Goal: Task Accomplishment & Management: Use online tool/utility

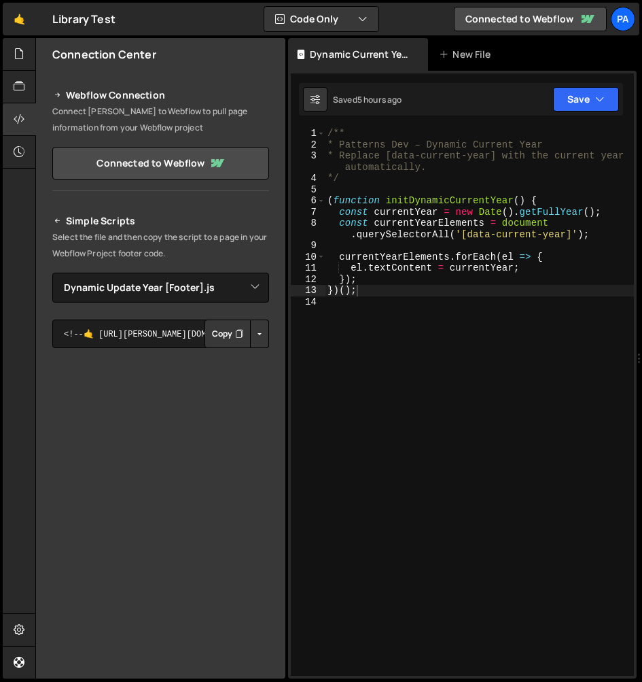
select select "45219"
click at [17, 58] on icon at bounding box center [19, 53] width 11 height 15
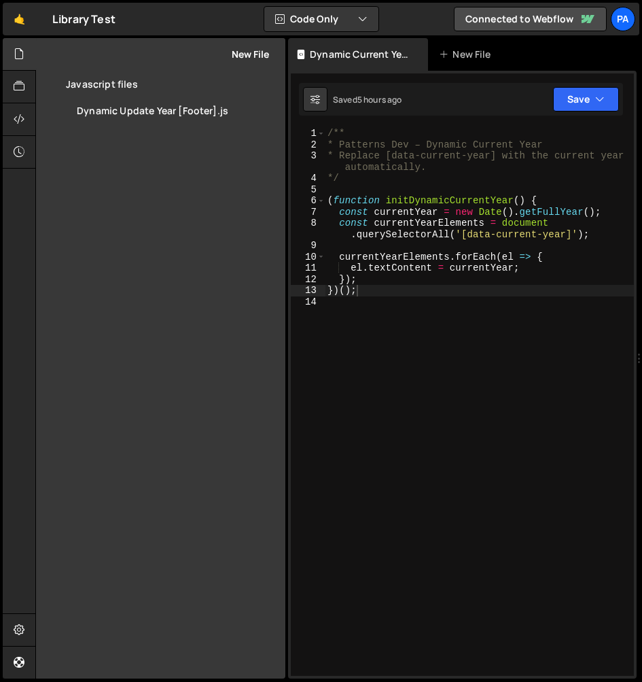
click at [230, 54] on button "New File" at bounding box center [243, 54] width 51 height 11
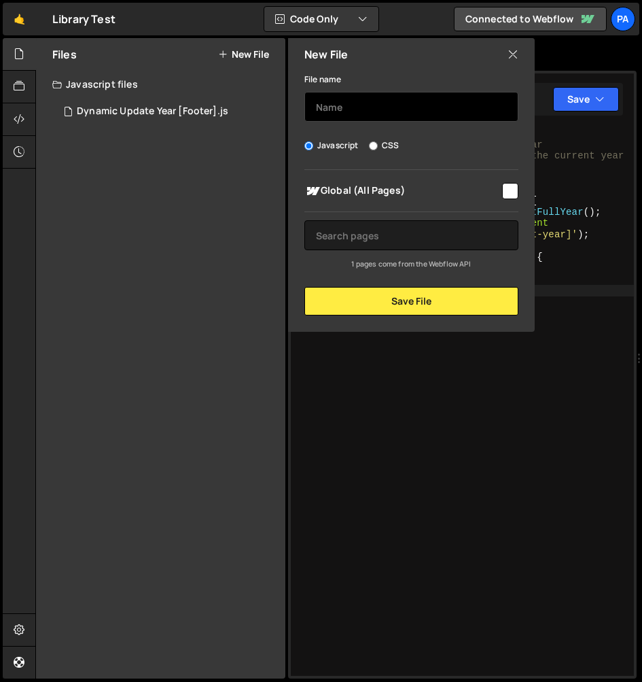
click at [362, 107] on input "text" at bounding box center [412, 107] width 214 height 30
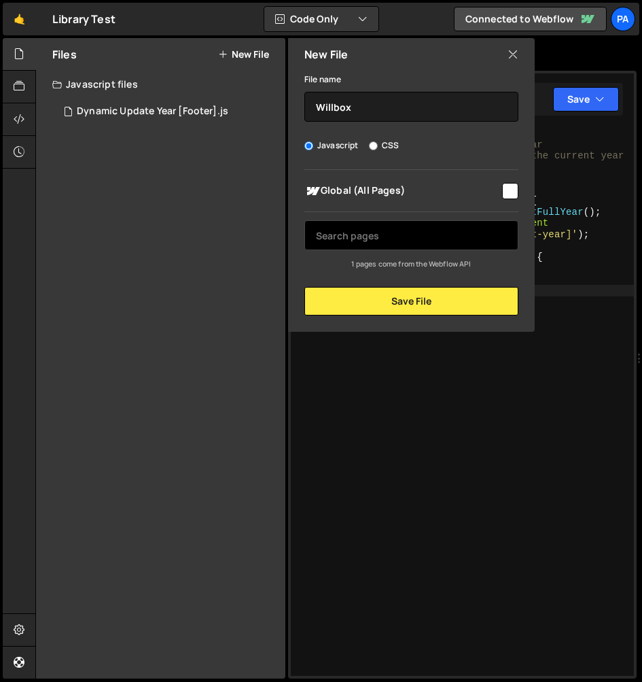
click at [374, 240] on input "text" at bounding box center [412, 235] width 214 height 30
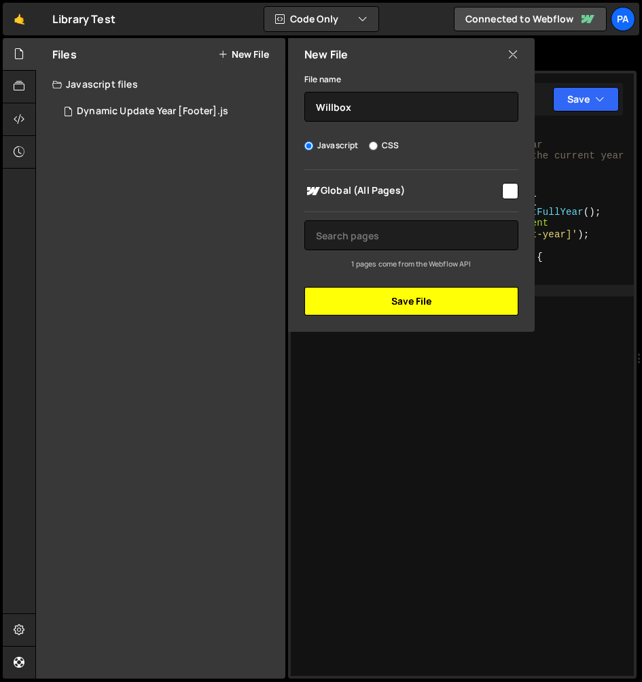
click at [423, 305] on button "Save File" at bounding box center [412, 301] width 214 height 29
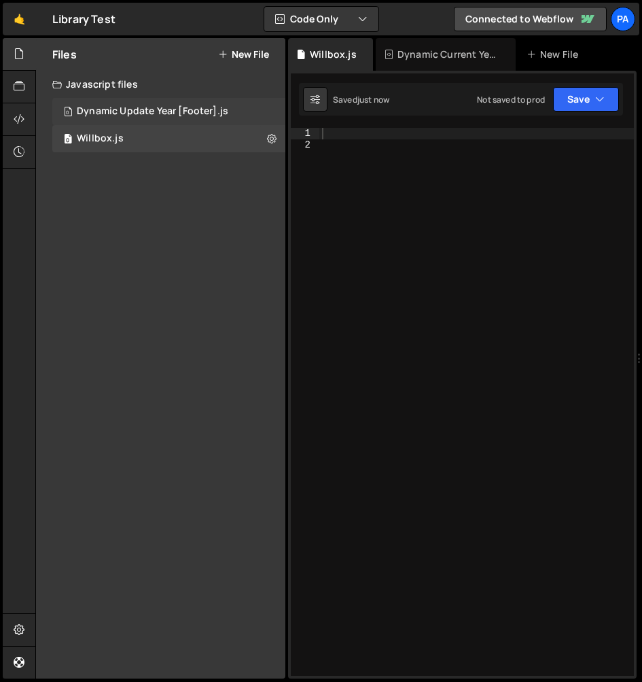
click at [141, 104] on div "0 Dynamic Update Year [Footer].js 0" at bounding box center [168, 111] width 233 height 27
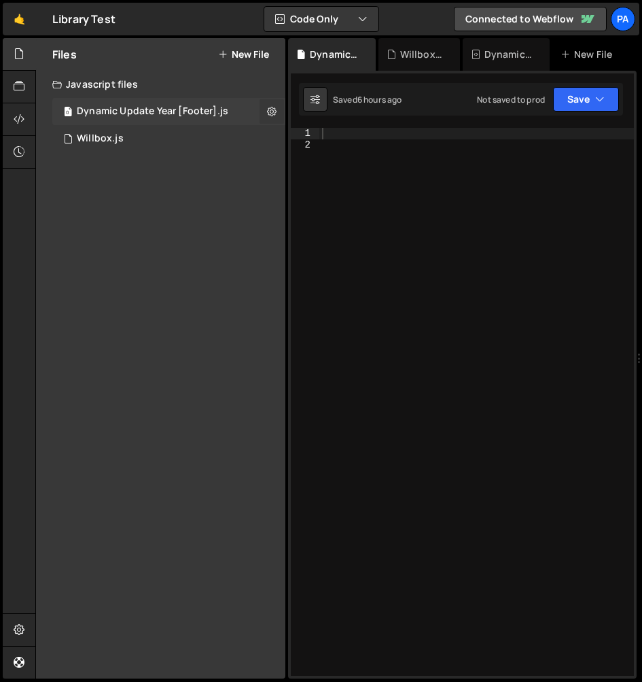
click at [275, 110] on icon at bounding box center [272, 111] width 10 height 13
type input "Dynamic Update Year [Footer]"
radio input "true"
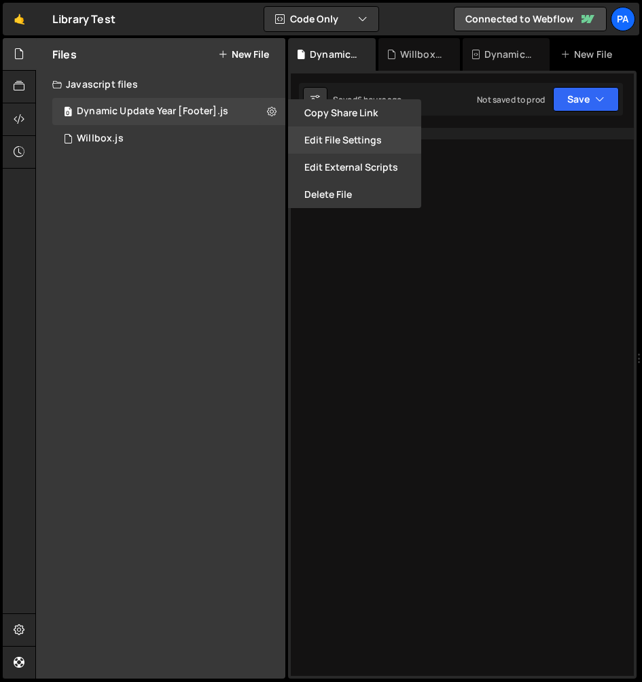
click at [307, 143] on button "Edit File Settings" at bounding box center [354, 139] width 133 height 27
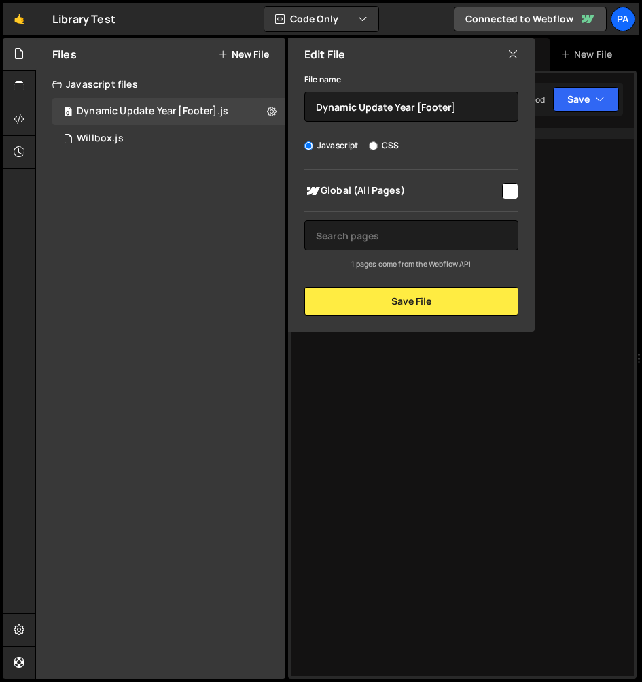
click at [198, 184] on div "Files New File Javascript files 0 Dynamic Update Year [Footer].js 0 0 Willbox.j…" at bounding box center [160, 358] width 249 height 640
click at [262, 58] on button "New File" at bounding box center [243, 54] width 51 height 11
click at [383, 105] on input "text" at bounding box center [412, 107] width 214 height 30
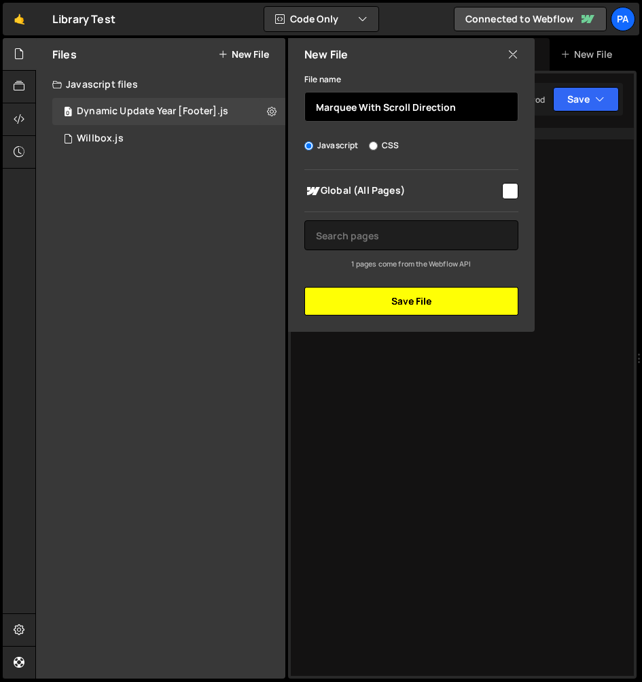
type input "Marquee With Scroll Direction"
click at [485, 313] on button "Save File" at bounding box center [412, 301] width 214 height 29
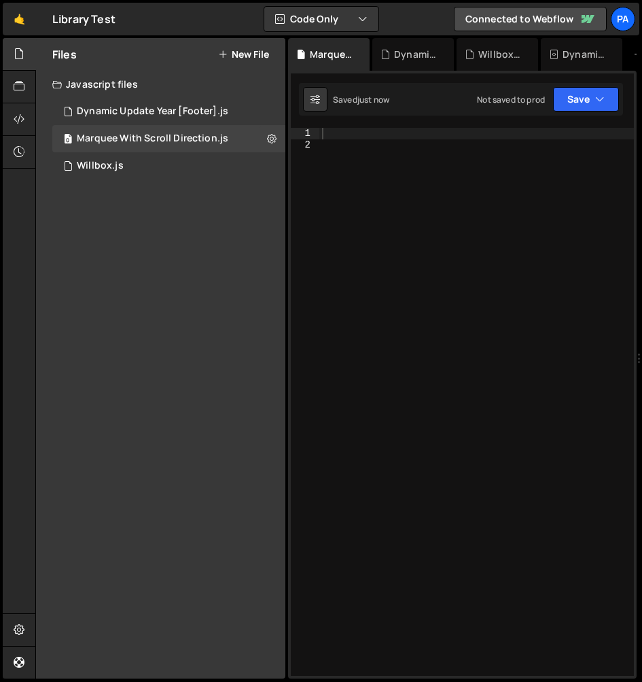
click at [400, 143] on div at bounding box center [476, 413] width 315 height 570
click at [404, 134] on div at bounding box center [476, 413] width 315 height 570
paste textarea "});"
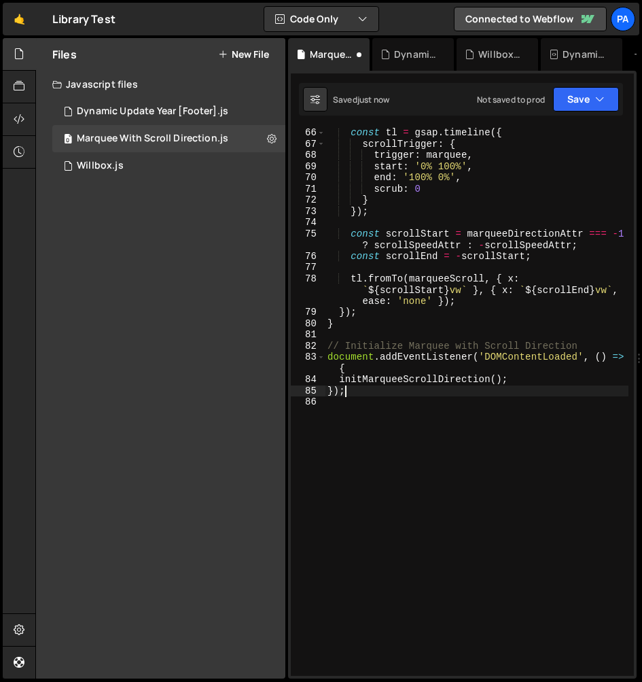
scroll to position [1010, 0]
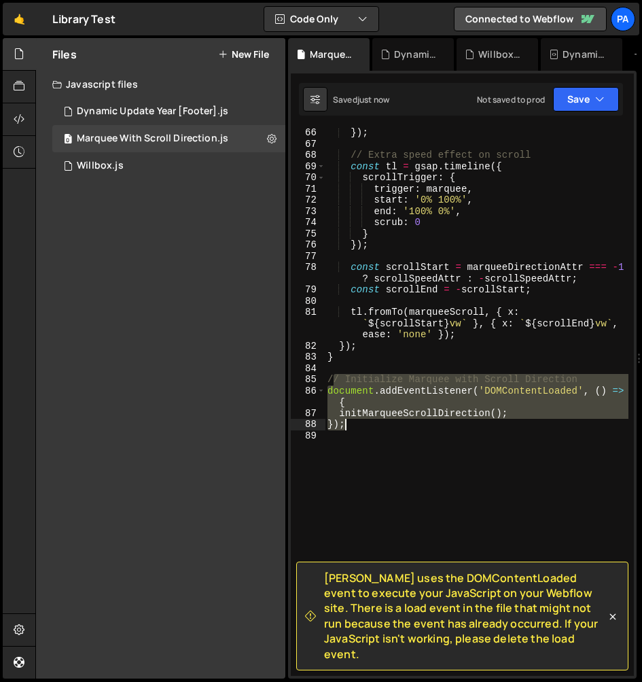
drag, startPoint x: 332, startPoint y: 377, endPoint x: 366, endPoint y: 426, distance: 59.0
click at [366, 426] on div "}) ; // Extra speed effect on scroll const tl = gsap . timeline ({ scrollTrigge…" at bounding box center [477, 412] width 304 height 570
type textarea "initMarqueeScrollDirection(); });"
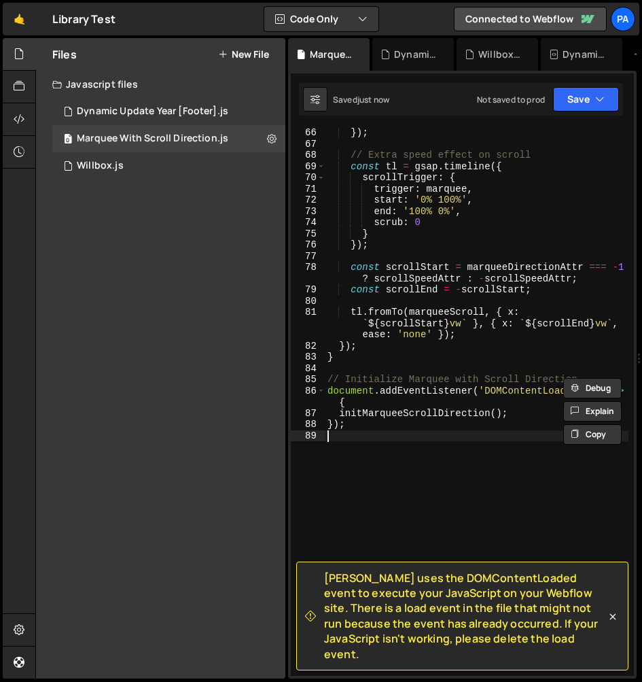
click at [382, 452] on div "}) ; // Extra speed effect on scroll const tl = gsap . timeline ({ scrollTrigge…" at bounding box center [477, 412] width 304 height 570
drag, startPoint x: 389, startPoint y: 458, endPoint x: 392, endPoint y: 445, distance: 13.9
click at [389, 457] on div "}) ; // Extra speed effect on scroll const tl = gsap . timeline ({ scrollTrigge…" at bounding box center [477, 412] width 304 height 570
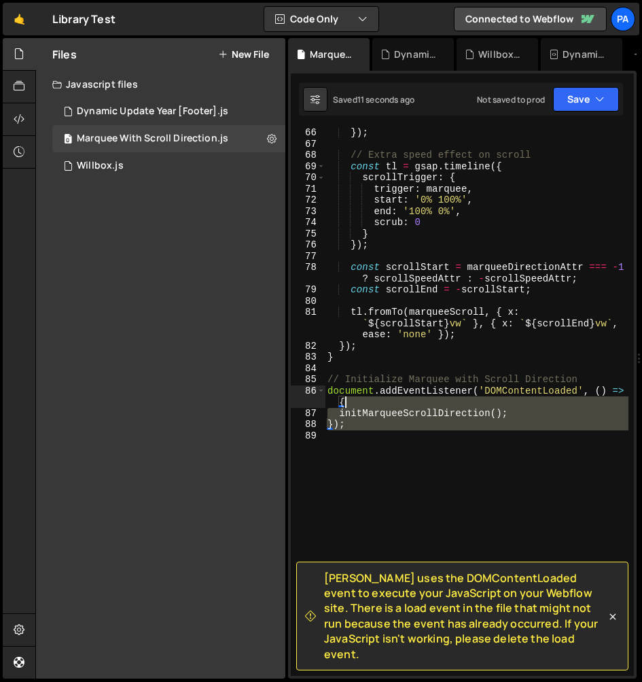
drag, startPoint x: 439, startPoint y: 456, endPoint x: 391, endPoint y: 404, distance: 71.2
click at [391, 404] on div "}) ; // Extra speed effect on scroll const tl = gsap . timeline ({ scrollTrigge…" at bounding box center [477, 412] width 304 height 570
type textarea "document.addEventListener('DOMContentLoaded', () => { initMarqueeScrollDirectio…"
click at [598, 411] on button "Debug" at bounding box center [593, 410] width 58 height 20
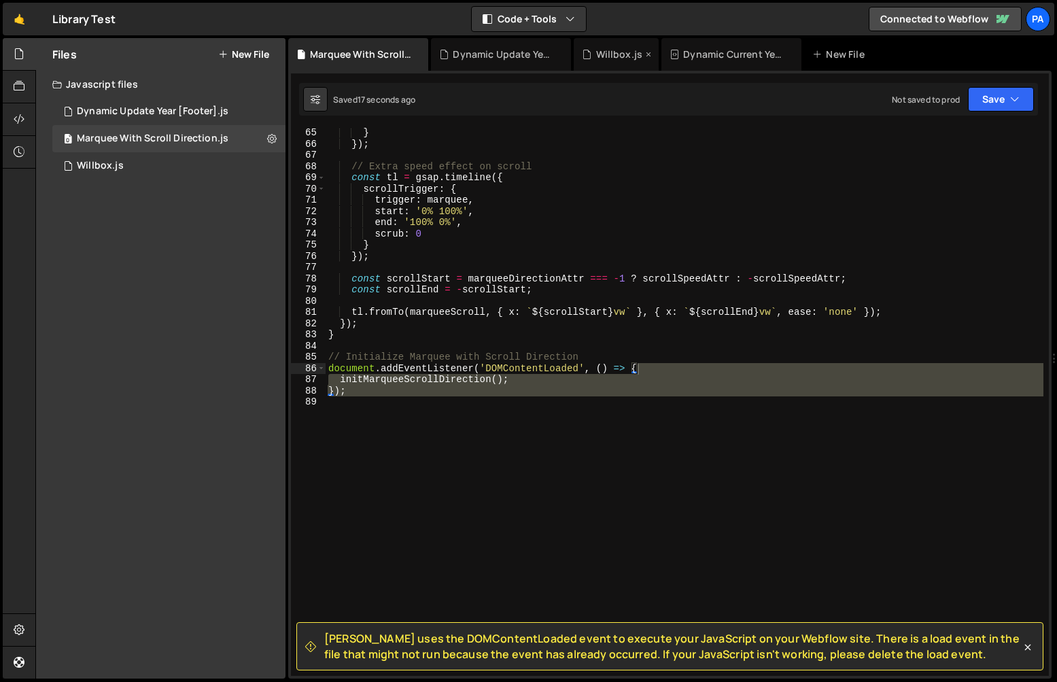
scroll to position [2375, 0]
click at [324, 101] on button at bounding box center [315, 99] width 24 height 24
select select "editor"
select select "ace/theme/monokai"
type input "14"
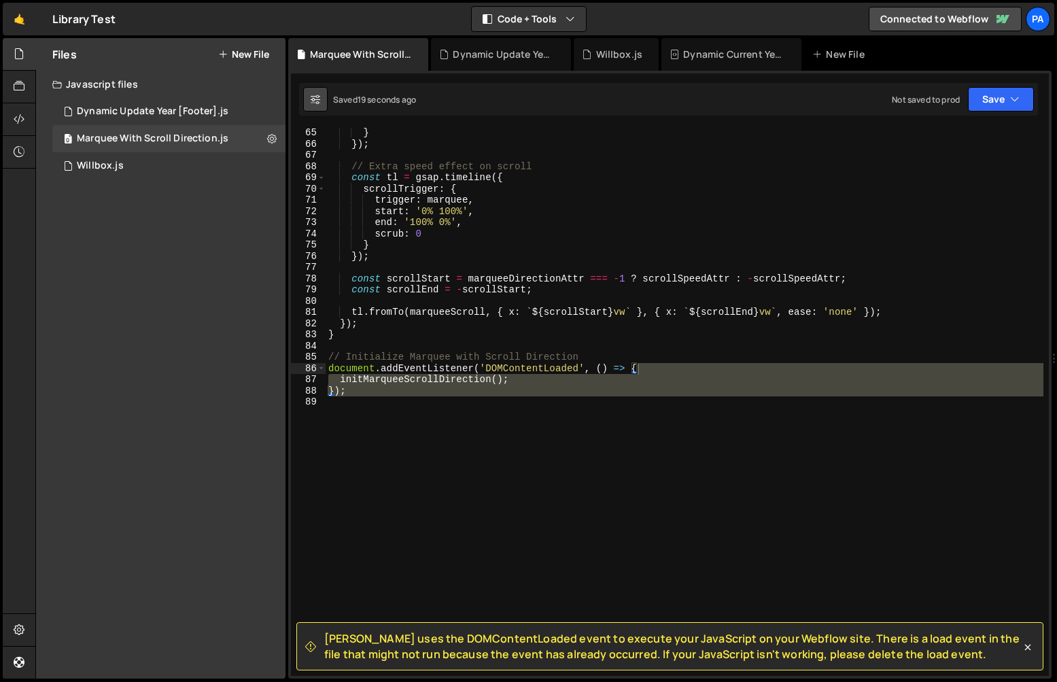
checkbox input "true"
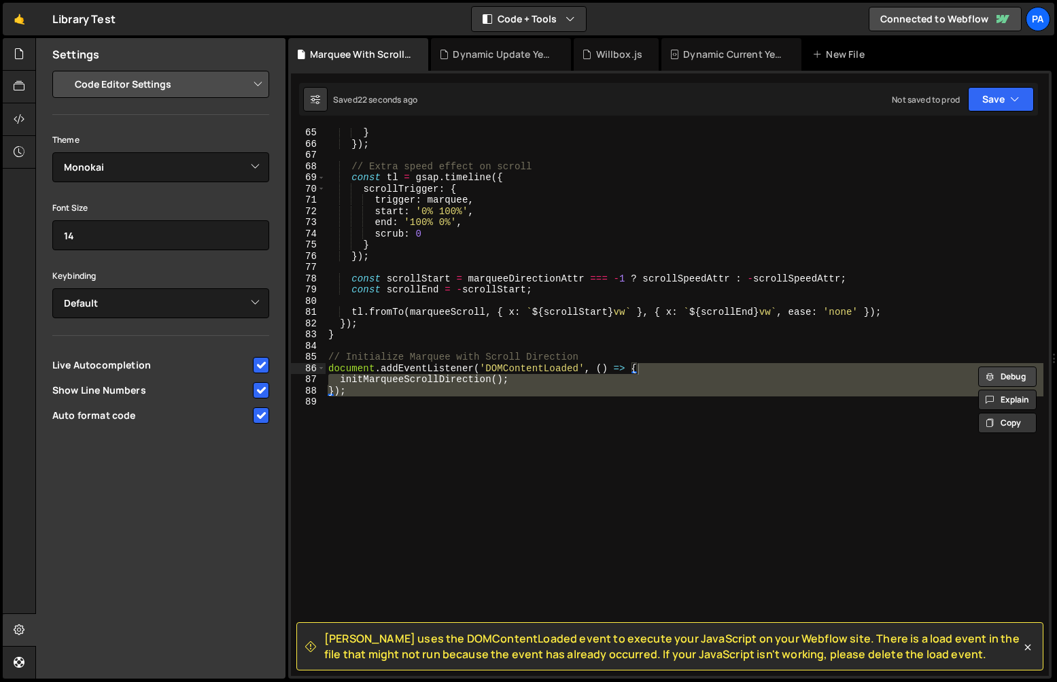
click at [642, 378] on button "Debug" at bounding box center [1007, 376] width 58 height 20
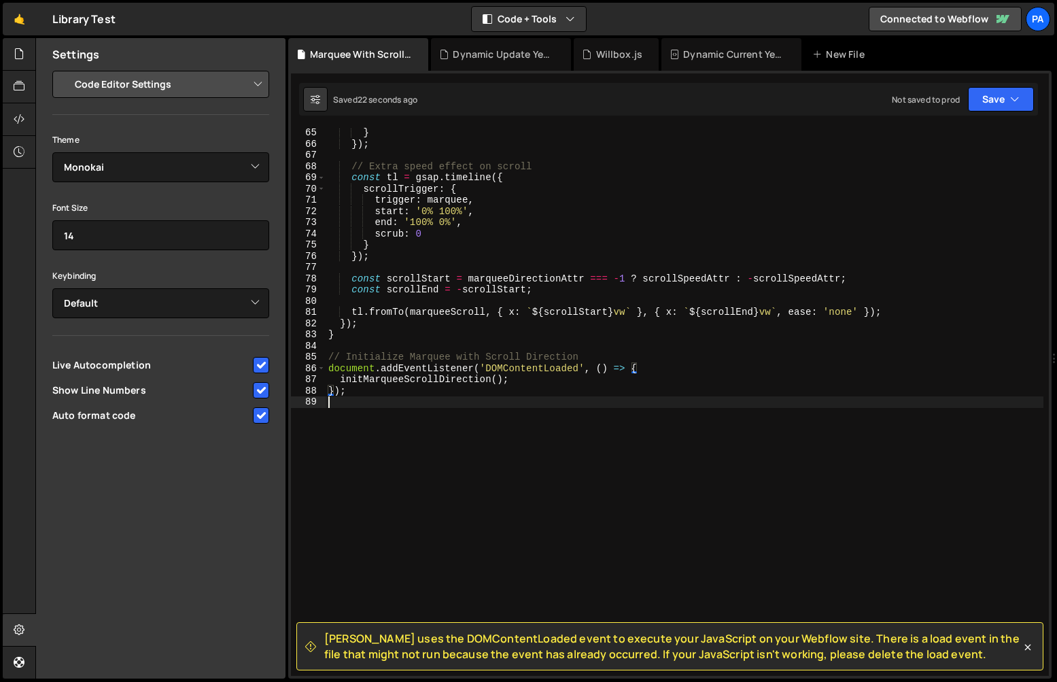
click at [642, 400] on div "} }) ; // Extra speed effect on scroll const tl = gsap . timeline ({ scrollTrig…" at bounding box center [685, 412] width 718 height 570
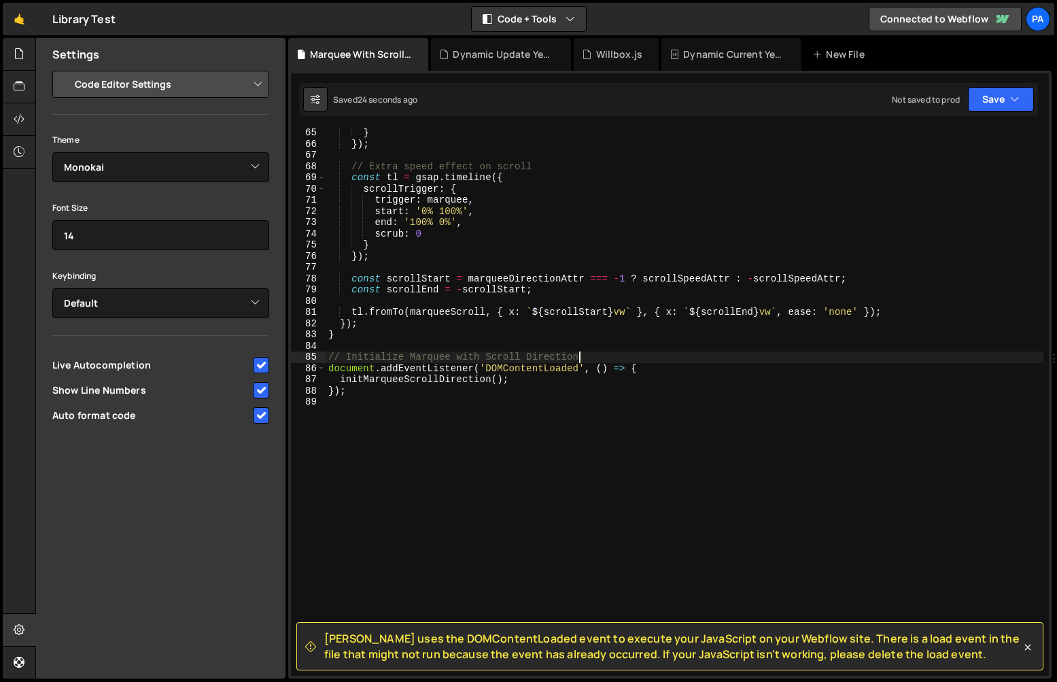
click at [642, 362] on div "} }) ; // Extra speed effect on scroll const tl = gsap . timeline ({ scrollTrig…" at bounding box center [685, 412] width 718 height 570
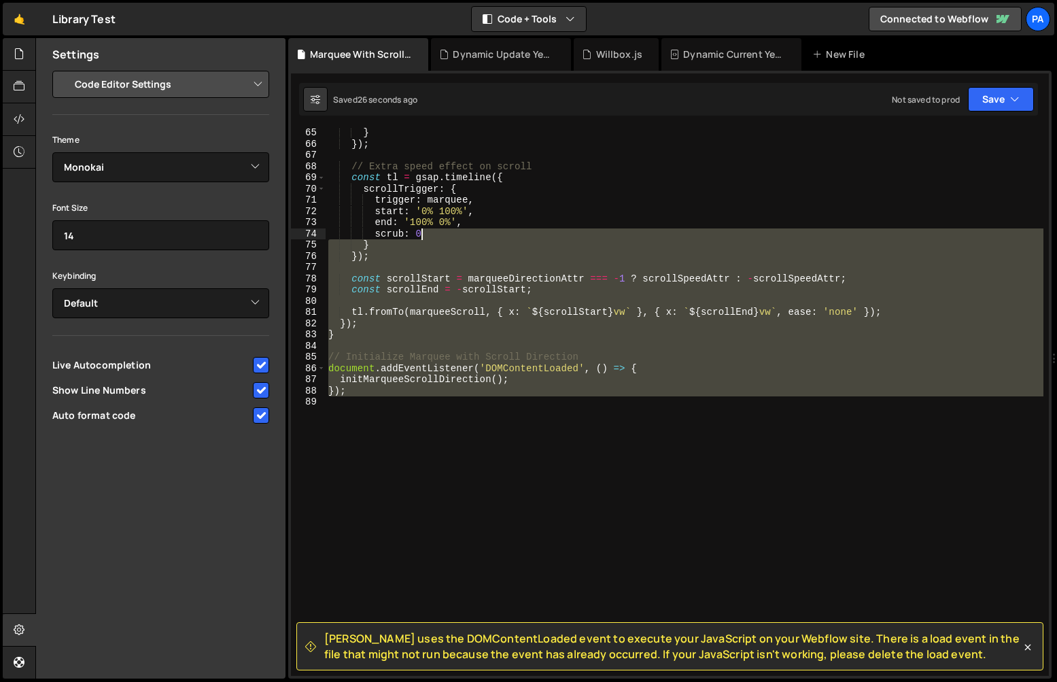
scroll to position [0, 0]
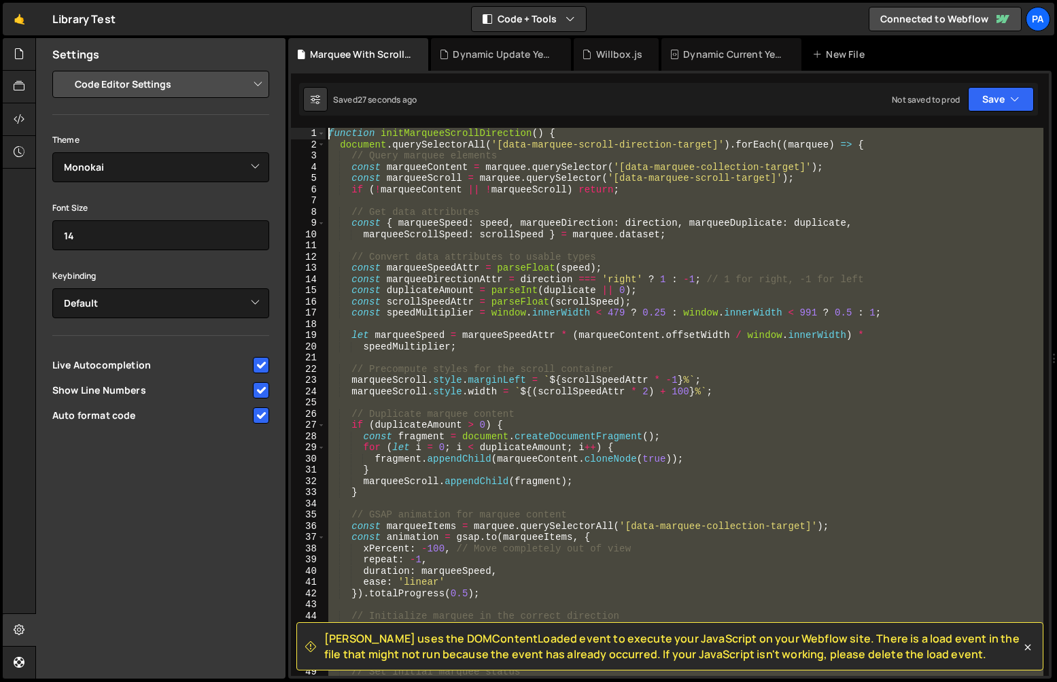
drag, startPoint x: 778, startPoint y: 436, endPoint x: 324, endPoint y: 127, distance: 549.4
click at [322, 126] on div "Slater uses the DOMContentLoaded event to execute your JavaScript on your Webfl…" at bounding box center [669, 375] width 763 height 608
click at [642, 139] on button "Debug" at bounding box center [1007, 142] width 58 height 20
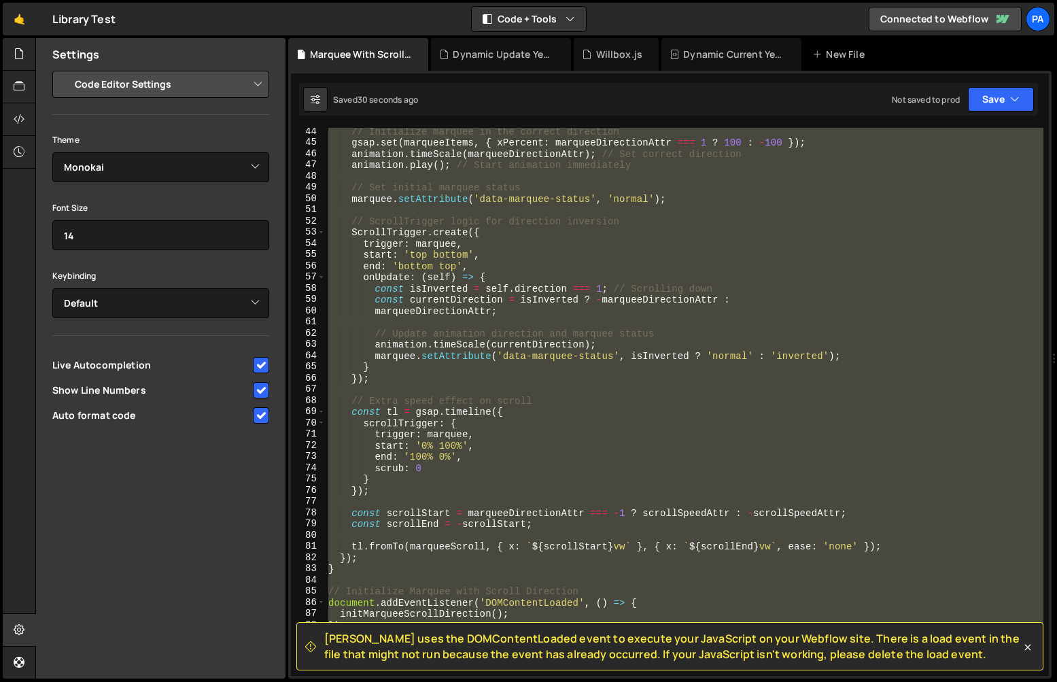
scroll to position [694, 0]
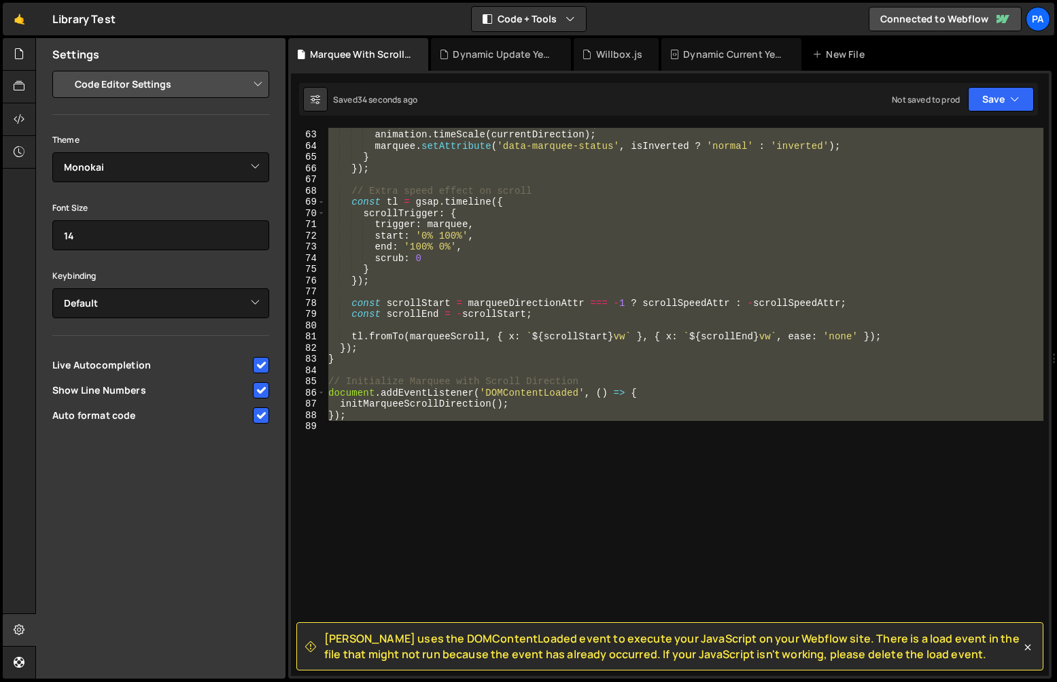
click at [373, 412] on div "// Update animation direction and marquee status animation . timeScale ( curren…" at bounding box center [685, 402] width 718 height 548
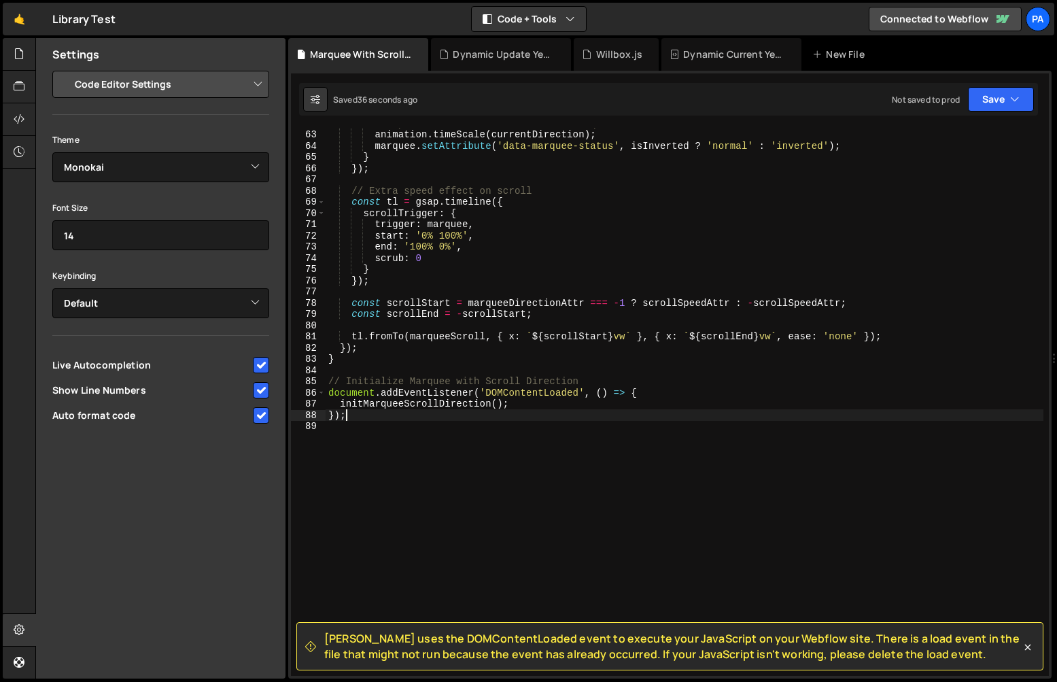
scroll to position [8465, 0]
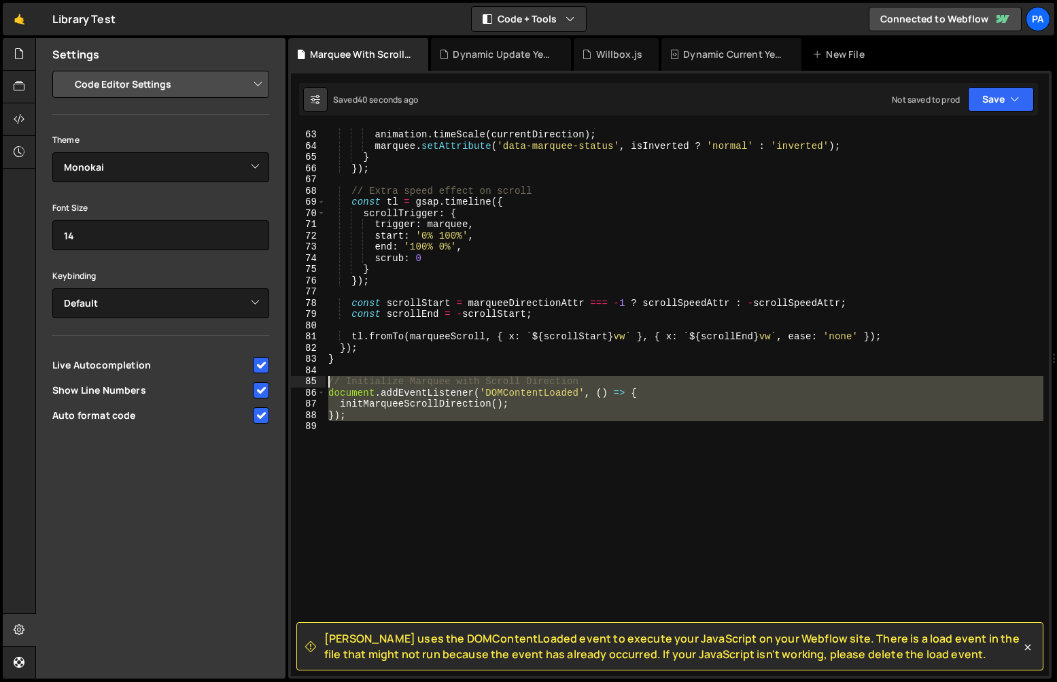
drag, startPoint x: 369, startPoint y: 432, endPoint x: 322, endPoint y: 385, distance: 66.3
click at [322, 385] on div "}); 62 63 64 65 66 67 68 69 70 71 72 73 74 75 76 77 78 79 80 81 82 83 84 85 86 …" at bounding box center [670, 402] width 758 height 548
type textarea "// Initialize Marquee with Scroll Direction document.addEventListener('DOMConte…"
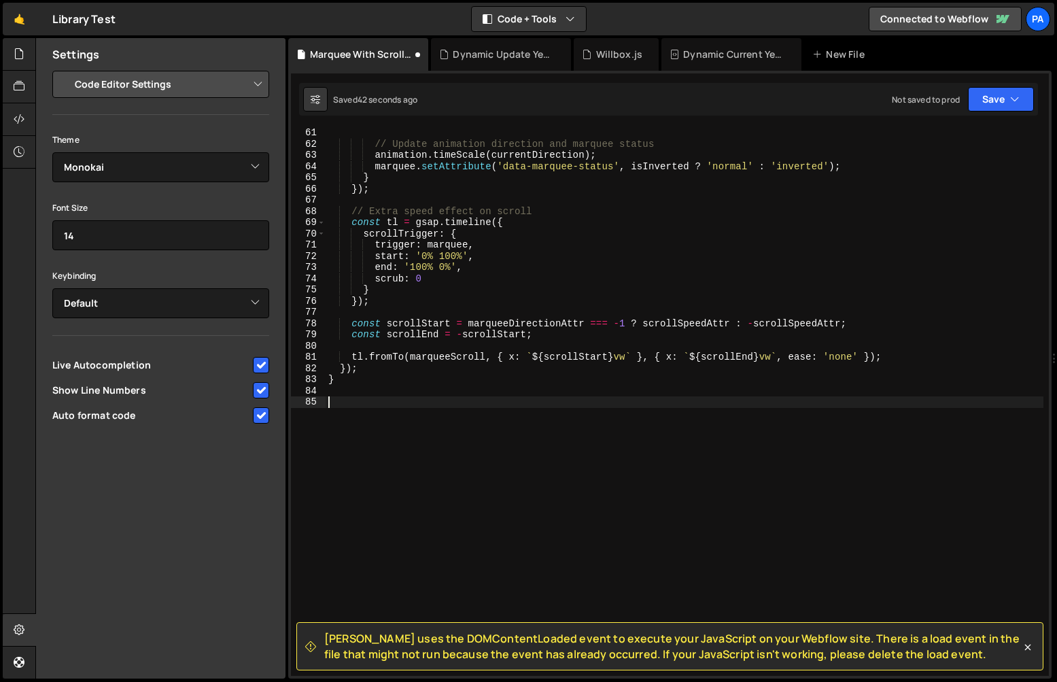
type textarea "tl.fromTo(marqueeScroll, { x: `${scrollStart}vw` }, { x: `${scrollEnd}vw`, ease…"
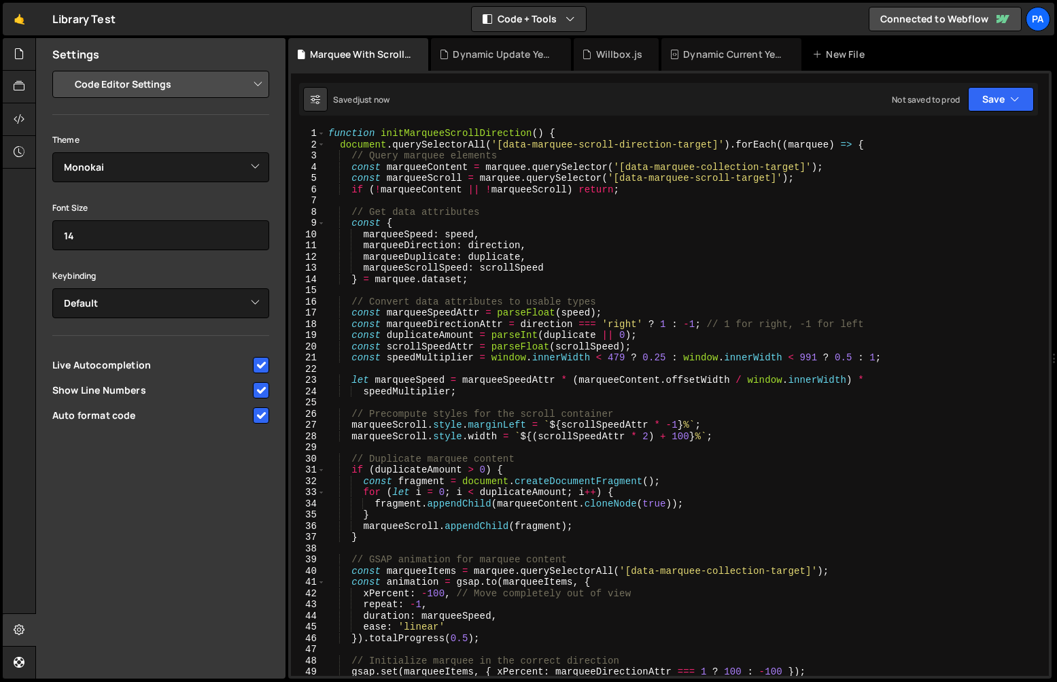
scroll to position [11879, 0]
click at [18, 90] on icon at bounding box center [19, 86] width 11 height 15
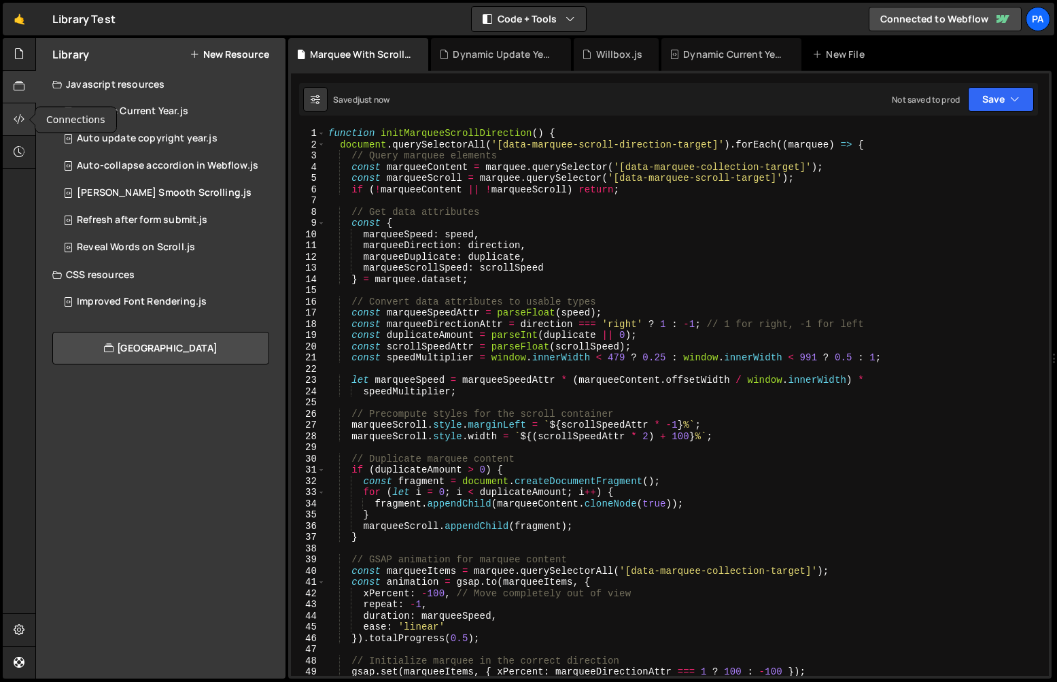
click at [16, 109] on div at bounding box center [19, 119] width 33 height 33
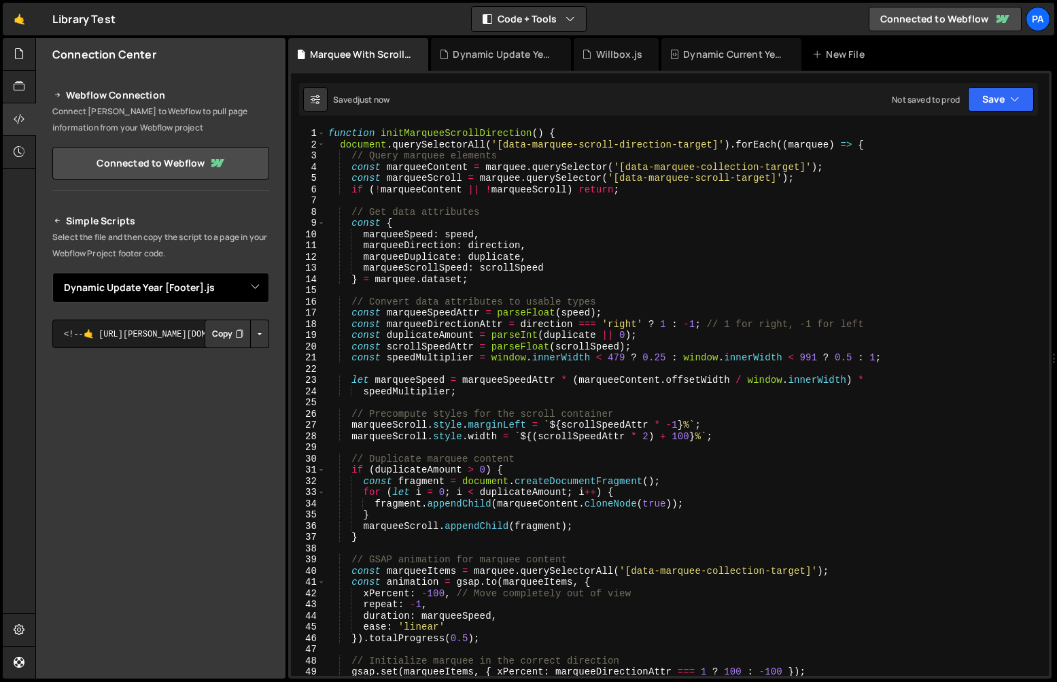
click at [247, 290] on select "Select File Dynamic Update Year [Footer].js Willbox.js Marquee With Scroll Dire…" at bounding box center [160, 288] width 217 height 30
select select "45226"
click at [52, 273] on select "Select File Dynamic Update Year [Footer].js Willbox.js Marquee With Scroll Dire…" at bounding box center [160, 288] width 217 height 30
click at [254, 339] on button "Button group with nested dropdown" at bounding box center [259, 333] width 19 height 29
click at [245, 353] on link "Copy Staging js" at bounding box center [212, 359] width 113 height 19
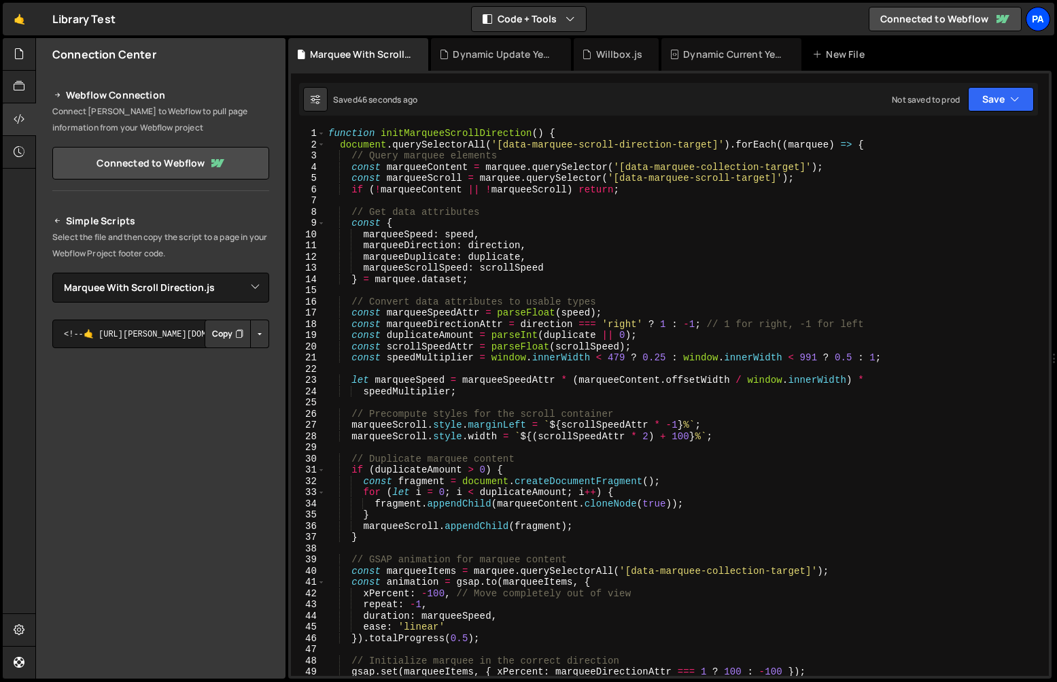
click at [642, 24] on div "Pa" at bounding box center [1038, 19] width 24 height 24
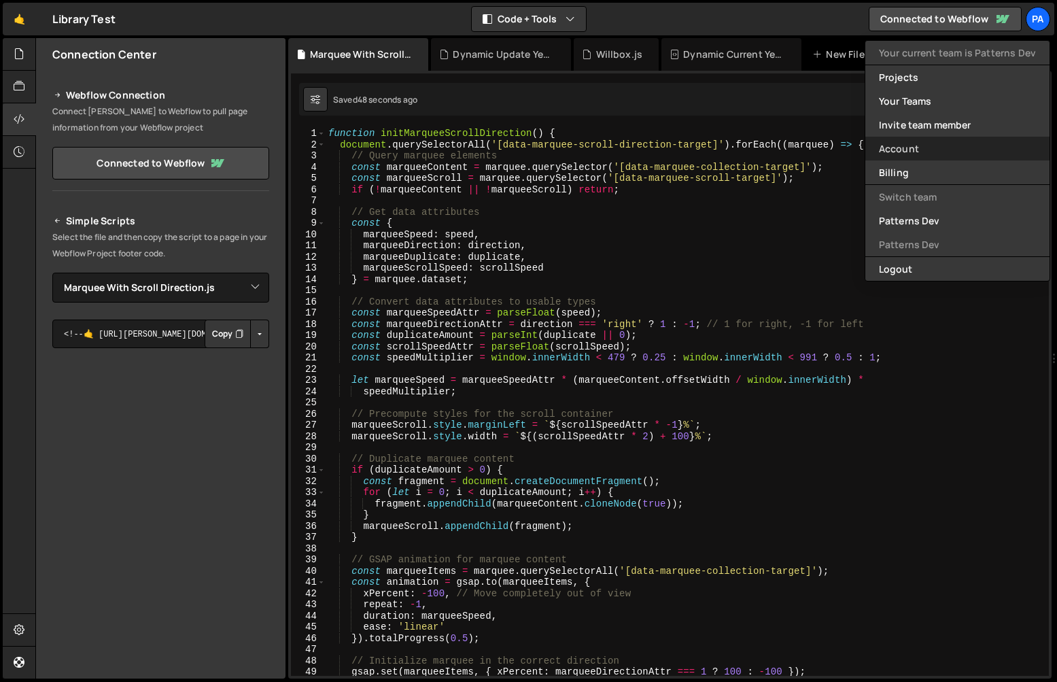
click at [642, 150] on link "Account" at bounding box center [957, 149] width 184 height 24
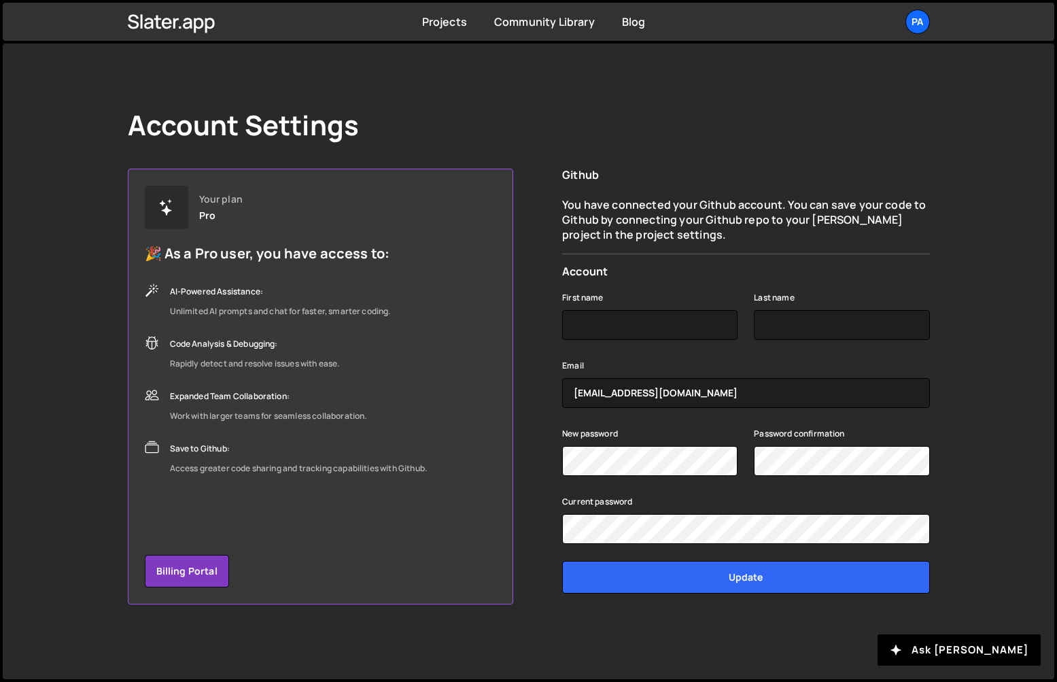
click at [674, 238] on p "You have connected your Github account. You can save your code to Github by con…" at bounding box center [745, 220] width 367 height 46
click at [640, 317] on input "First name" at bounding box center [649, 325] width 175 height 30
type input "Pablo"
type input "Gubelin"
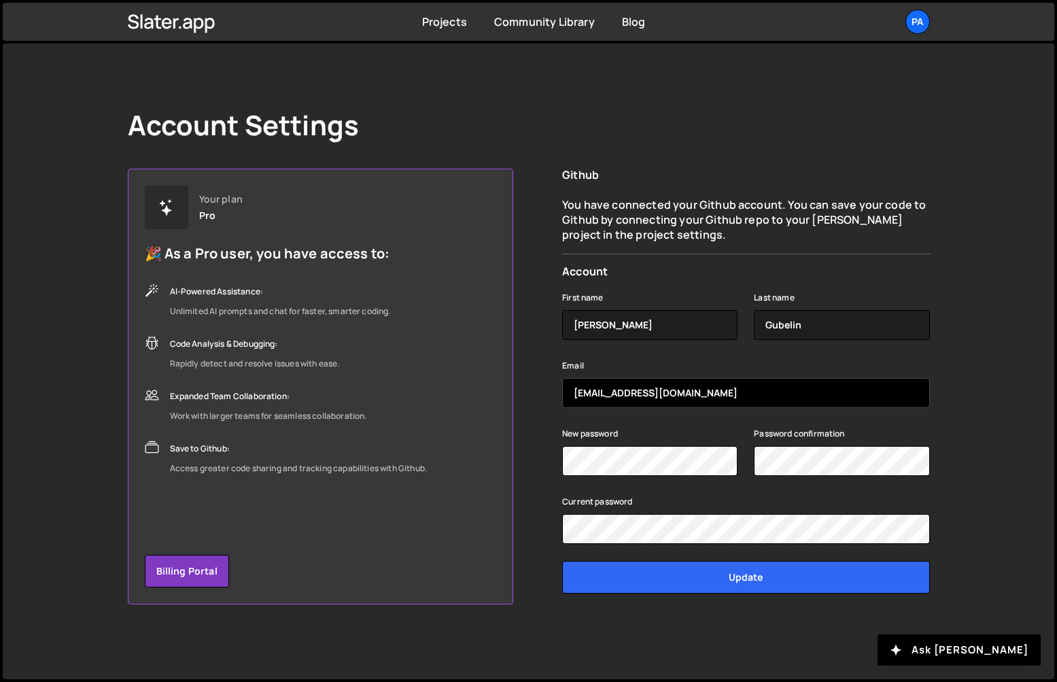
click at [668, 387] on input "gubelpab@gmail.com" at bounding box center [745, 393] width 367 height 30
type input "[EMAIL_ADDRESS][DOMAIN_NAME]"
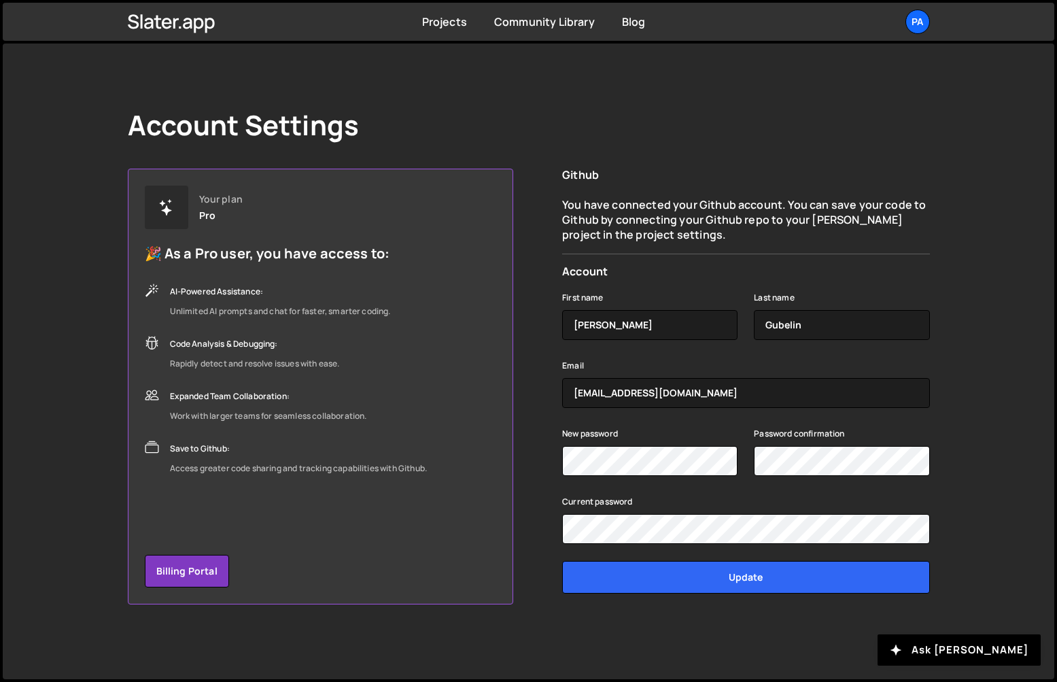
click at [739, 416] on form "First name Pablo Last name Gubelin Email pablo@patternsdev.com New password Pas…" at bounding box center [745, 441] width 367 height 326
click at [561, 483] on div "Your plan Pro 🎉 As a Pro user, you have access to: AI-Powered Assistance: Unlim…" at bounding box center [529, 387] width 802 height 436
click at [191, 566] on link "Billing Portal" at bounding box center [187, 571] width 84 height 33
click at [964, 643] on button "Ask [PERSON_NAME]" at bounding box center [959, 649] width 163 height 31
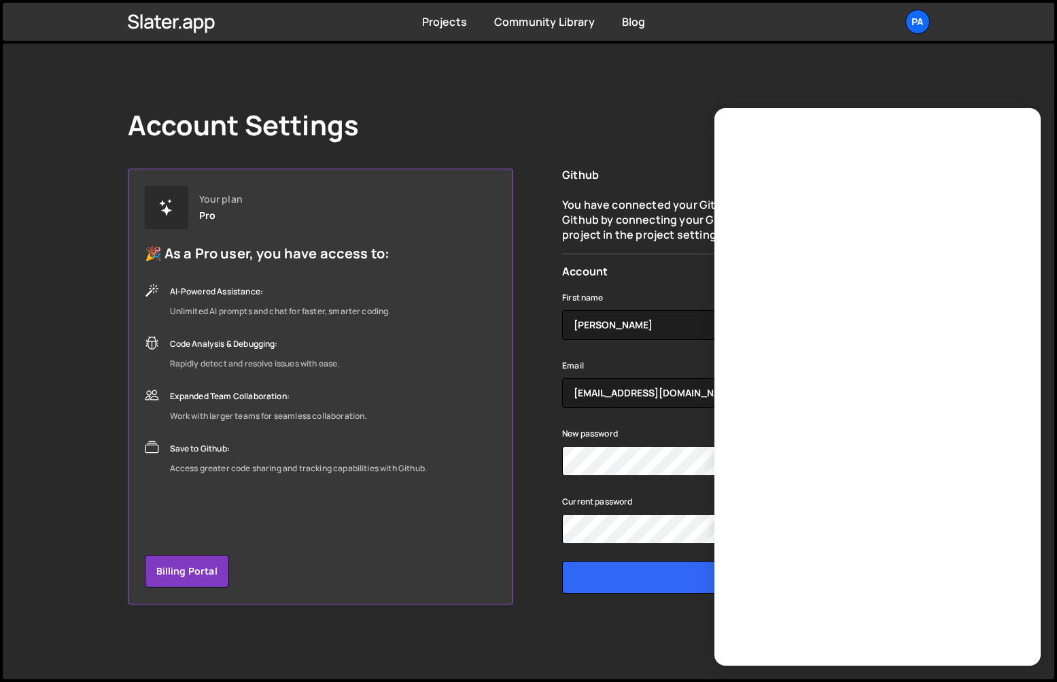
click at [872, 46] on div "Account Settings Your plan Pro 🎉 As a Pro user, you have access to: AI-Powered …" at bounding box center [528, 357] width 843 height 626
click at [517, 19] on link "Community Library" at bounding box center [544, 21] width 101 height 15
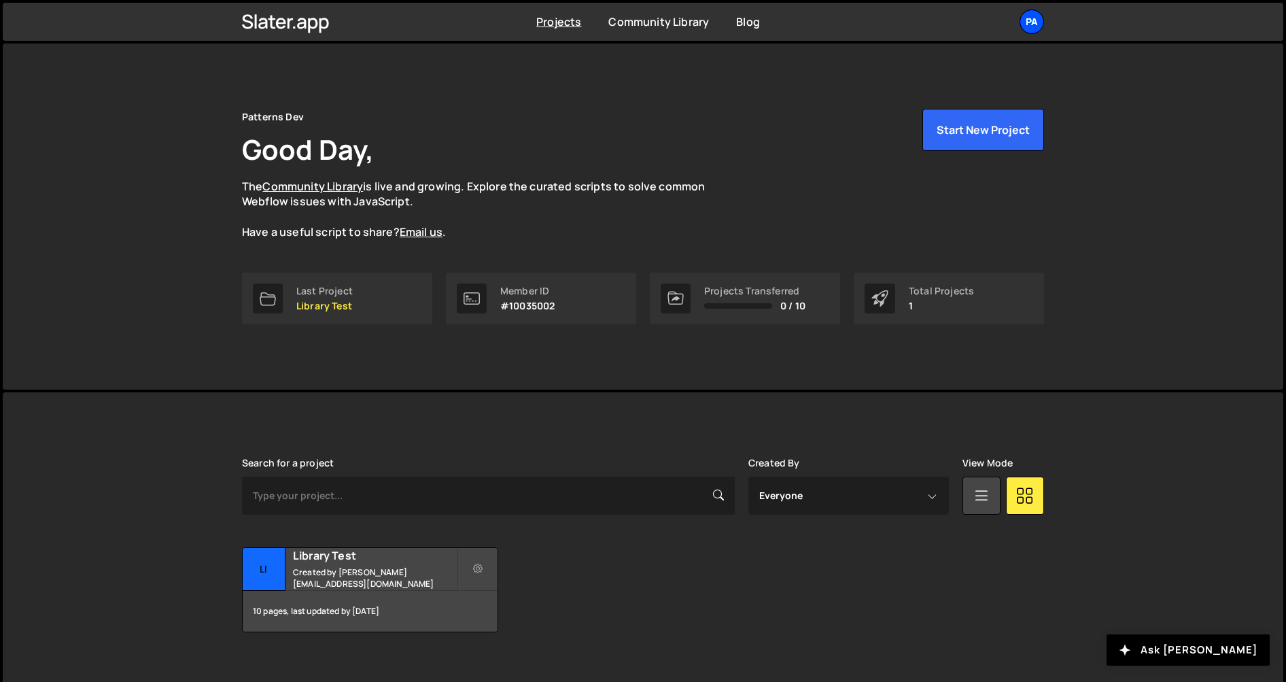
click at [1032, 27] on div "Pa" at bounding box center [1032, 22] width 24 height 24
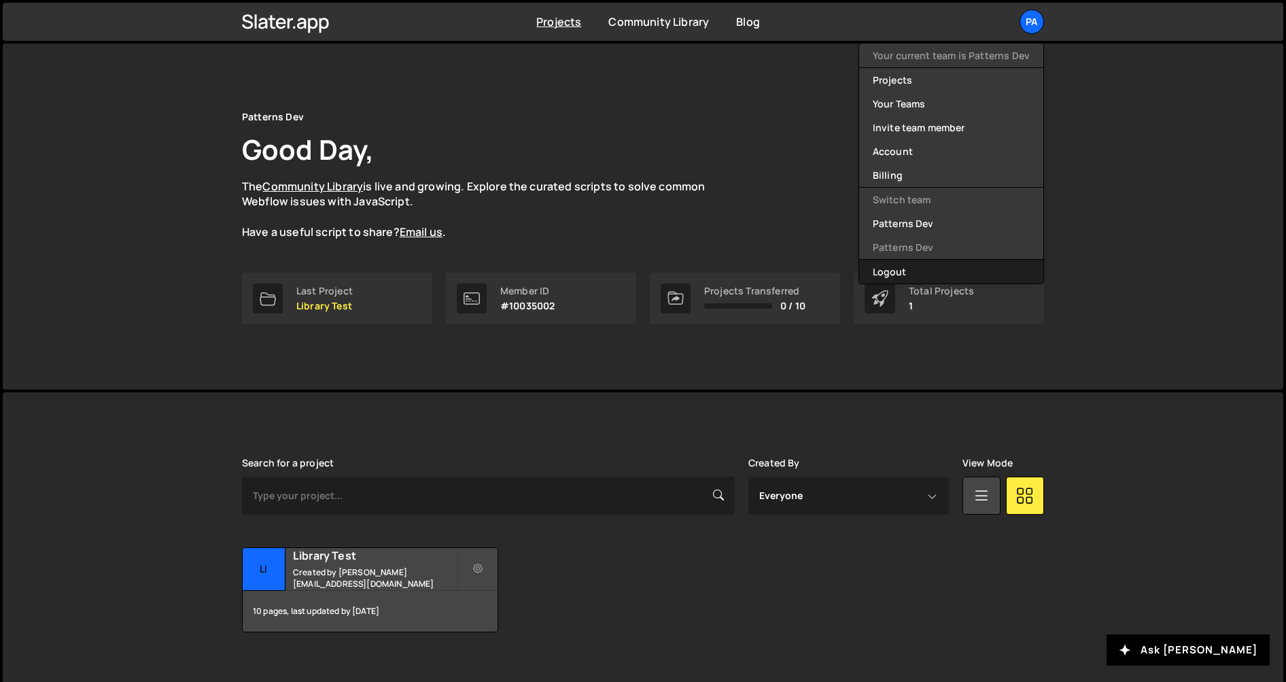
click at [920, 269] on button "Logout" at bounding box center [951, 272] width 184 height 24
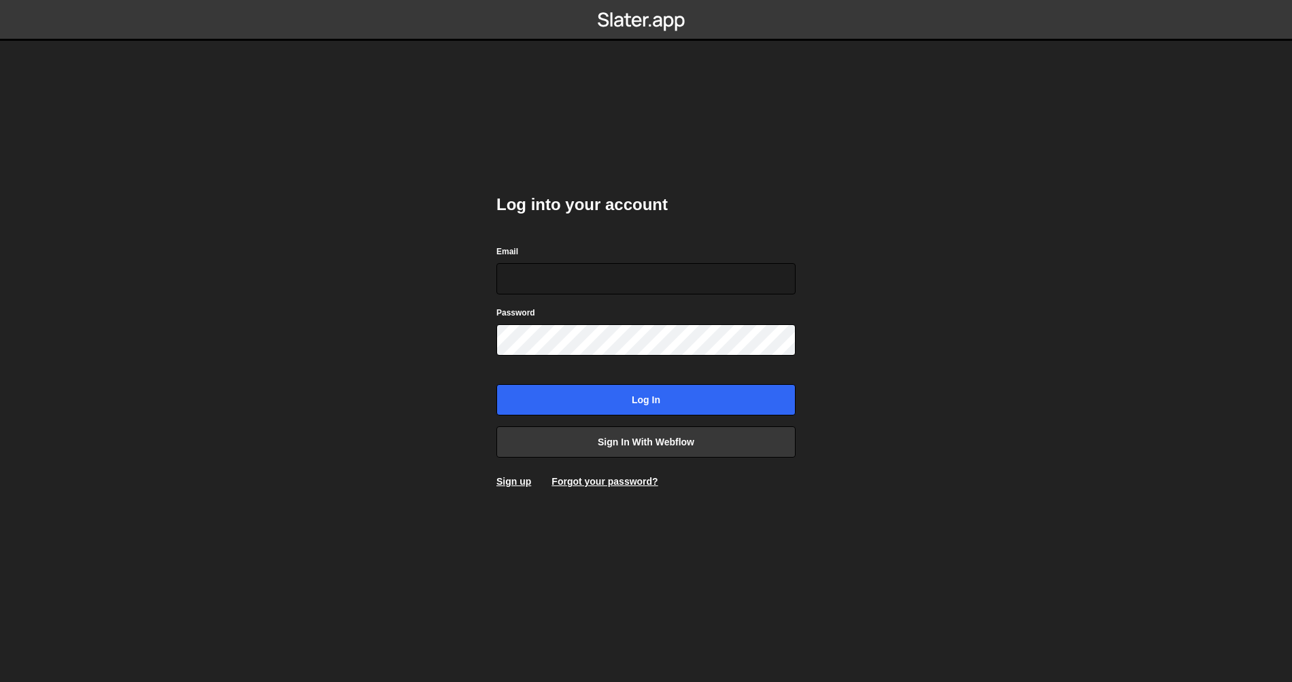
type input "[EMAIL_ADDRESS][DOMAIN_NAME]"
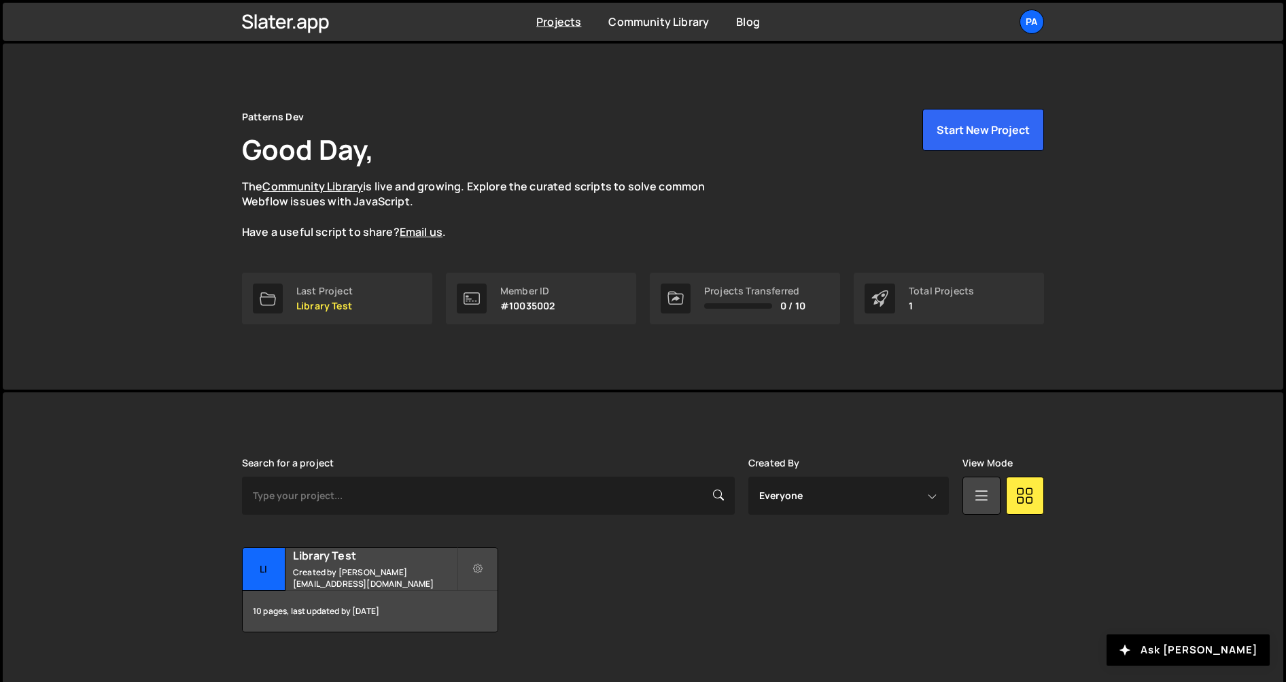
click at [560, 309] on div "Member ID #10035002" at bounding box center [541, 299] width 190 height 52
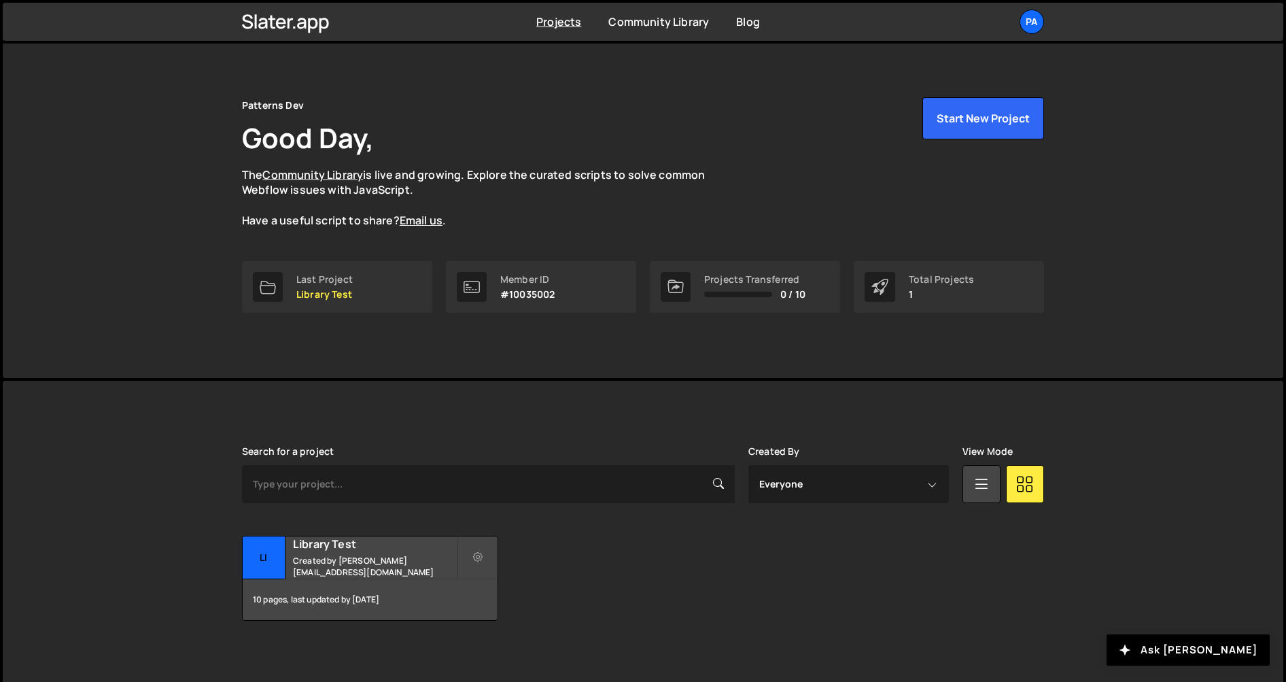
scroll to position [18, 0]
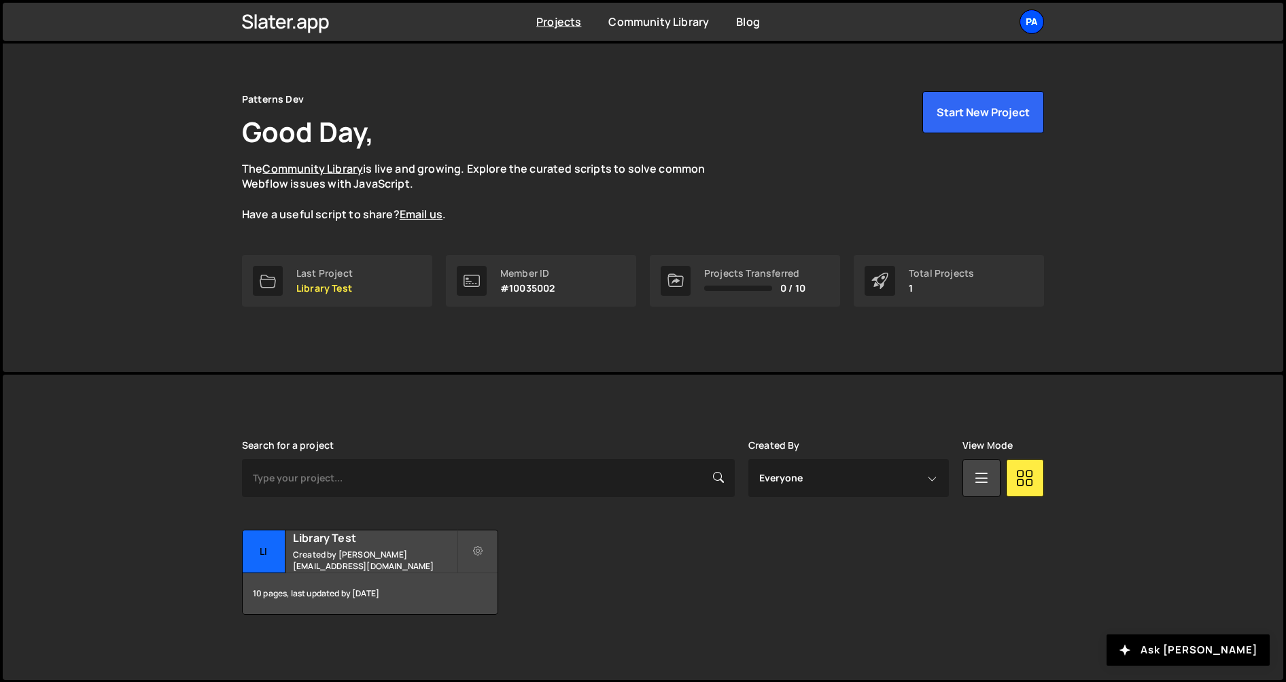
click at [1025, 20] on div "Pa" at bounding box center [1032, 22] width 24 height 24
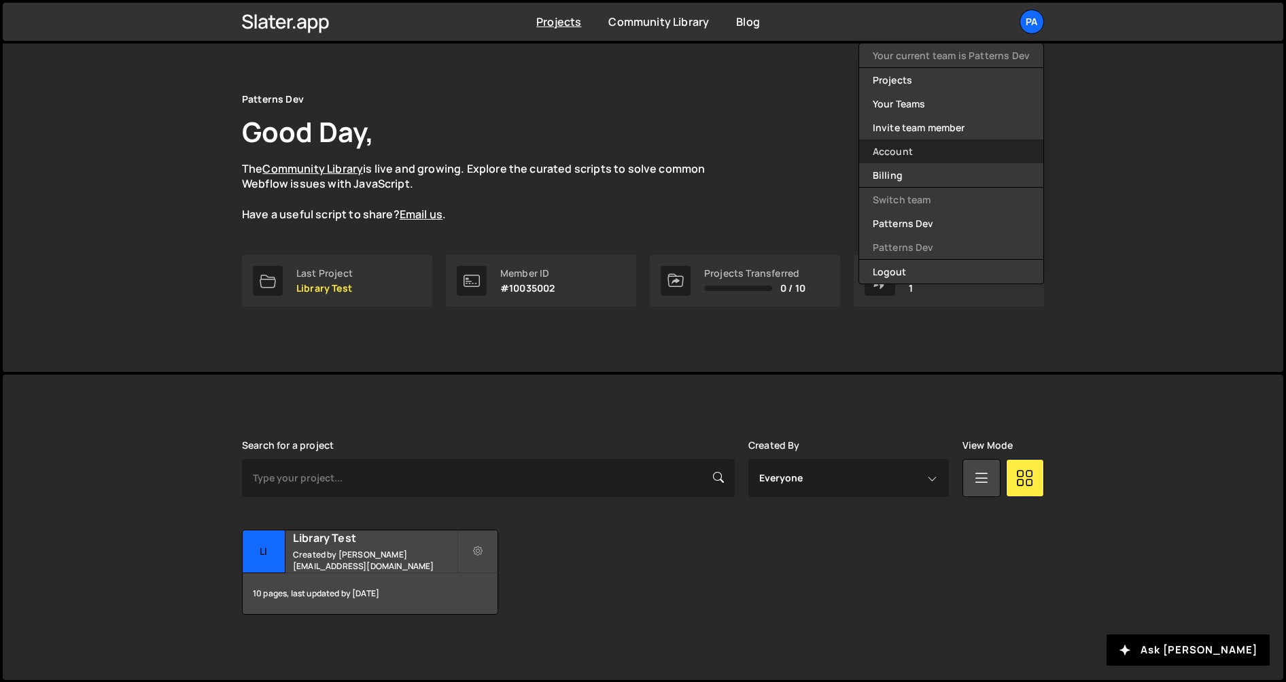
click at [940, 159] on link "Account" at bounding box center [951, 151] width 184 height 24
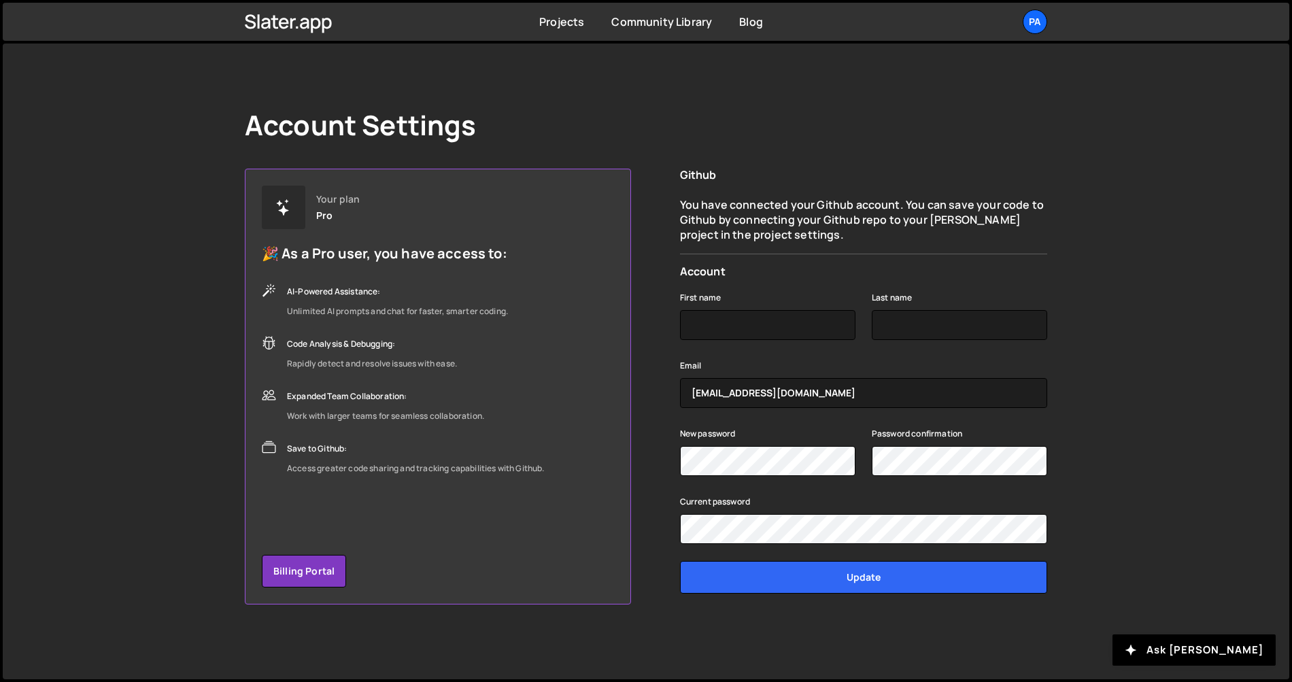
click at [449, 347] on div "Code Analysis & Debugging:" at bounding box center [372, 344] width 170 height 16
click at [300, 572] on link "Billing Portal" at bounding box center [304, 571] width 84 height 33
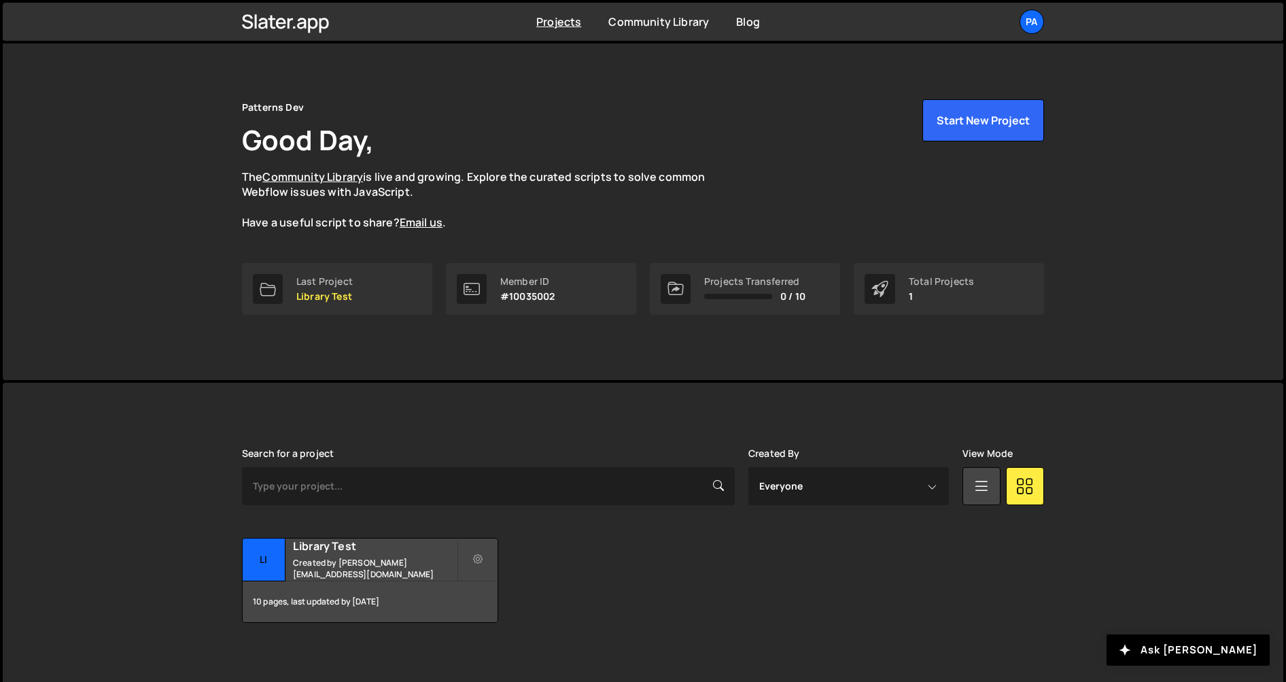
scroll to position [18, 0]
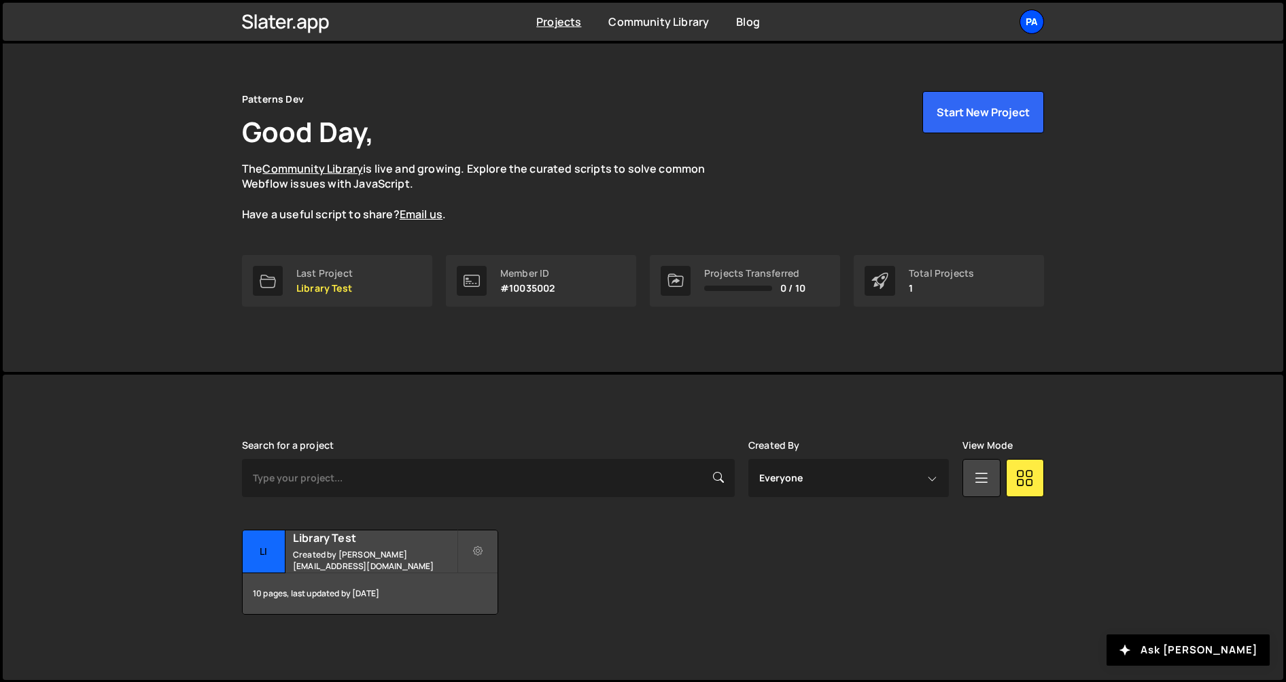
click at [1043, 20] on div "Pa" at bounding box center [1032, 22] width 24 height 24
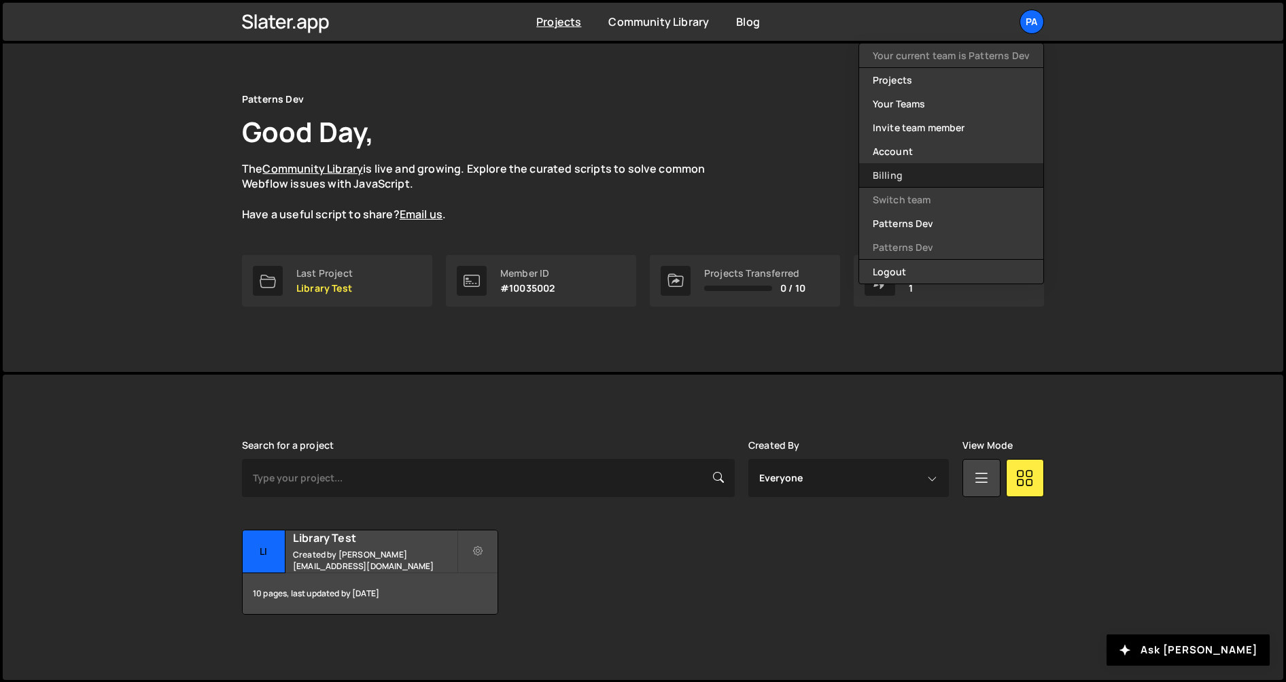
click at [966, 173] on link "Billing" at bounding box center [951, 175] width 184 height 24
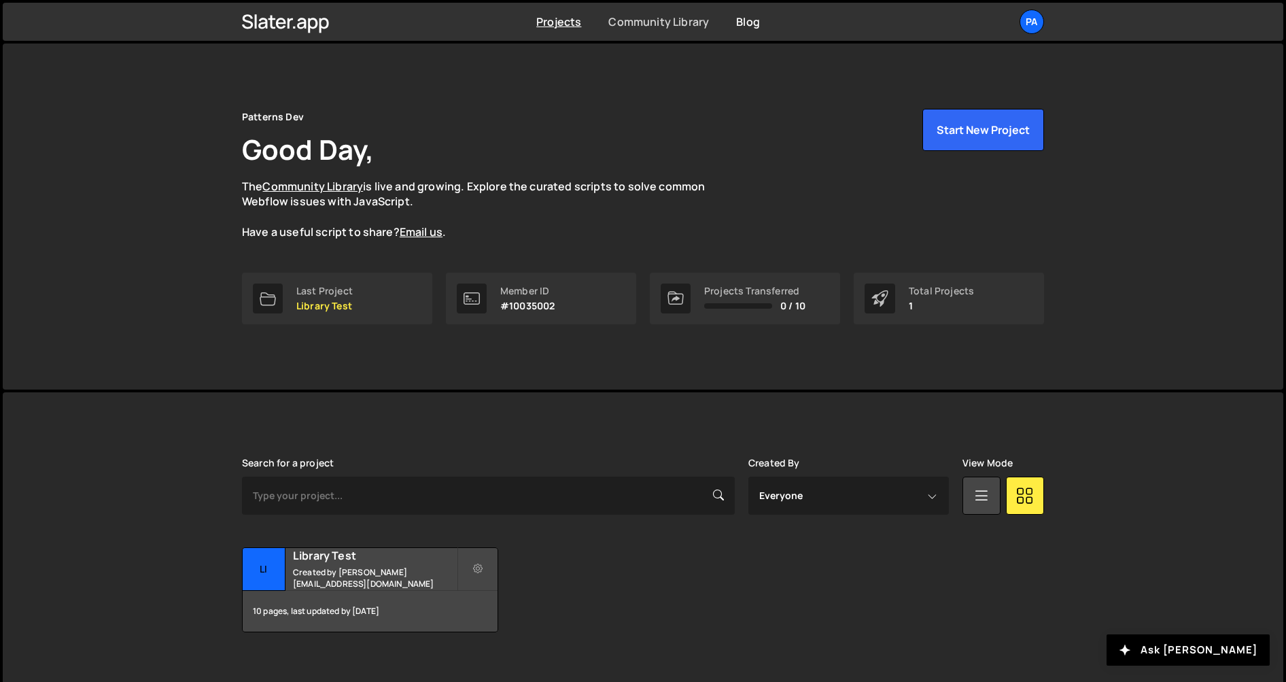
click at [628, 20] on link "Community Library" at bounding box center [658, 21] width 101 height 15
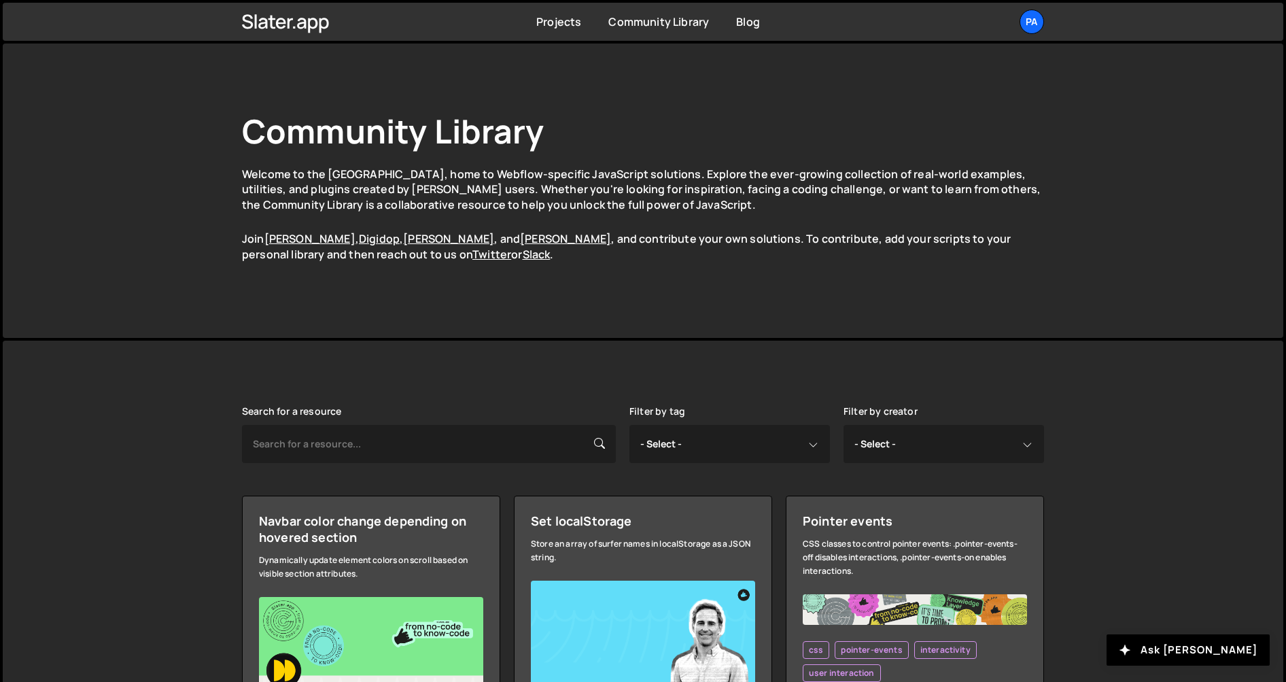
scroll to position [171, 0]
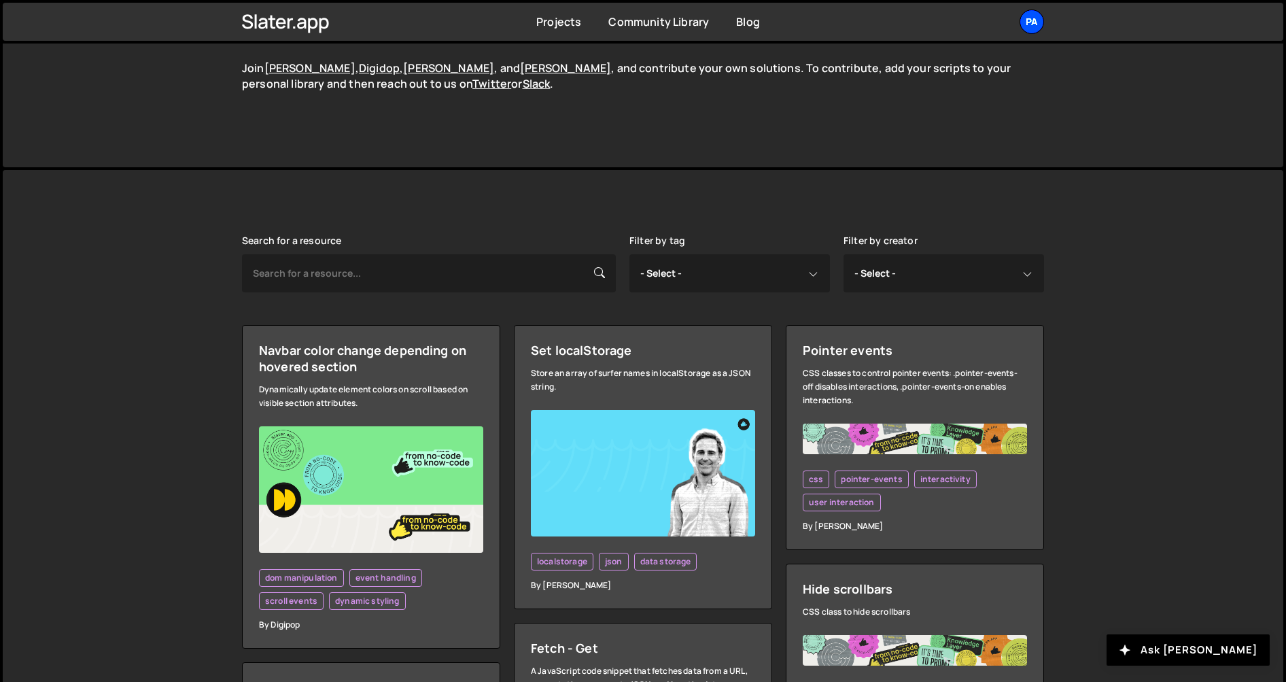
click at [1037, 31] on div "Pa" at bounding box center [1032, 22] width 24 height 24
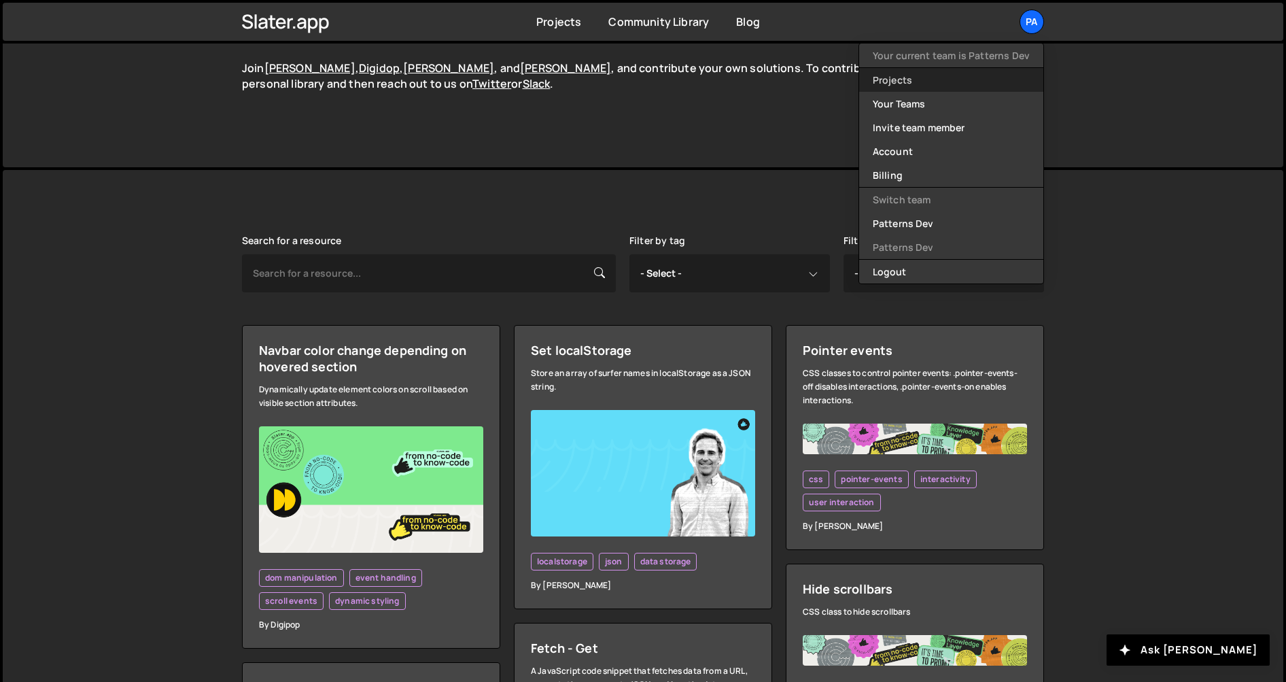
click at [979, 81] on link "Projects" at bounding box center [951, 80] width 184 height 24
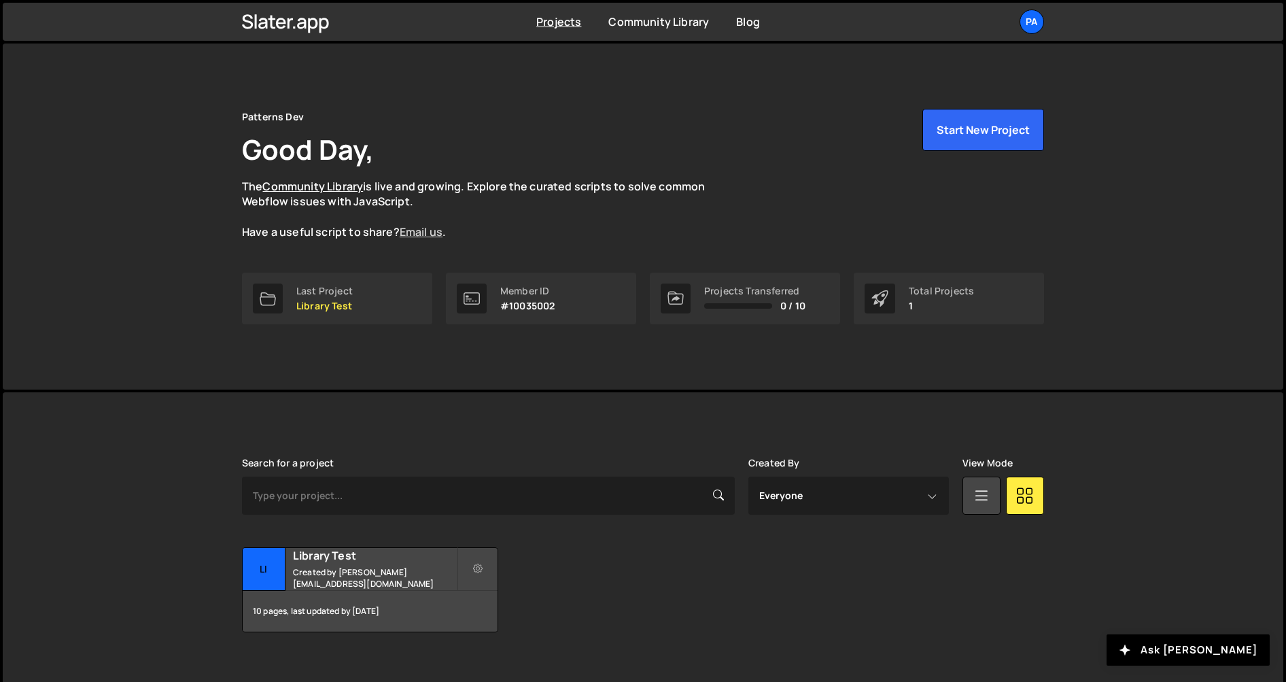
click at [414, 234] on link "Email us" at bounding box center [421, 231] width 43 height 15
click at [1027, 33] on div "Pa" at bounding box center [1032, 22] width 24 height 24
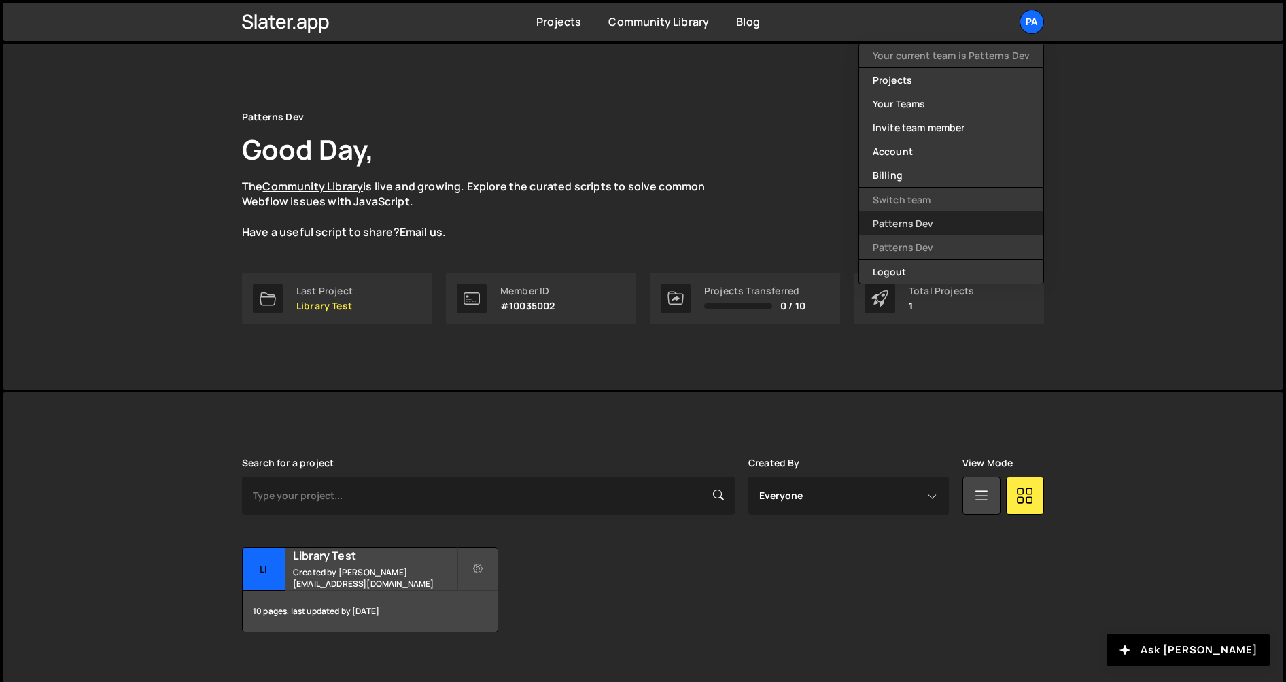
click at [929, 228] on link "Patterns Dev" at bounding box center [951, 223] width 184 height 24
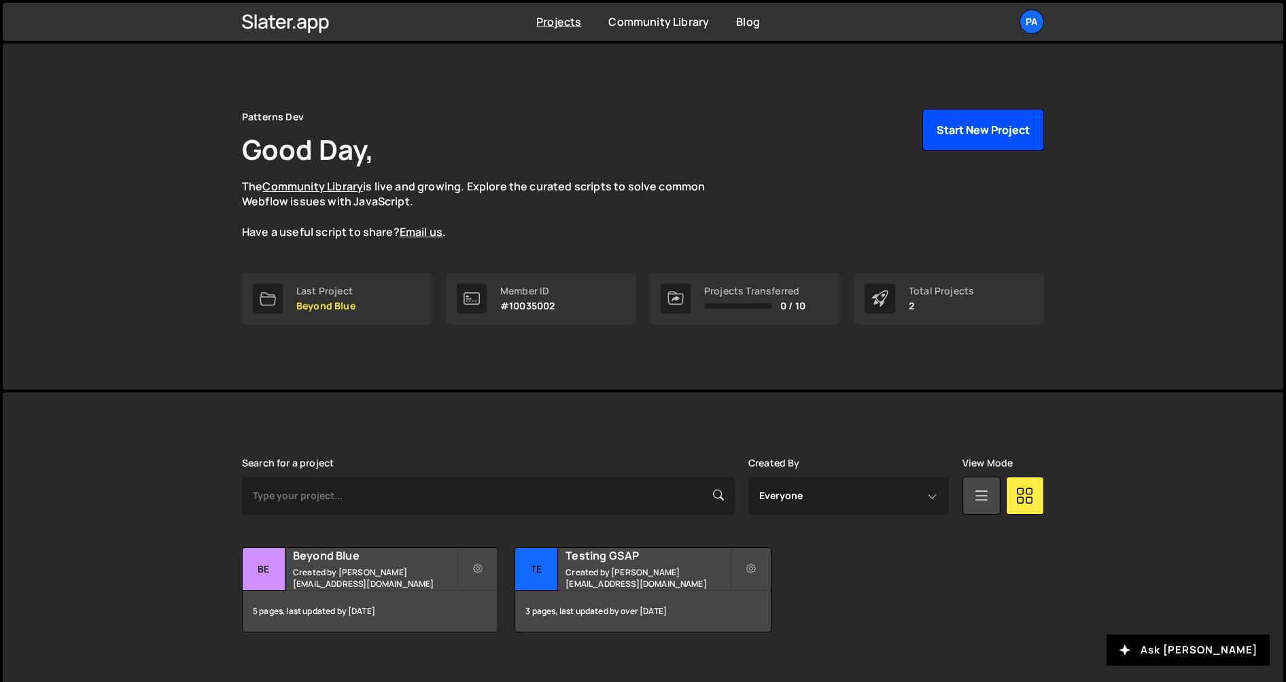
click at [958, 135] on button "Start New Project" at bounding box center [983, 130] width 122 height 42
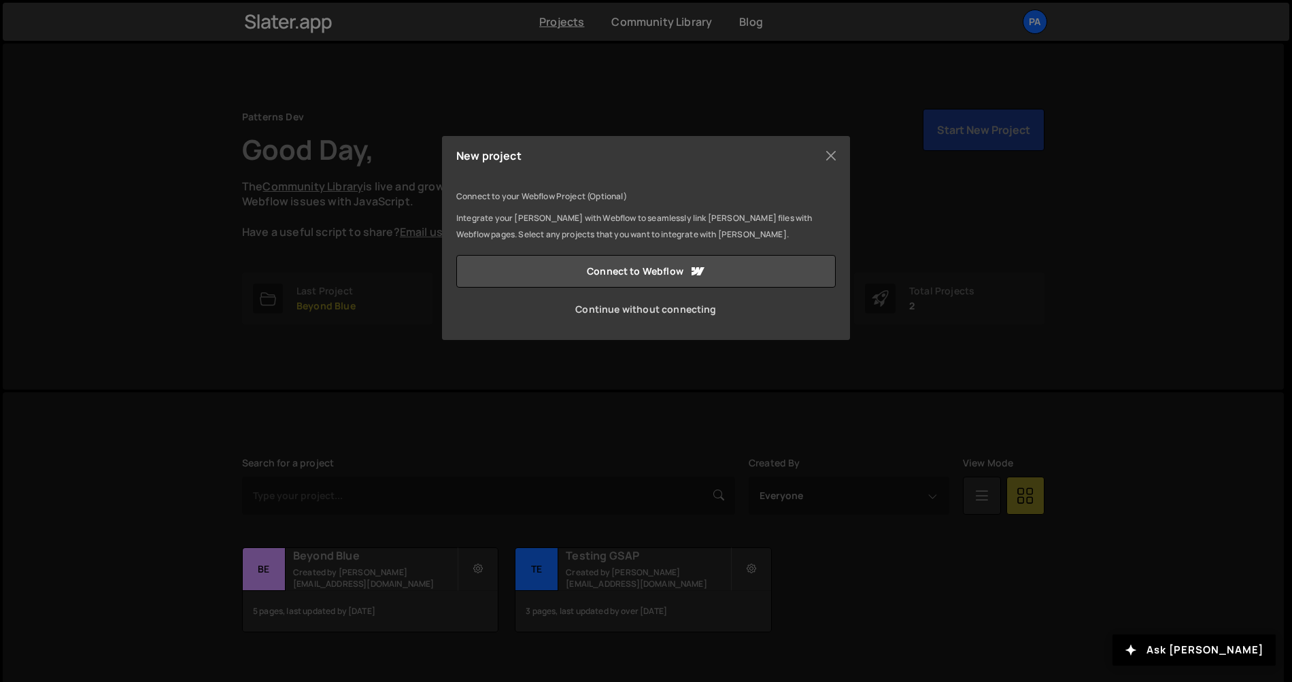
click at [637, 315] on link "Continue without connecting" at bounding box center [645, 309] width 379 height 33
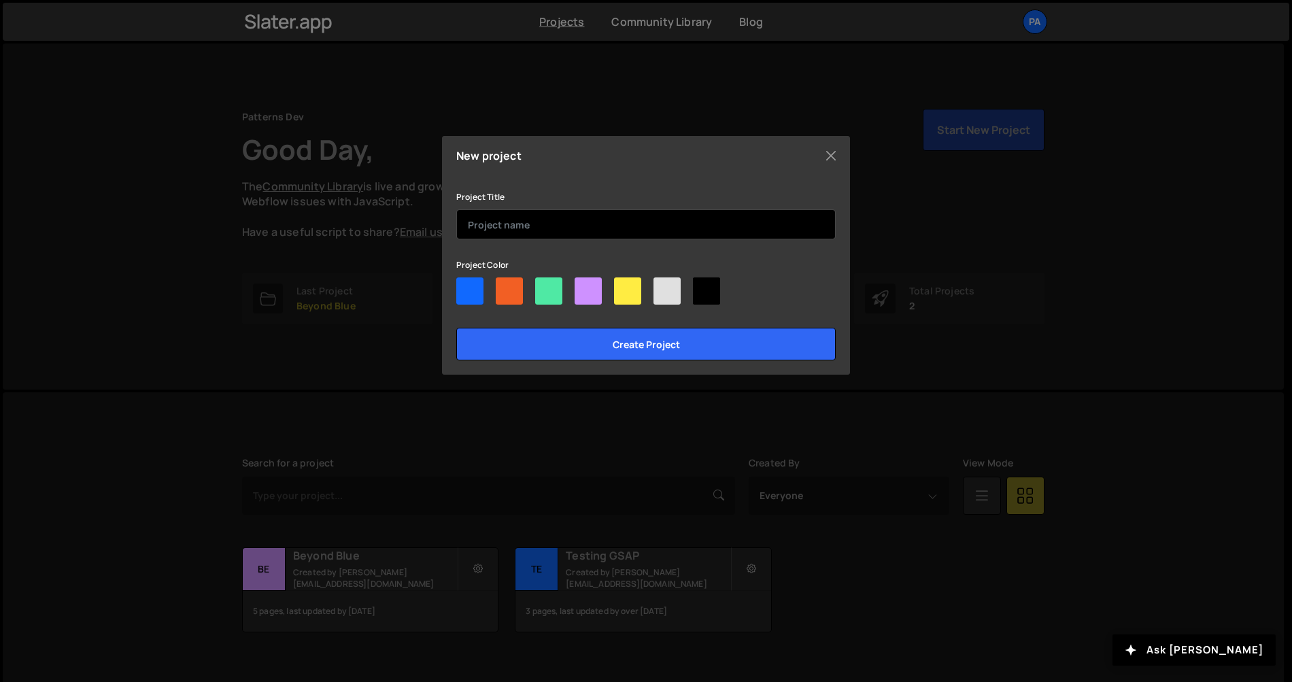
click at [517, 234] on input "text" at bounding box center [645, 224] width 379 height 30
click at [542, 228] on input "Test" at bounding box center [645, 224] width 379 height 30
type input "Components Webflow"
click at [456, 328] on input "Create project" at bounding box center [645, 344] width 379 height 33
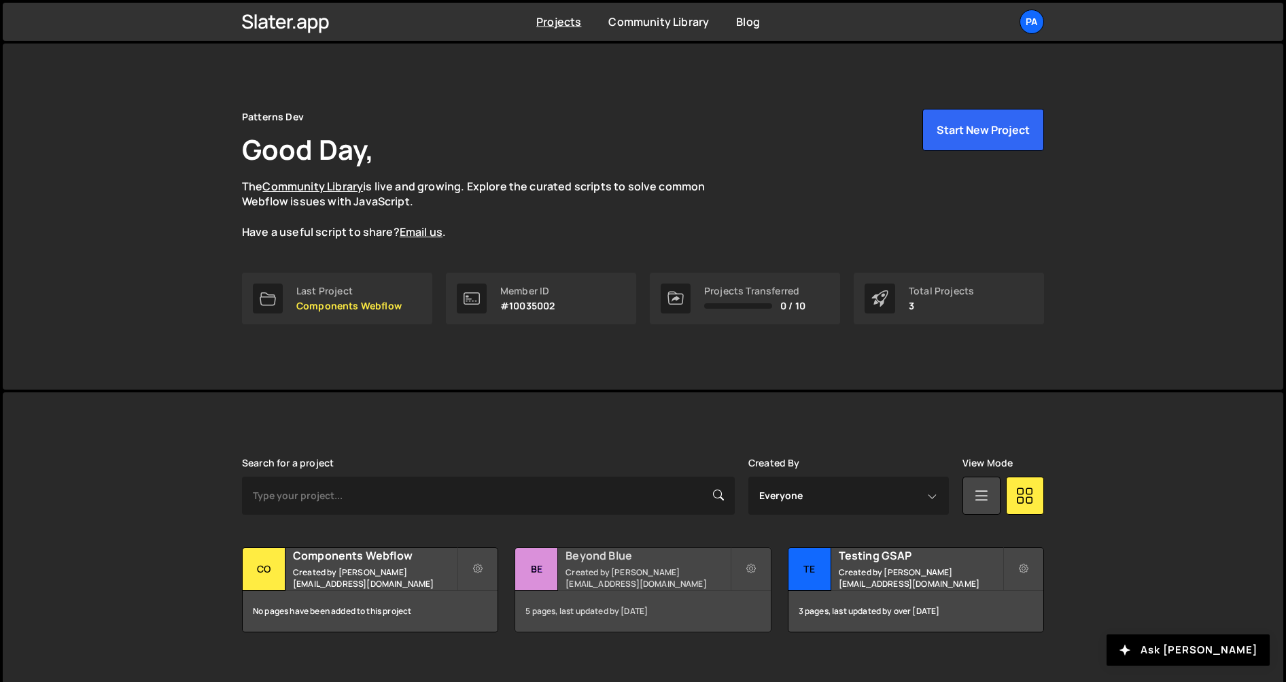
scroll to position [3, 0]
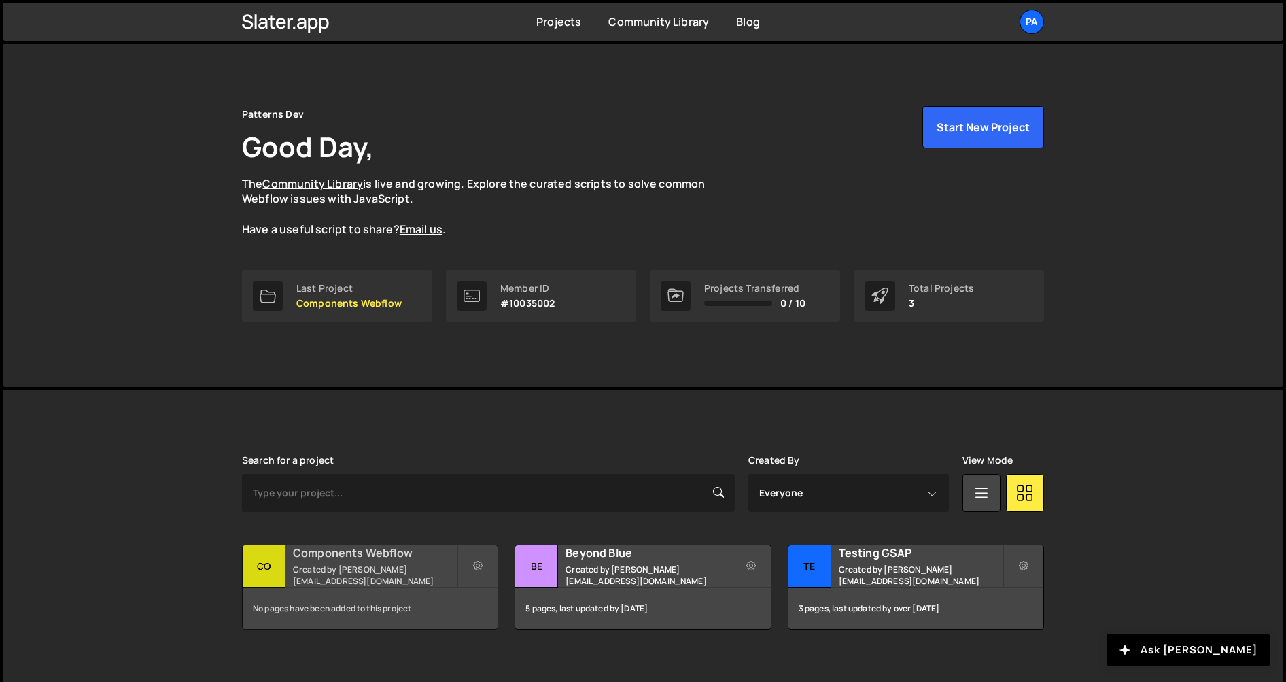
click at [449, 572] on small "Created by [PERSON_NAME][EMAIL_ADDRESS][DOMAIN_NAME]" at bounding box center [375, 575] width 164 height 23
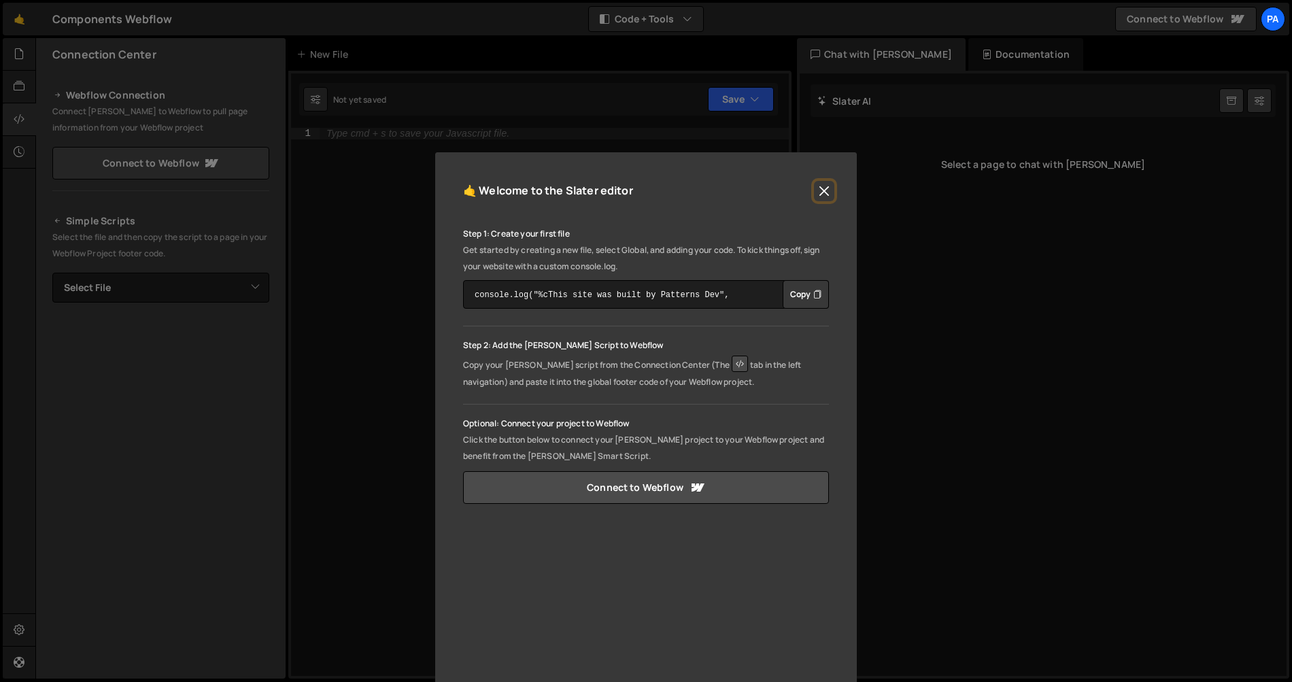
click at [824, 185] on button "Close" at bounding box center [824, 191] width 20 height 20
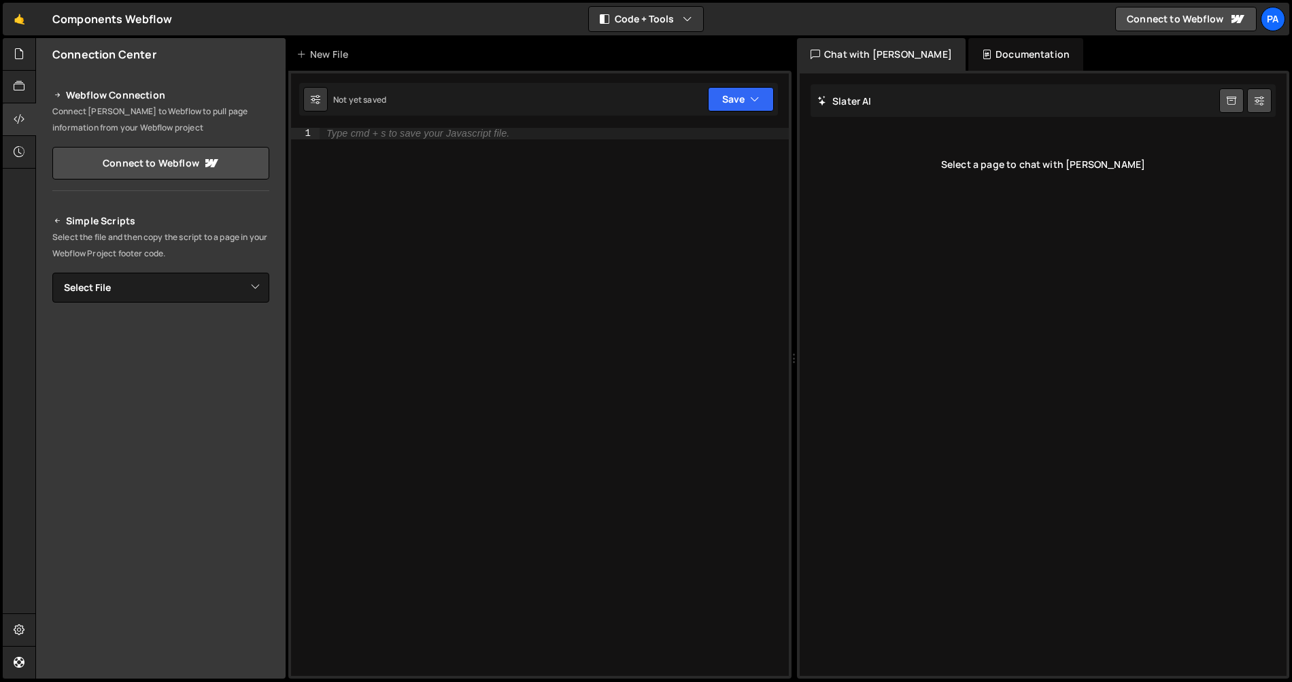
click at [496, 139] on div "Type cmd + s to save your Javascript file." at bounding box center [553, 413] width 469 height 570
paste textarea "<script src="https://slater.app/16593/45226.js"></script>"
type textarea "<script src="https://slater.app/16593/45226.js"></script>"
click at [411, 203] on div "Type cmd + s to save your Javascript file." at bounding box center [553, 413] width 469 height 570
click at [240, 286] on select "Select File" at bounding box center [160, 288] width 217 height 30
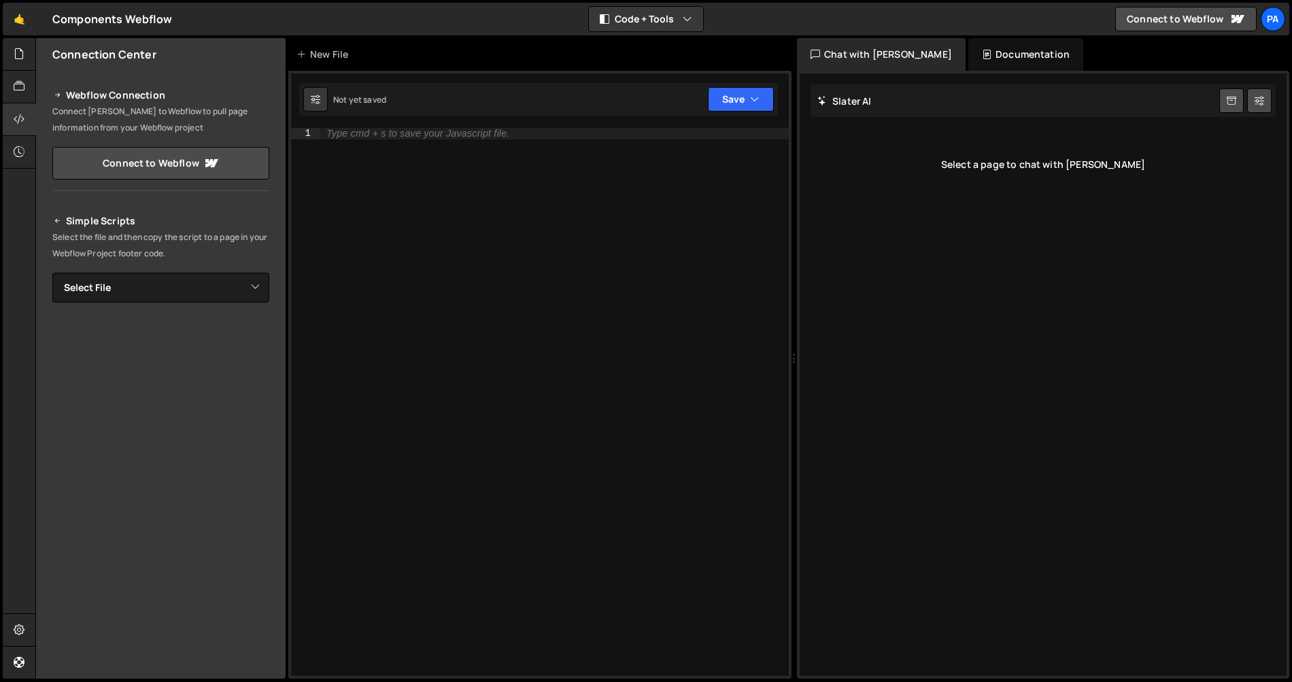
click at [415, 162] on div "Type cmd + s to save your Javascript file." at bounding box center [553, 413] width 469 height 570
paste textarea "});"
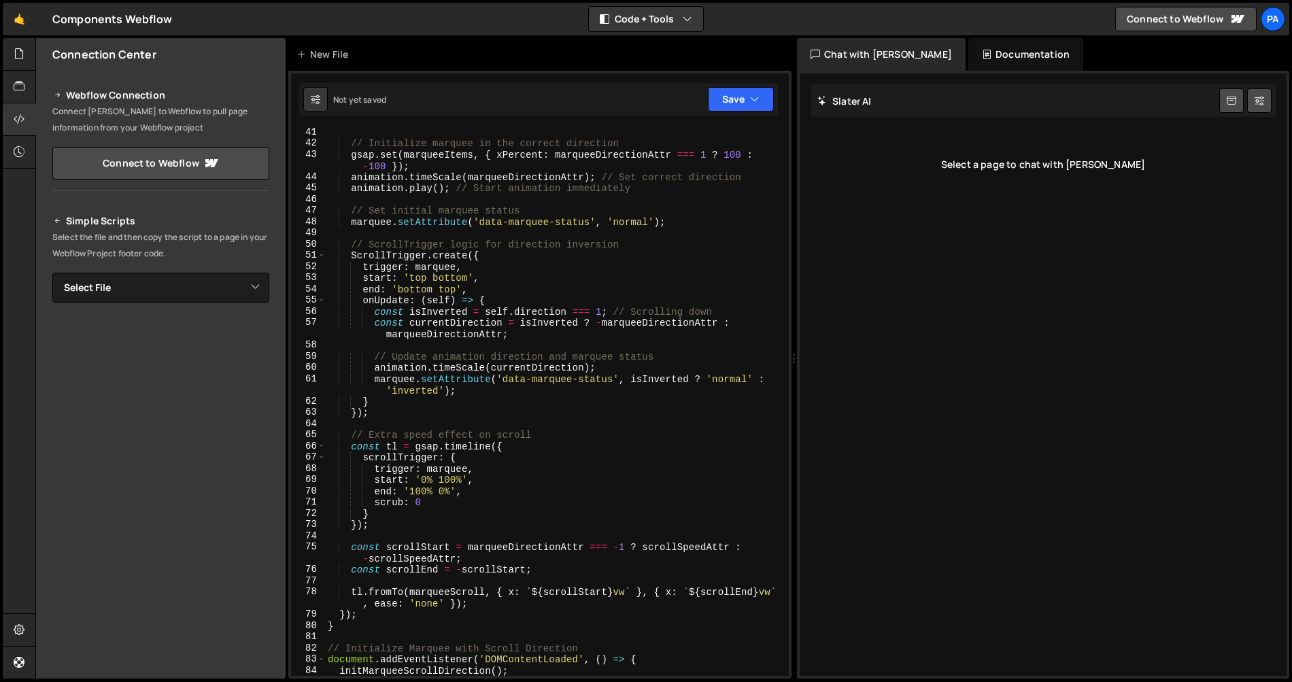
scroll to position [831, 0]
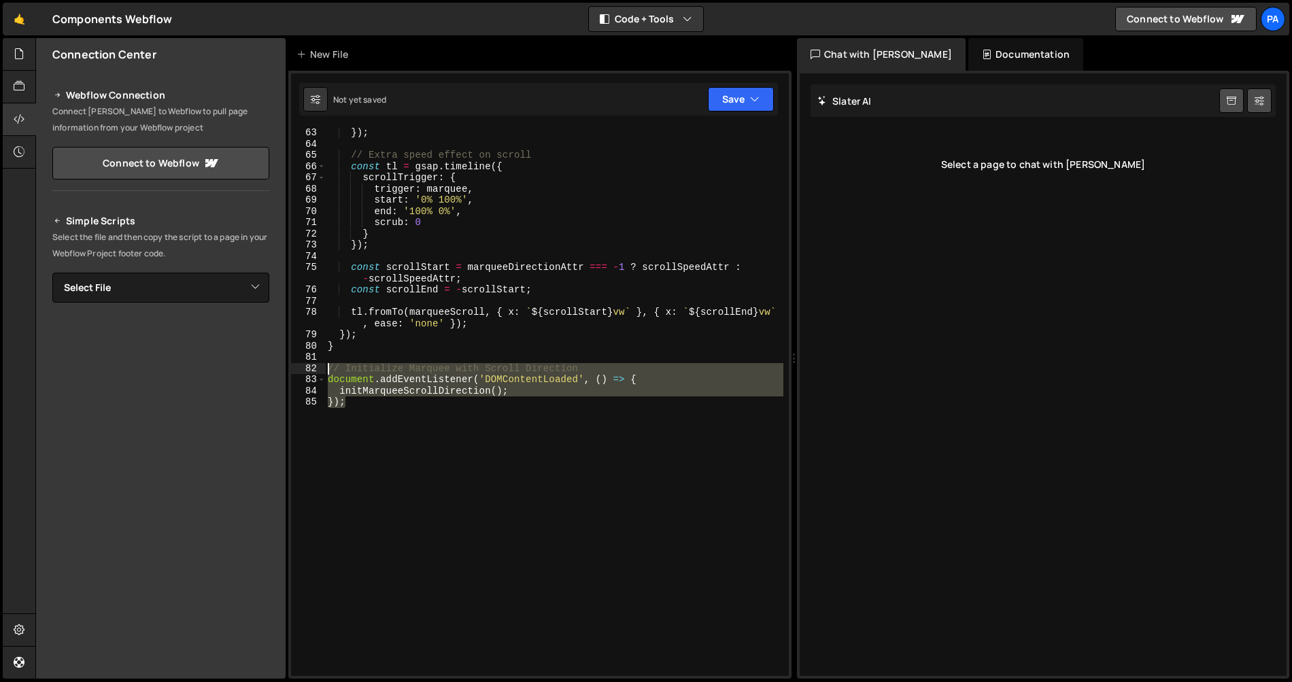
drag, startPoint x: 401, startPoint y: 411, endPoint x: 326, endPoint y: 366, distance: 87.2
click at [326, 366] on div "}) ; // Extra speed effect on scroll const tl = gsap . timeline ({ scrollTrigge…" at bounding box center [554, 412] width 458 height 570
type textarea "// Initialize Marquee with Scroll Direction document.addEventListener('DOMConte…"
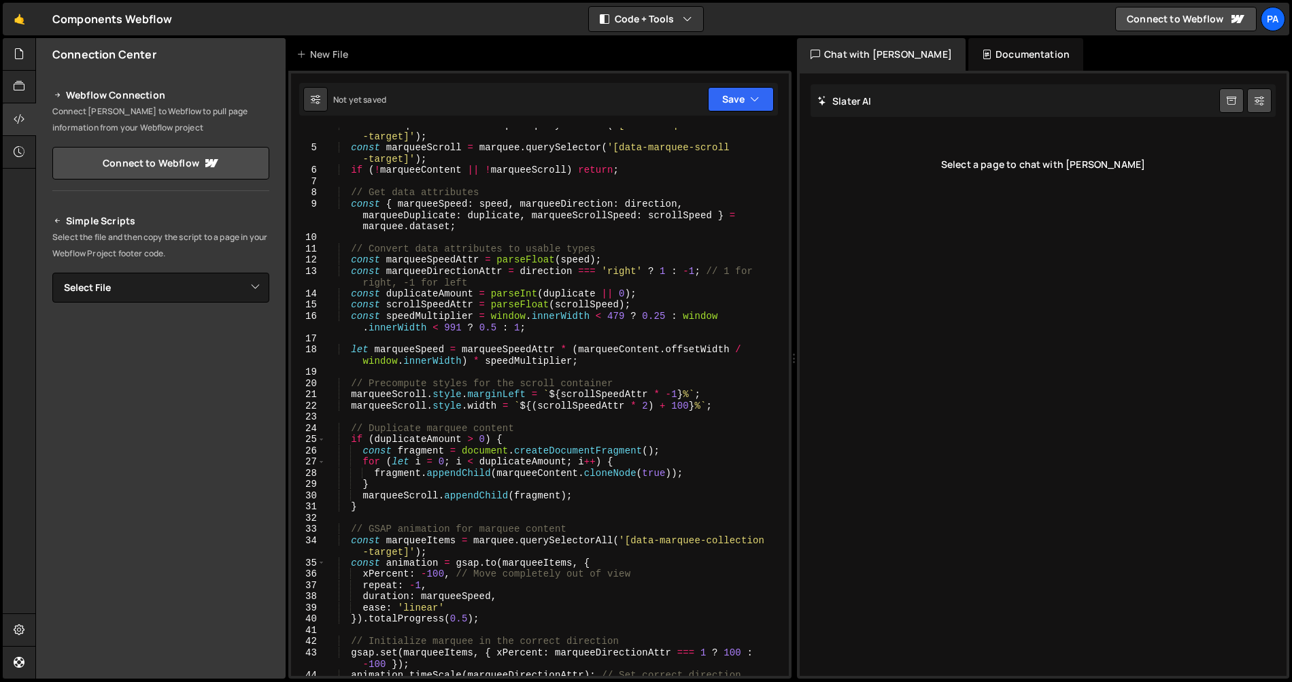
scroll to position [0, 0]
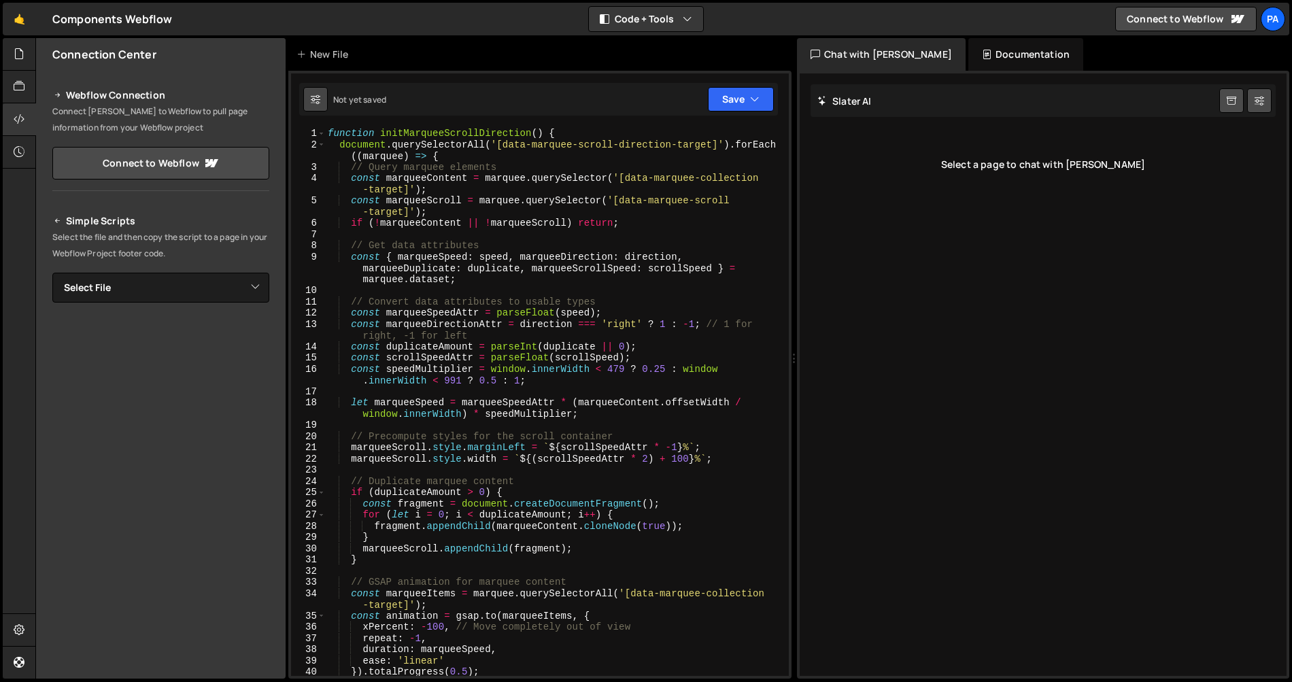
click at [315, 103] on icon at bounding box center [316, 99] width 10 height 14
select select "editor"
select select "ace/theme/monokai"
type input "14"
checkbox input "true"
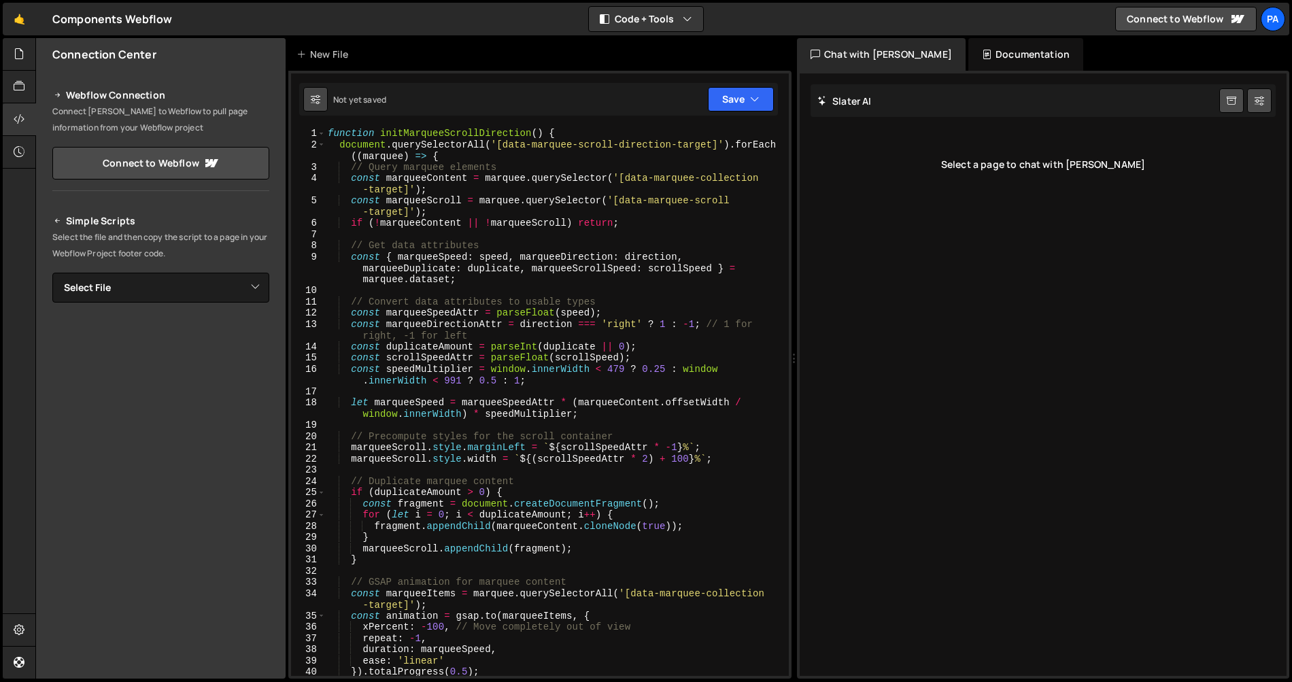
checkbox input "true"
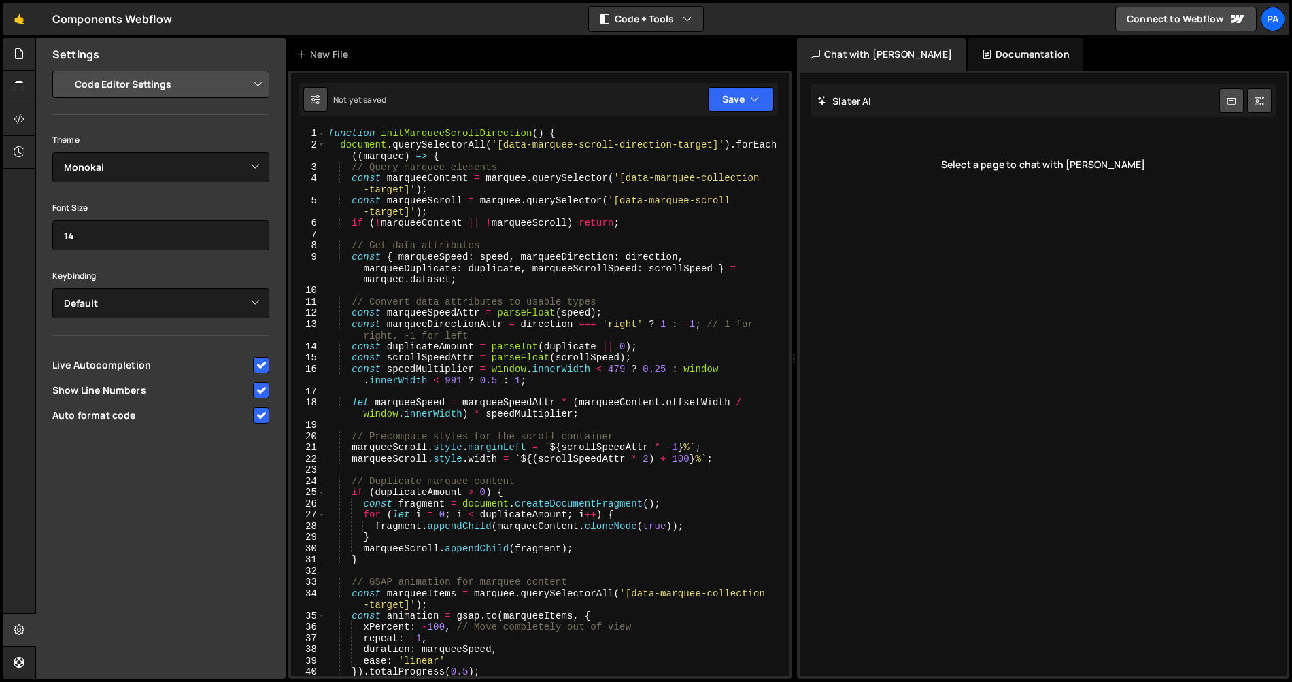
click at [315, 103] on icon at bounding box center [316, 99] width 10 height 14
click at [487, 92] on div "Not yet saved Upgrade to Edit Save Save to Staging S Not saved S G" at bounding box center [538, 99] width 479 height 33
click at [766, 101] on button "Save" at bounding box center [741, 99] width 66 height 24
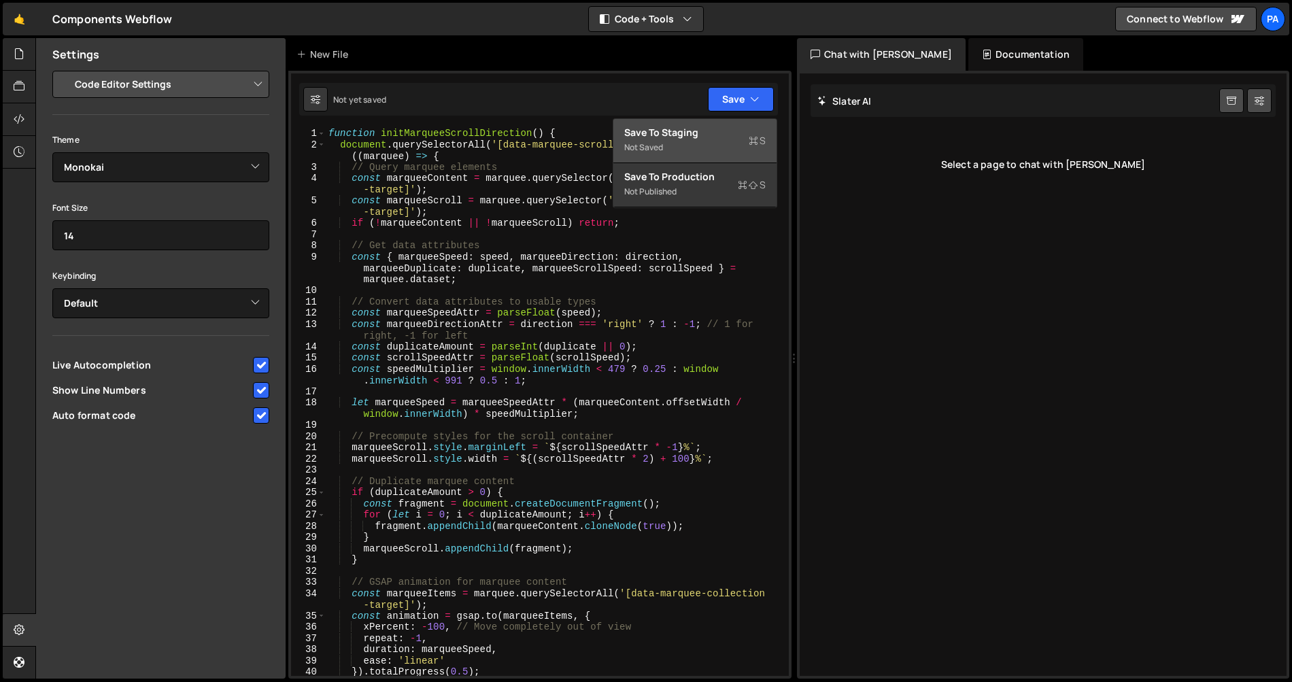
click at [724, 129] on div "Save to Staging S" at bounding box center [694, 133] width 141 height 14
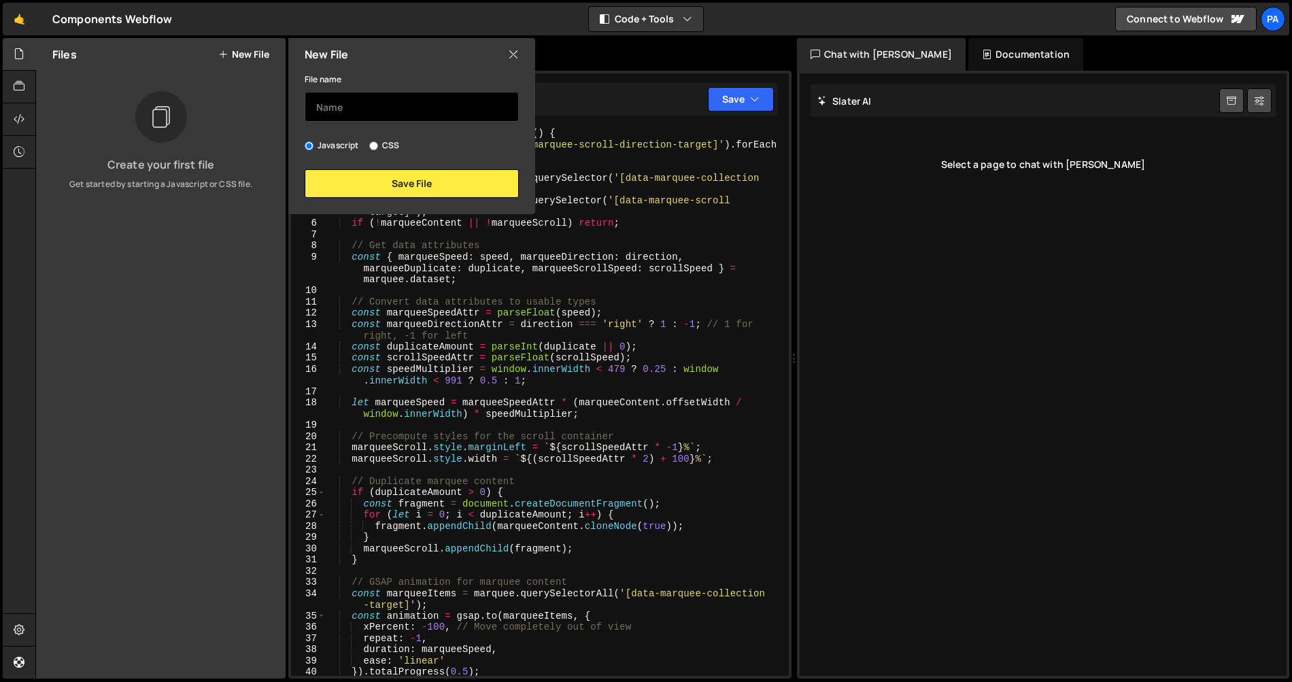
click at [443, 108] on input "text" at bounding box center [412, 107] width 214 height 30
type input "M"
paste input "Marquee with Scroll Direction"
type input "Marquee with Scroll Direction"
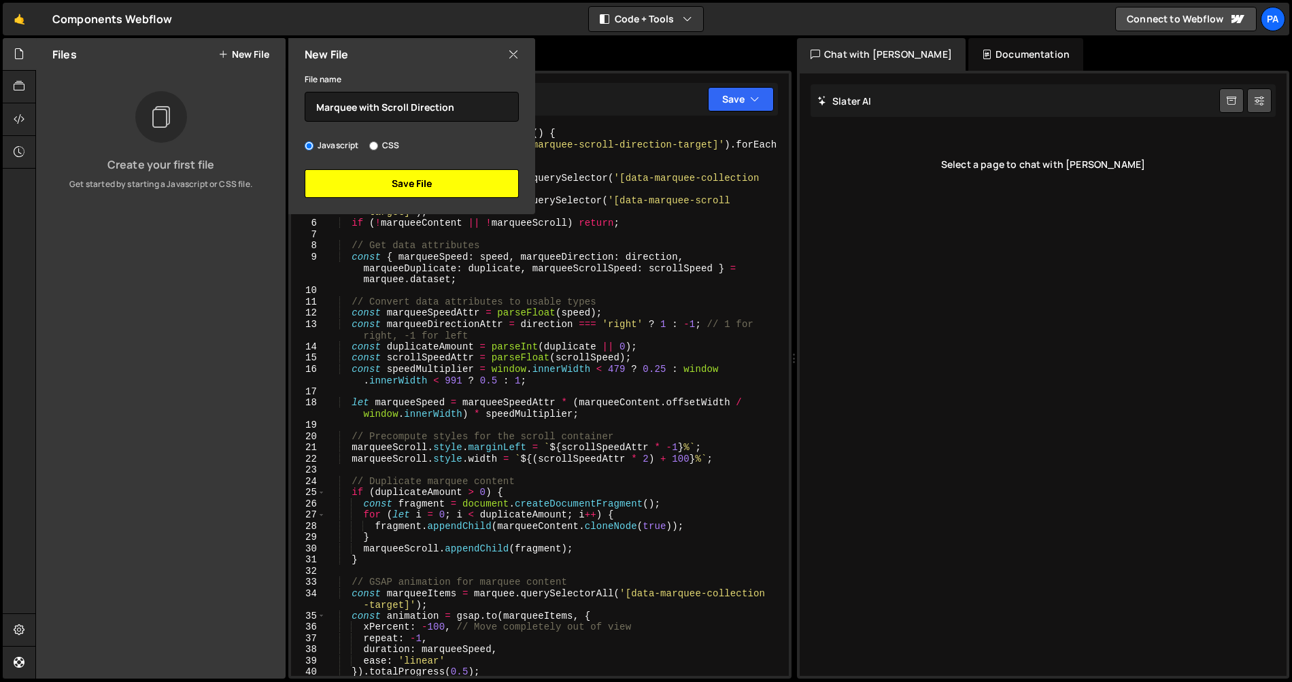
click at [434, 184] on button "Save File" at bounding box center [412, 183] width 214 height 29
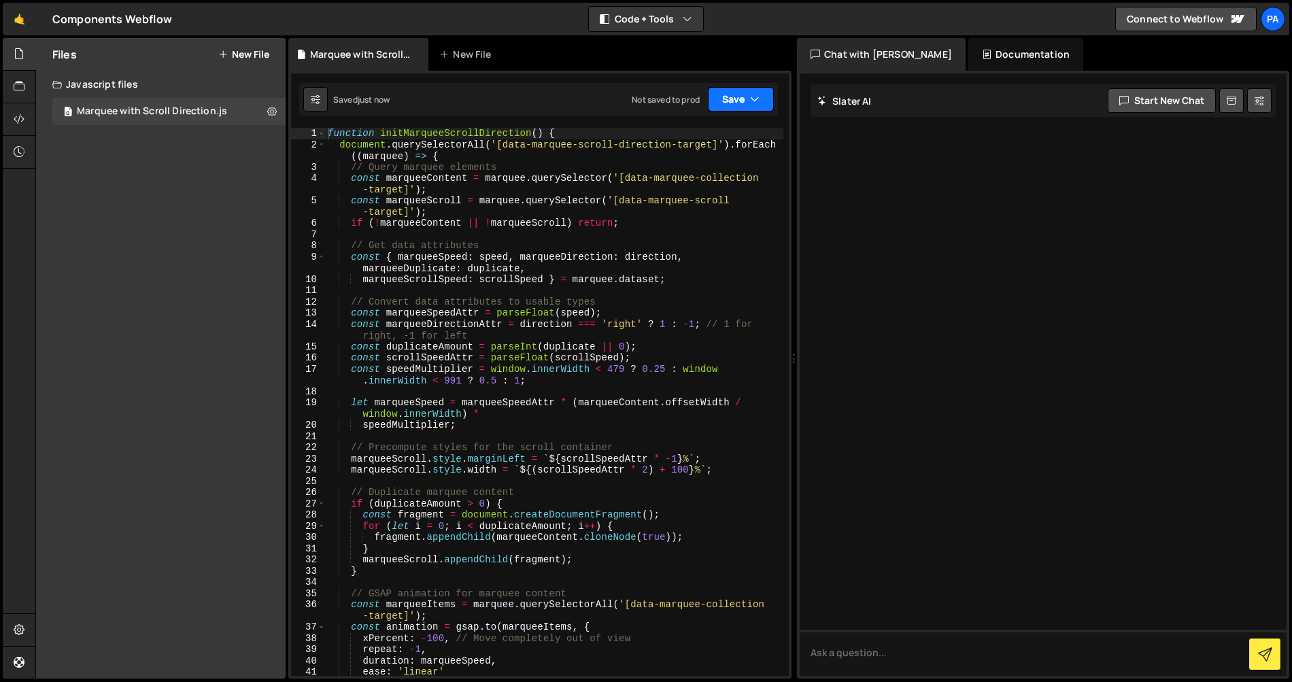
click at [716, 103] on button "Save" at bounding box center [741, 99] width 66 height 24
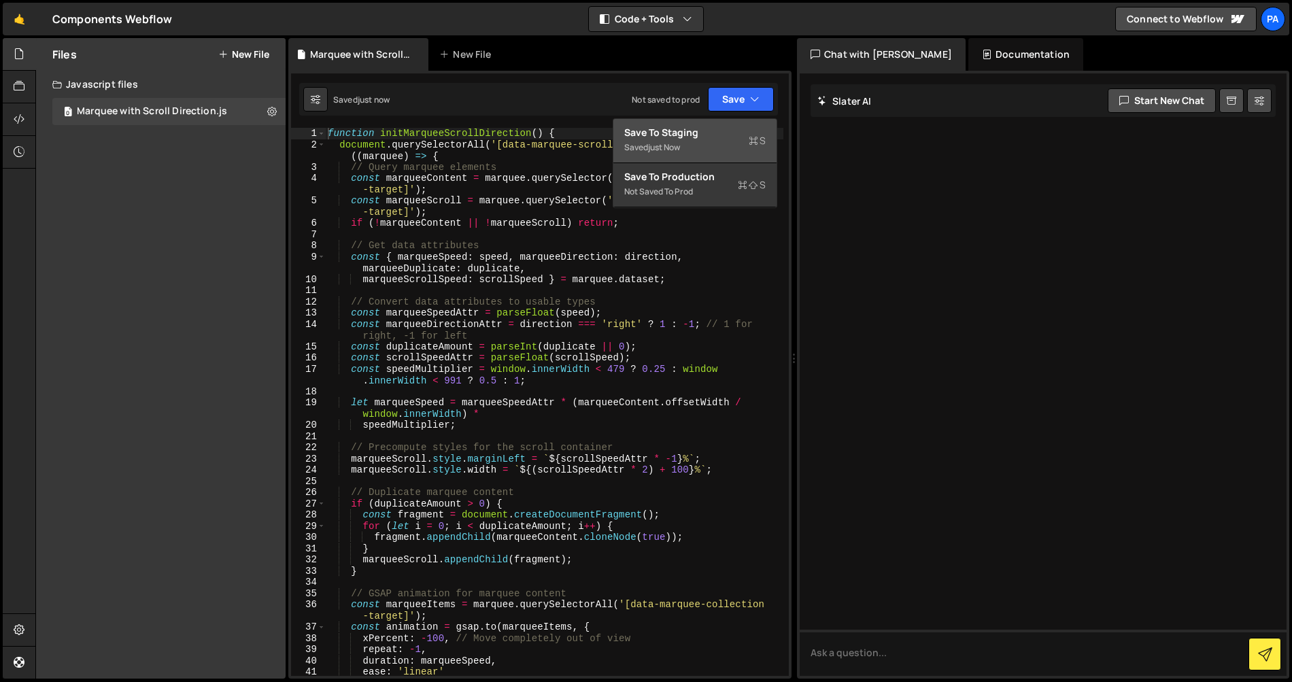
click at [712, 122] on button "Save to Staging S Saved just now" at bounding box center [694, 141] width 163 height 44
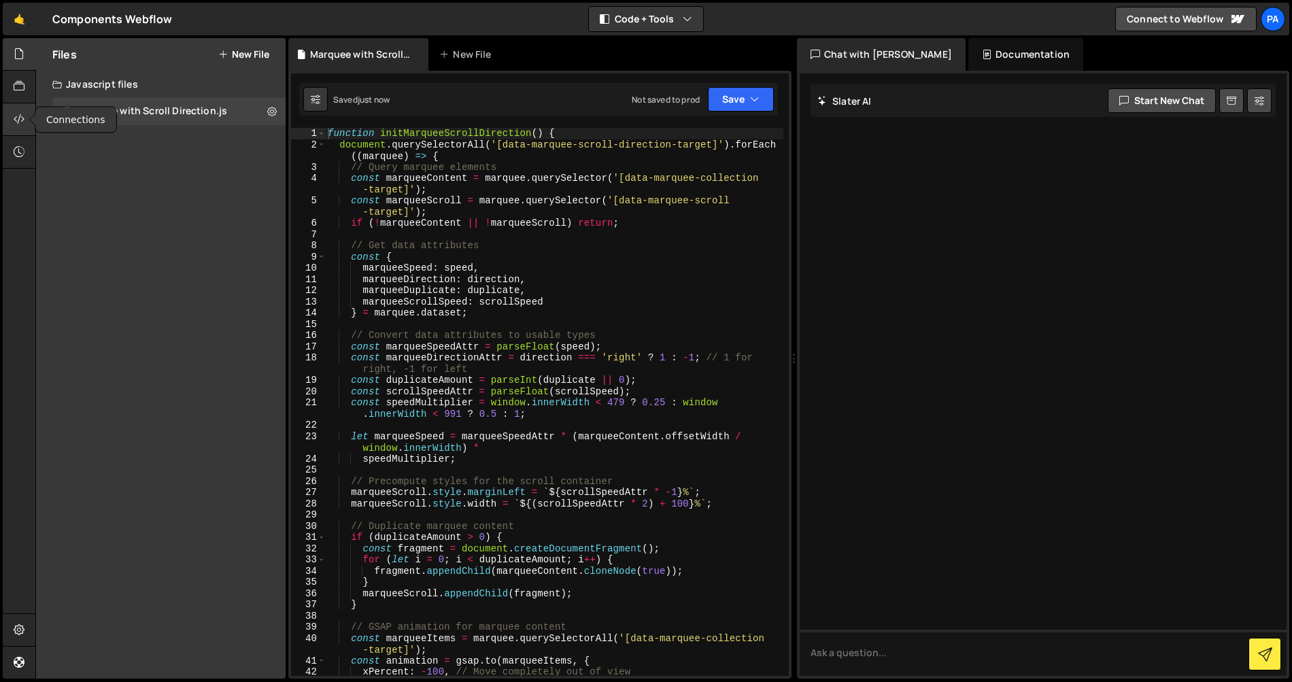
click at [24, 119] on div at bounding box center [19, 119] width 33 height 33
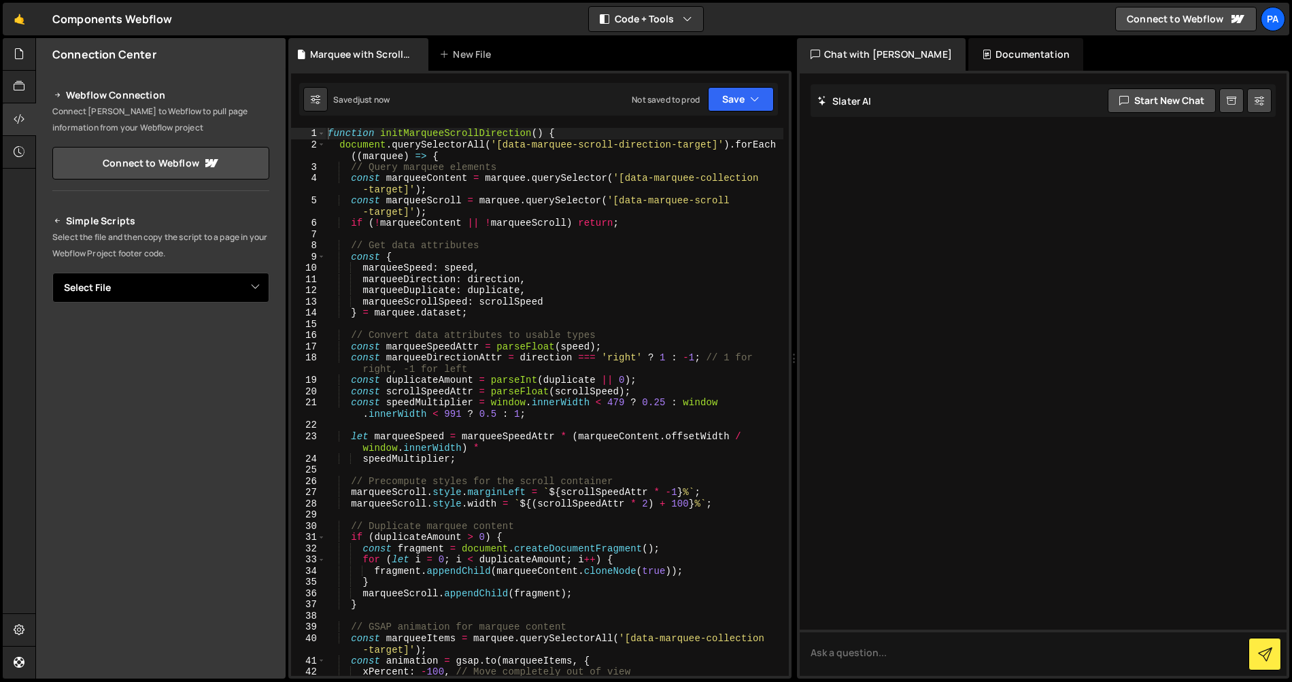
click at [253, 285] on select "Select File Marquee with Scroll Direction.js" at bounding box center [160, 288] width 217 height 30
select select "45228"
click at [52, 273] on select "Select File Marquee with Scroll Direction.js" at bounding box center [160, 288] width 217 height 30
click at [258, 339] on button "Button group with nested dropdown" at bounding box center [259, 333] width 19 height 29
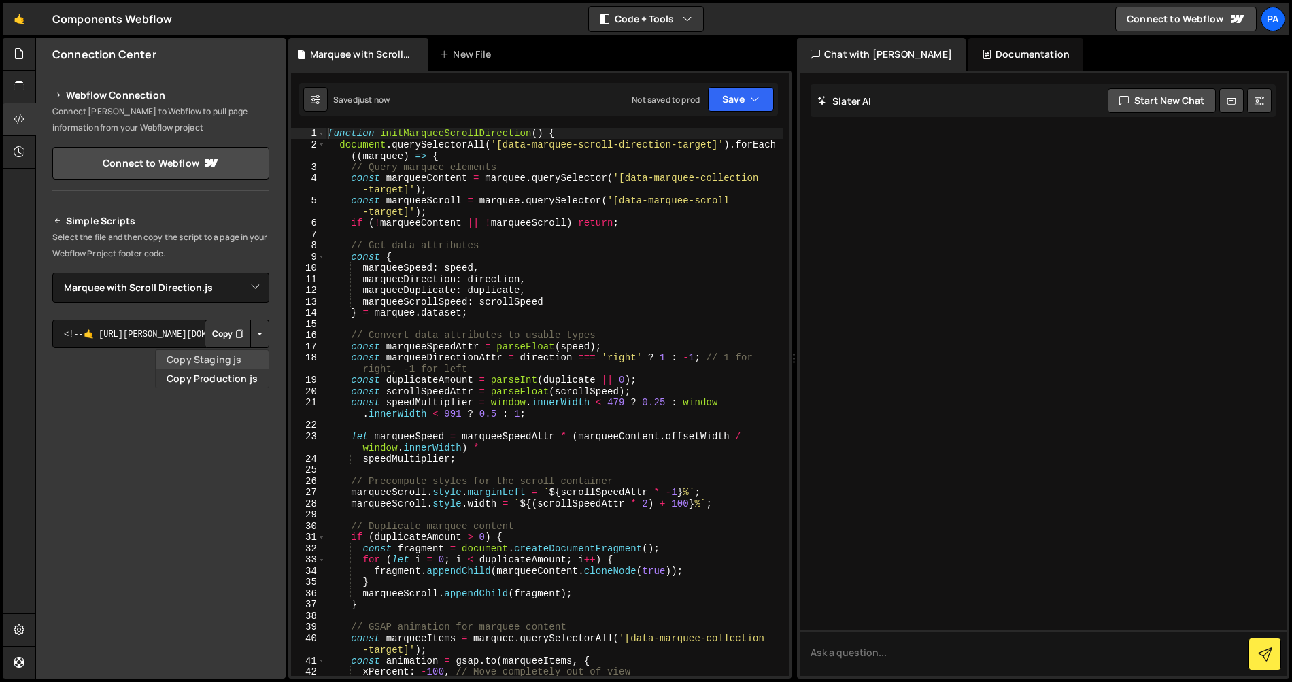
click at [239, 364] on link "Copy Staging js" at bounding box center [212, 359] width 113 height 19
click at [1281, 22] on div "Pa" at bounding box center [1272, 19] width 24 height 24
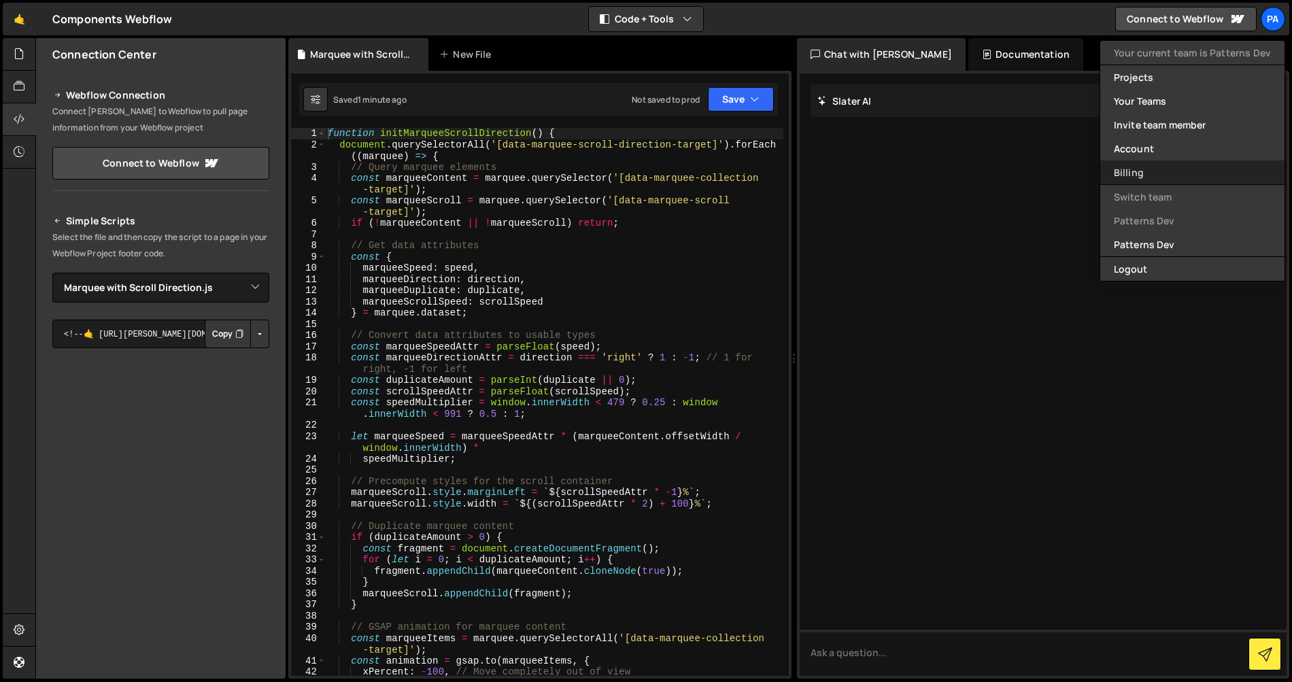
click at [1183, 166] on link "Billing" at bounding box center [1192, 172] width 184 height 24
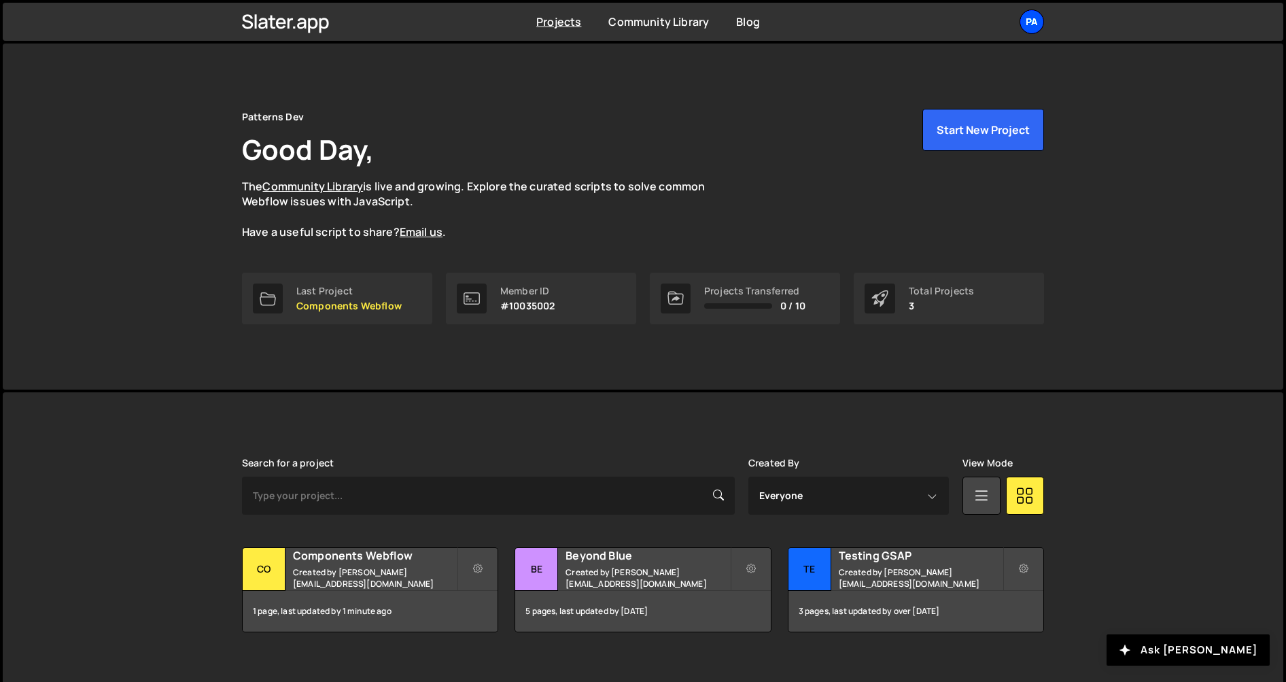
click at [1024, 27] on div "Pa" at bounding box center [1032, 22] width 24 height 24
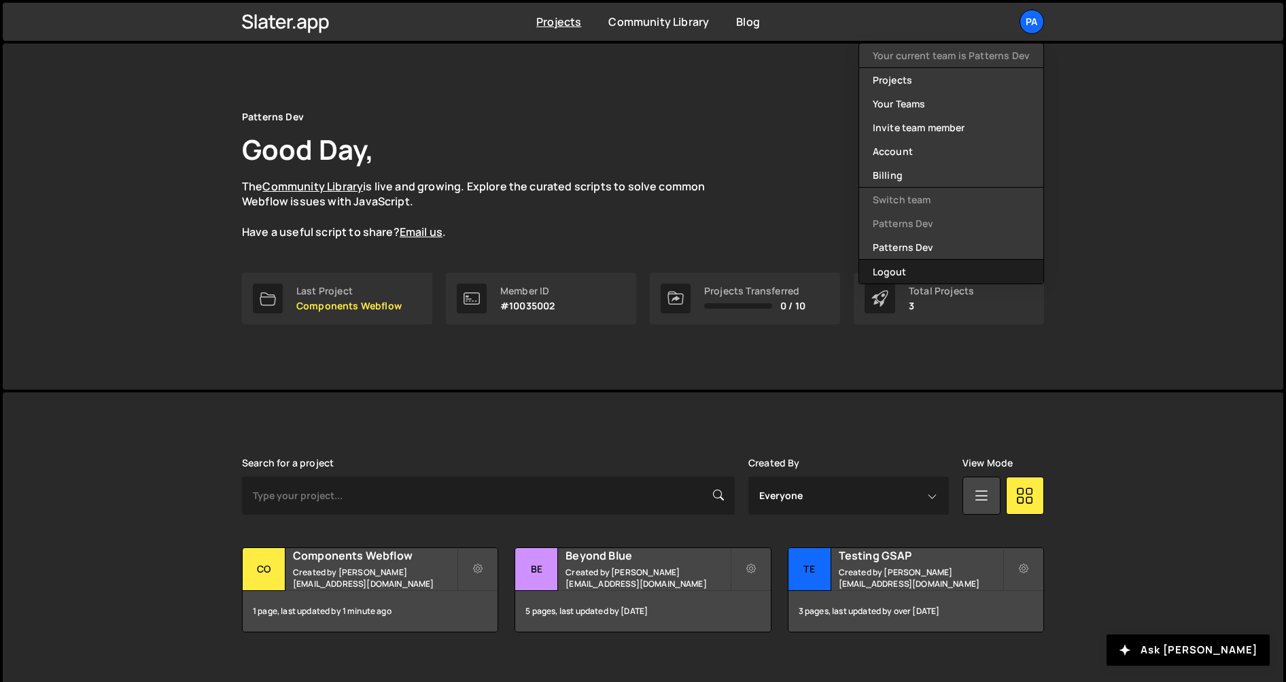
click at [943, 267] on button "Logout" at bounding box center [951, 272] width 184 height 24
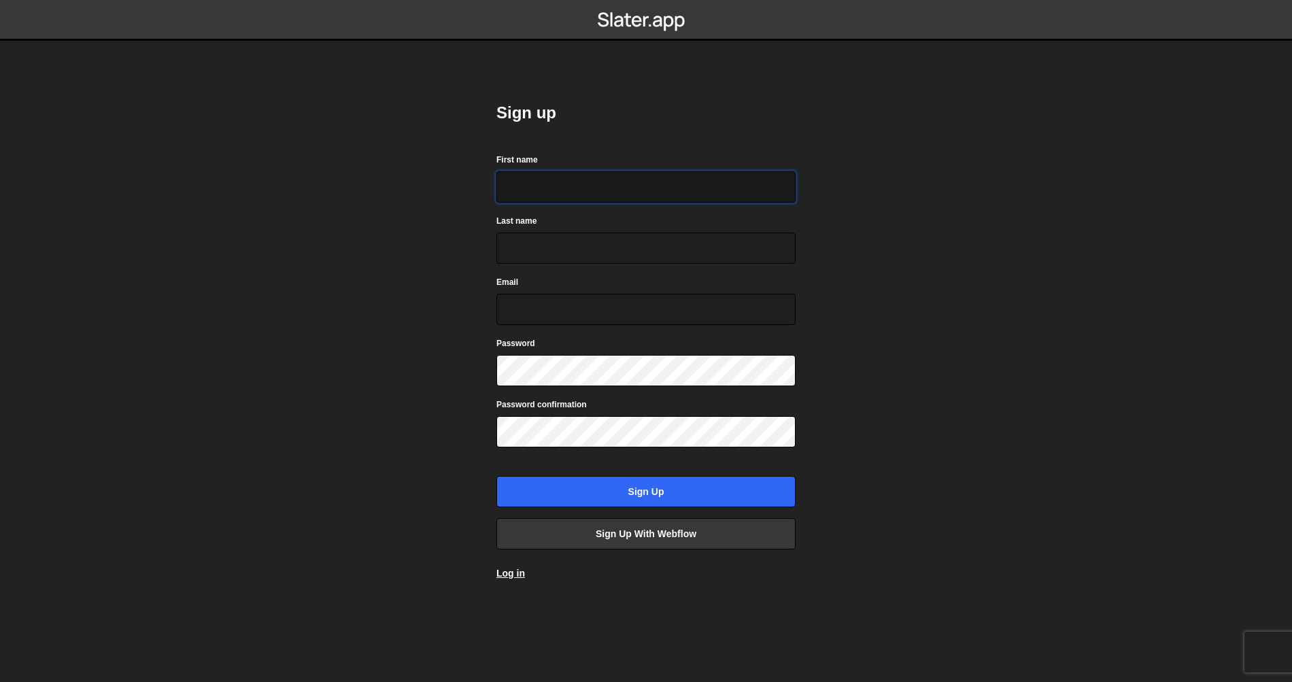
click at [587, 181] on input "First name" at bounding box center [645, 186] width 299 height 31
type input "Pablo"
type input "Gubelin"
type input "gubelpab@gmail.com"
click at [598, 315] on input "[EMAIL_ADDRESS][DOMAIN_NAME]" at bounding box center [645, 309] width 299 height 31
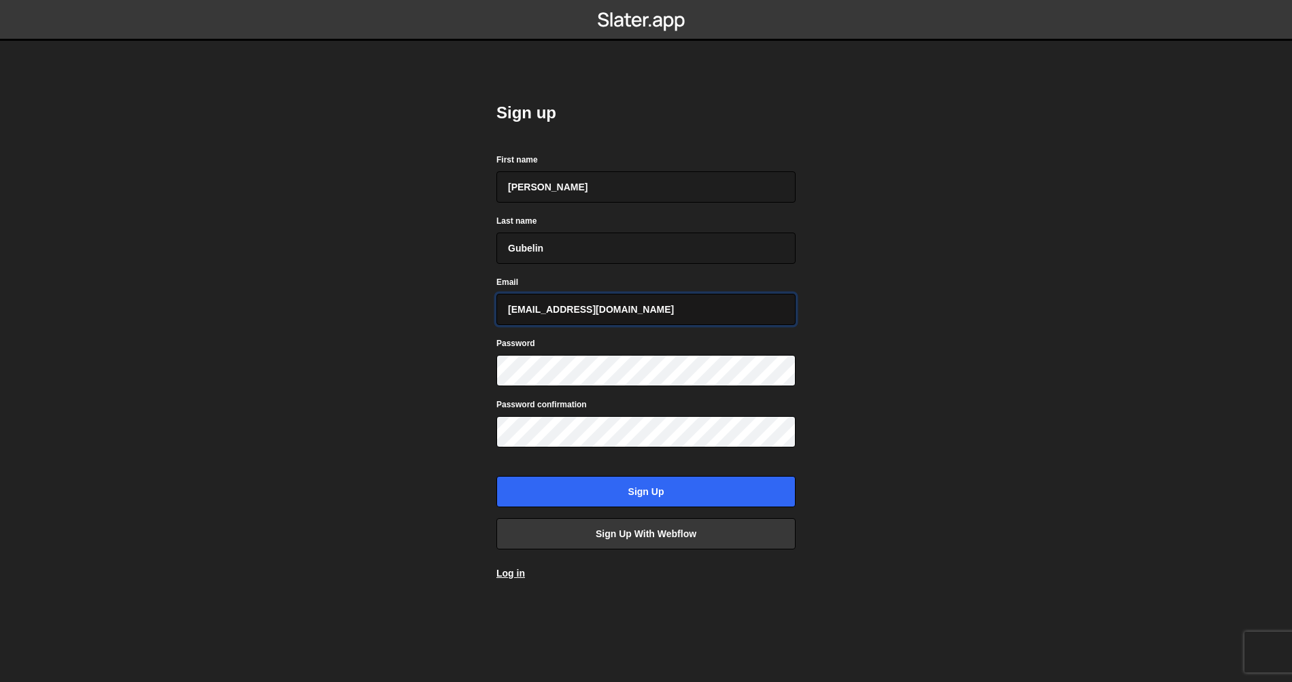
click at [598, 315] on input "[EMAIL_ADDRESS][DOMAIN_NAME]" at bounding box center [645, 309] width 299 height 31
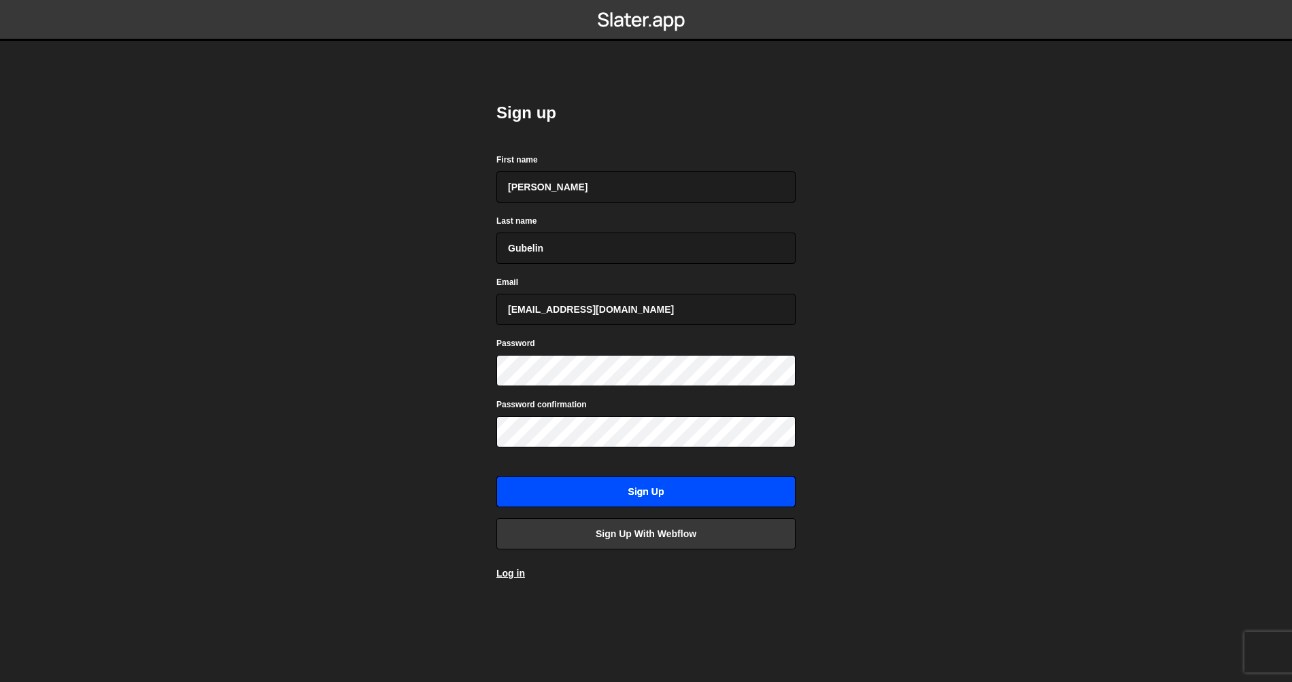
click at [662, 502] on input "Sign up" at bounding box center [645, 491] width 299 height 31
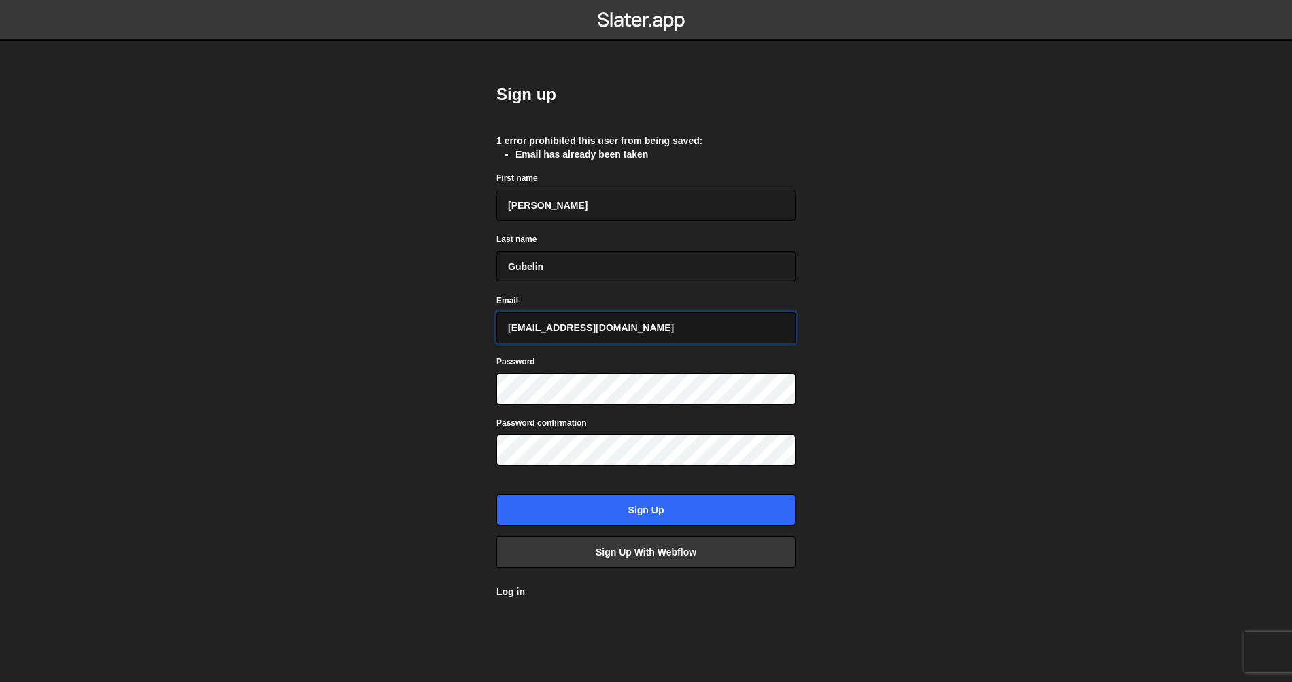
click at [587, 330] on input "[EMAIL_ADDRESS][DOMAIN_NAME]" at bounding box center [645, 327] width 299 height 31
type input "[EMAIL_ADDRESS][DOMAIN_NAME]"
click at [674, 507] on input "Sign up" at bounding box center [645, 509] width 299 height 31
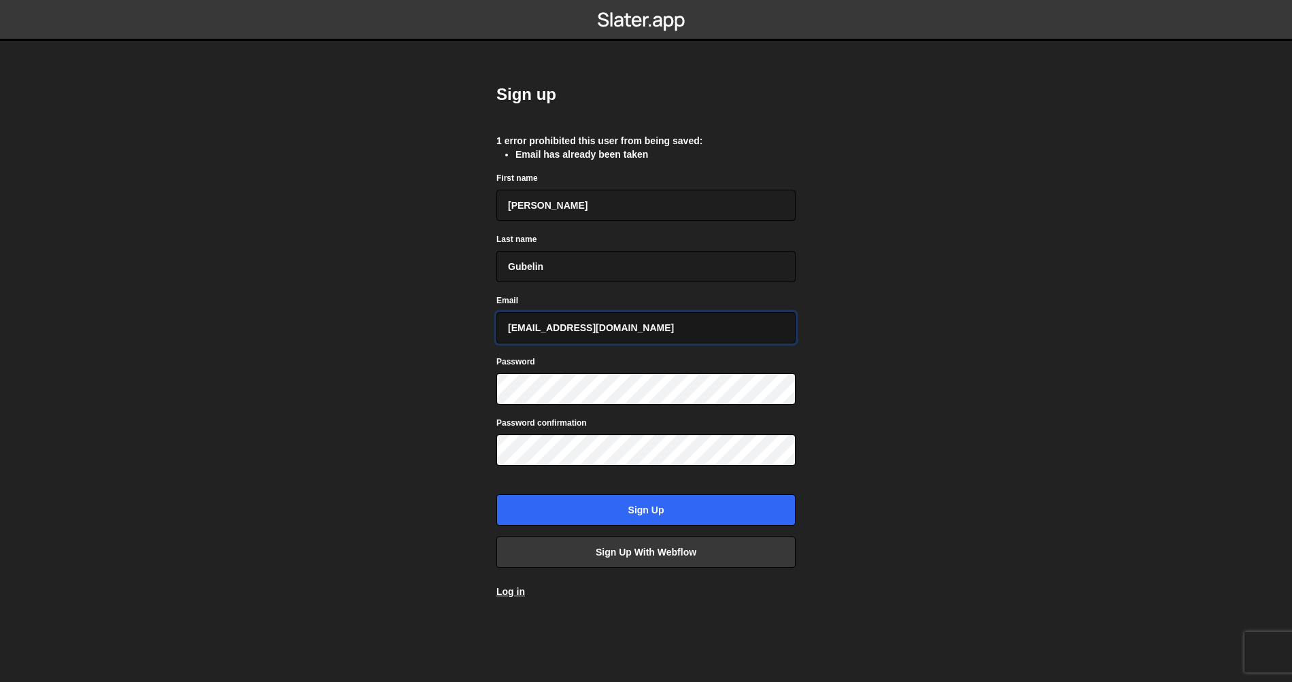
click at [645, 333] on input "[EMAIL_ADDRESS][DOMAIN_NAME]" at bounding box center [645, 327] width 299 height 31
click at [624, 334] on input "[EMAIL_ADDRESS][DOMAIN_NAME]" at bounding box center [645, 327] width 299 height 31
click at [642, 417] on div "Password confirmation" at bounding box center [645, 440] width 299 height 50
click at [577, 271] on input "Gubelin" at bounding box center [645, 266] width 299 height 31
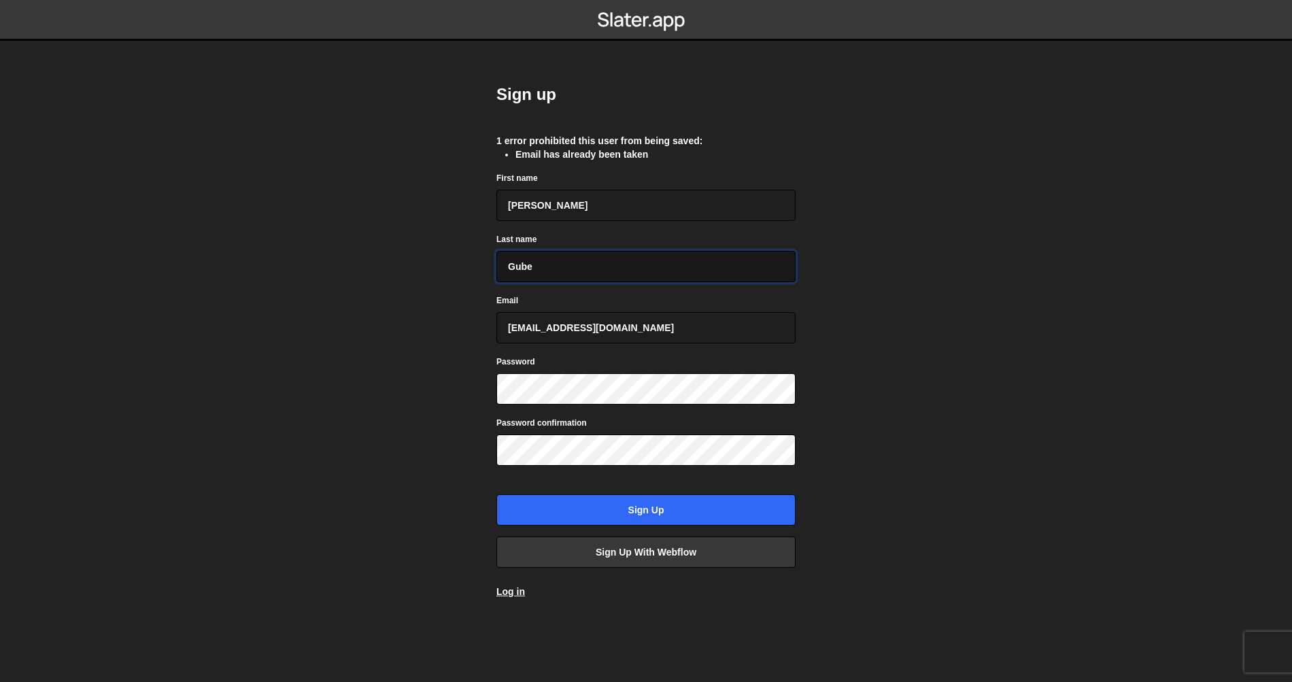
type input "Gube"
click at [885, 365] on body "Sign up 1 error prohibited this user from being saved: Email has already been t…" at bounding box center [646, 341] width 1292 height 682
click at [611, 504] on input "Sign up" at bounding box center [645, 509] width 299 height 31
click at [683, 564] on link "Sign up with Webflow" at bounding box center [645, 551] width 299 height 31
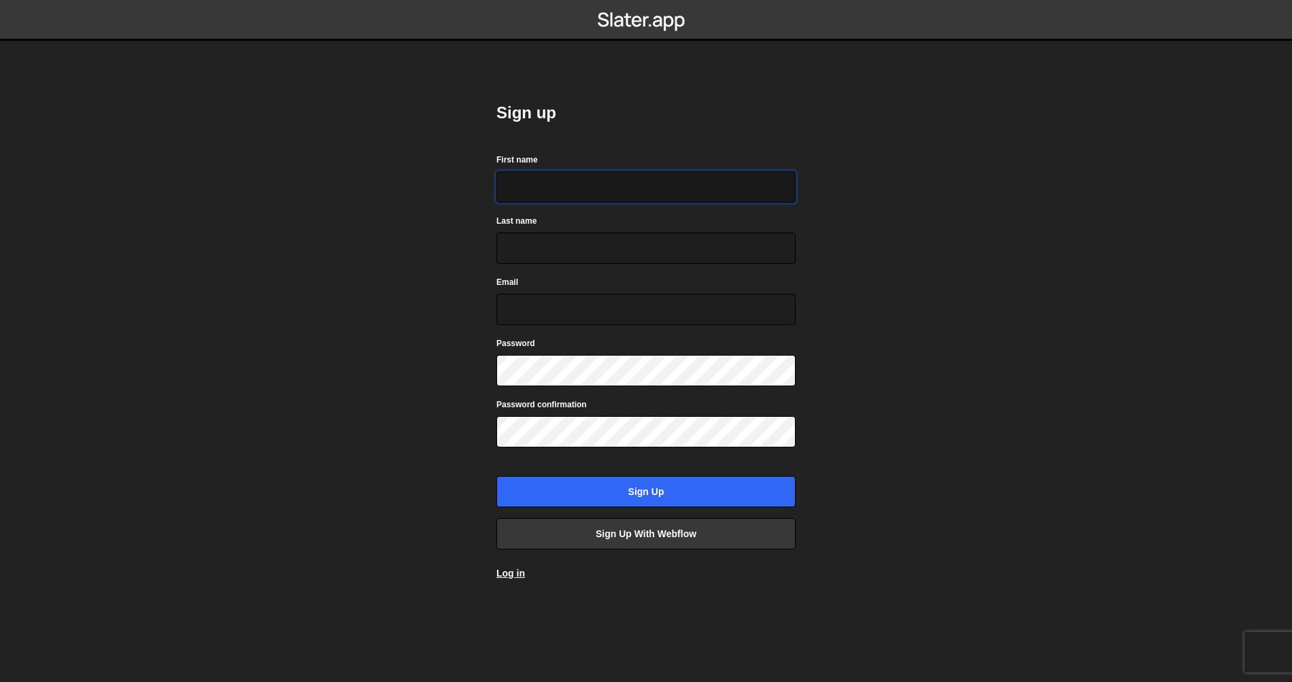
click at [579, 186] on input "First name" at bounding box center [645, 186] width 299 height 31
type input "[PERSON_NAME]"
type input "Gubelin"
type input "[EMAIL_ADDRESS][DOMAIN_NAME]"
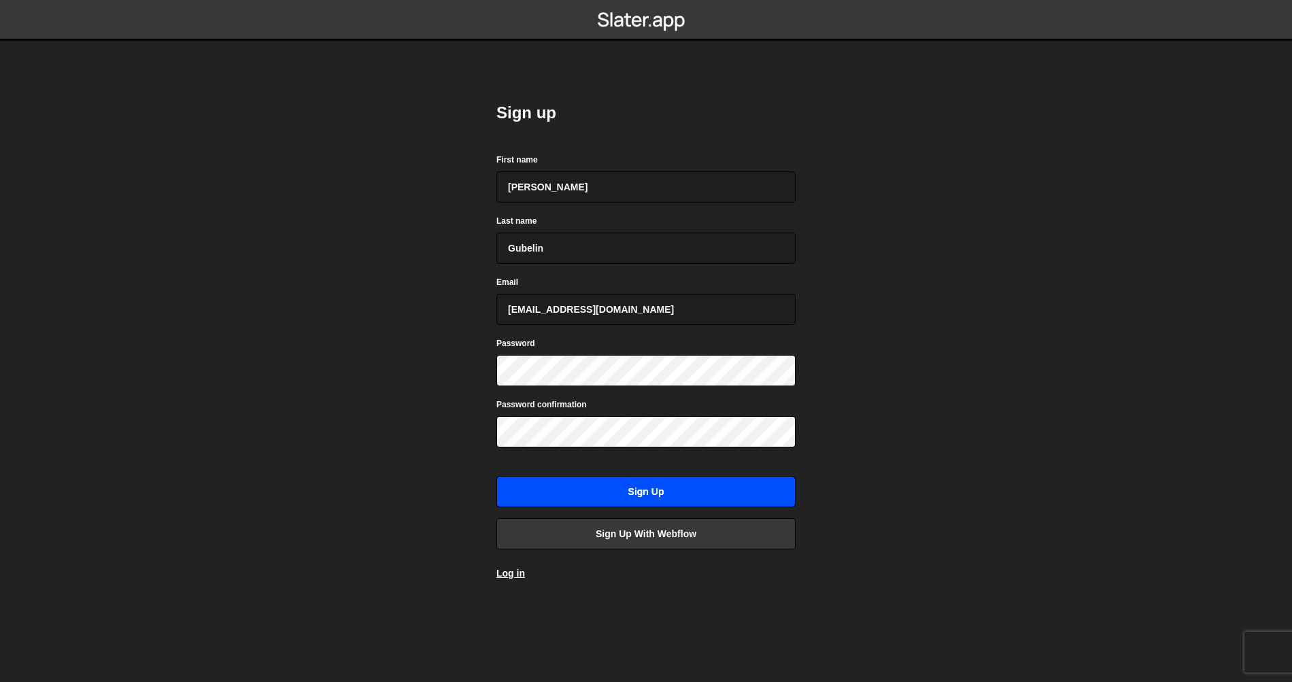
click at [644, 493] on input "Sign up" at bounding box center [645, 491] width 299 height 31
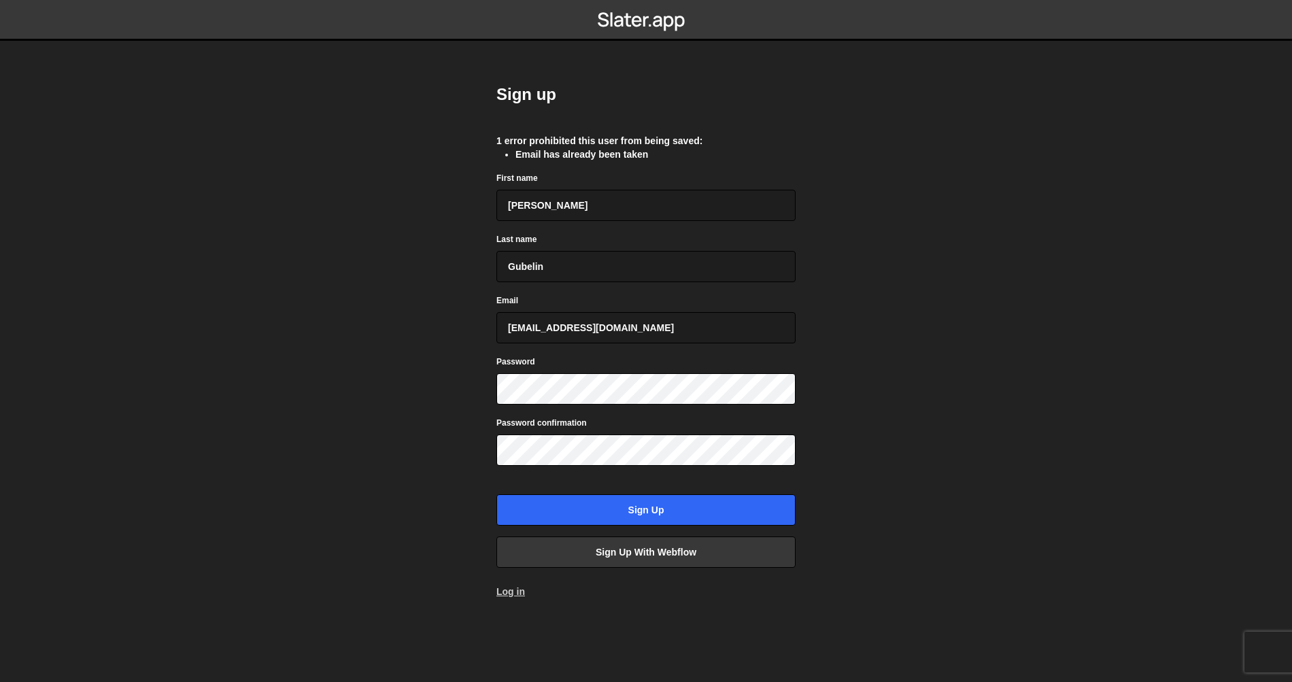
click at [522, 591] on link "Log in" at bounding box center [510, 591] width 29 height 11
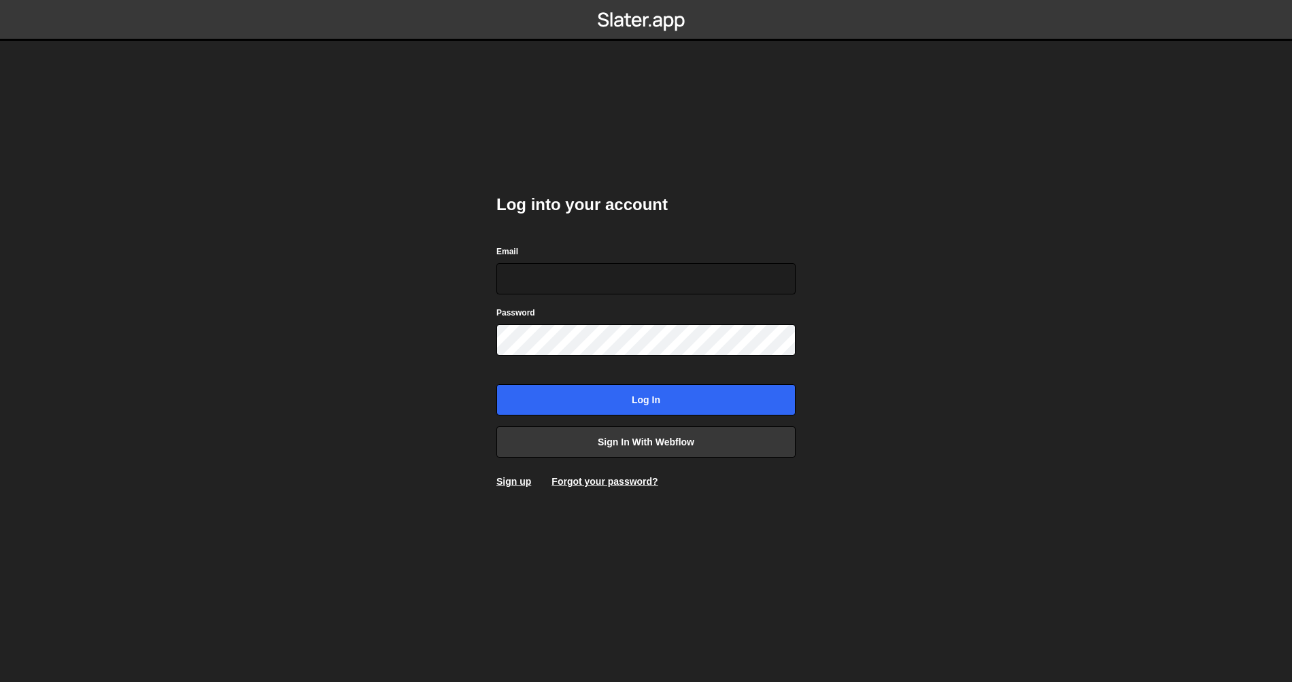
type input "gubelpab@gmail.com"
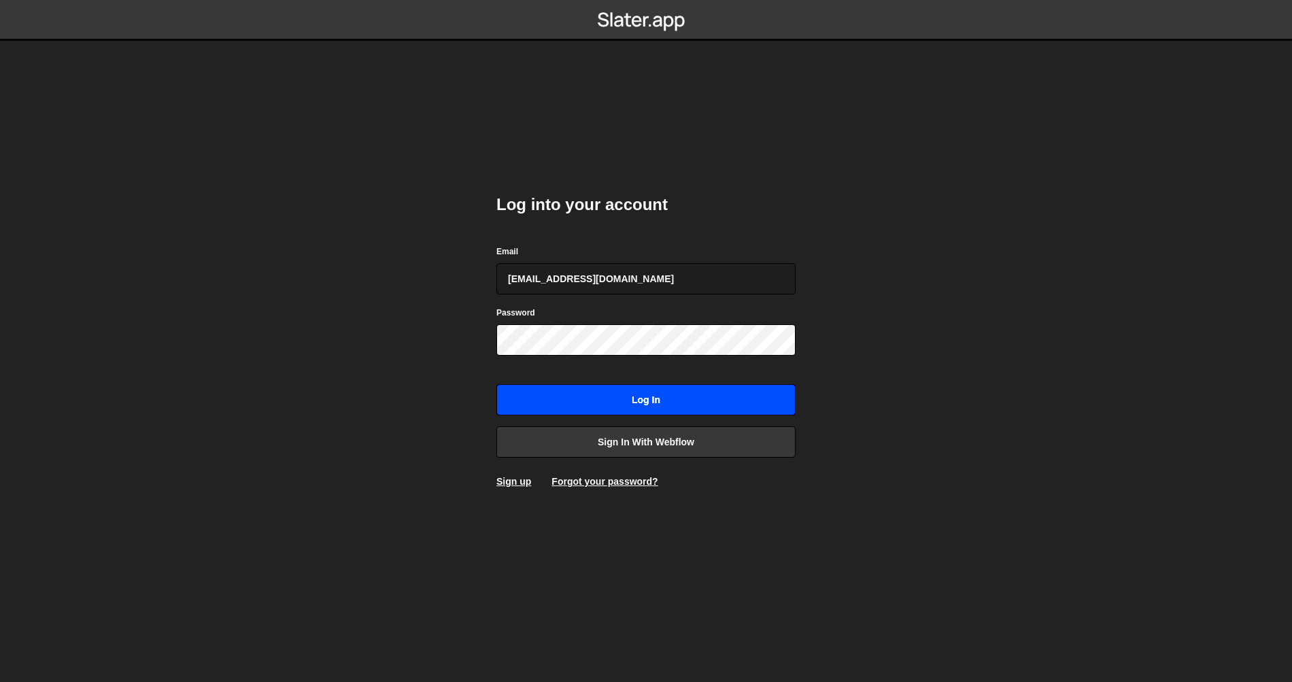
click at [693, 393] on input "Log in" at bounding box center [645, 399] width 299 height 31
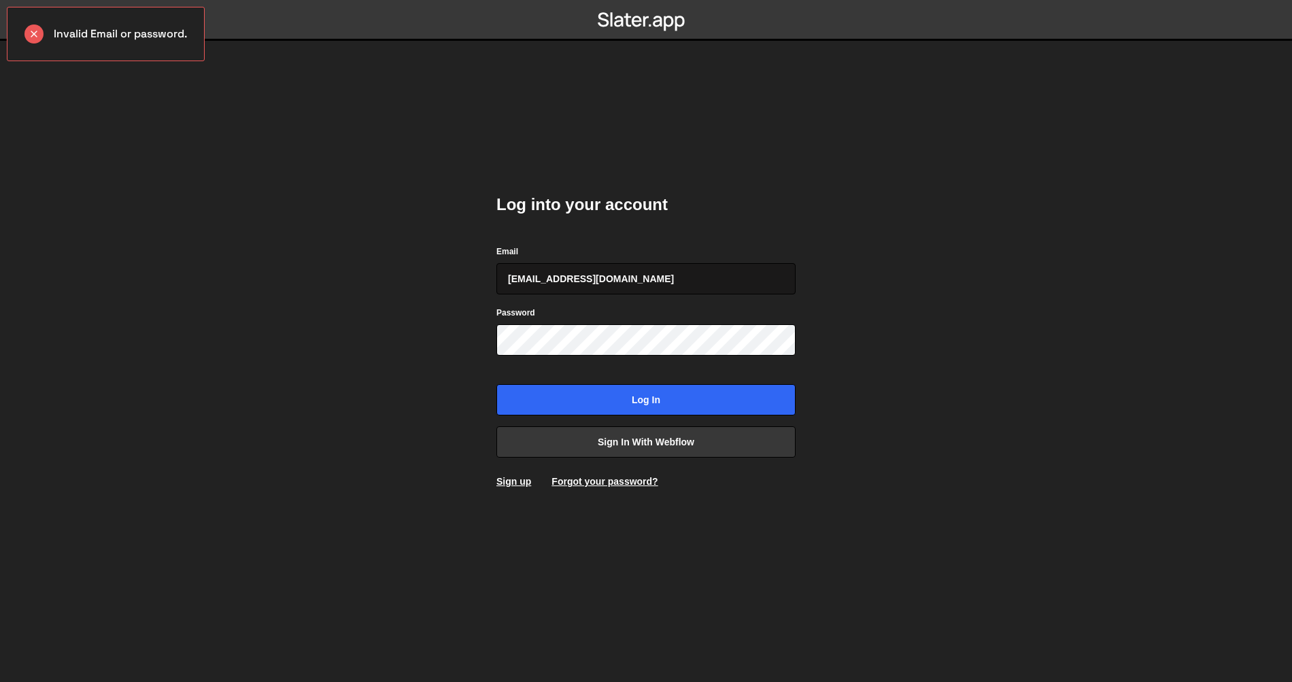
click at [688, 277] on input "[EMAIL_ADDRESS][DOMAIN_NAME]" at bounding box center [645, 278] width 299 height 31
type input "[EMAIL_ADDRESS][DOMAIN_NAME]"
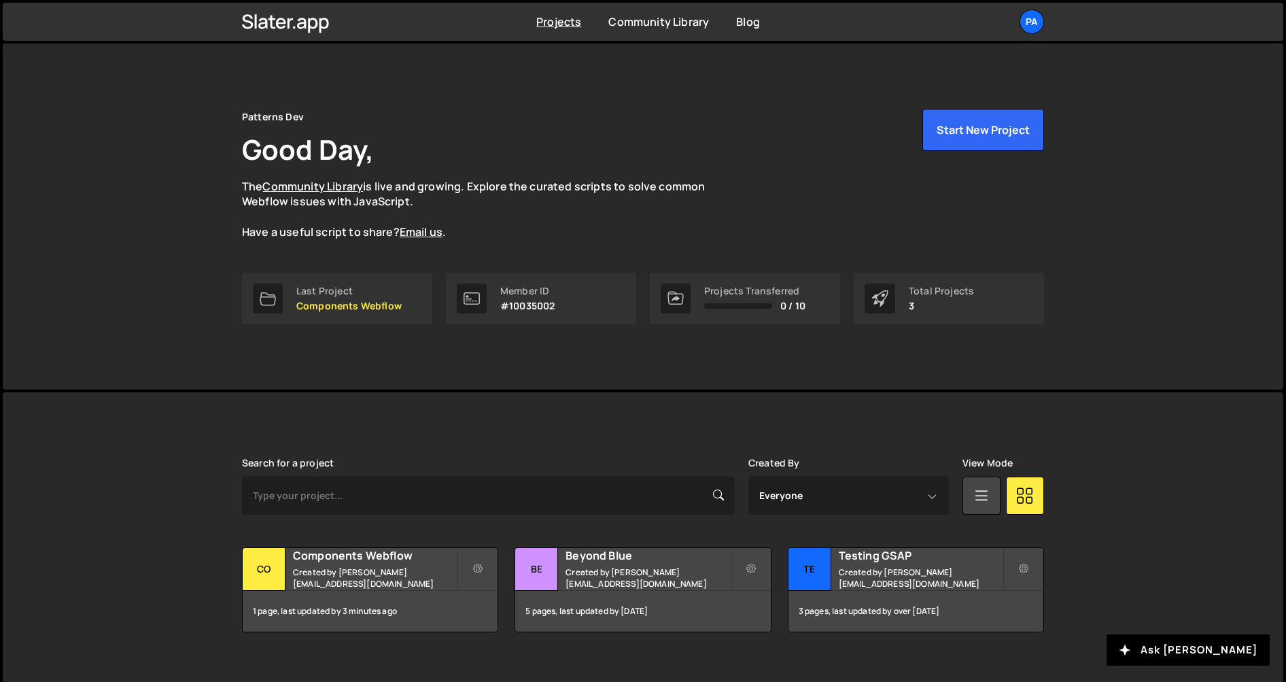
click at [637, 355] on div "Patterns Dev Good Day, The Community Library is live and growing. Explore the c…" at bounding box center [643, 217] width 843 height 346
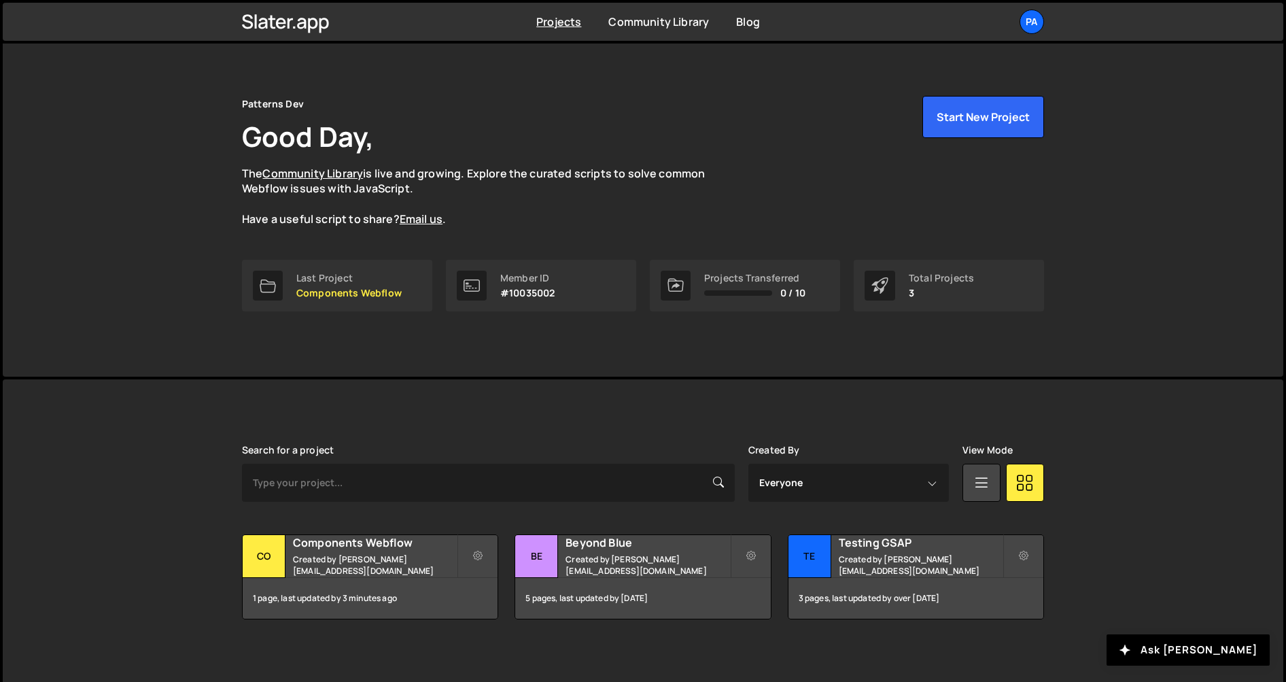
scroll to position [12, 0]
click at [1037, 19] on div "Pa" at bounding box center [1032, 22] width 24 height 24
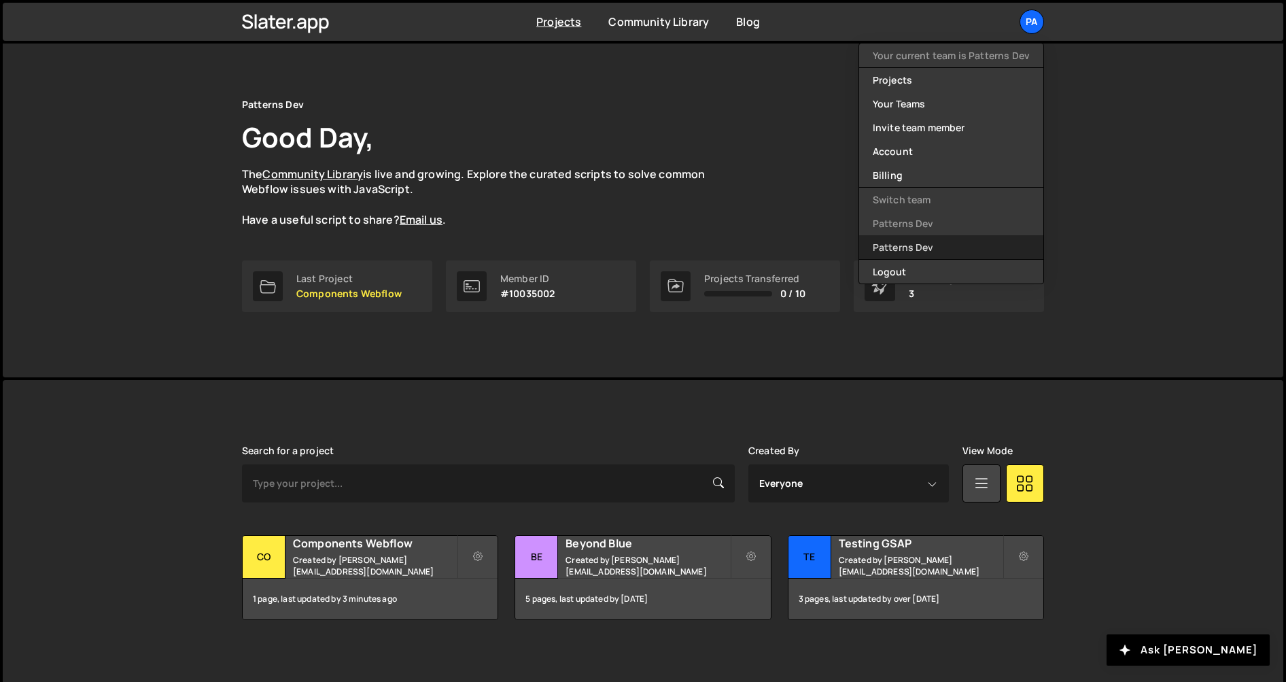
click at [912, 254] on link "Patterns Dev" at bounding box center [951, 247] width 184 height 24
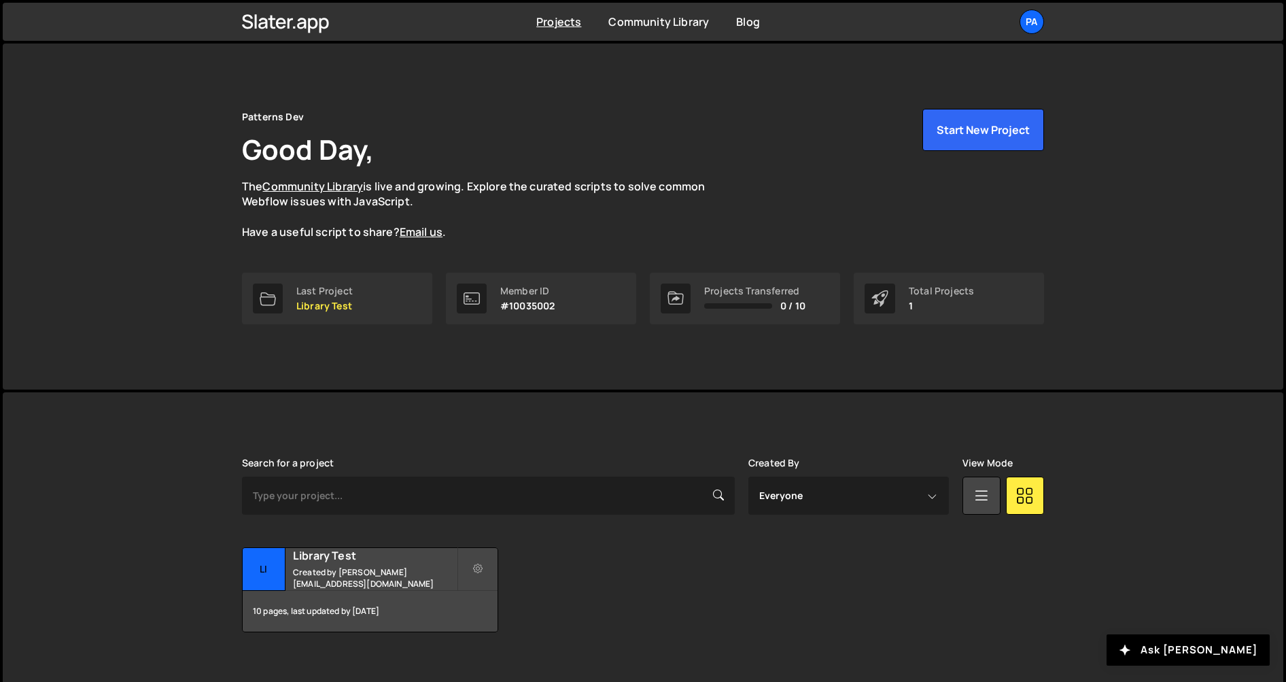
click at [1033, 27] on div "Pa" at bounding box center [1032, 22] width 24 height 24
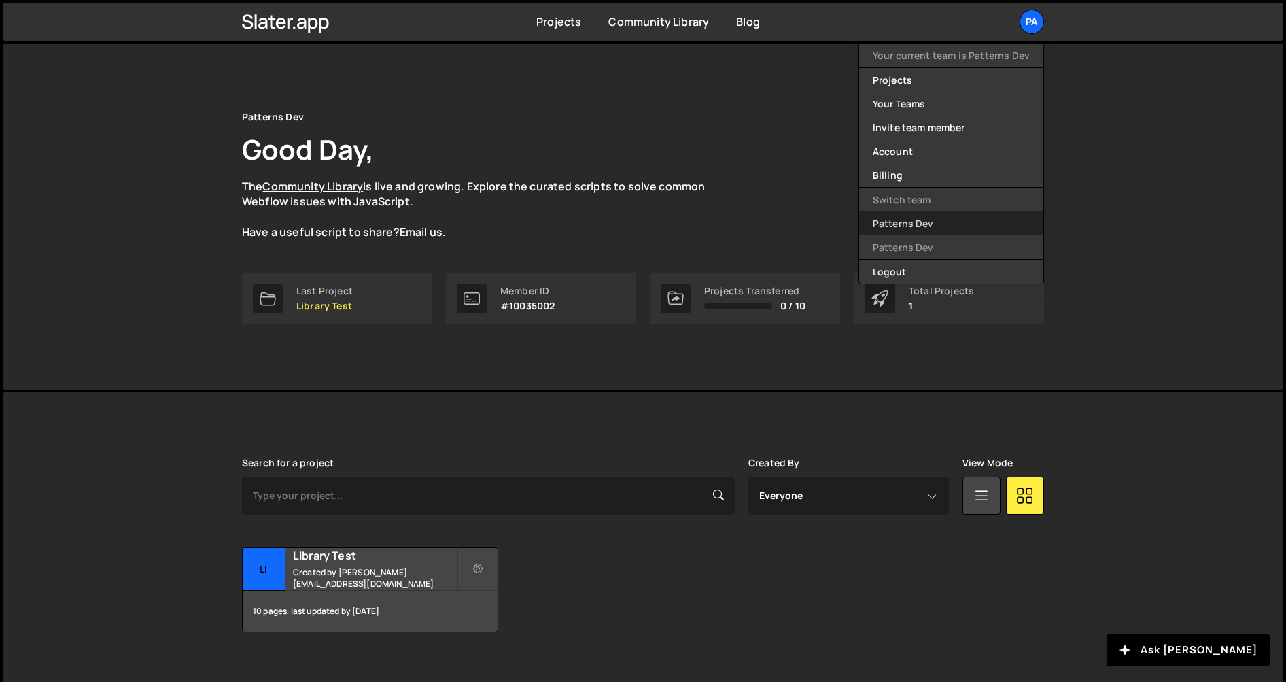
click at [918, 229] on link "Patterns Dev" at bounding box center [951, 223] width 184 height 24
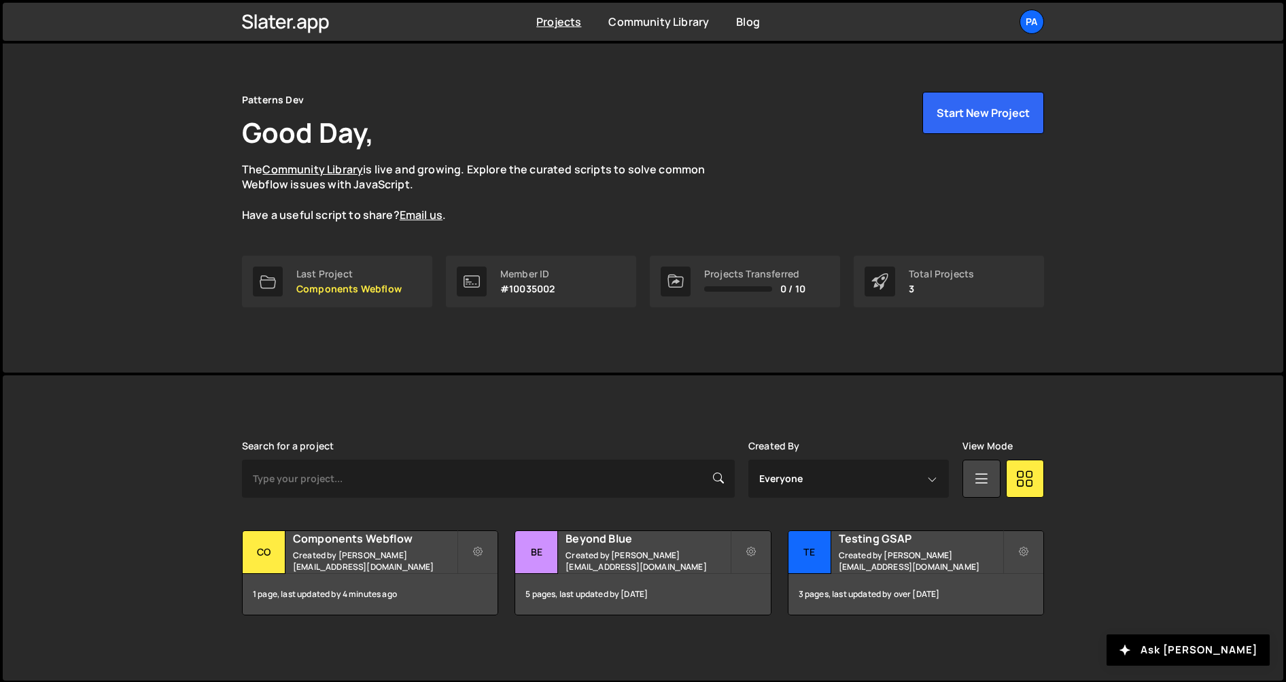
scroll to position [18, 0]
click at [1034, 23] on div "Pa" at bounding box center [1032, 22] width 24 height 24
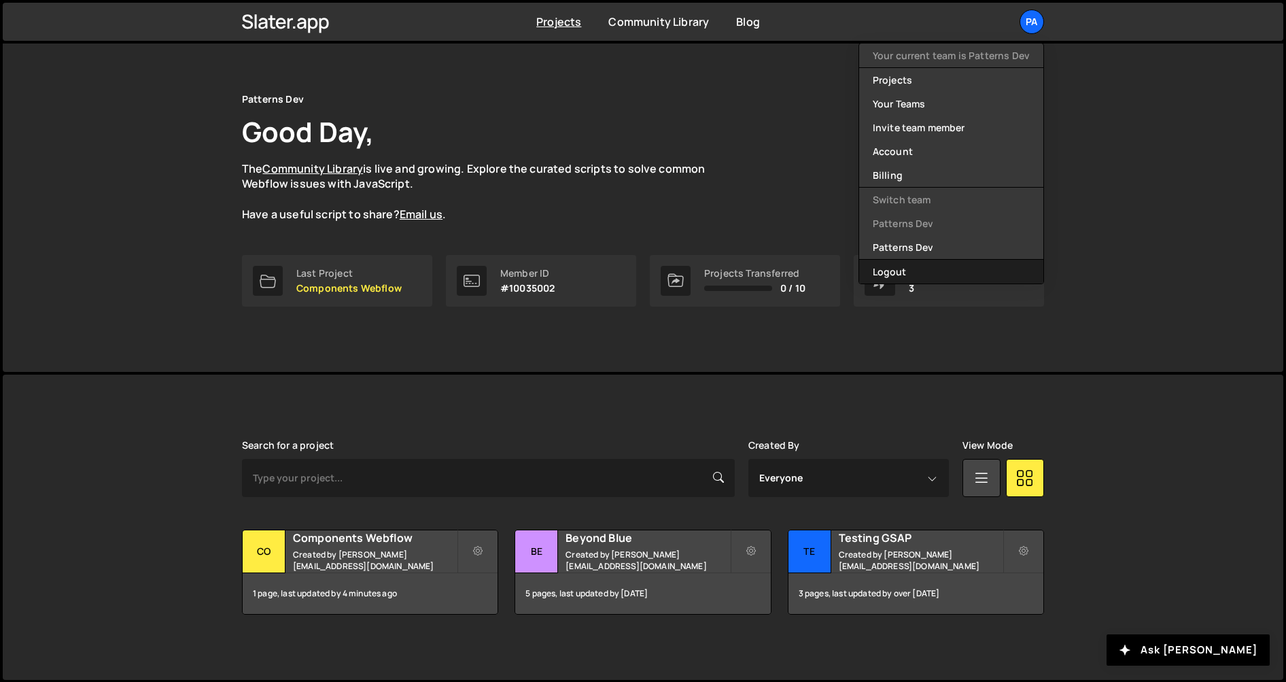
click at [917, 266] on button "Logout" at bounding box center [951, 272] width 184 height 24
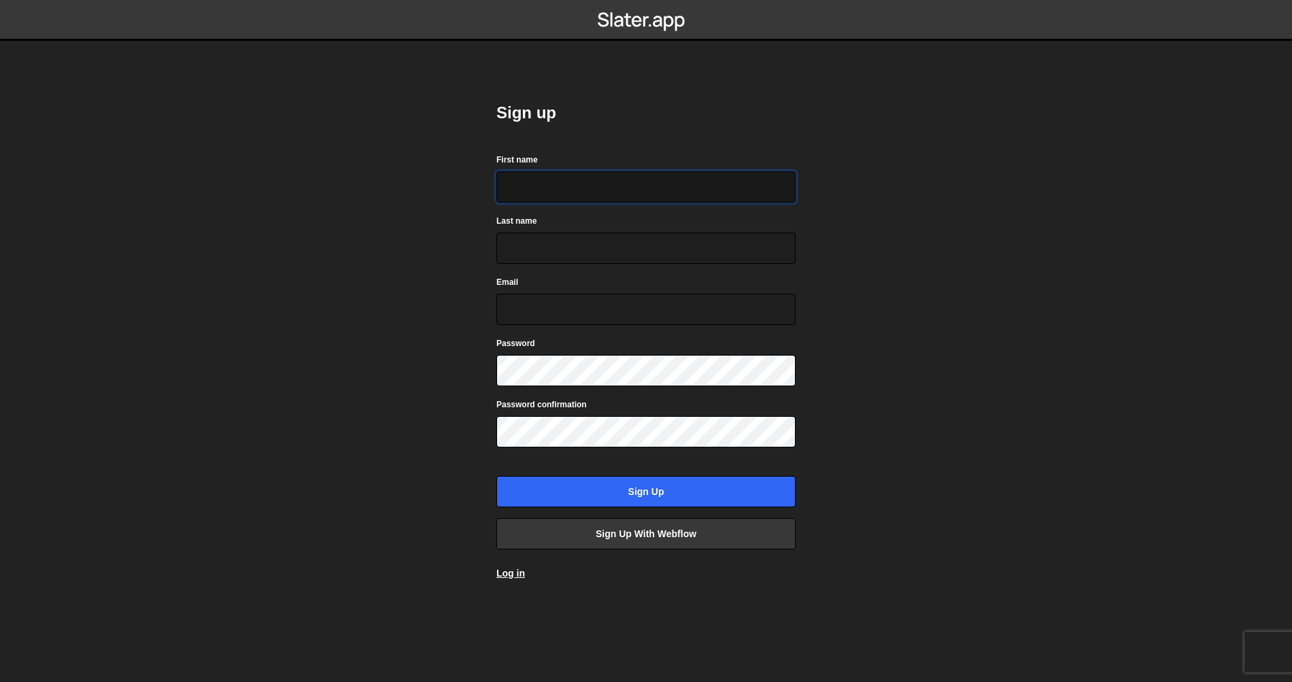
click at [631, 188] on input "First name" at bounding box center [645, 186] width 299 height 31
type input "[PERSON_NAME]"
click at [607, 305] on input "Email" at bounding box center [645, 309] width 299 height 31
type input "g"
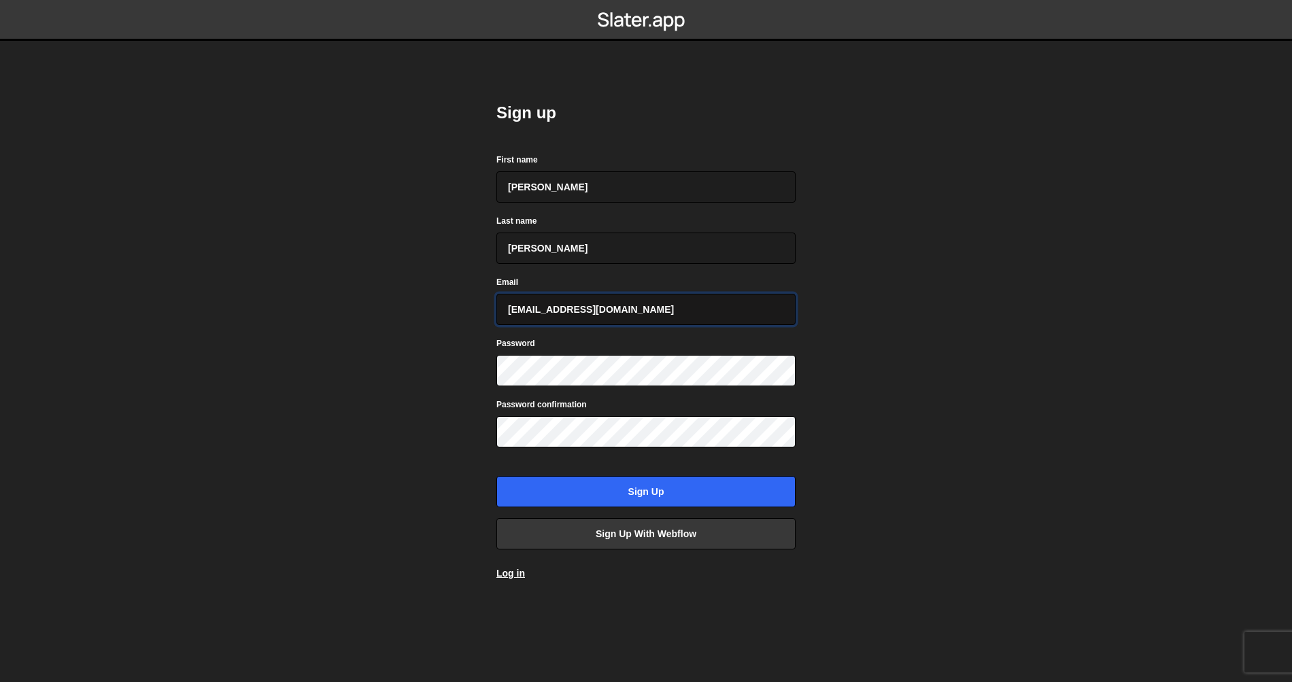
type input "[EMAIL_ADDRESS][DOMAIN_NAME]"
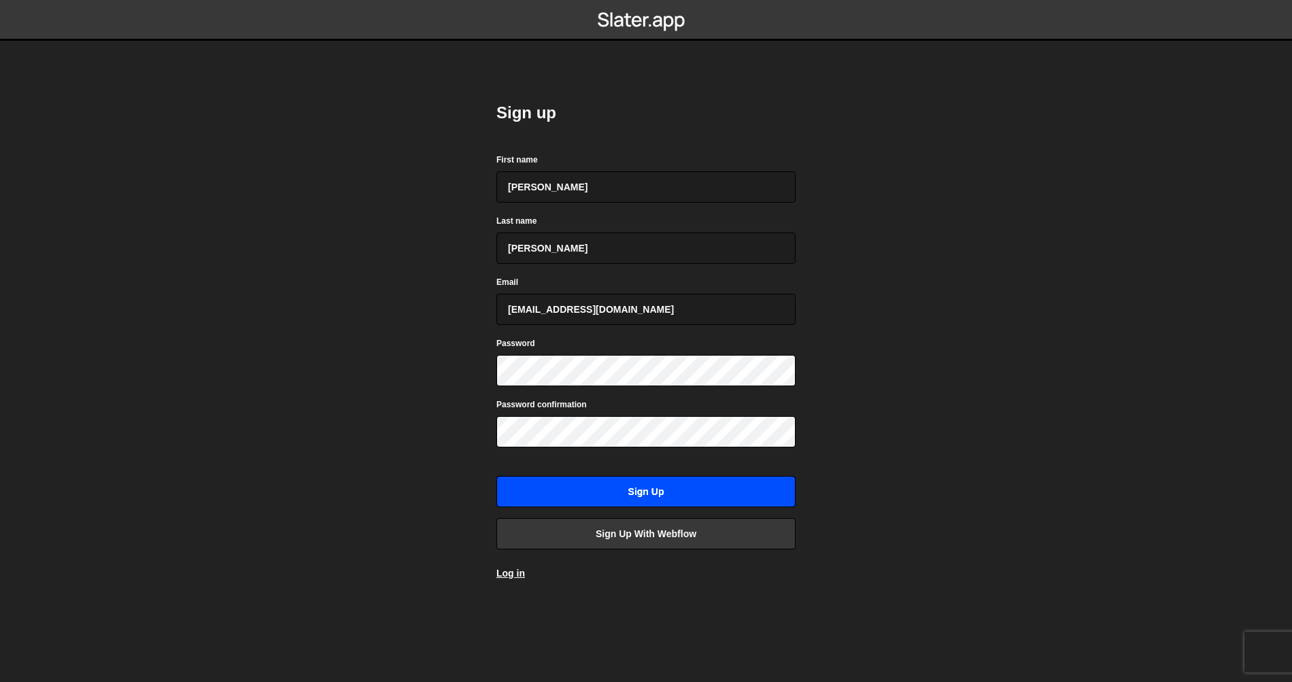
click at [663, 486] on input "Sign up" at bounding box center [645, 491] width 299 height 31
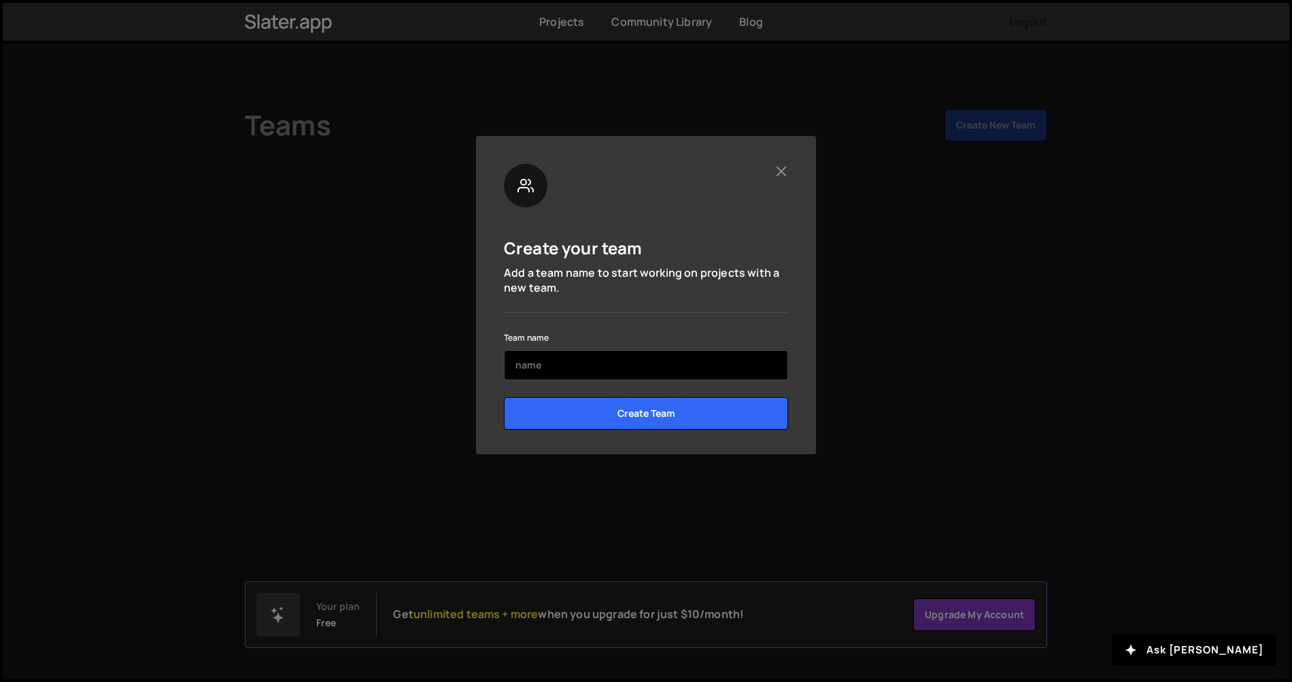
click at [695, 366] on input "text" at bounding box center [646, 365] width 284 height 30
type input "Patterns Dev"
click at [617, 258] on div "Create your team Add a team name to start working on projects with a new team." at bounding box center [646, 260] width 284 height 72
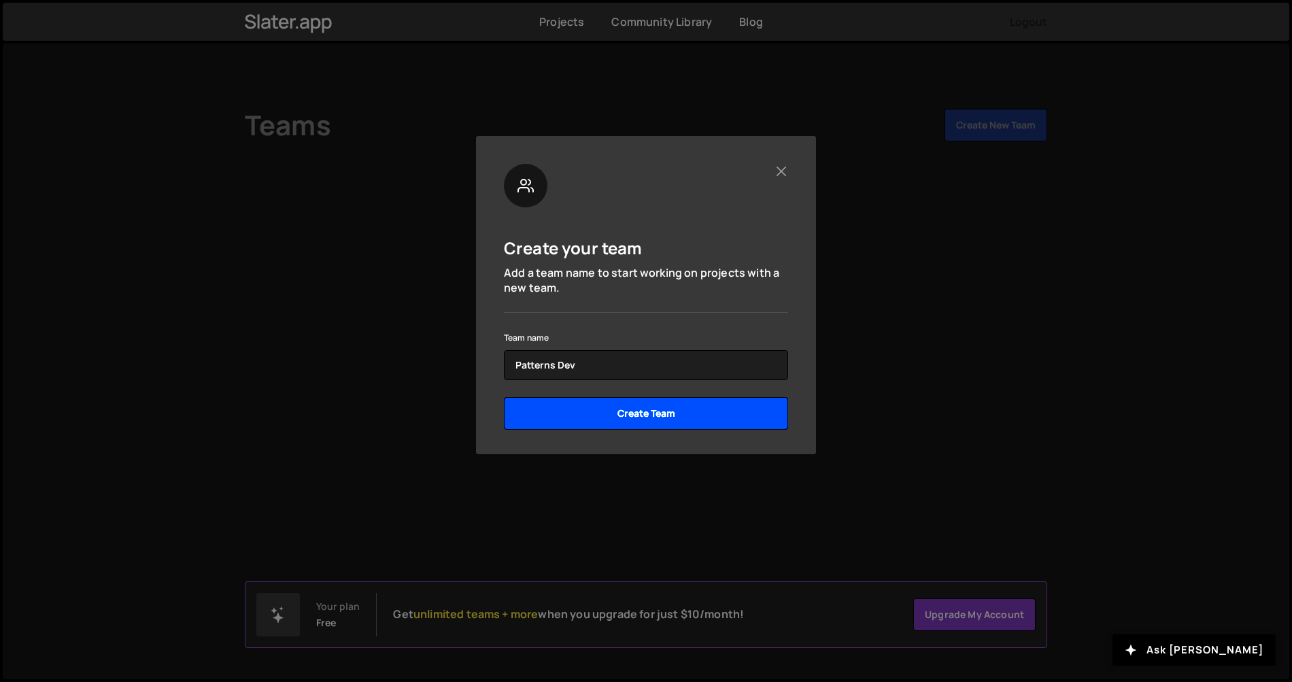
click at [740, 418] on input "Create Team" at bounding box center [646, 413] width 284 height 33
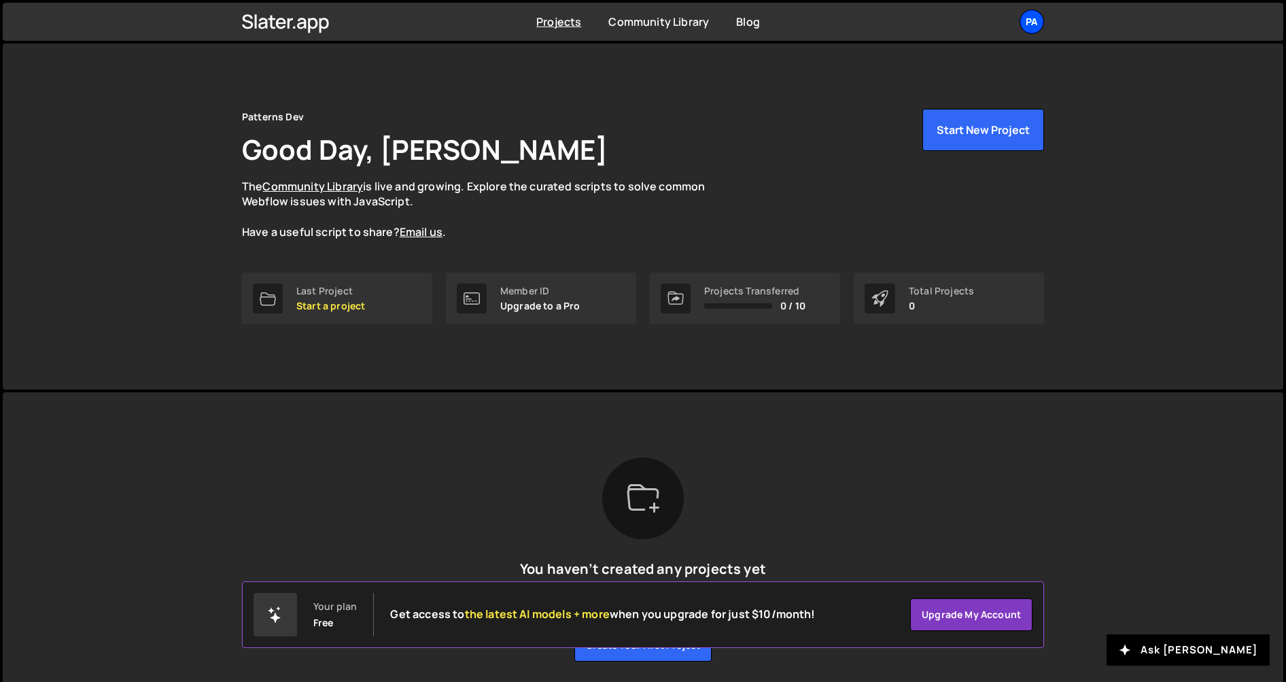
click at [1041, 21] on div "Pa" at bounding box center [1032, 22] width 24 height 24
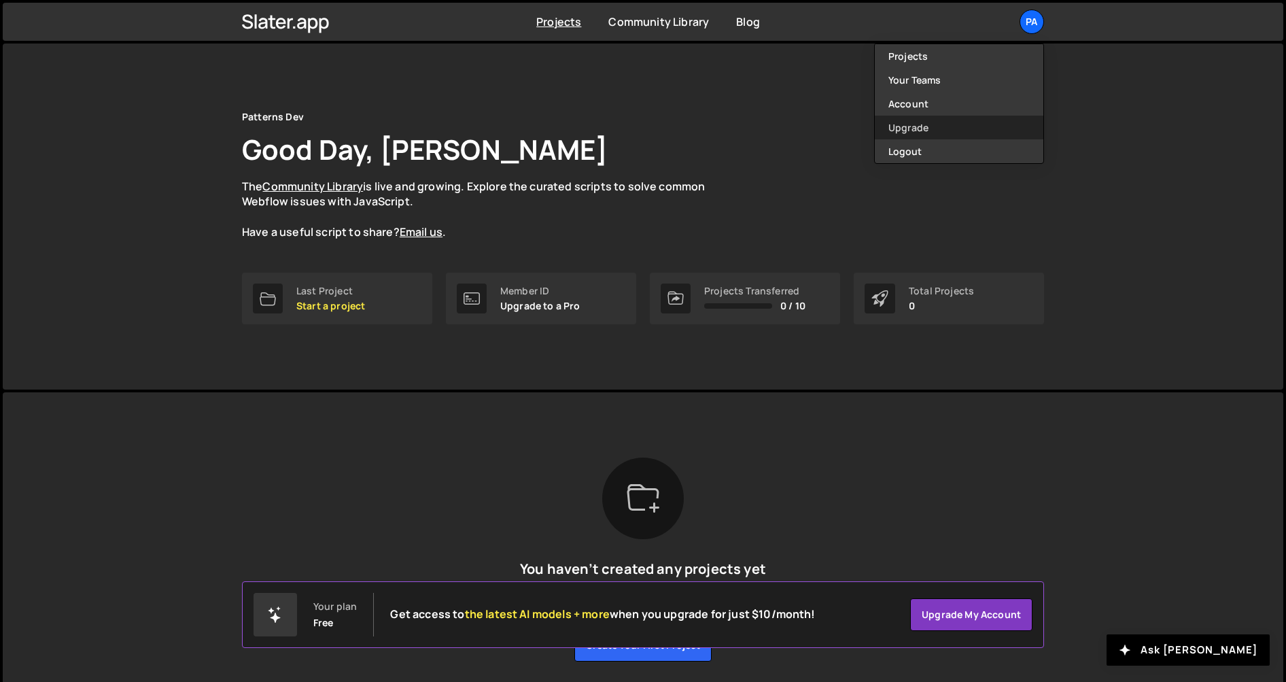
click at [951, 123] on link "Upgrade" at bounding box center [959, 128] width 169 height 24
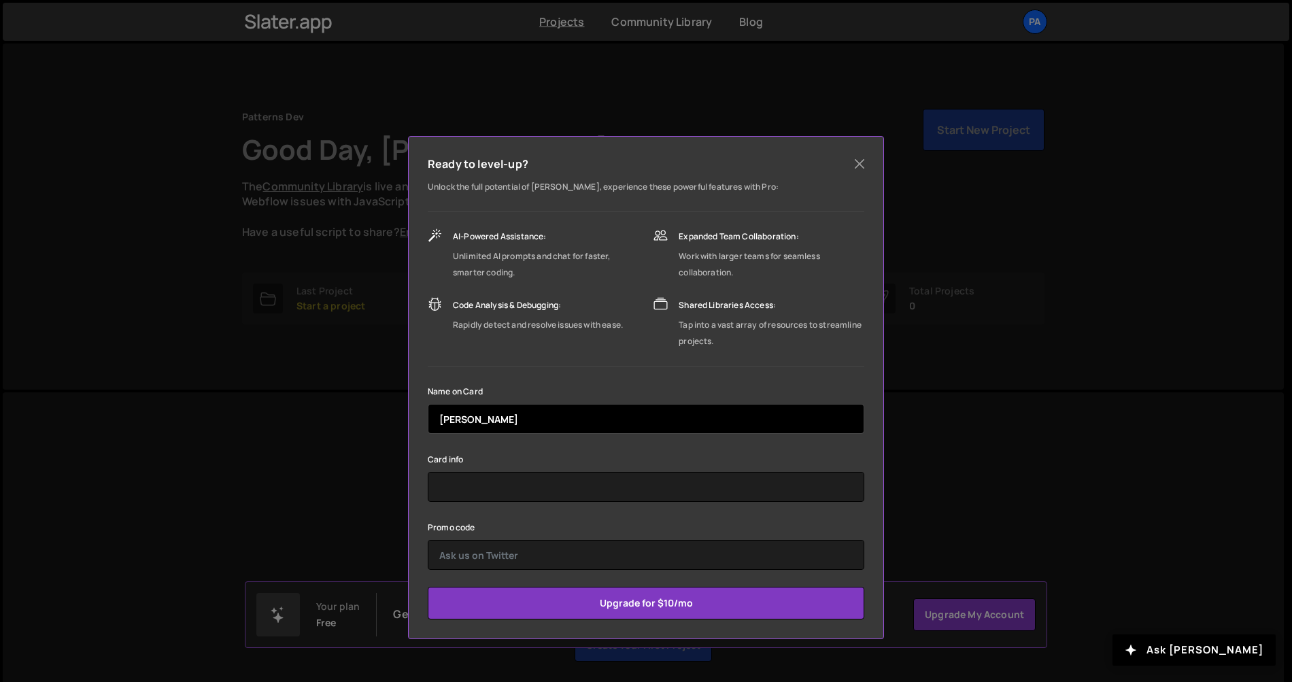
type input "[PERSON_NAME] [PERSON_NAME]"
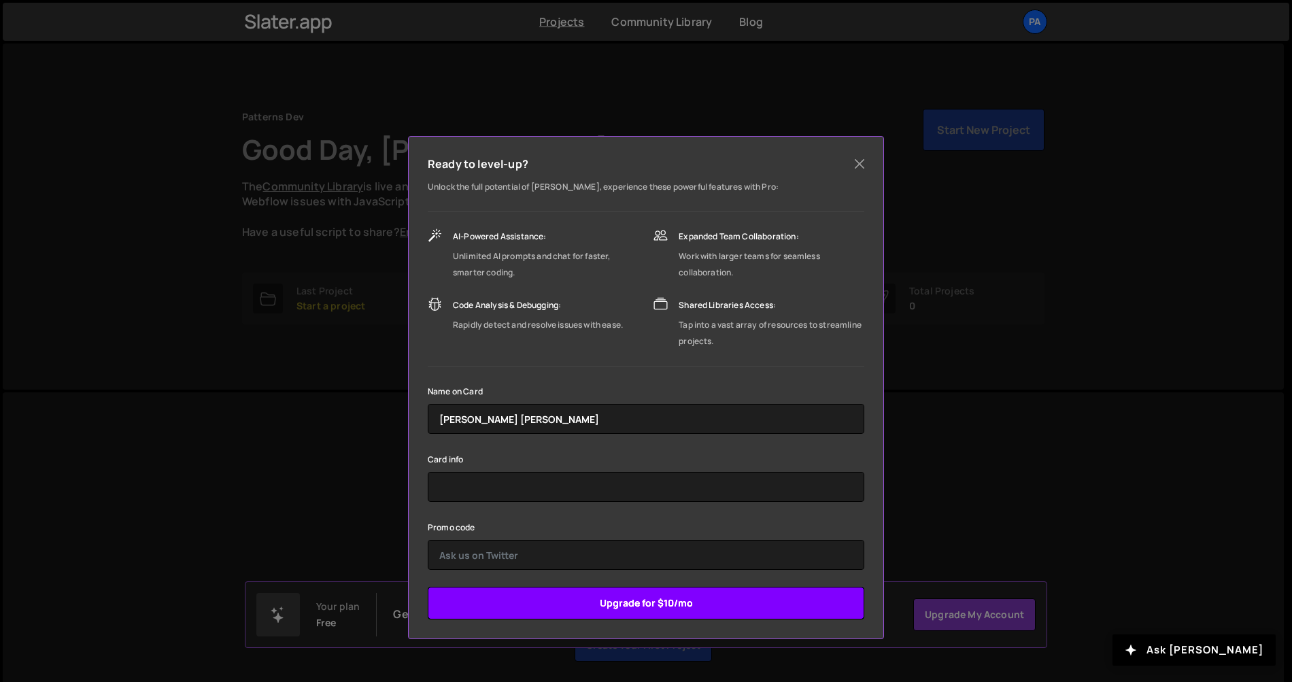
click at [657, 604] on input "Upgrade for $10/mo" at bounding box center [646, 603] width 436 height 33
click at [711, 600] on input "Submit" at bounding box center [646, 603] width 436 height 33
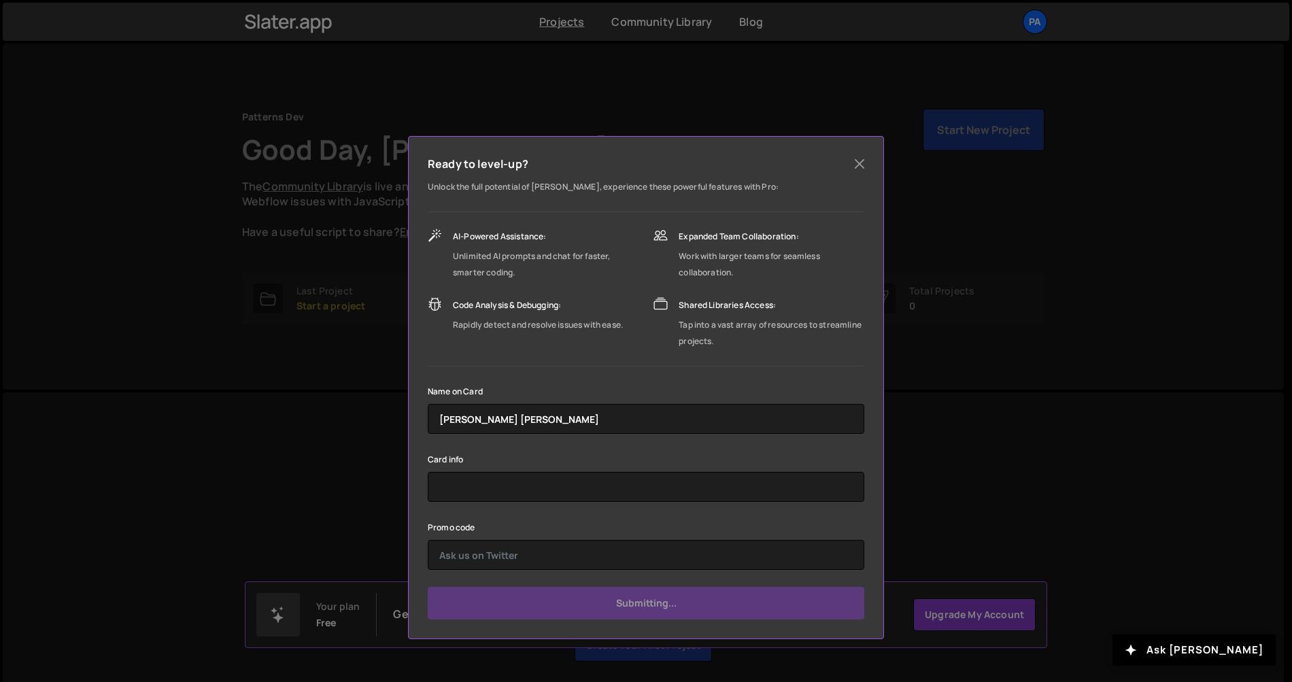
type input "Submit"
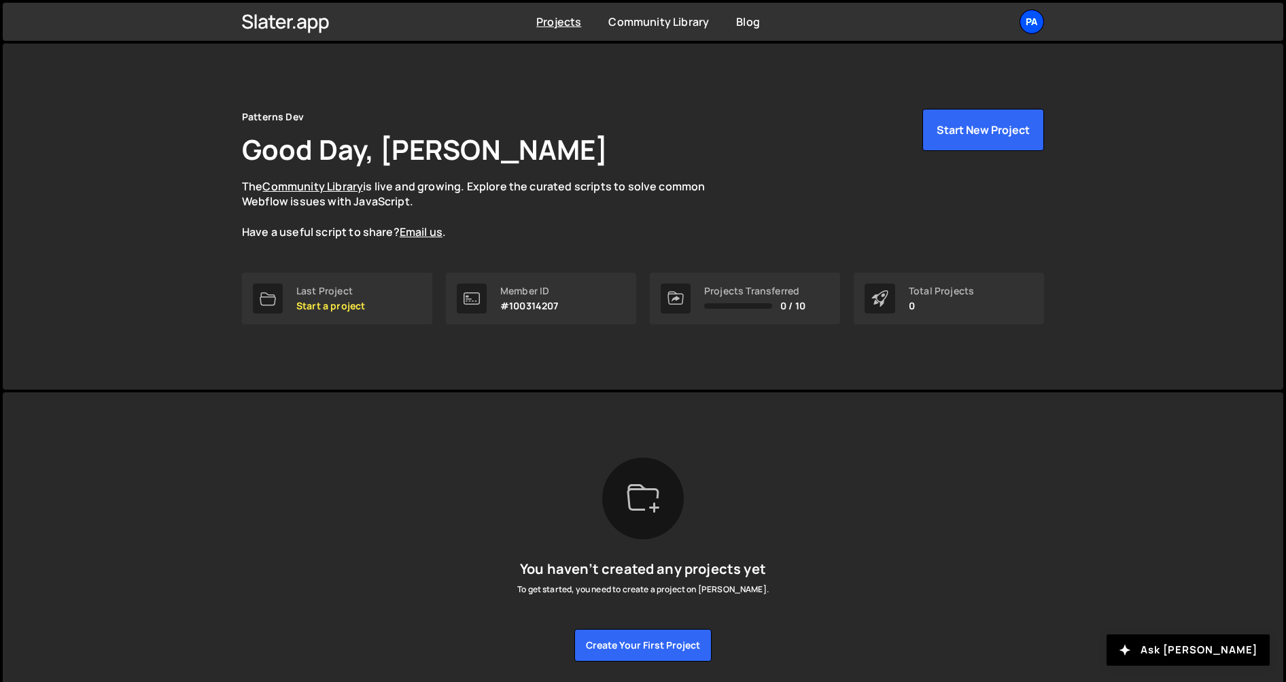
click at [1031, 18] on div "Pa" at bounding box center [1032, 22] width 24 height 24
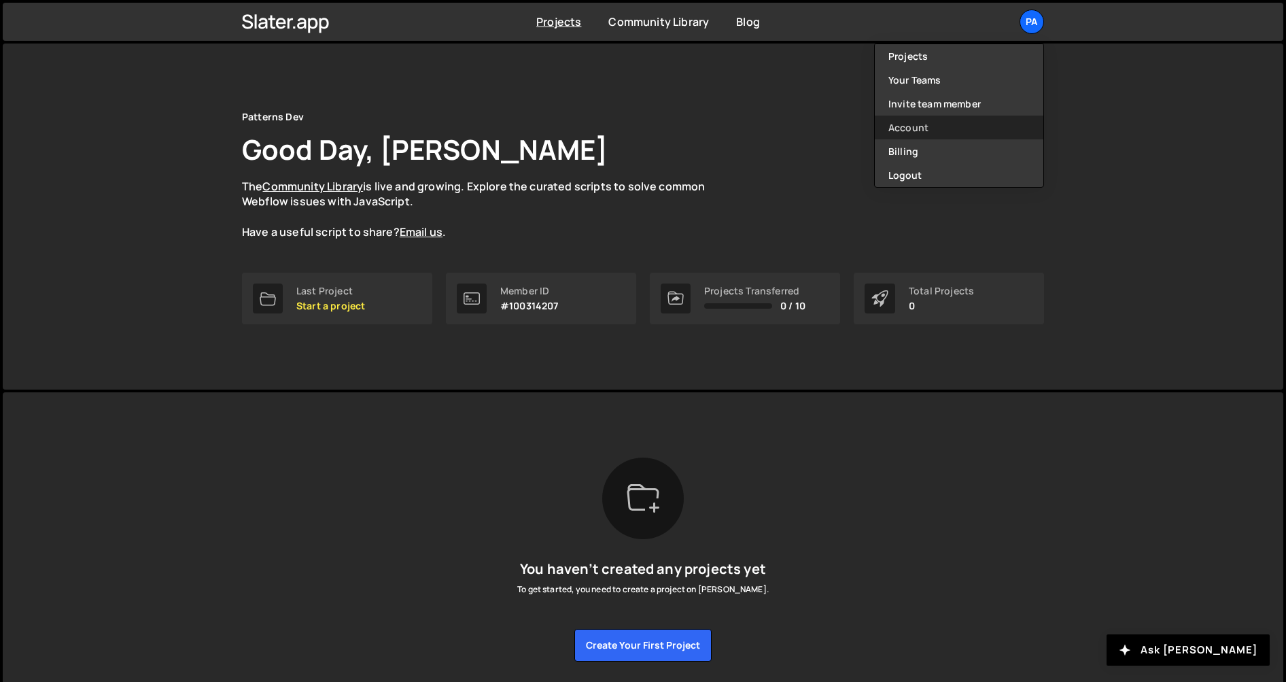
click at [971, 123] on link "Account" at bounding box center [959, 128] width 169 height 24
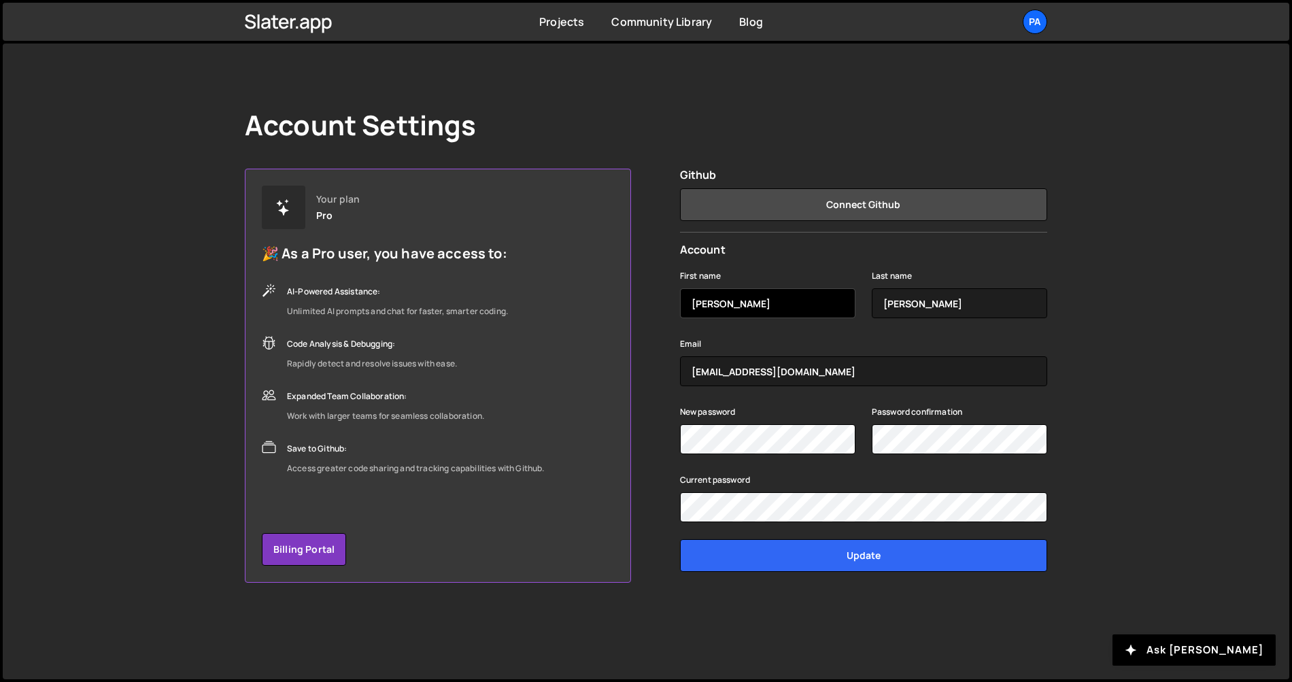
click at [745, 292] on input "[PERSON_NAME]" at bounding box center [767, 303] width 175 height 30
click at [572, 24] on link "Projects" at bounding box center [561, 21] width 45 height 15
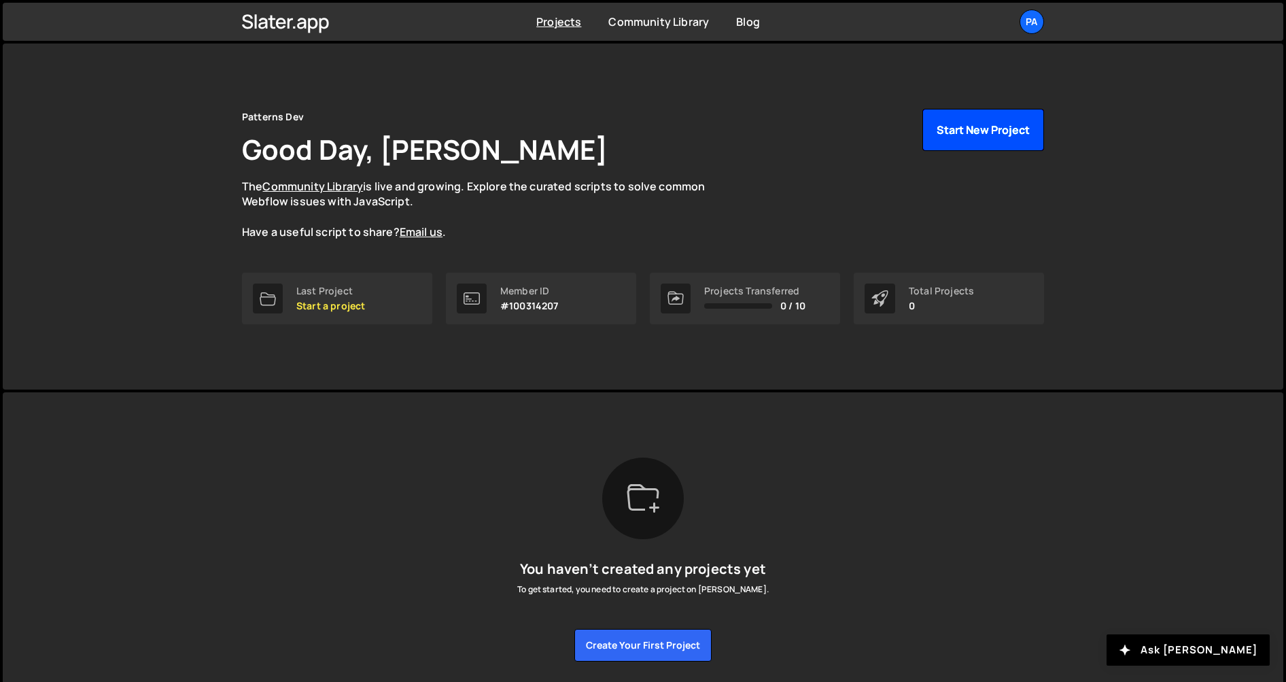
click at [1006, 137] on button "Start New Project" at bounding box center [983, 130] width 122 height 42
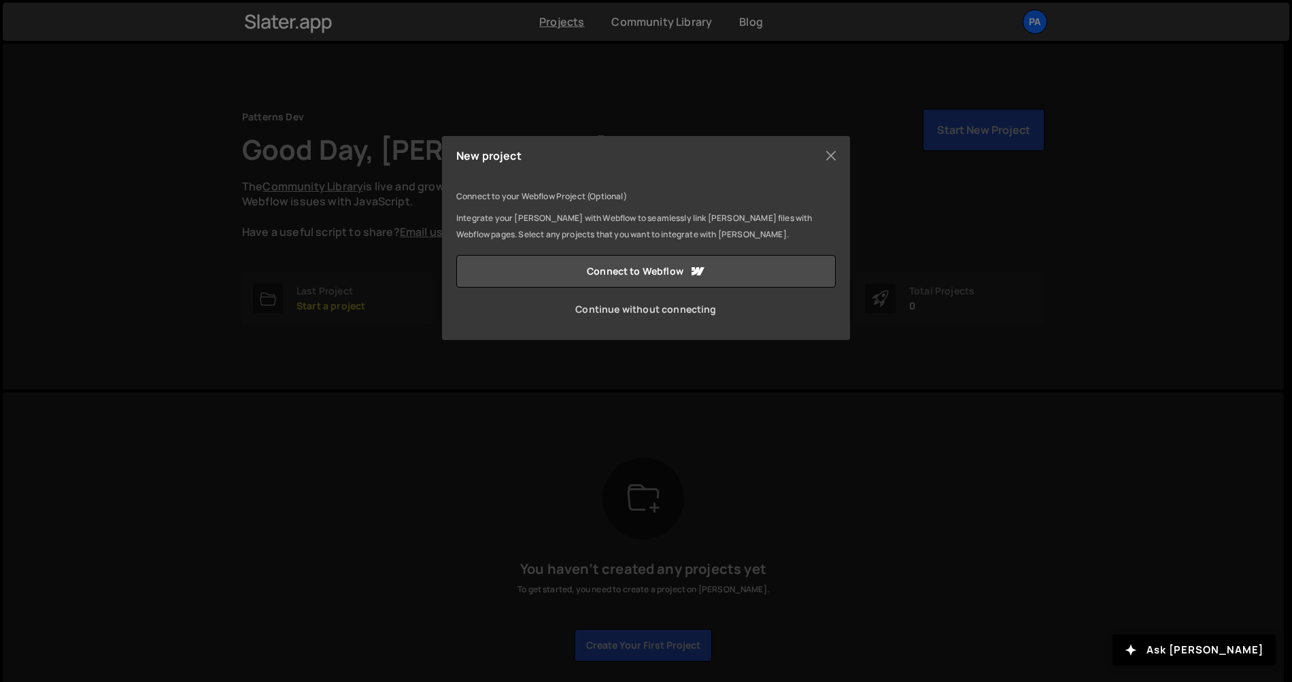
click at [657, 309] on link "Continue without connecting" at bounding box center [645, 309] width 379 height 33
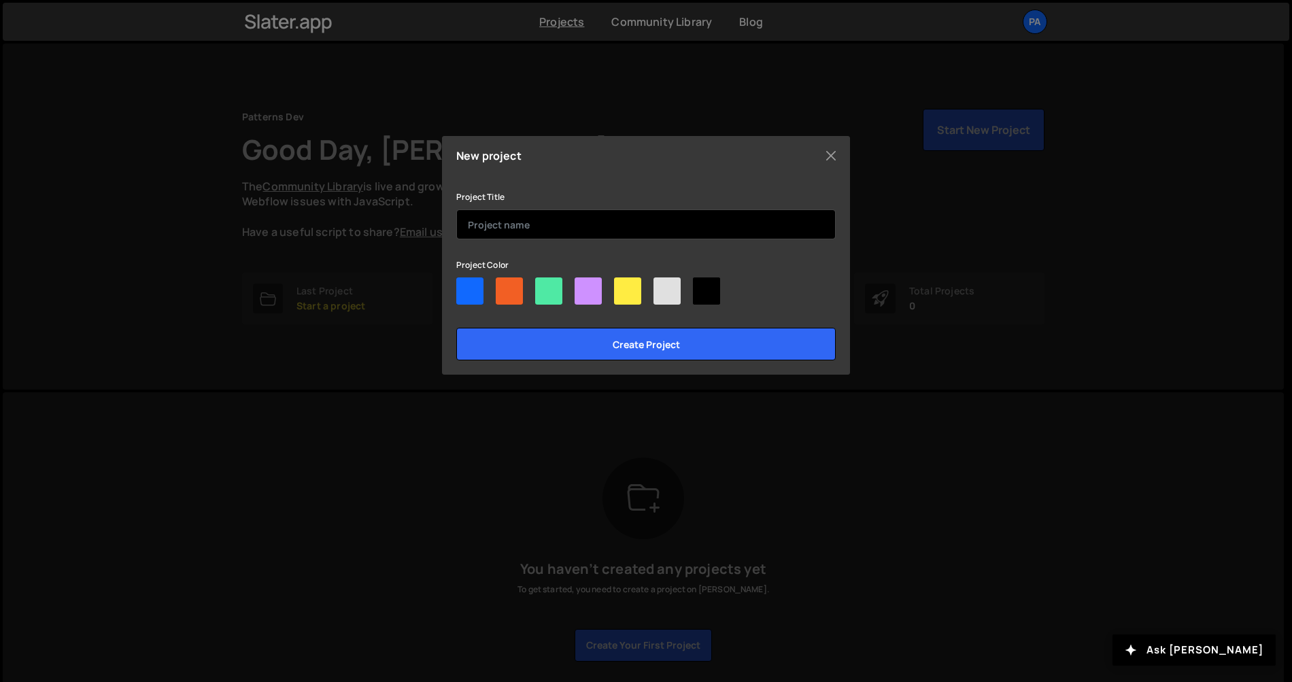
click at [544, 220] on input "text" at bounding box center [645, 224] width 379 height 30
type input "Components Webflow"
drag, startPoint x: 470, startPoint y: 298, endPoint x: 498, endPoint y: 258, distance: 48.8
click at [471, 298] on div at bounding box center [469, 290] width 27 height 27
click at [465, 286] on input"] "radio" at bounding box center [460, 281] width 9 height 9
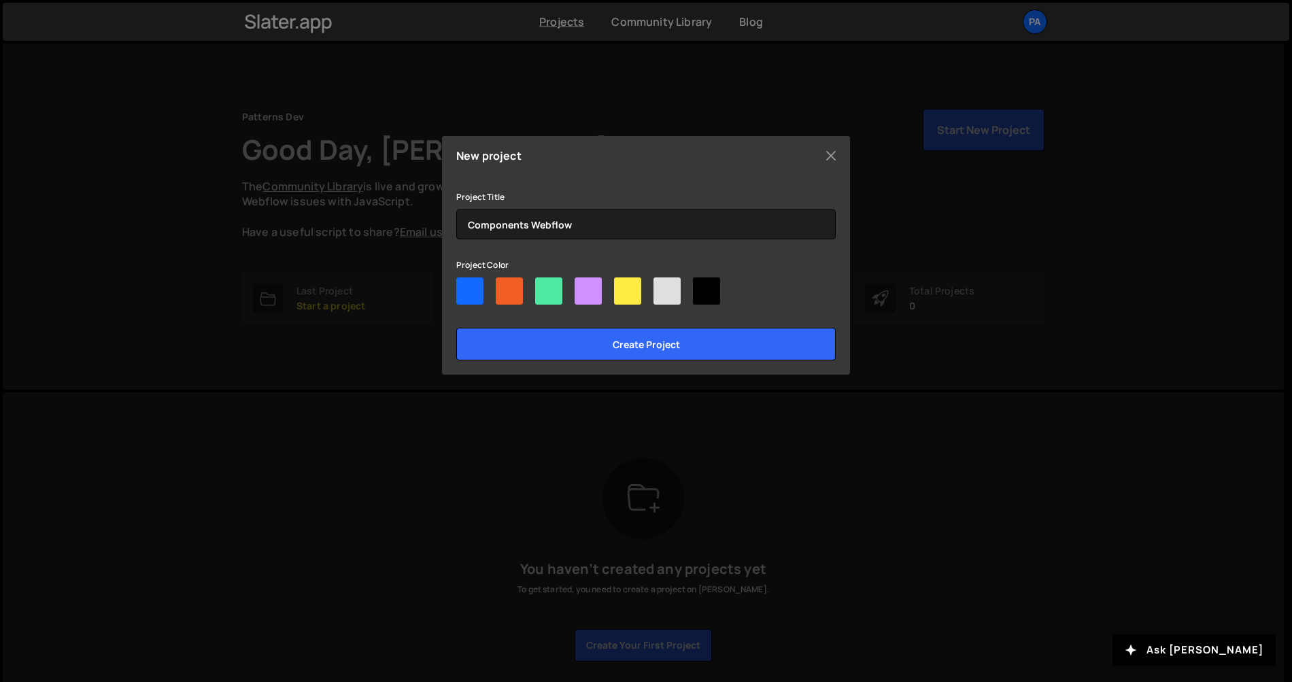
radio input"] "true"
drag, startPoint x: 532, startPoint y: 224, endPoint x: 452, endPoint y: 220, distance: 79.6
click at [452, 220] on div "New project Connect to your Webflow Project (Optional) Integrate your Slater wi…" at bounding box center [646, 255] width 408 height 239
click at [604, 225] on input "Webflow" at bounding box center [645, 224] width 379 height 30
paste input "Components"
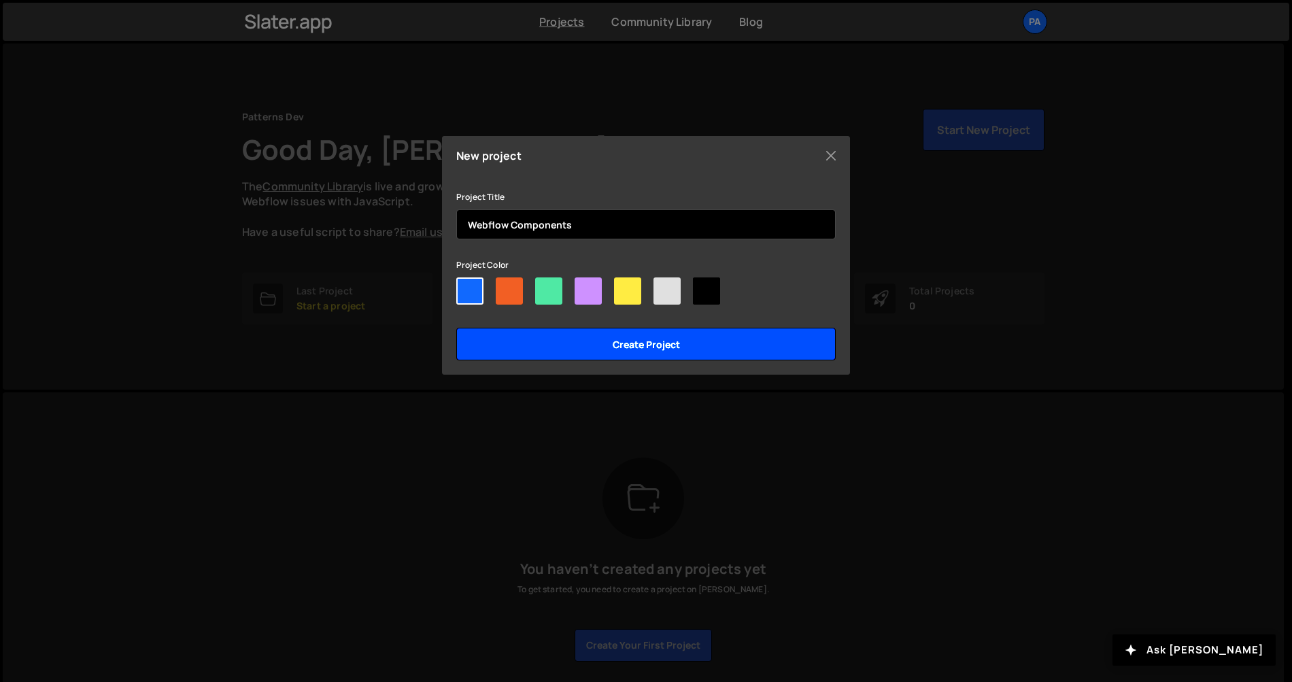
type input "Webflow Components"
click at [642, 337] on input "Create project" at bounding box center [645, 344] width 379 height 33
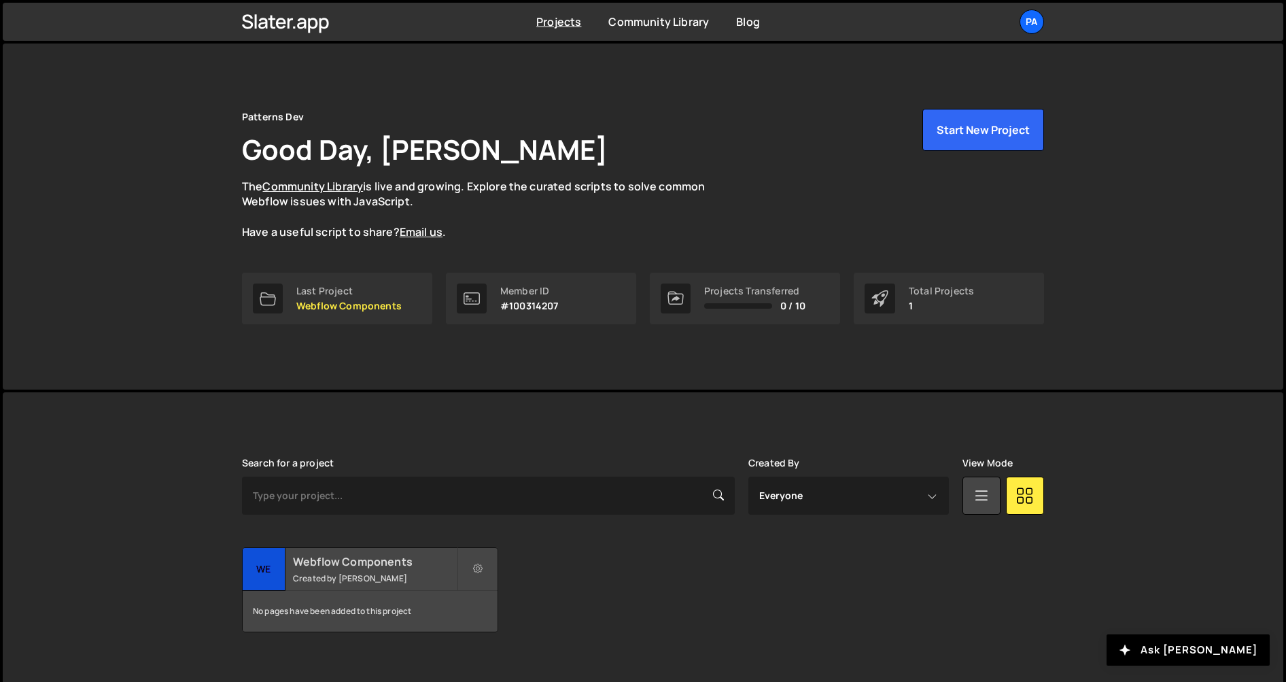
click at [410, 579] on small "Created by Edna Rodriguez" at bounding box center [375, 578] width 164 height 12
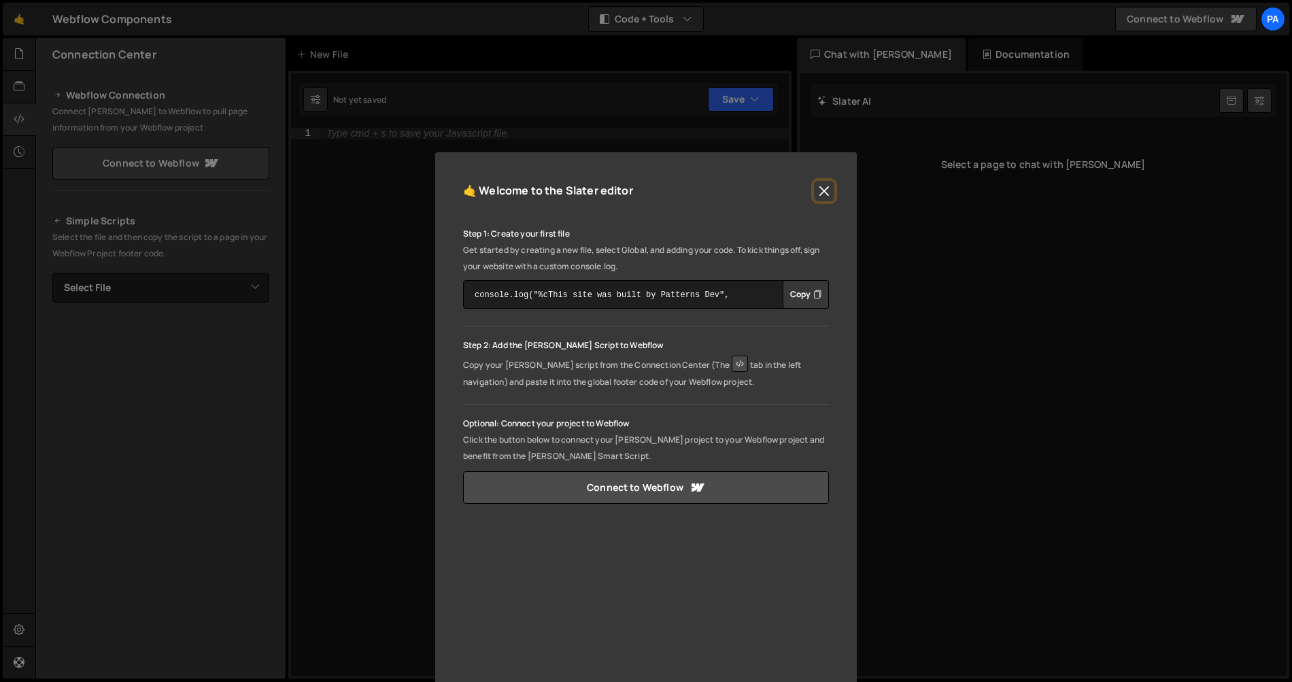
click at [817, 188] on button "Close" at bounding box center [824, 191] width 20 height 20
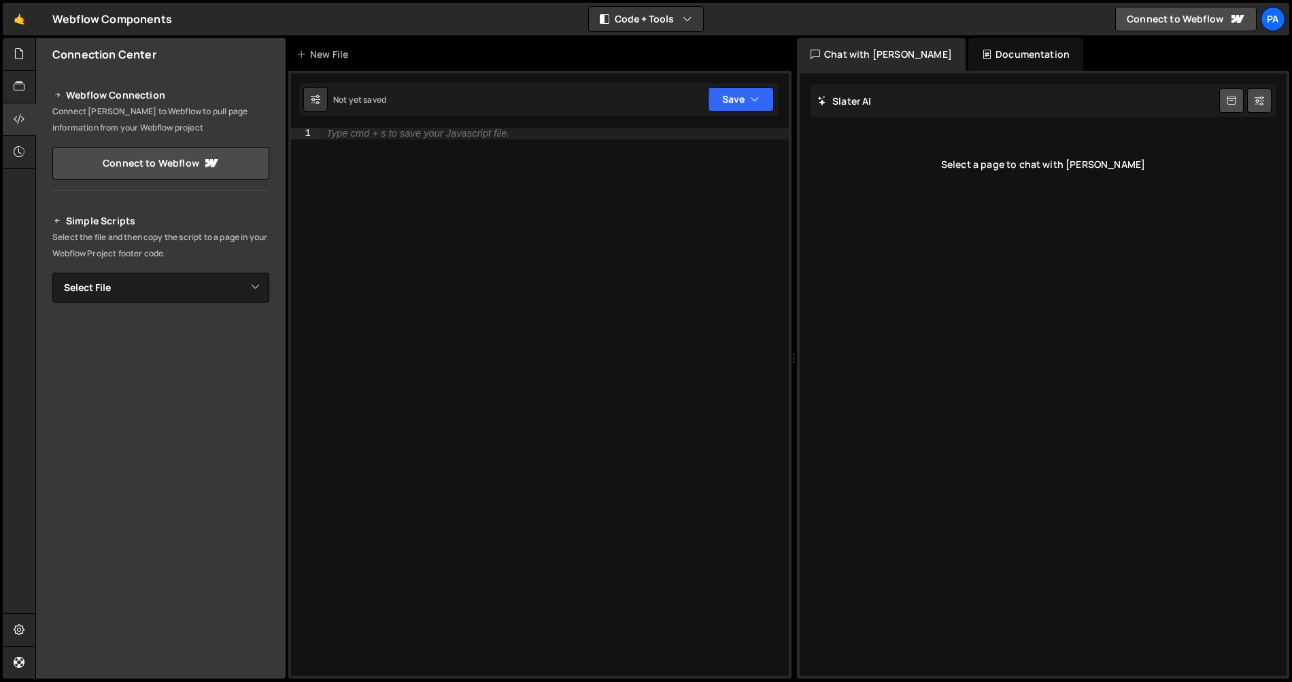
click at [532, 271] on div "Type cmd + s to save your Javascript file." at bounding box center [553, 413] width 469 height 570
click at [248, 296] on select "Select File" at bounding box center [160, 288] width 217 height 30
click at [454, 211] on div "Type cmd + s to save your Javascript file." at bounding box center [553, 413] width 469 height 570
paste textarea "<script src="https://cdn.jsdelivr.net/npm/gsap@3.12.5/dist/ScrollTrigger.min.js…"
type textarea "<script src="https://cdn.jsdelivr.net/npm/gsap@3.12.5/dist/ScrollTrigger.min.js…"
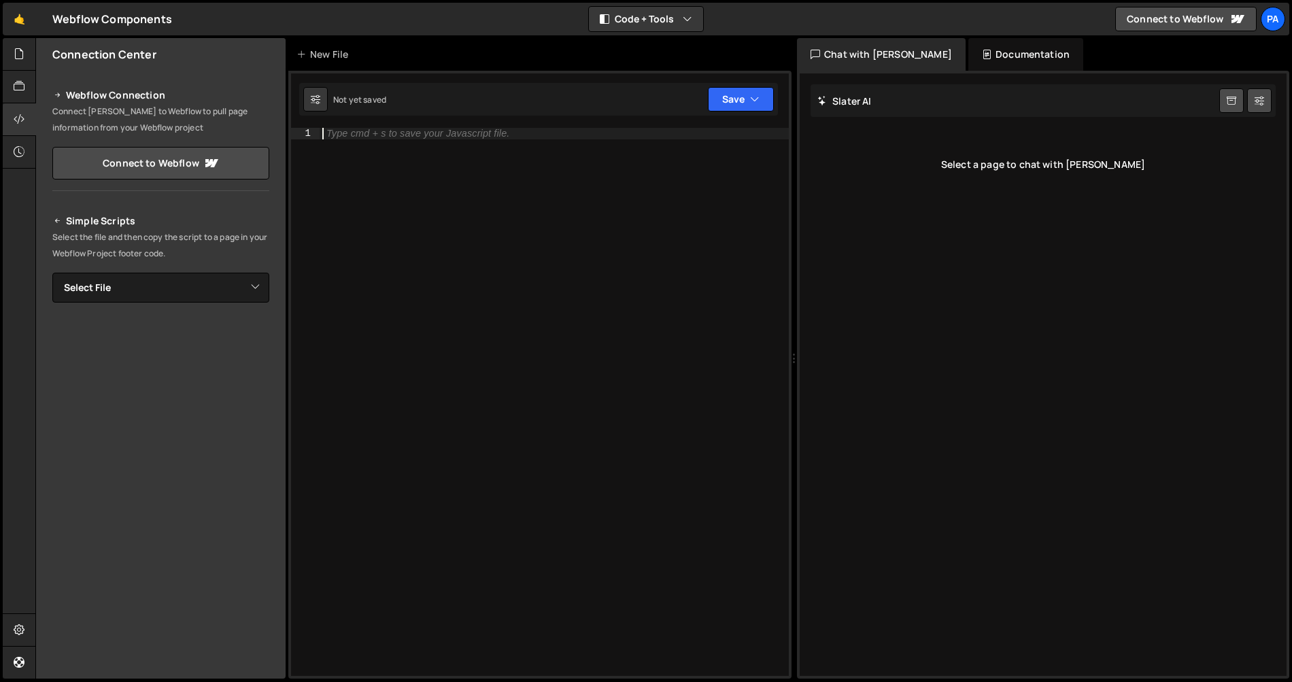
click at [381, 243] on div "Type cmd + s to save your Javascript file." at bounding box center [553, 413] width 469 height 570
paste textarea "});"
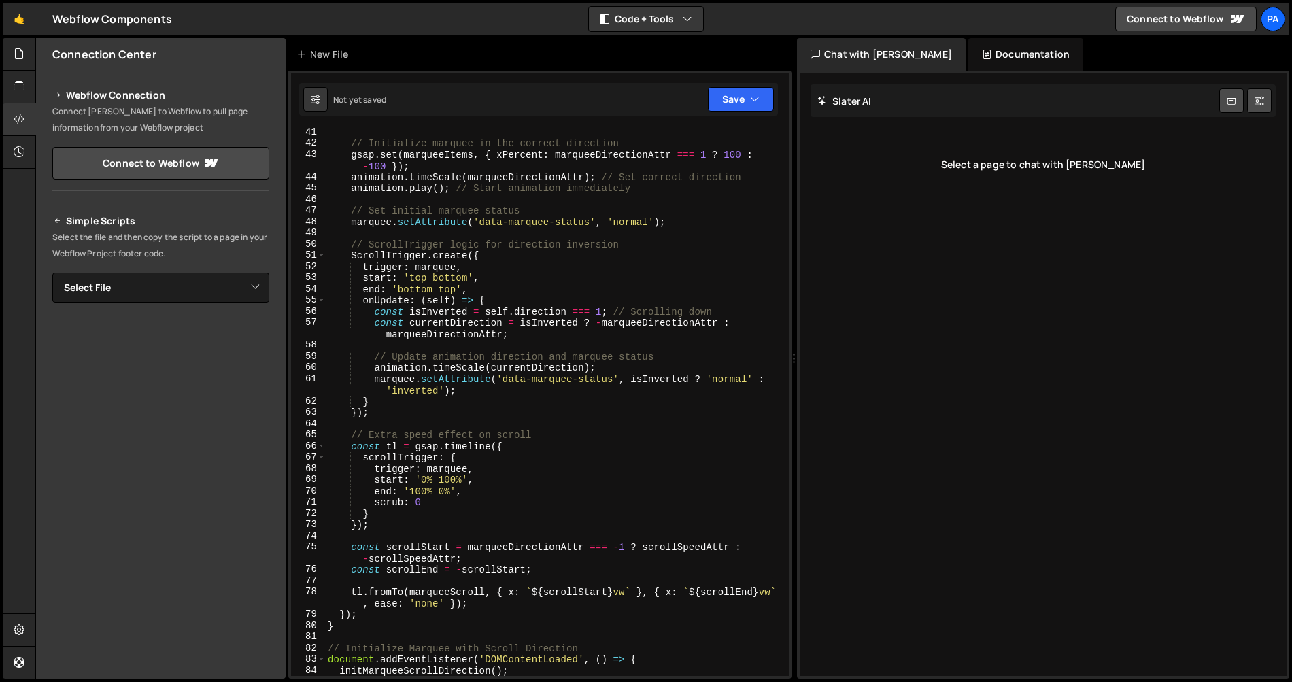
scroll to position [831, 0]
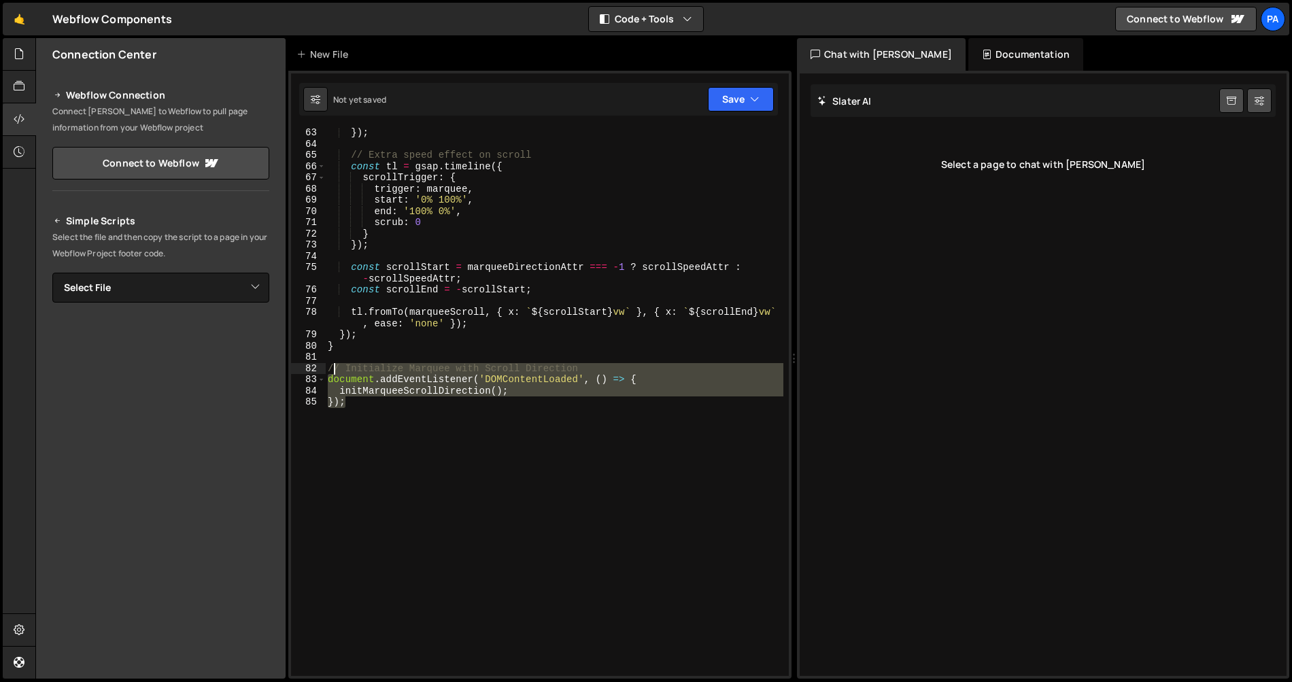
drag, startPoint x: 424, startPoint y: 441, endPoint x: 317, endPoint y: 359, distance: 135.3
click at [317, 359] on div "}); 63 64 65 66 67 68 69 70 71 72 73 74 75 76 77 78 79 80 81 82 83 84 85 }) ; /…" at bounding box center [540, 402] width 498 height 548
type textarea "// Initialize Marquee with Scroll Direction"
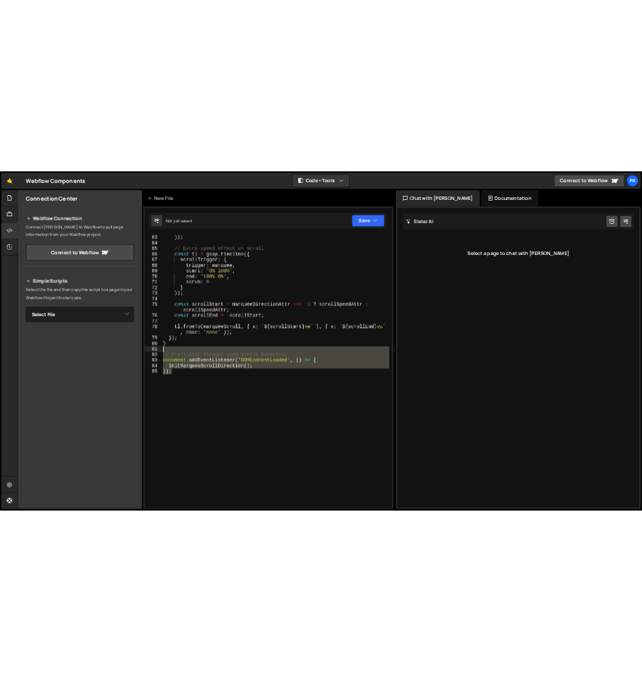
scroll to position [786, 0]
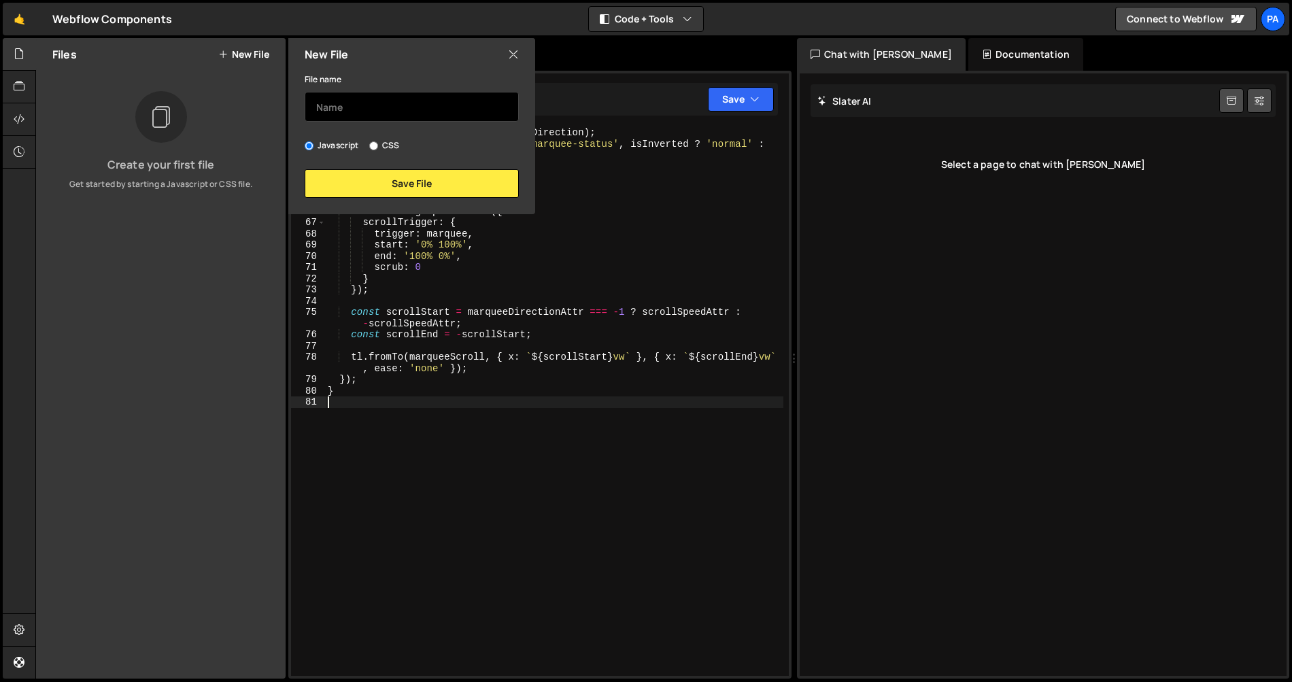
click at [413, 113] on input "text" at bounding box center [412, 107] width 214 height 30
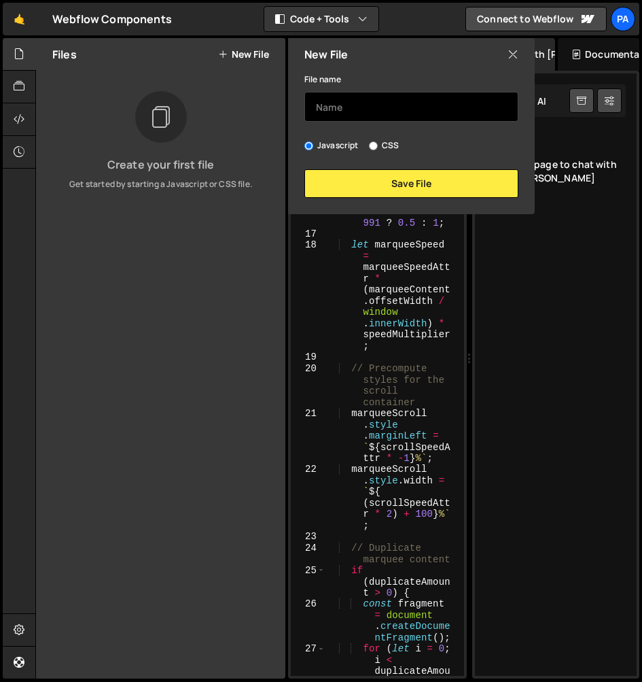
click at [406, 114] on input "text" at bounding box center [412, 107] width 214 height 30
paste input "Marquee w/ Scroll Direction"
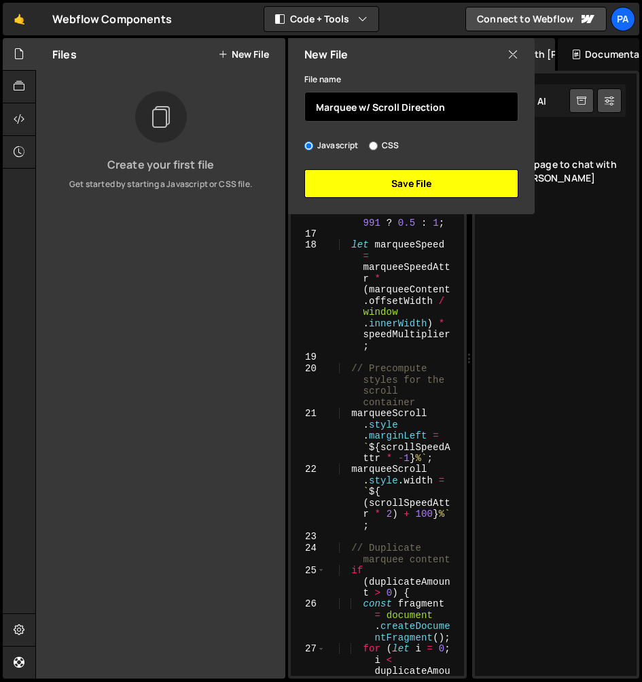
type input "Marquee w/ Scroll Direction"
click at [430, 183] on button "Save File" at bounding box center [412, 183] width 214 height 29
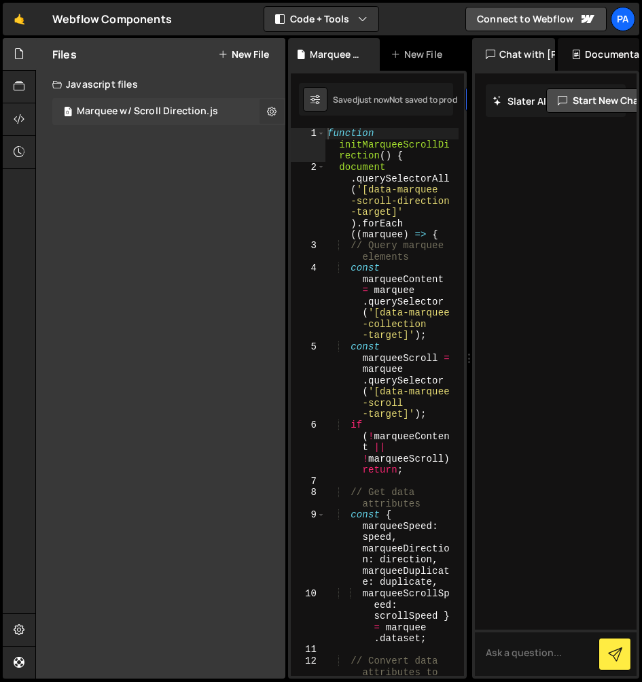
click at [273, 114] on icon at bounding box center [272, 111] width 10 height 13
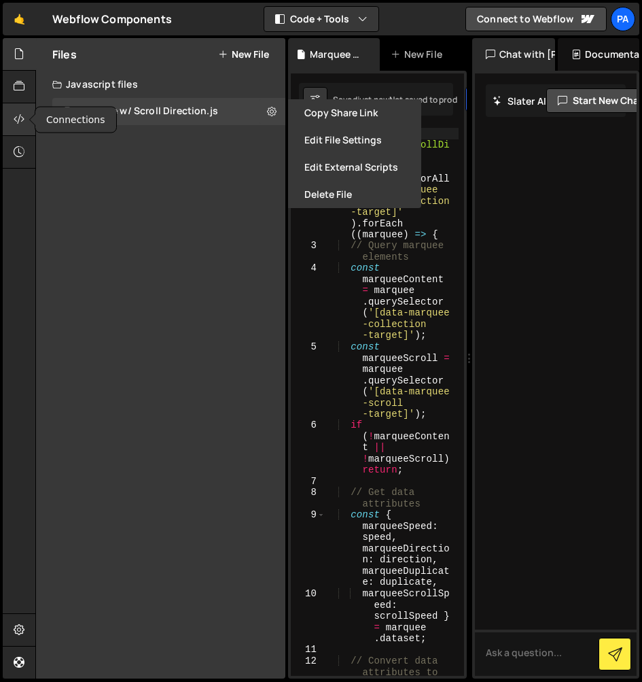
click at [25, 119] on div at bounding box center [19, 119] width 33 height 33
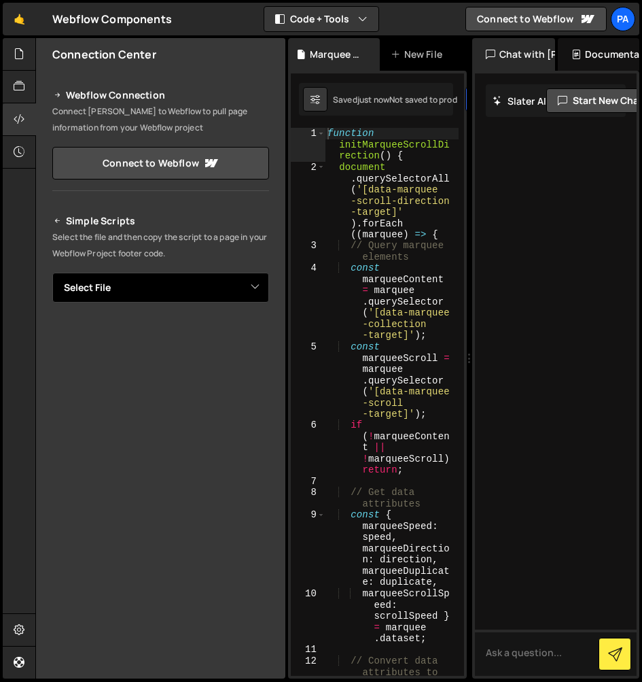
click at [245, 291] on select "Select File Marquee w/ Scroll Direction.js" at bounding box center [160, 288] width 217 height 30
select select "45230"
click at [52, 273] on select "Select File Marquee w/ Scroll Direction.js" at bounding box center [160, 288] width 217 height 30
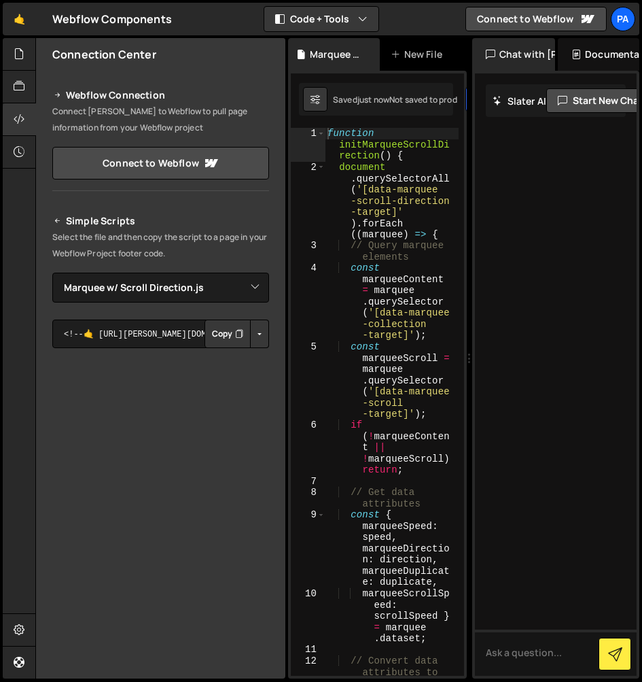
click at [264, 340] on button "Button group with nested dropdown" at bounding box center [259, 333] width 19 height 29
click at [247, 356] on link "Copy Staging js" at bounding box center [212, 359] width 113 height 19
click at [368, 407] on div "function initMarqueeScrollDi rection ( ) { document . querySelectorAll ( '[data…" at bounding box center [392, 435] width 134 height 615
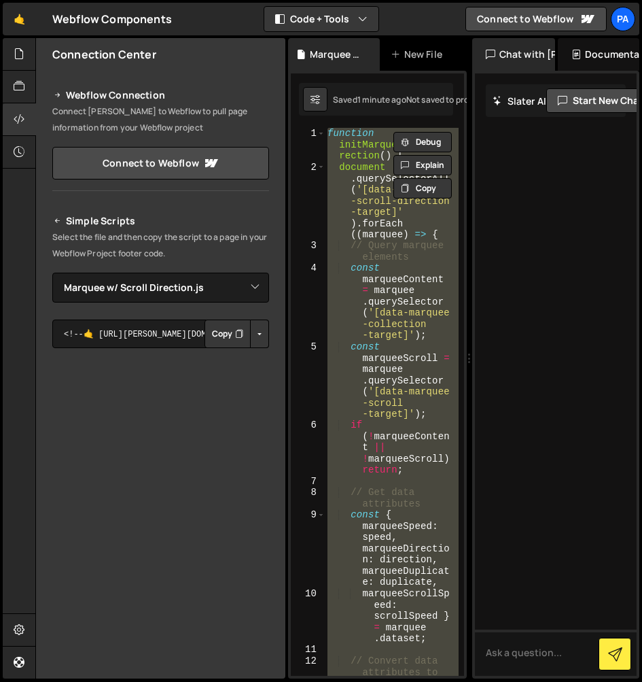
paste textarea "</script>"
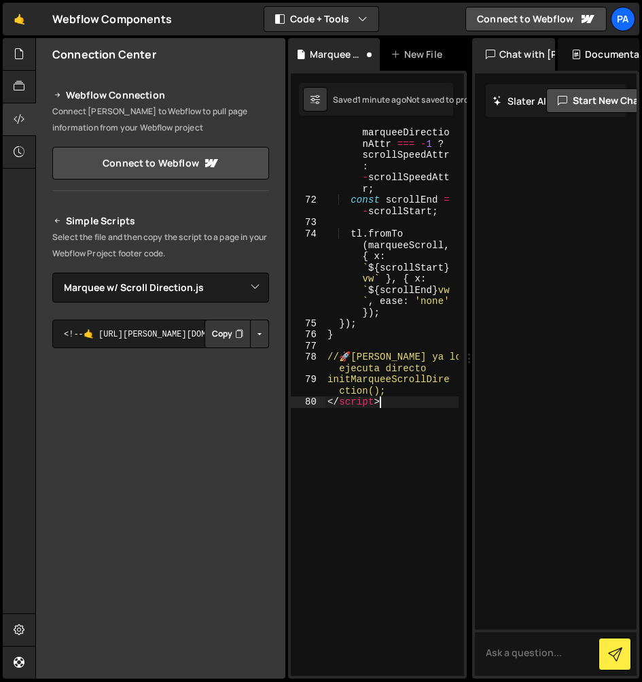
scroll to position [2799, 0]
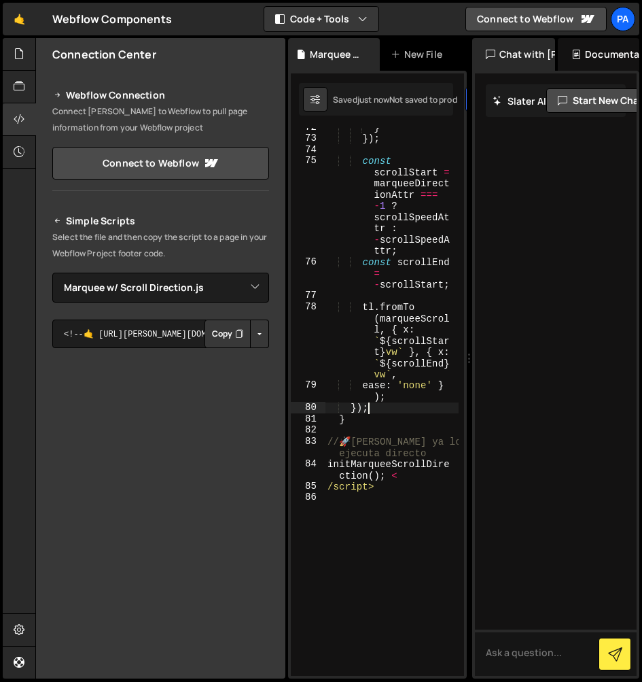
click at [368, 440] on div "} }) ; const scrollStart = marqueeDirect ionAttr === - 1 ? scrollSpeedAt tr : -…" at bounding box center [392, 407] width 134 height 570
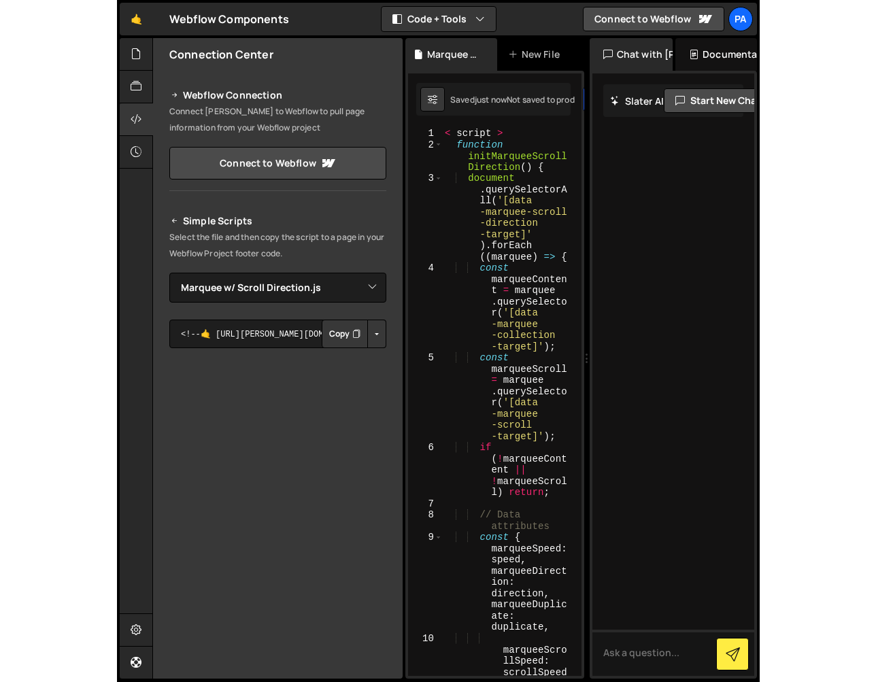
scroll to position [0, 0]
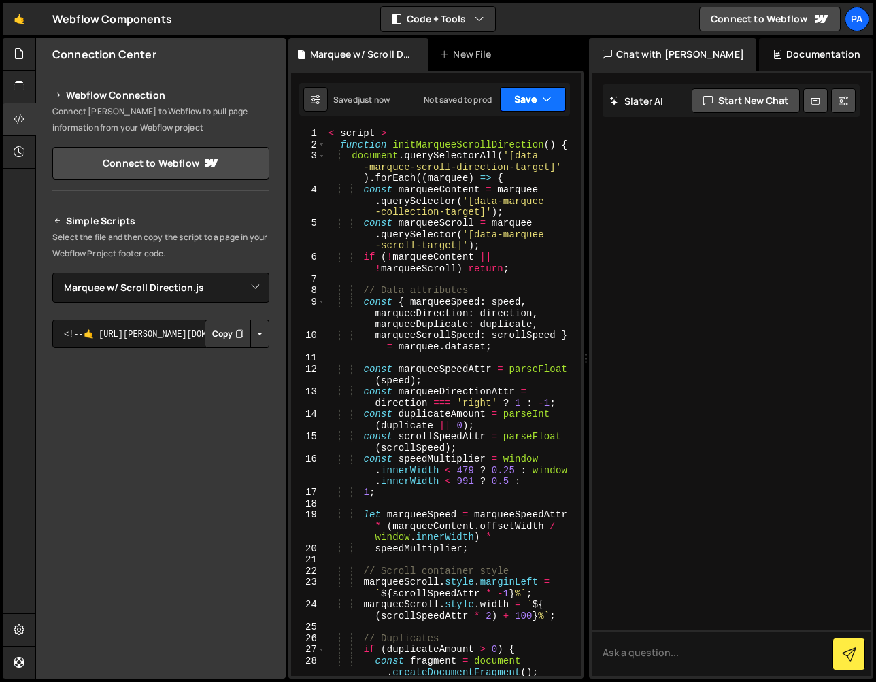
click at [533, 105] on button "Save" at bounding box center [533, 99] width 66 height 24
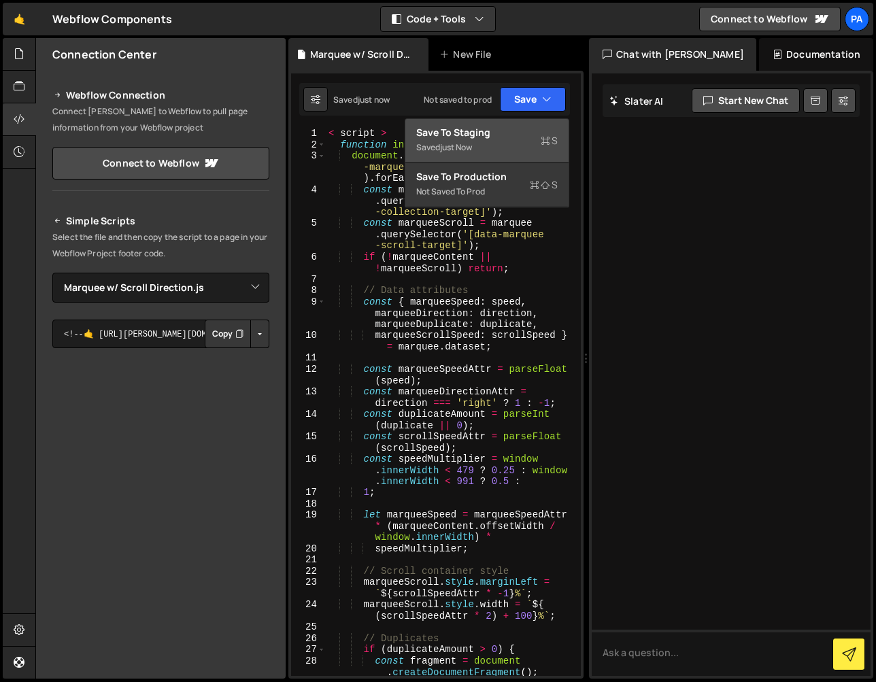
click at [532, 126] on div "Save to Staging S" at bounding box center [486, 133] width 141 height 14
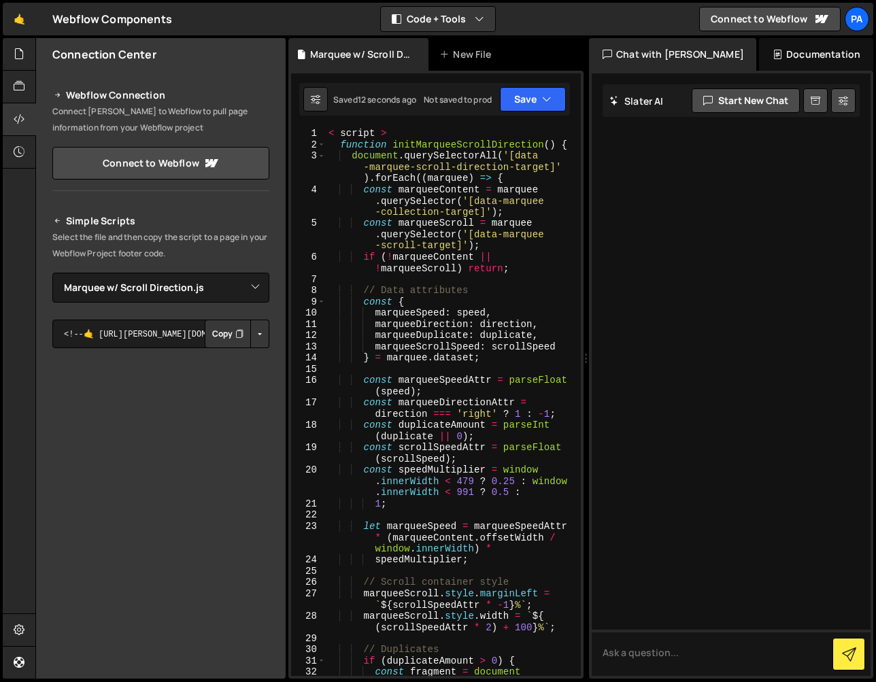
click at [393, 129] on div "< script > function initMarqueeScrollDirection ( ) { document . querySelectorAl…" at bounding box center [450, 419] width 249 height 582
type textarea "<"
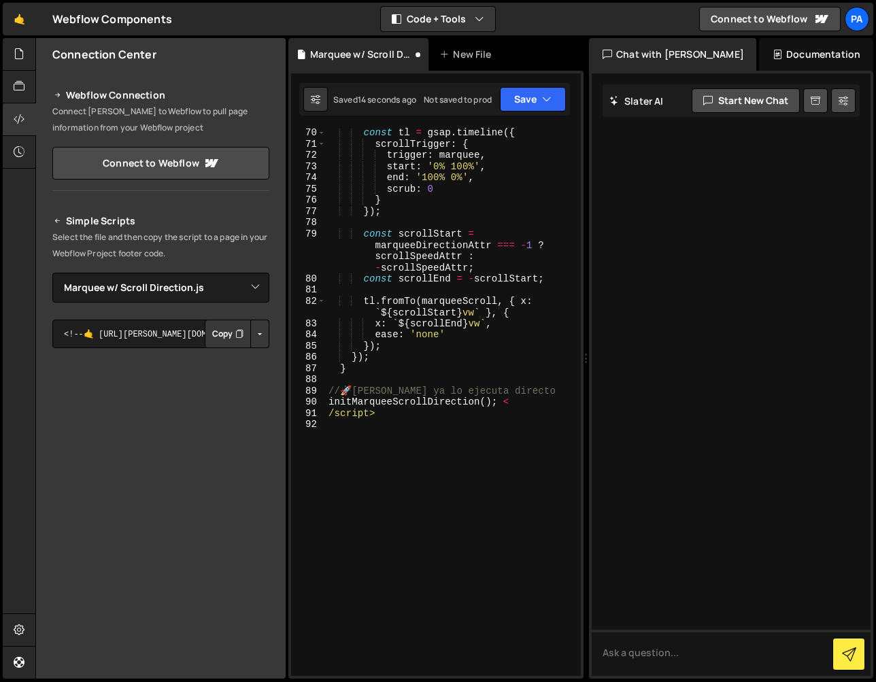
scroll to position [1190, 0]
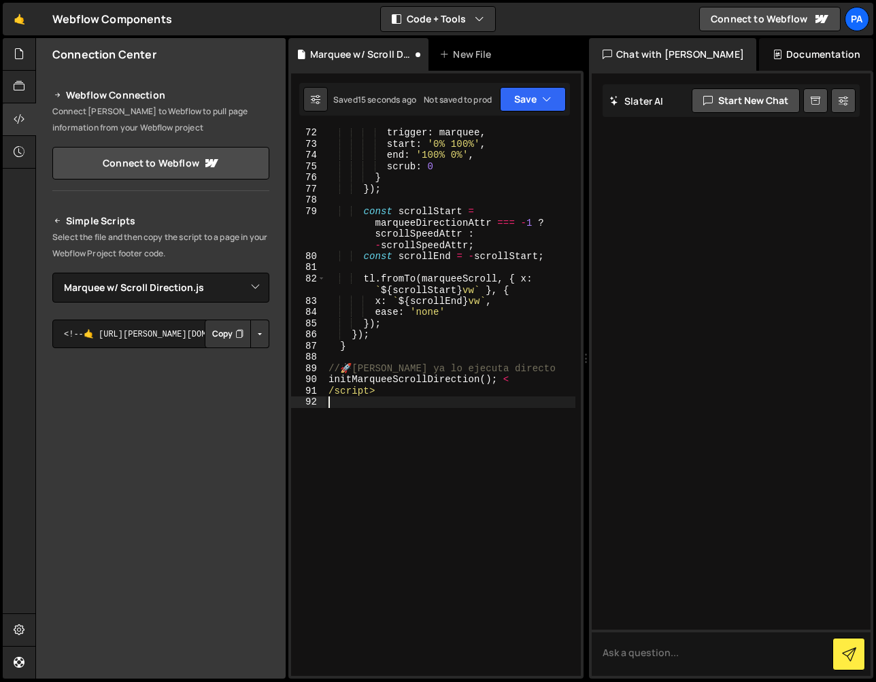
click at [419, 415] on div "trigger : marquee , start : '0% 100%' , end : '100% 0%' , scrub : 0 } }) ; cons…" at bounding box center [450, 412] width 249 height 570
click at [421, 404] on div "trigger : marquee , start : '0% 100%' , end : '100% 0%' , scrub : 0 } }) ; cons…" at bounding box center [450, 412] width 249 height 570
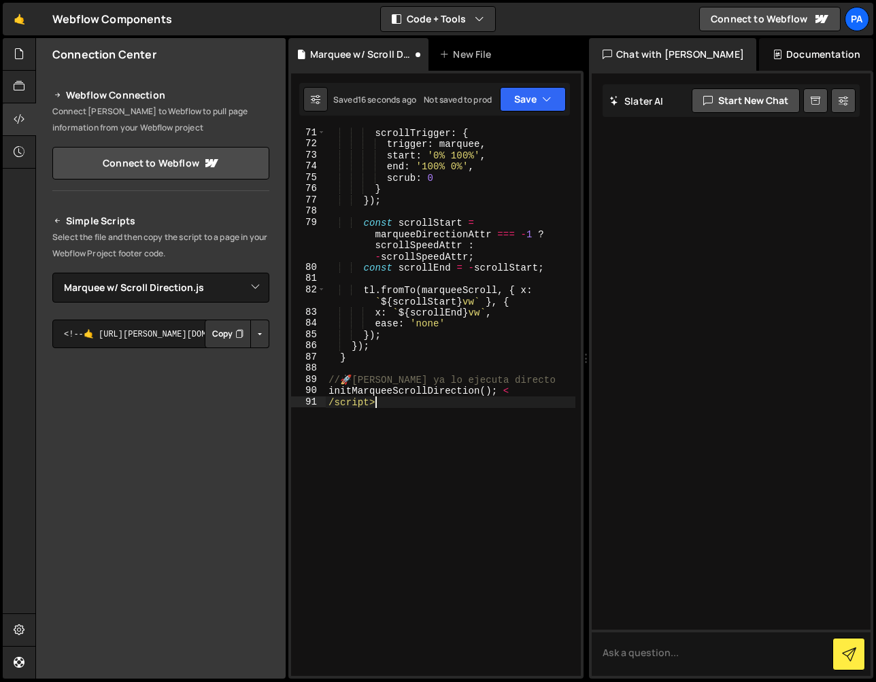
scroll to position [1179, 0]
type textarea "/"
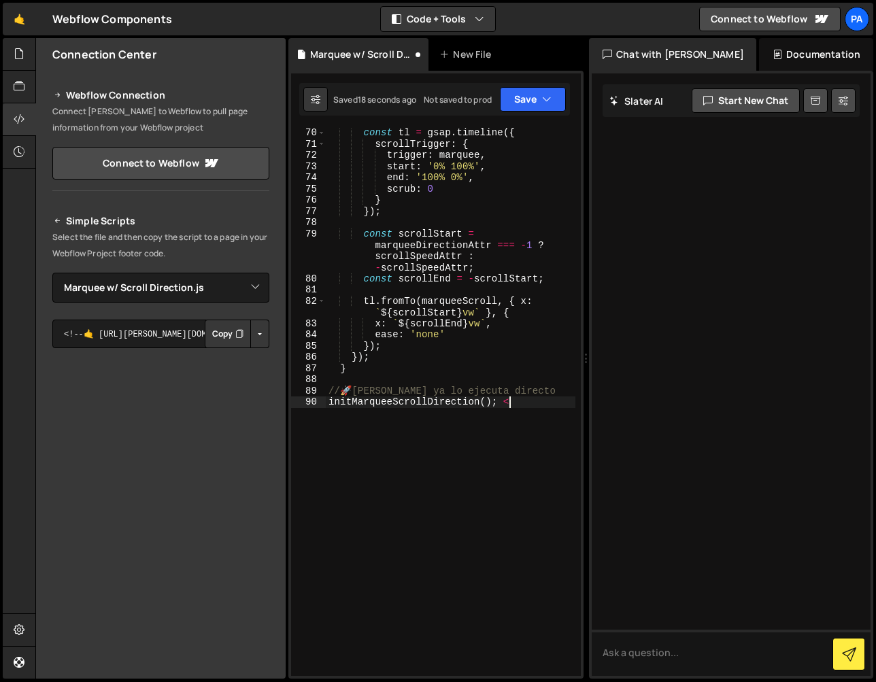
type textarea "initMarqueeScrollDirection();"
click at [521, 105] on button "Save" at bounding box center [533, 99] width 66 height 24
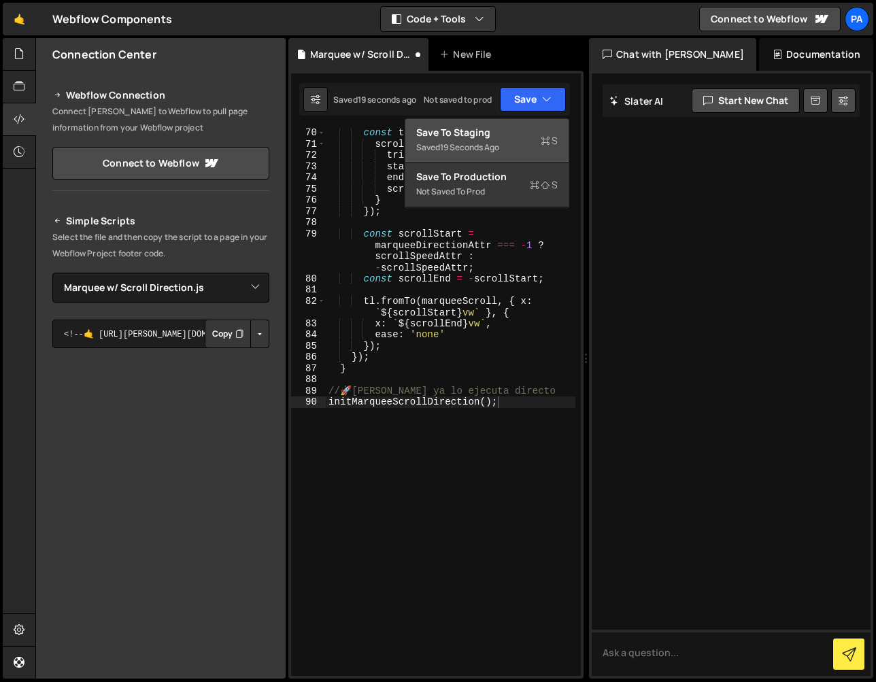
click at [518, 122] on button "Save to Staging S Saved 19 seconds ago" at bounding box center [486, 141] width 163 height 44
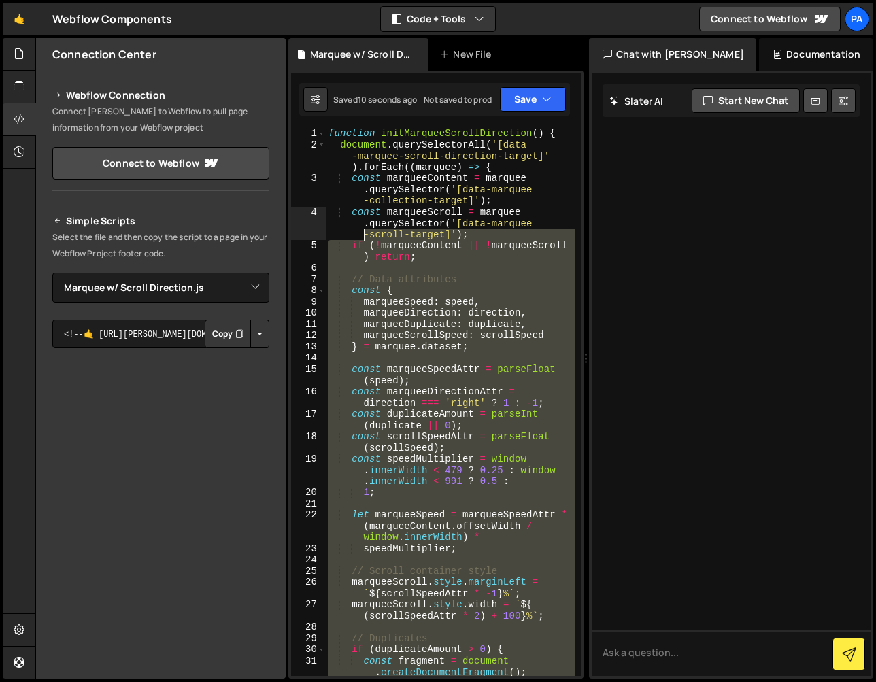
scroll to position [0, 0]
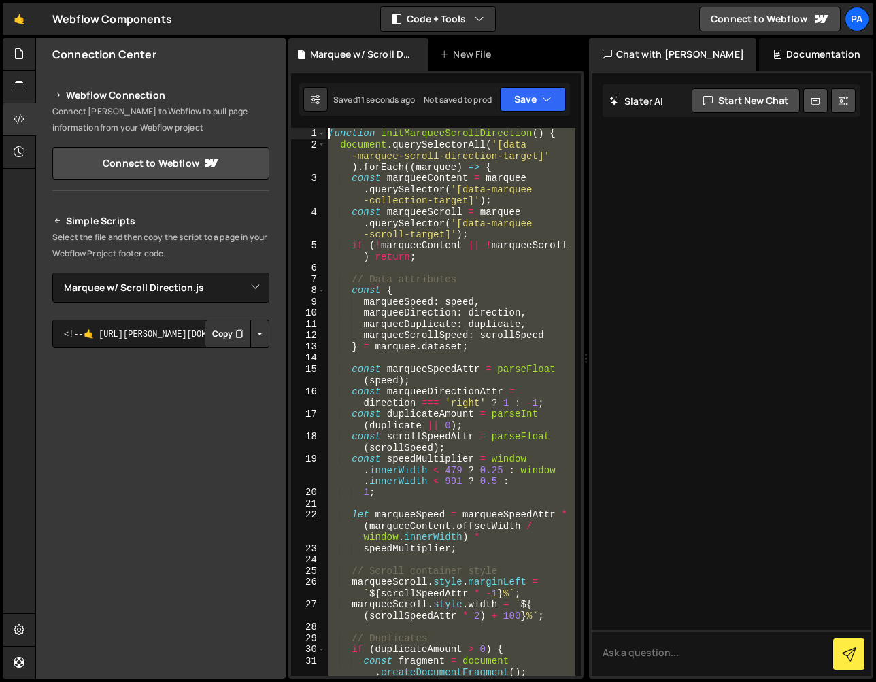
drag, startPoint x: 407, startPoint y: 461, endPoint x: 319, endPoint y: 123, distance: 349.0
click at [319, 123] on div "15 16 17 18 19 20 21 22 23 24 25 26 27 28 29 30 31 const scrollSpeedAttr = pars…" at bounding box center [435, 375] width 295 height 608
type textarea "function initMarqueeScrollDirection() { document.querySelectorAll('[data-marque…"
click at [863, 18] on div "Pa" at bounding box center [856, 19] width 24 height 24
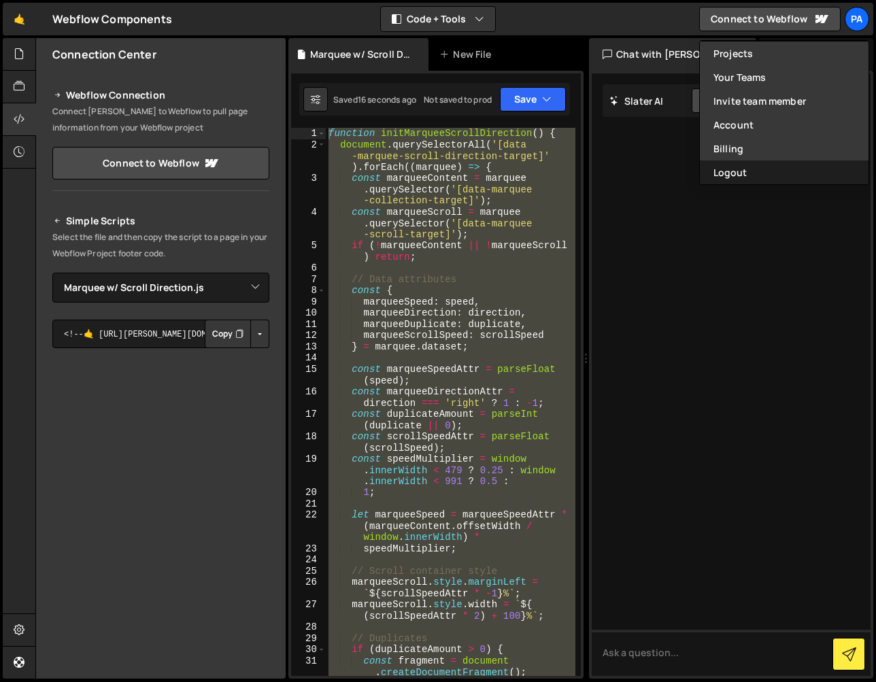
click at [770, 169] on button "Logout" at bounding box center [783, 172] width 169 height 24
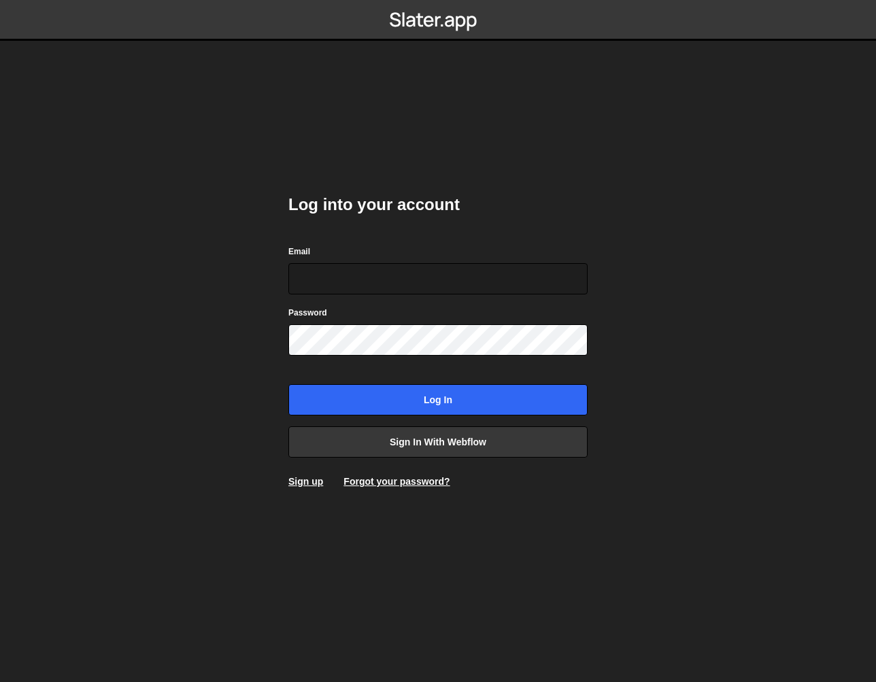
type input "[EMAIL_ADDRESS][DOMAIN_NAME]"
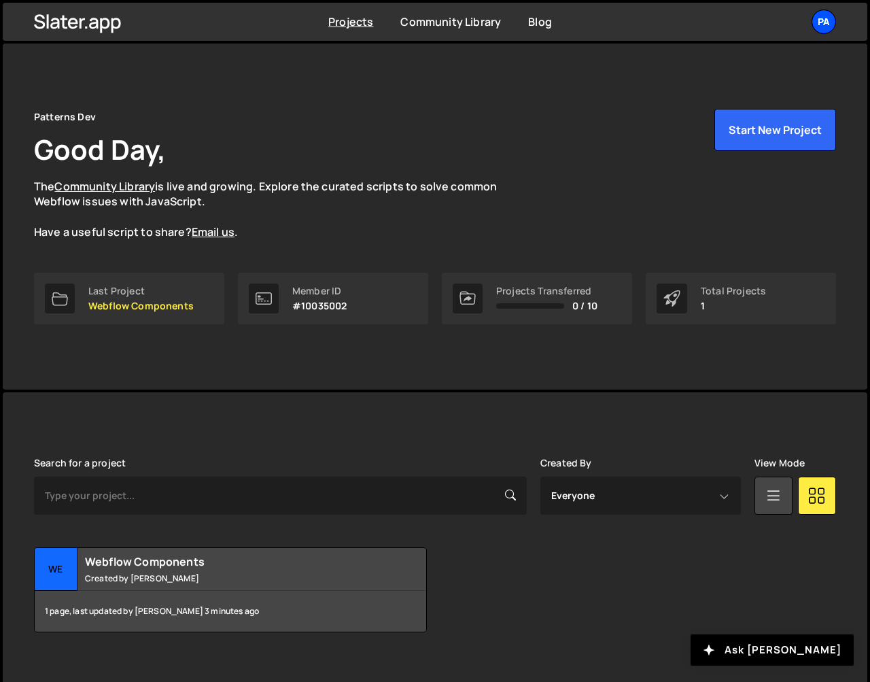
click at [814, 27] on div "Pa" at bounding box center [824, 22] width 24 height 24
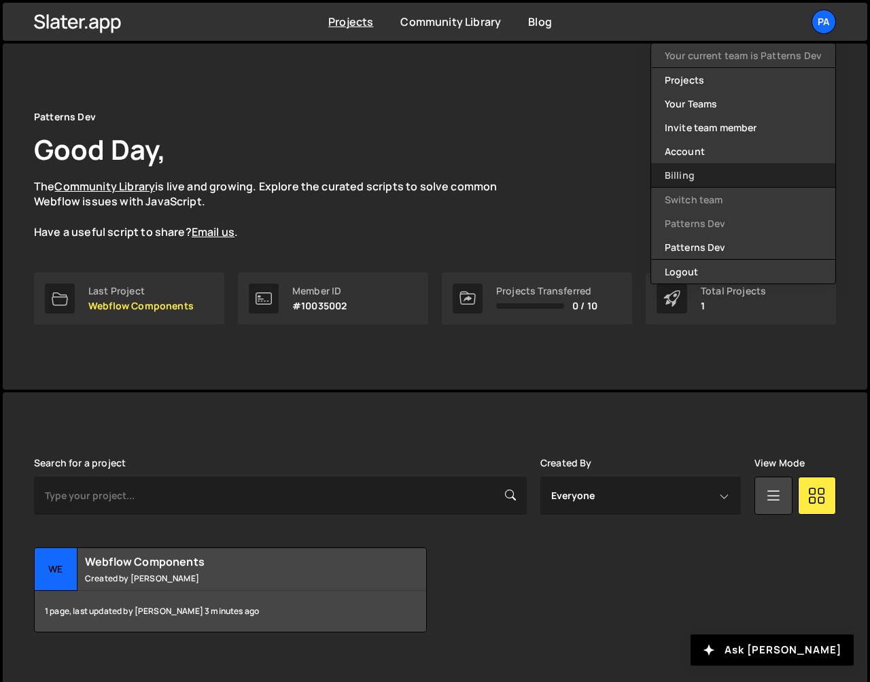
click at [744, 167] on link "Billing" at bounding box center [743, 175] width 184 height 24
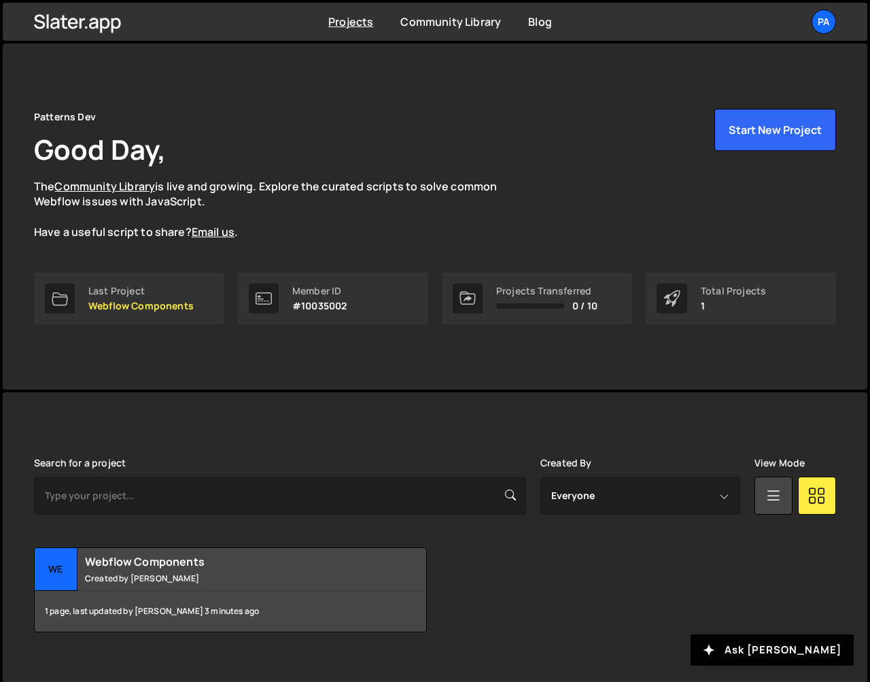
click at [827, 35] on div "Projects [GEOGRAPHIC_DATA] Blog Pa Your current team is Patterns Dev Projects Y…" at bounding box center [435, 22] width 843 height 38
click at [829, 25] on div "Pa" at bounding box center [824, 22] width 24 height 24
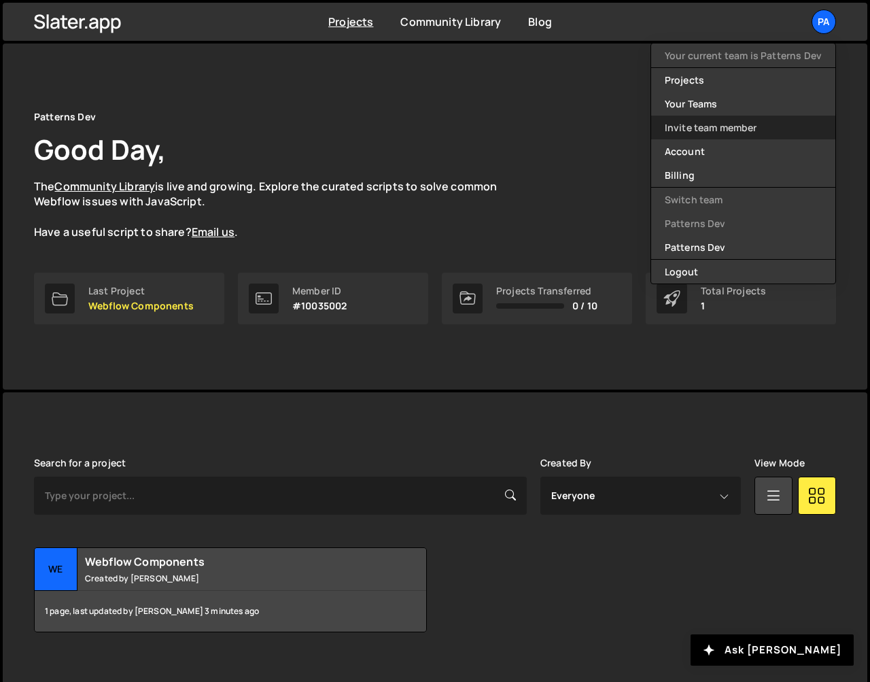
click at [755, 127] on link "Invite team member" at bounding box center [743, 128] width 184 height 24
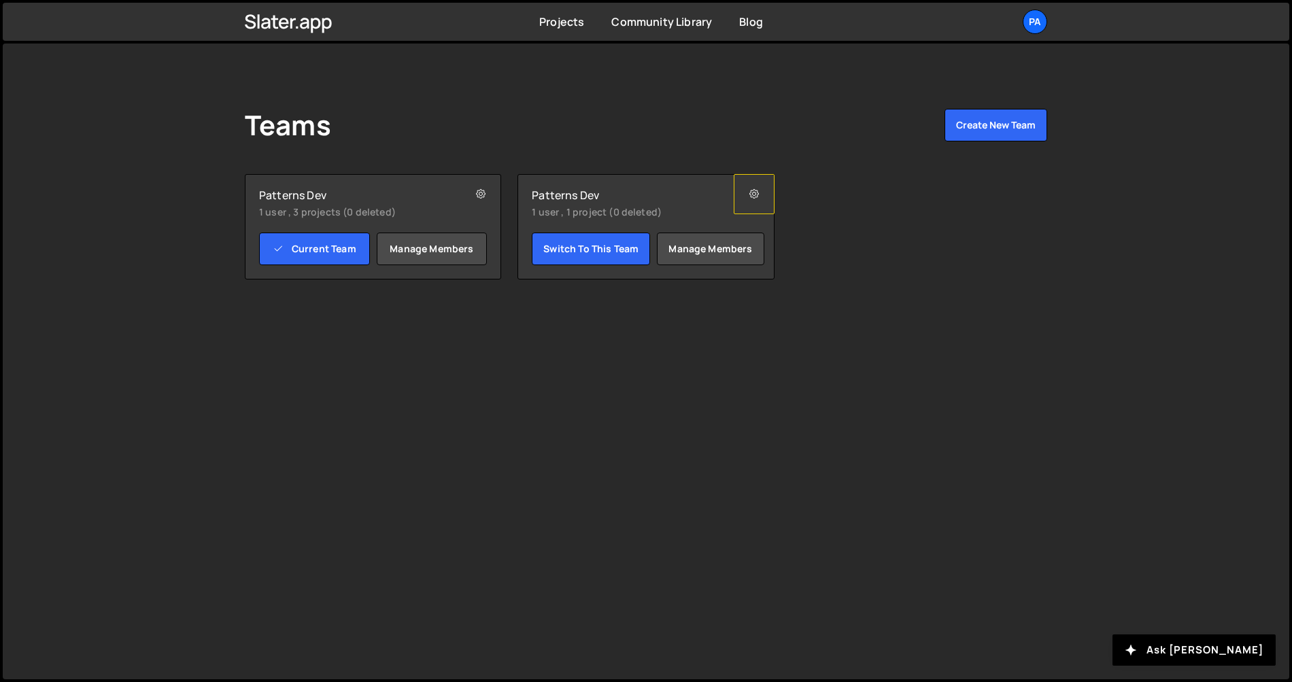
click at [744, 198] on button at bounding box center [753, 194] width 41 height 40
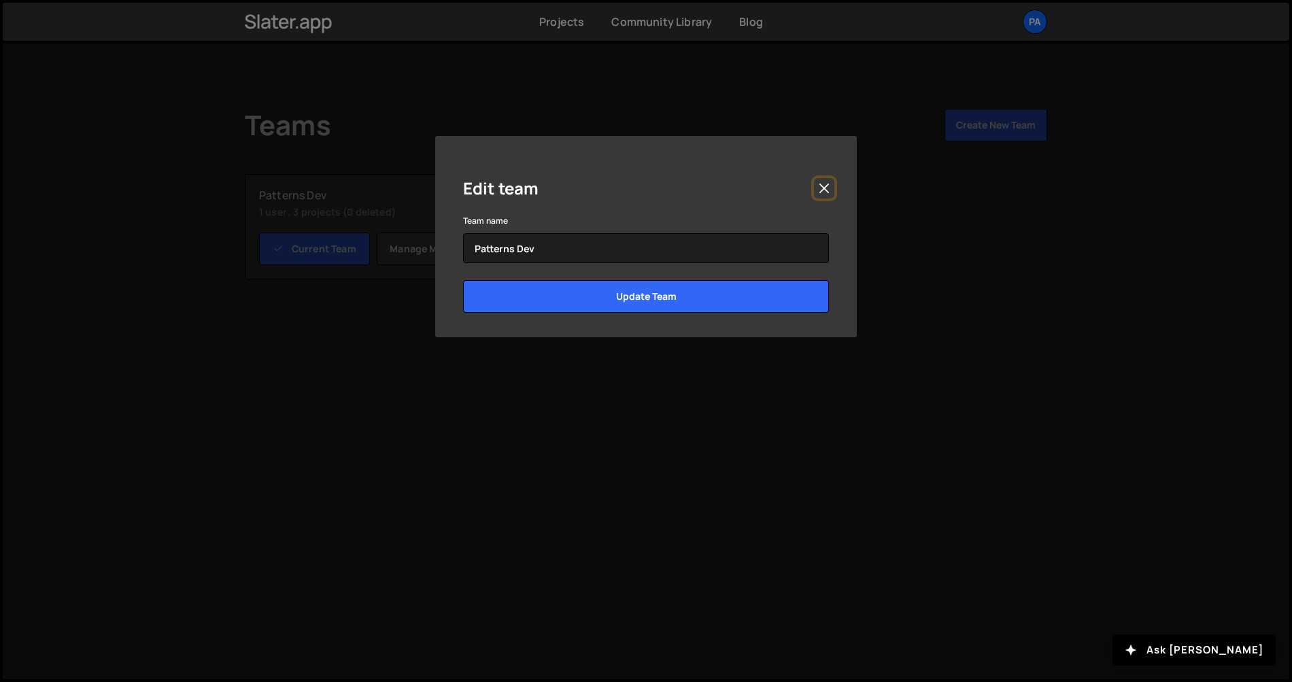
click at [825, 190] on button "Close" at bounding box center [824, 188] width 20 height 20
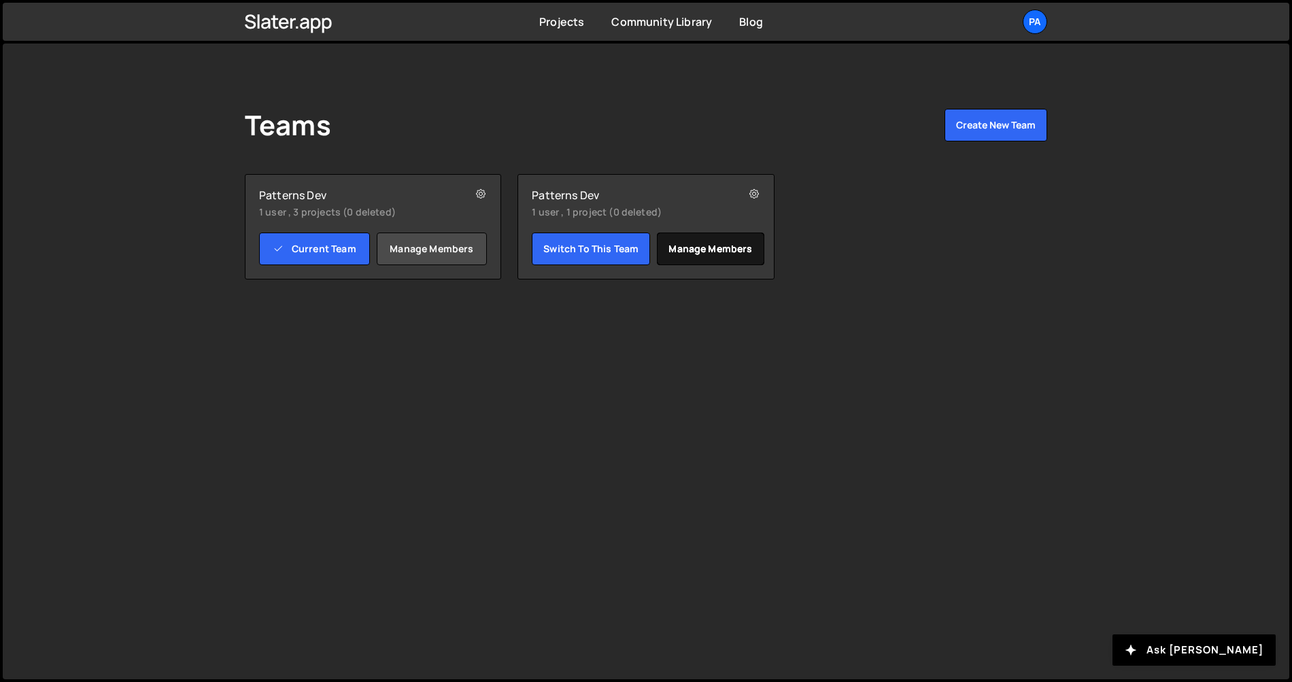
click at [732, 247] on link "Manage members" at bounding box center [710, 248] width 107 height 33
click at [757, 197] on icon at bounding box center [754, 195] width 10 height 14
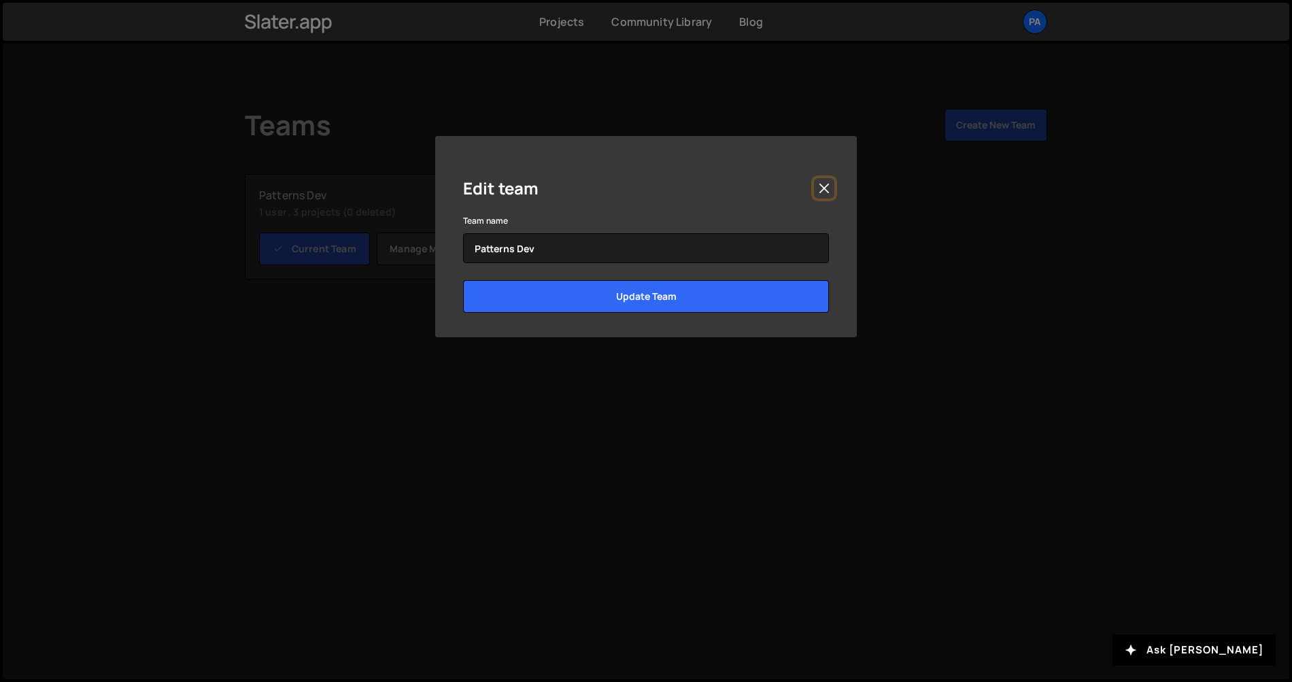
click at [823, 189] on button "Close" at bounding box center [824, 188] width 20 height 20
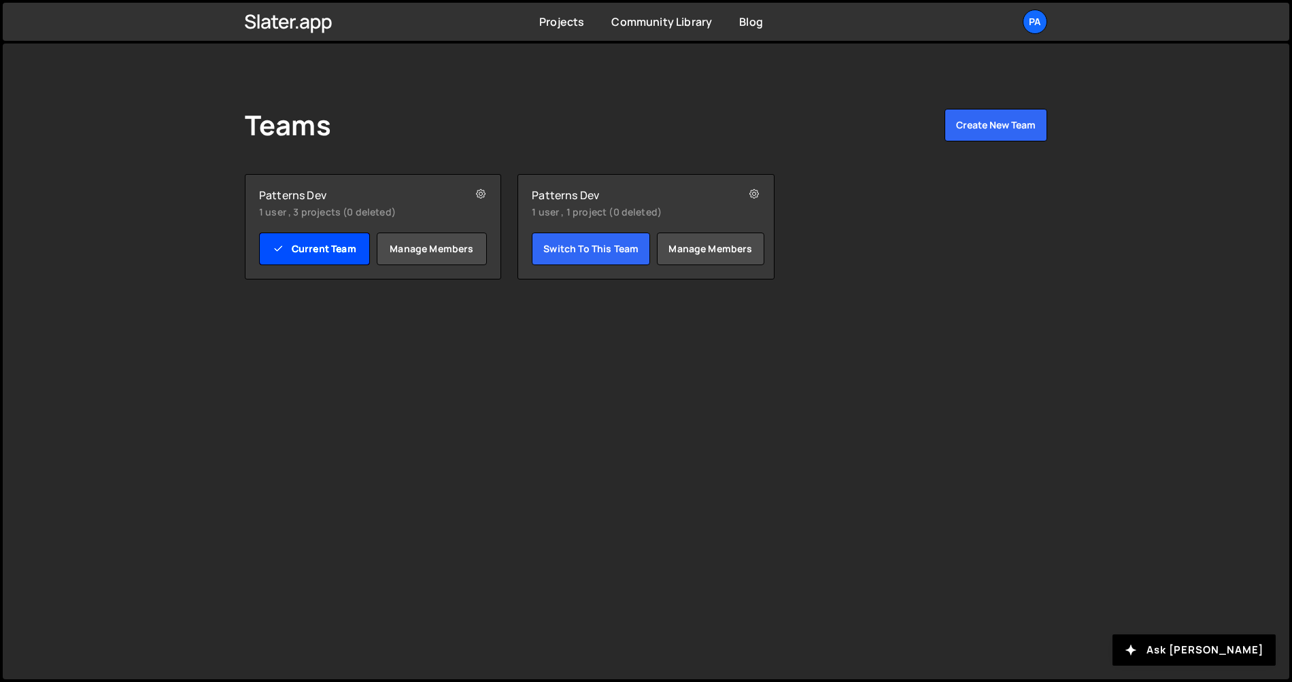
click at [317, 247] on link "Current Team" at bounding box center [314, 248] width 111 height 33
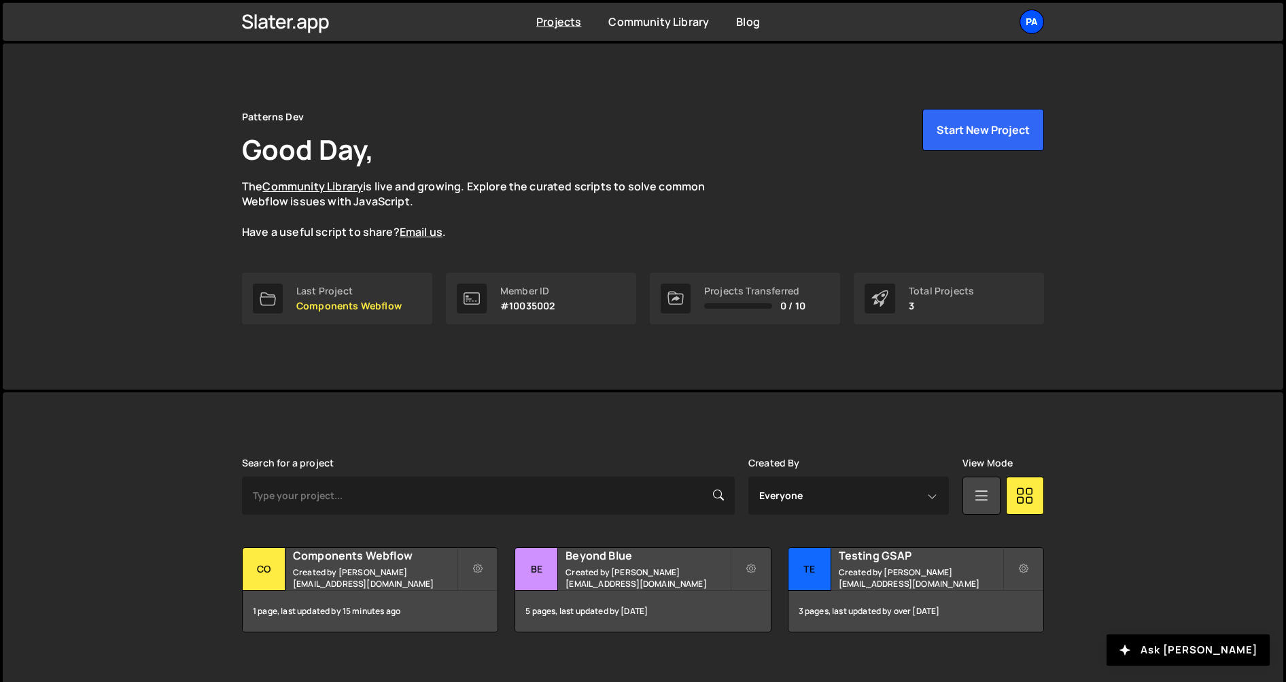
click at [1033, 24] on div "Pa" at bounding box center [1032, 22] width 24 height 24
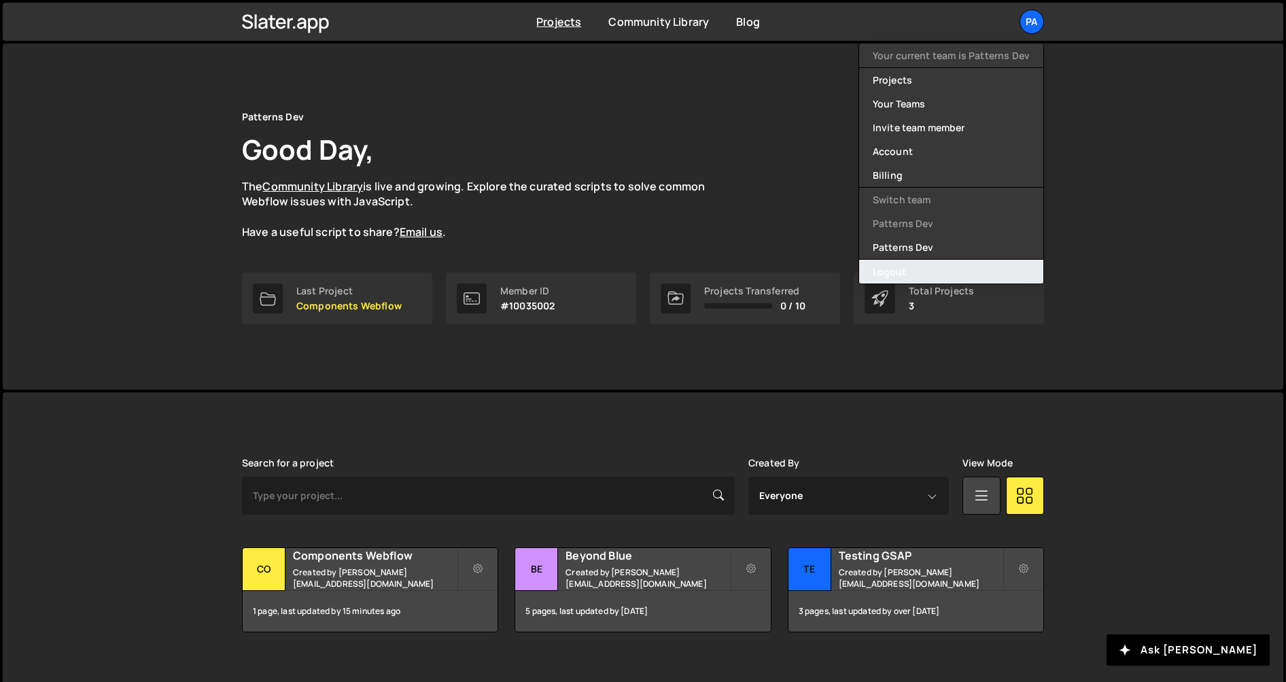
drag, startPoint x: 924, startPoint y: 266, endPoint x: 917, endPoint y: 266, distance: 7.5
click at [924, 266] on button "Logout" at bounding box center [951, 272] width 184 height 24
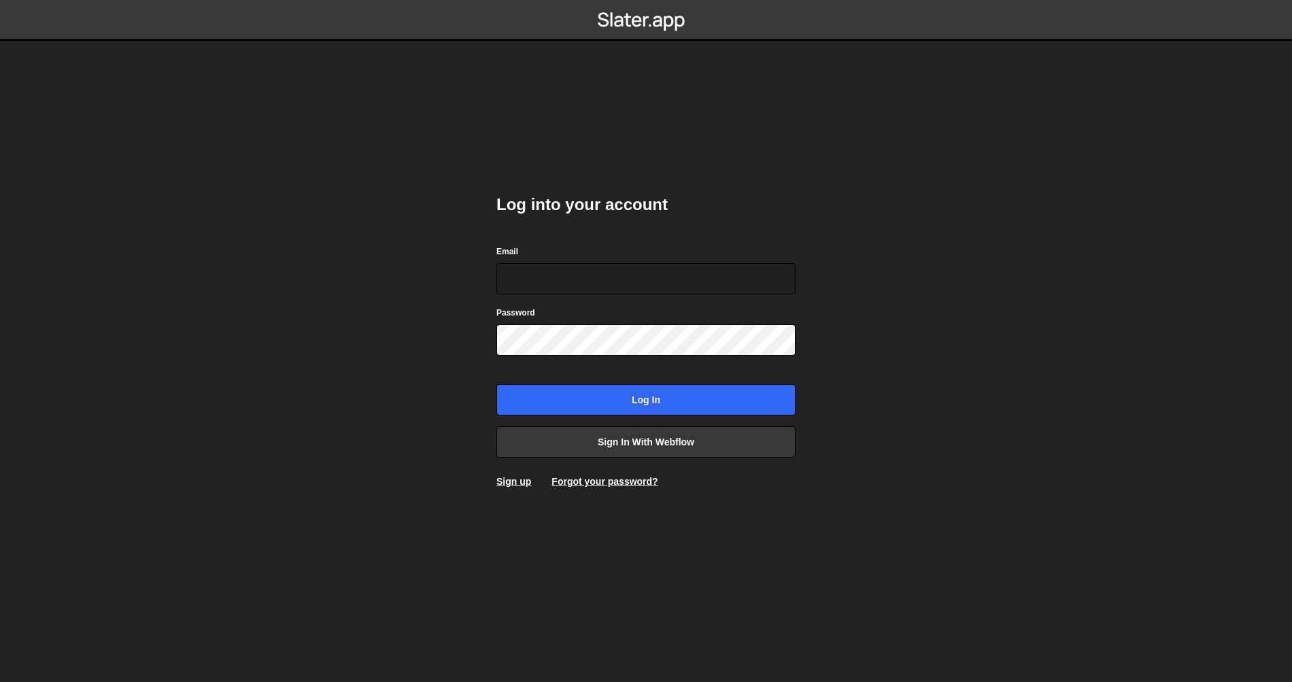
type input "[EMAIL_ADDRESS][DOMAIN_NAME]"
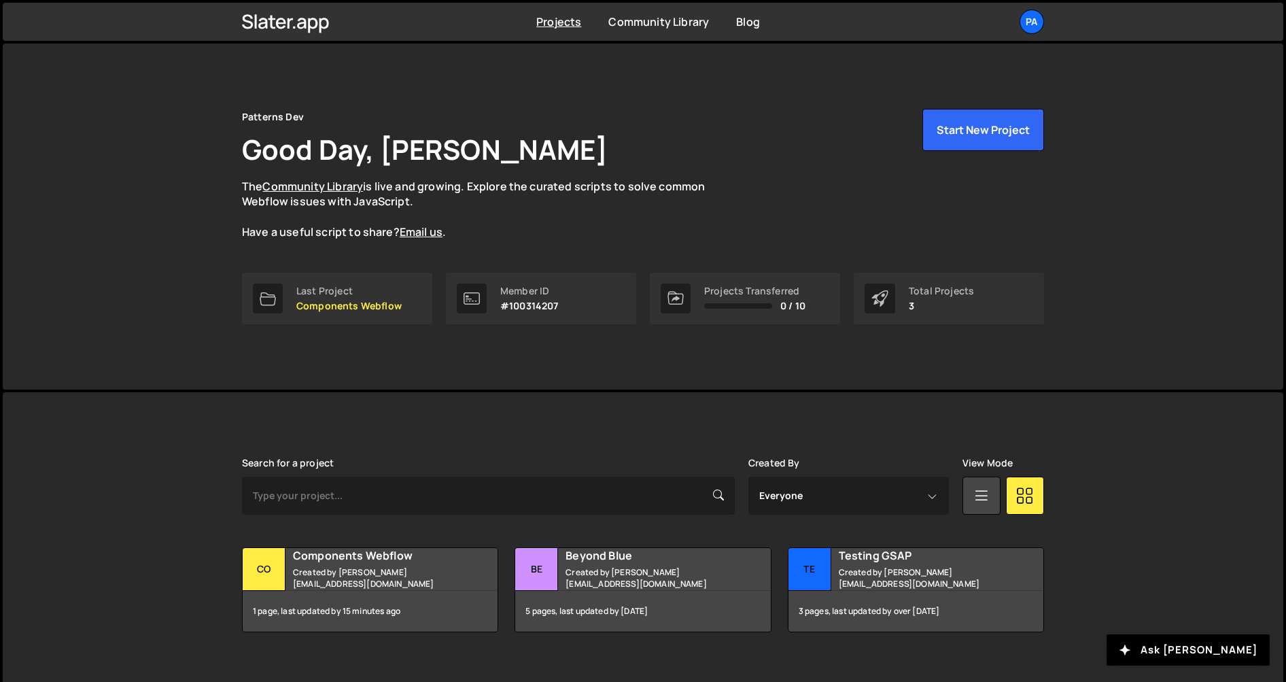
click at [1017, 22] on ul "Pa Projects Your Teams Invite team member Account Billing Logout" at bounding box center [1000, 22] width 88 height 24
click at [1023, 24] on div "Pa" at bounding box center [1032, 22] width 24 height 24
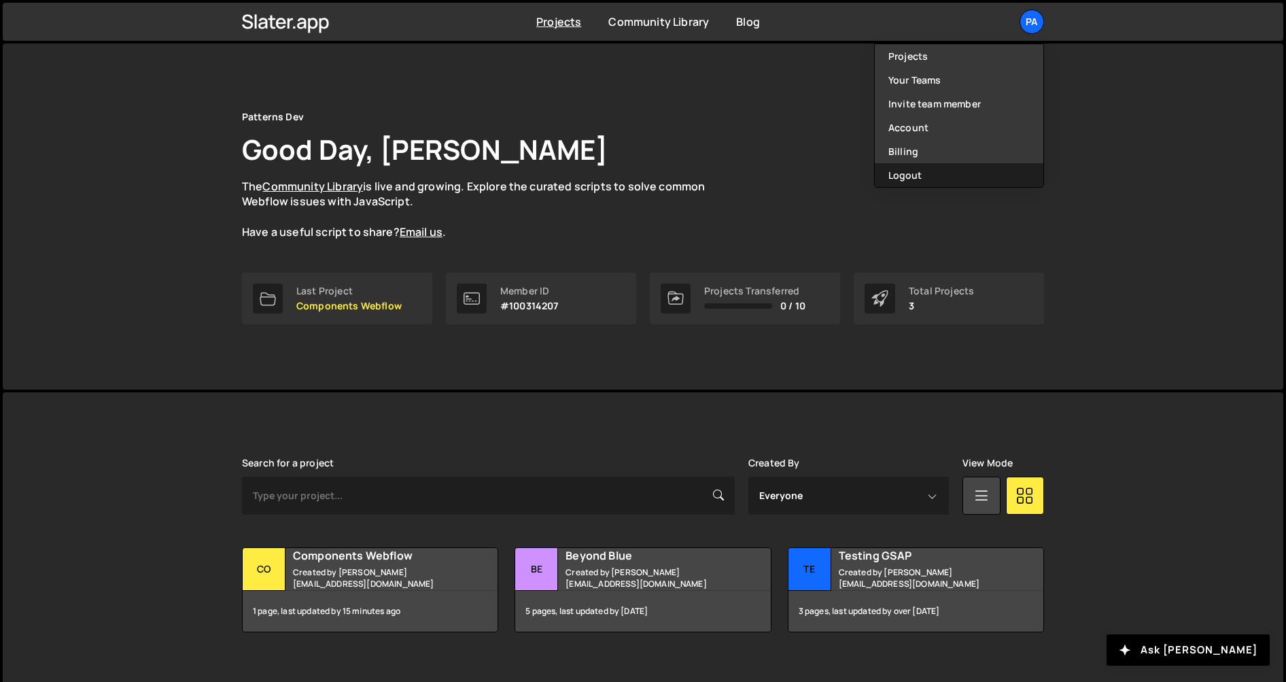
click at [967, 179] on button "Logout" at bounding box center [959, 175] width 169 height 24
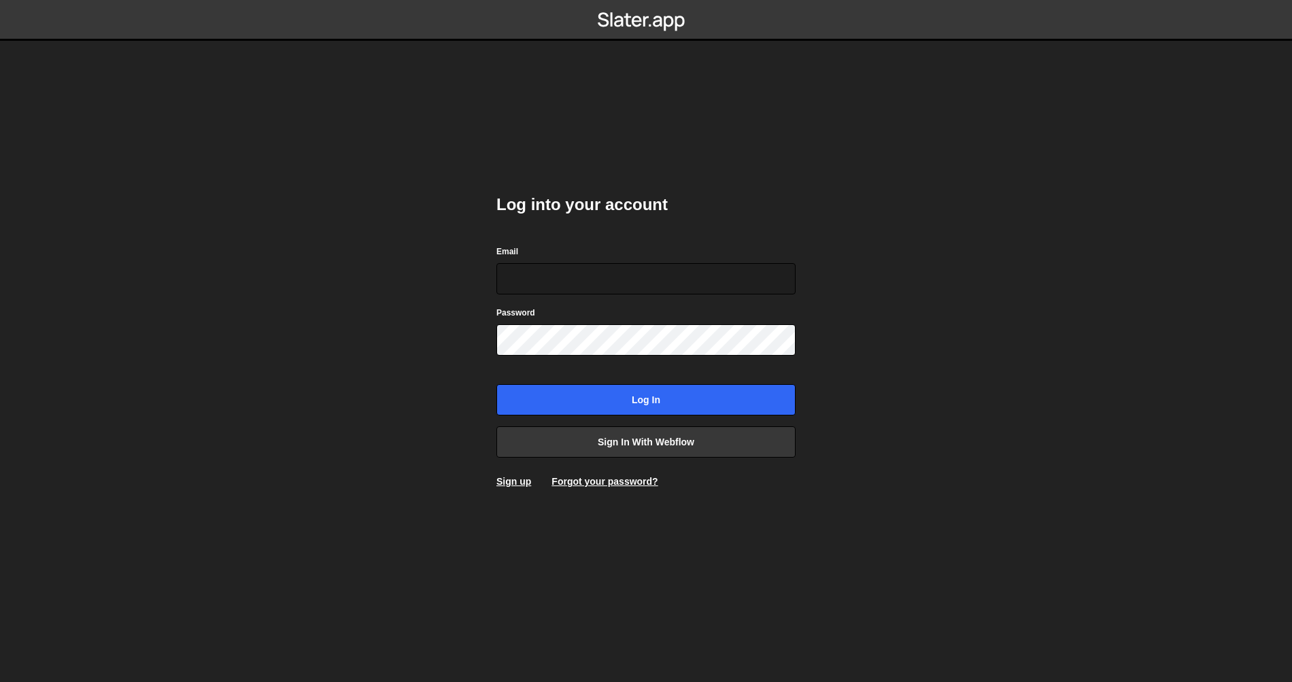
type input "[EMAIL_ADDRESS][DOMAIN_NAME]"
click at [617, 480] on link "Forgot your password?" at bounding box center [604, 481] width 106 height 11
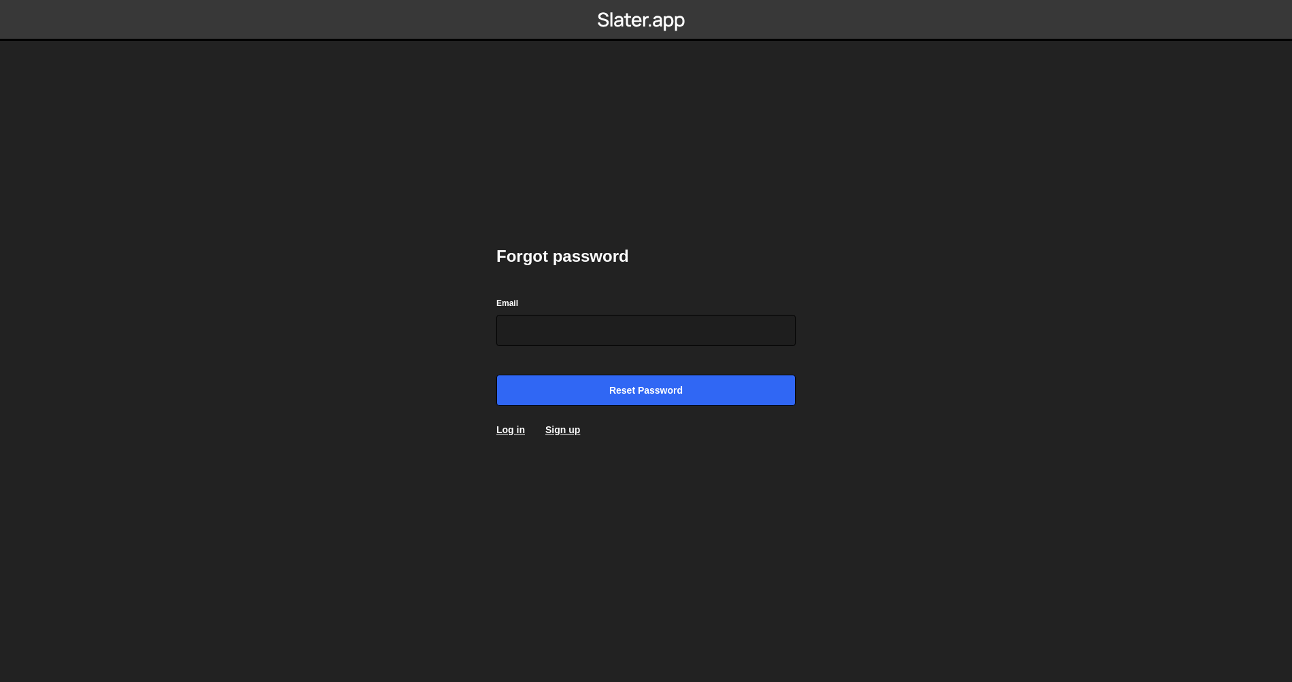
type input "[EMAIL_ADDRESS][DOMAIN_NAME]"
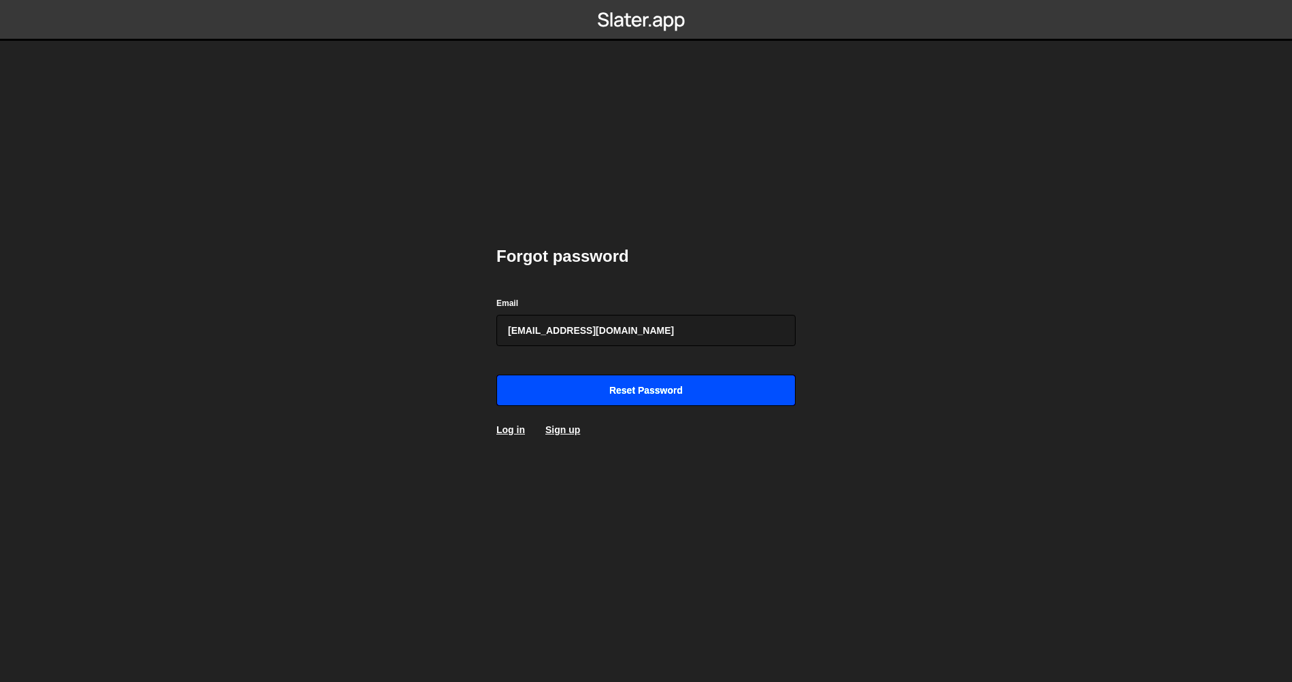
click at [672, 394] on input "Reset password" at bounding box center [645, 390] width 299 height 31
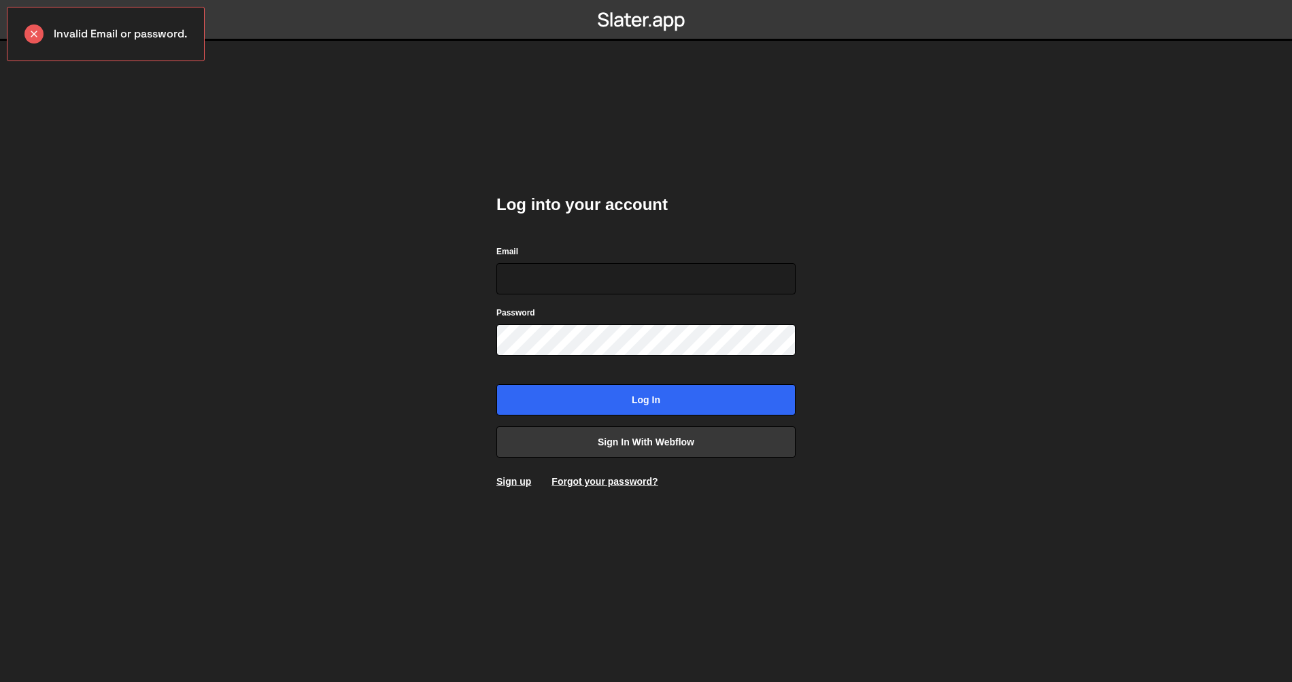
click at [248, 356] on body "Invalid Email or password. Log into your account Email Password Log in Sign in …" at bounding box center [646, 341] width 1292 height 682
click at [537, 285] on input "Email" at bounding box center [645, 278] width 299 height 31
type input "[EMAIL_ADDRESS][DOMAIN_NAME]"
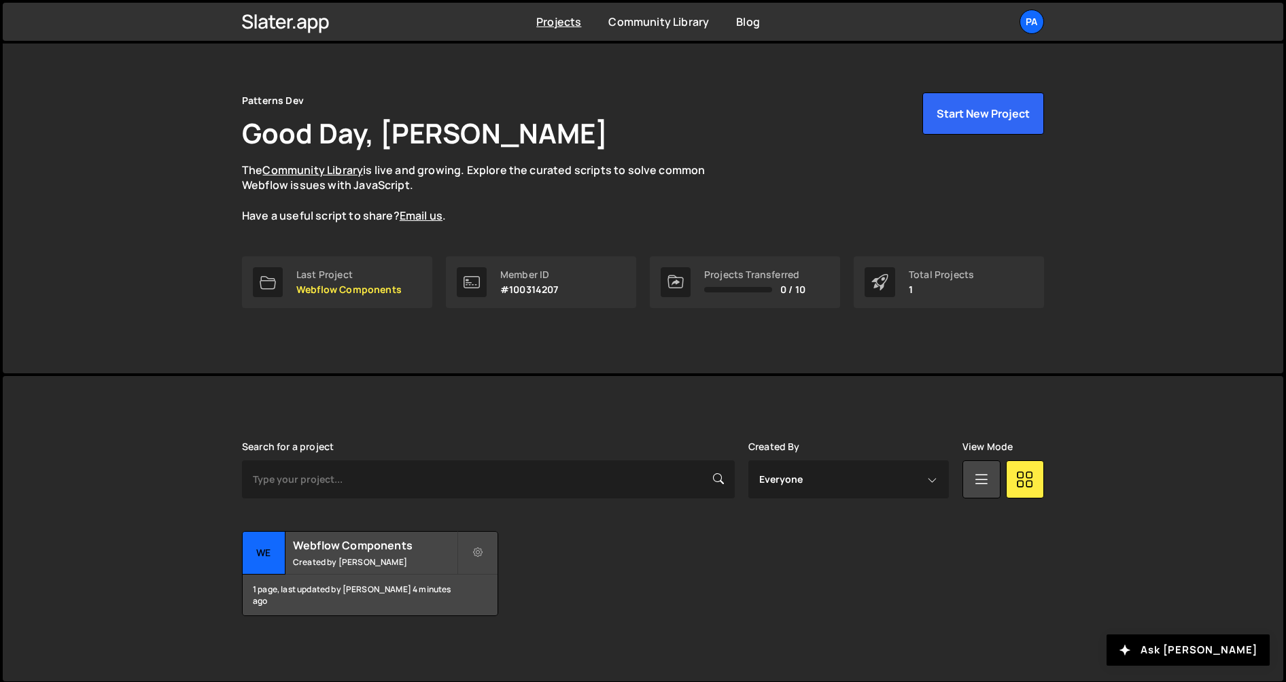
scroll to position [18, 0]
click at [1024, 26] on div "Pa" at bounding box center [1032, 22] width 24 height 24
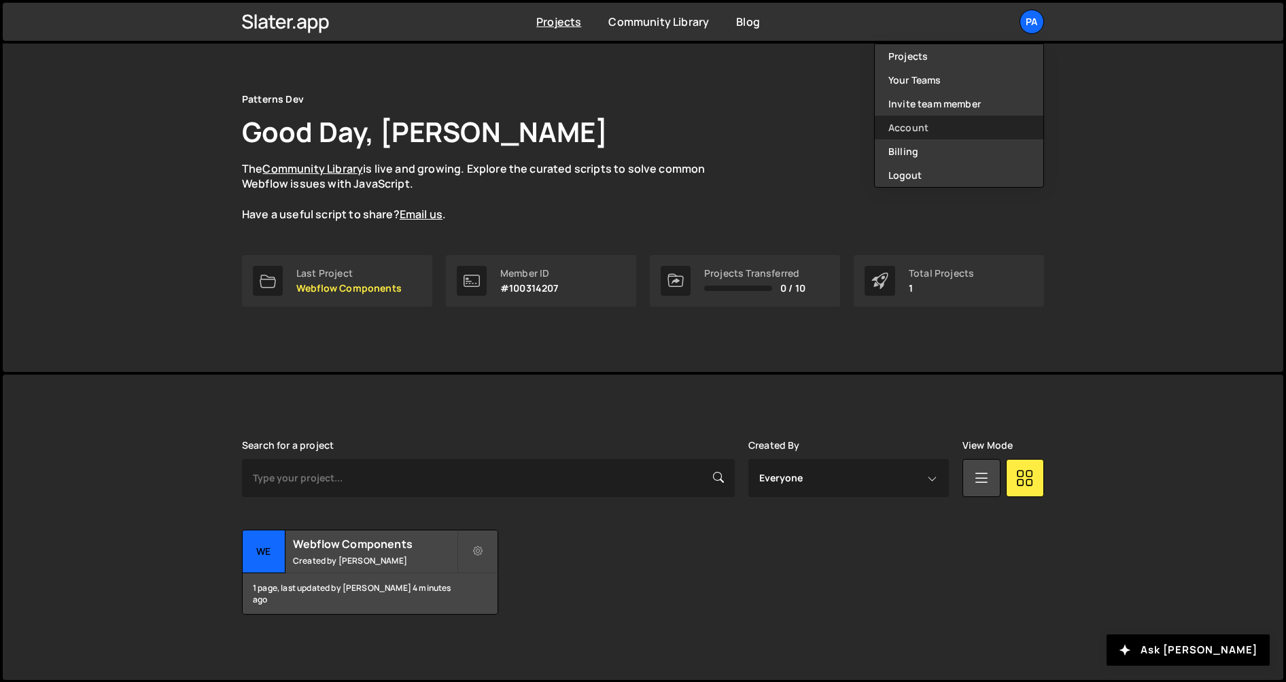
click at [977, 135] on link "Account" at bounding box center [959, 128] width 169 height 24
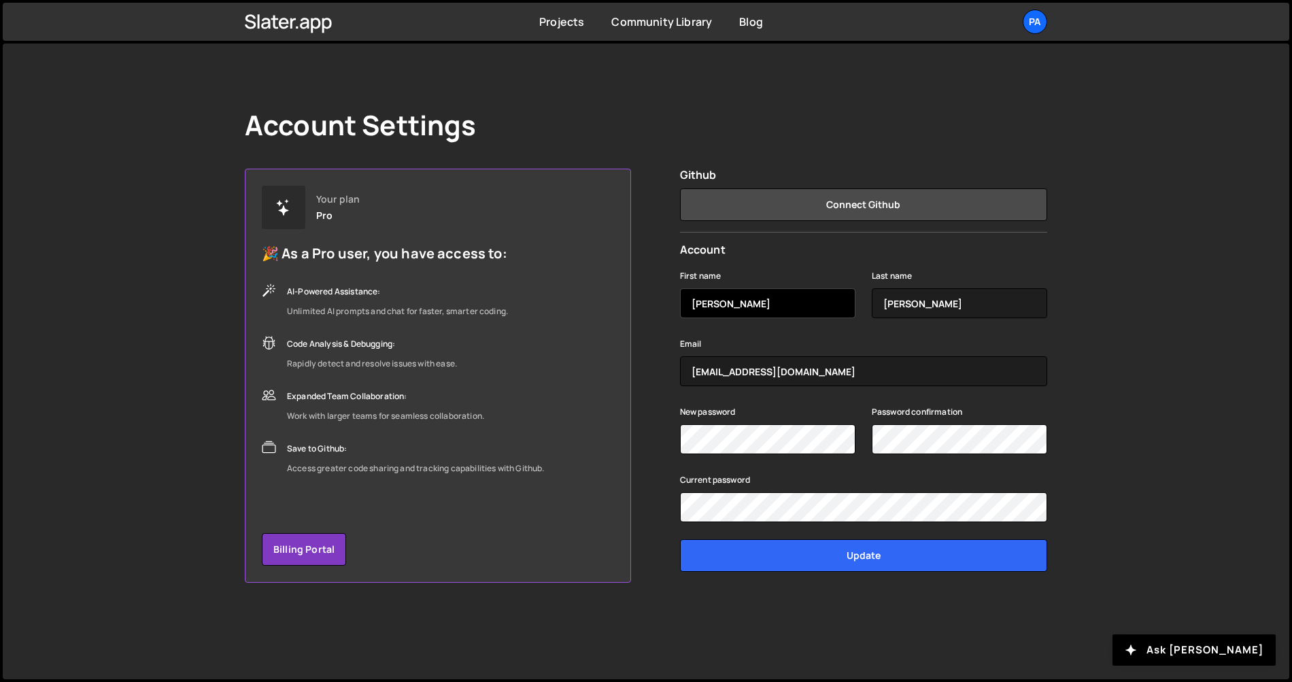
click at [769, 303] on input "[PERSON_NAME]" at bounding box center [767, 303] width 175 height 30
type input "A"
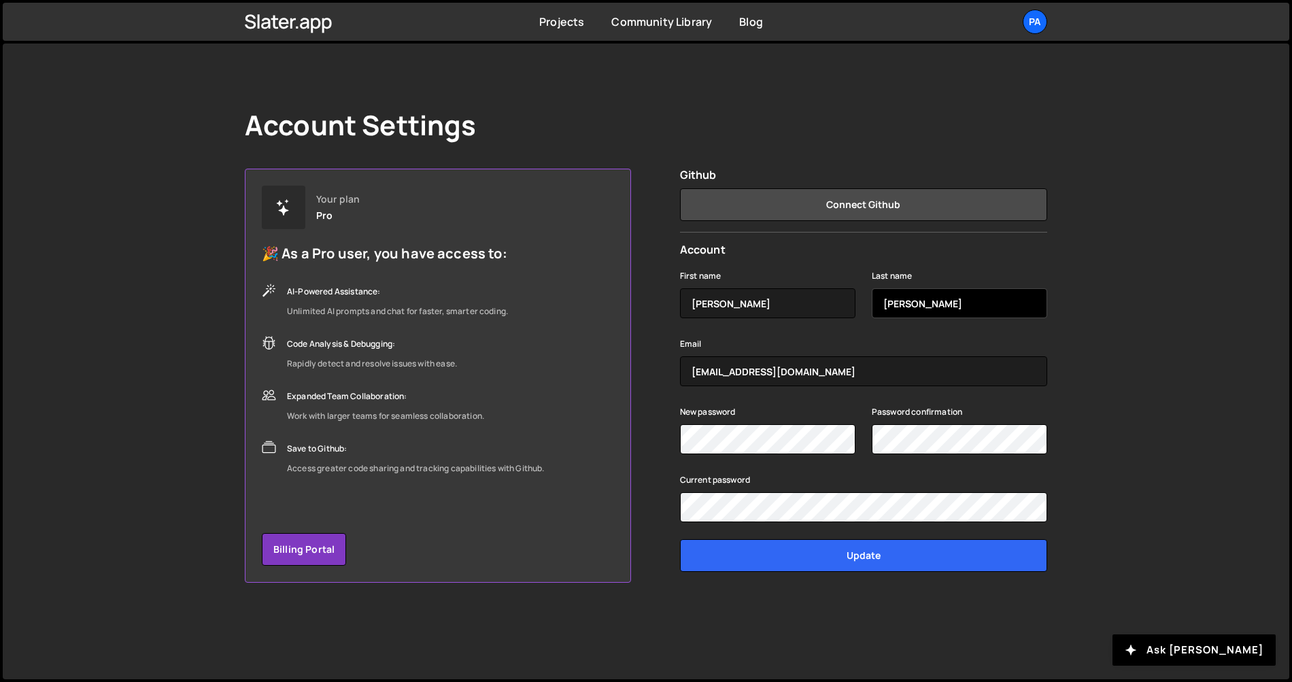
type input "[PERSON_NAME]"
click at [990, 309] on input "[PERSON_NAME]" at bounding box center [958, 303] width 175 height 30
type input "Gubelin"
click at [1145, 283] on div "Account Settings Your plan Pro 🎉 As a Pro user, you have access to: AI-Powered …" at bounding box center [646, 362] width 1286 height 636
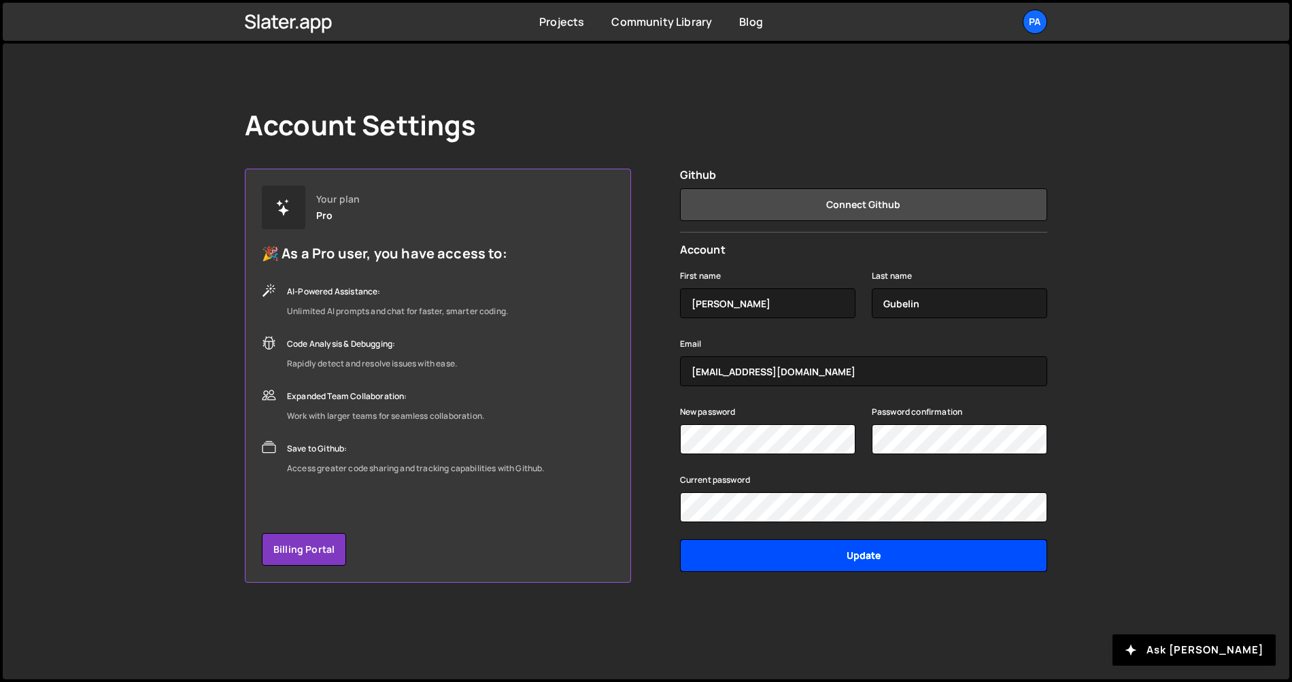
click at [822, 565] on input "Update" at bounding box center [863, 555] width 367 height 33
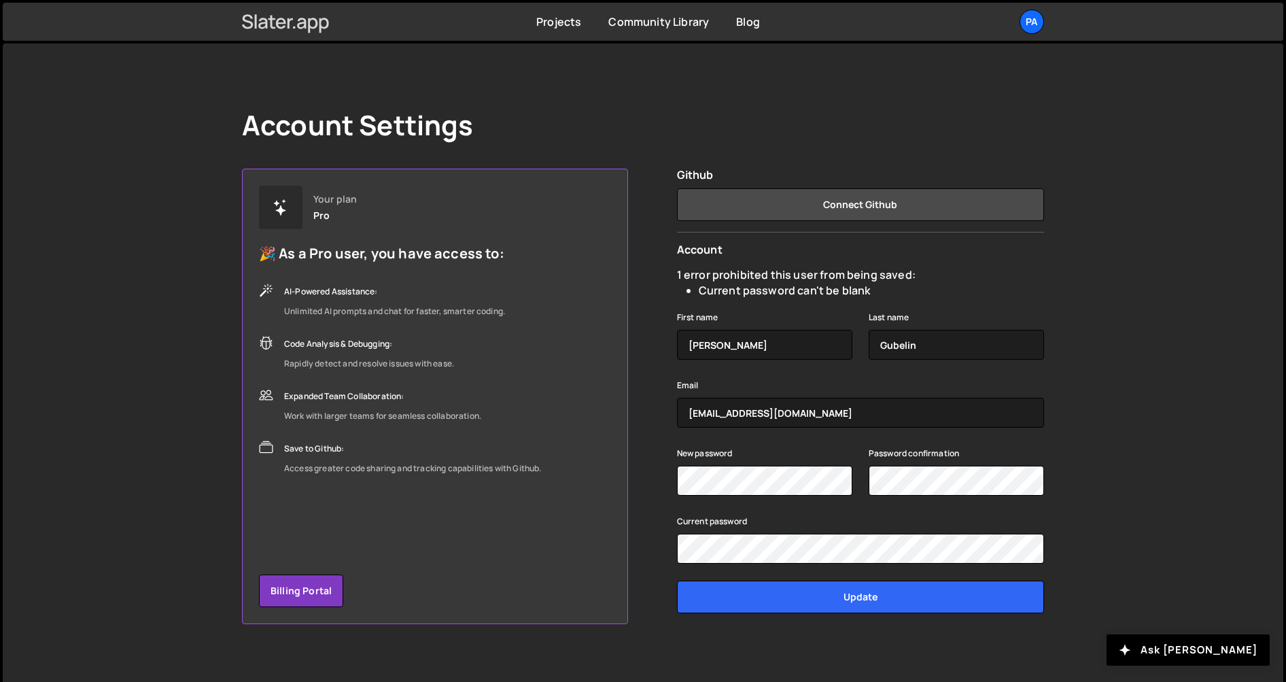
click at [307, 33] on link at bounding box center [286, 22] width 88 height 30
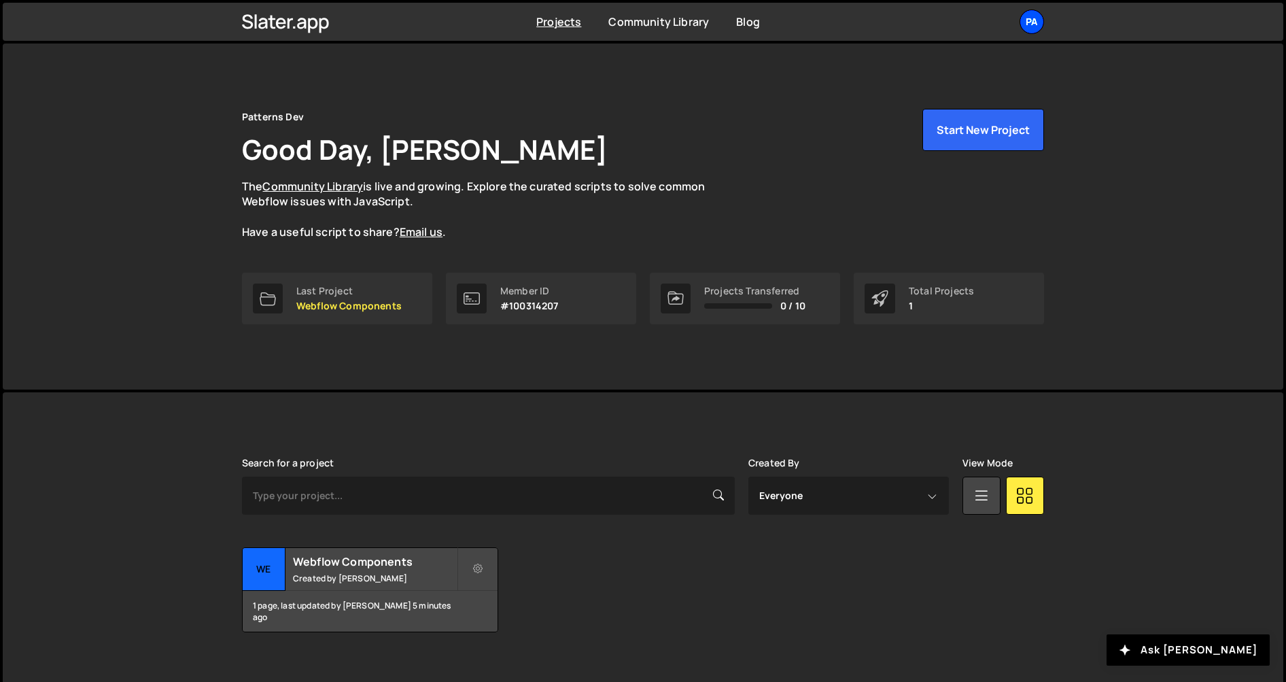
click at [1028, 24] on div "Pa" at bounding box center [1032, 22] width 24 height 24
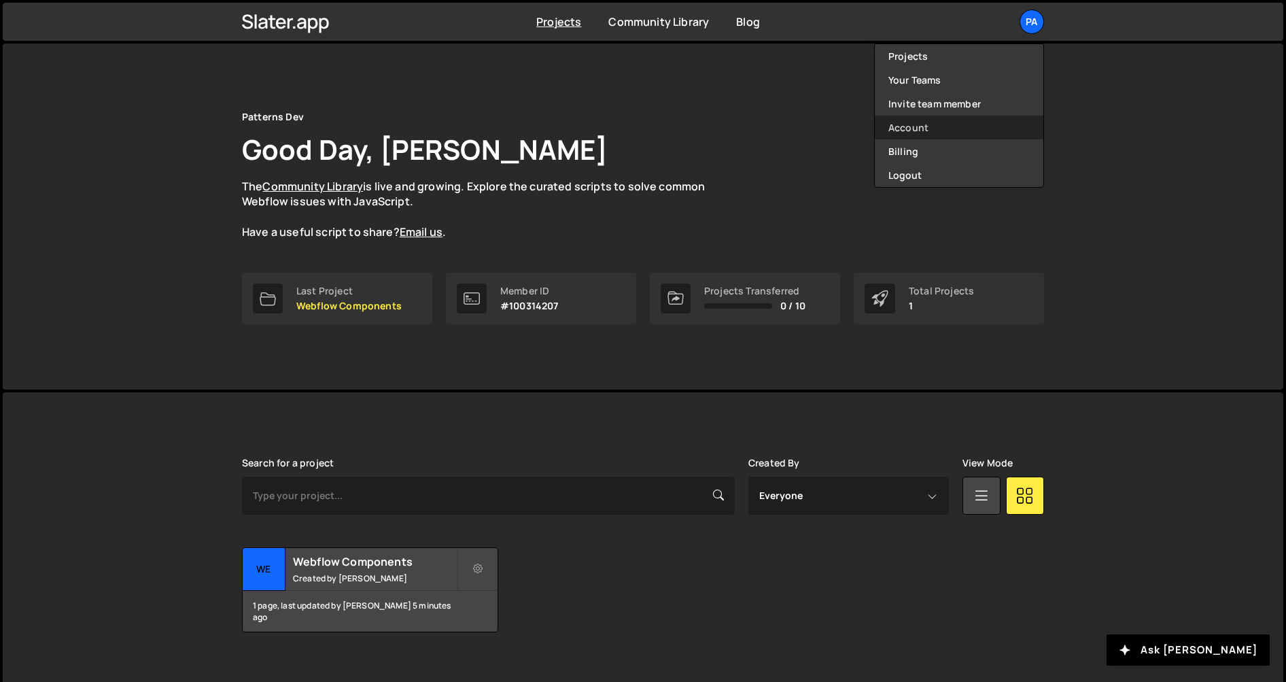
click at [970, 126] on link "Account" at bounding box center [959, 128] width 169 height 24
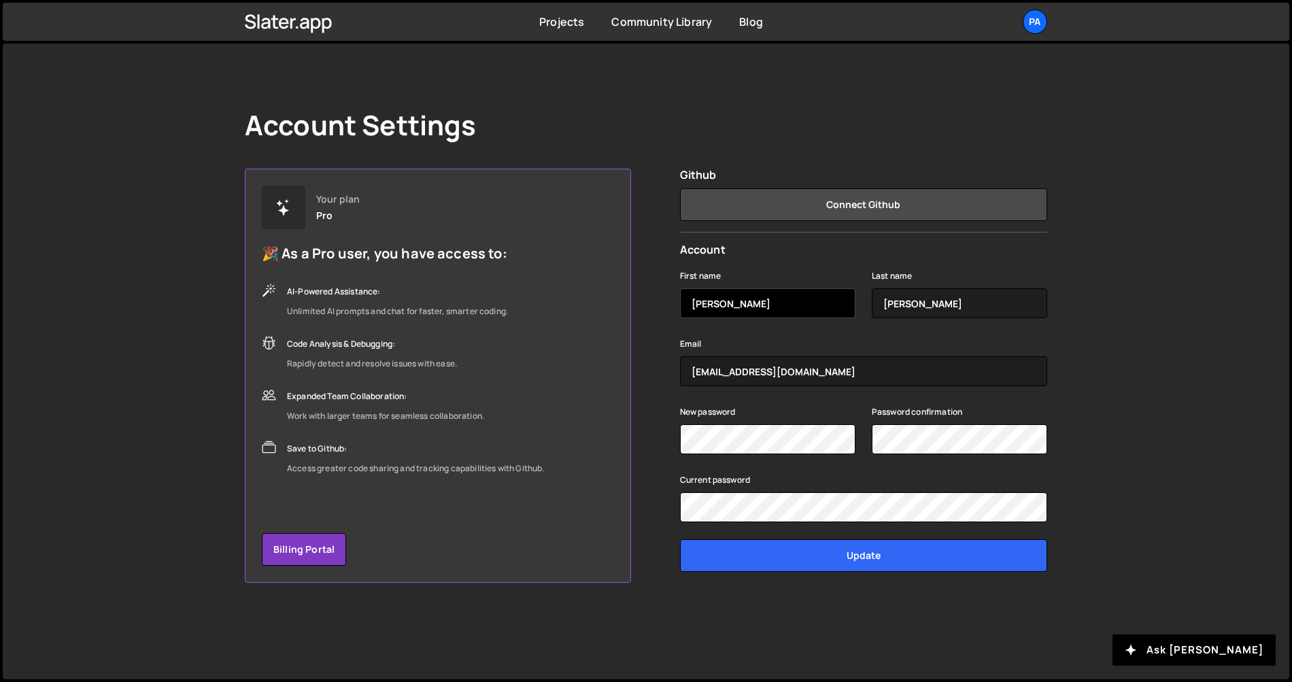
click at [779, 304] on input "Edna" at bounding box center [767, 303] width 175 height 30
type input "Pablo"
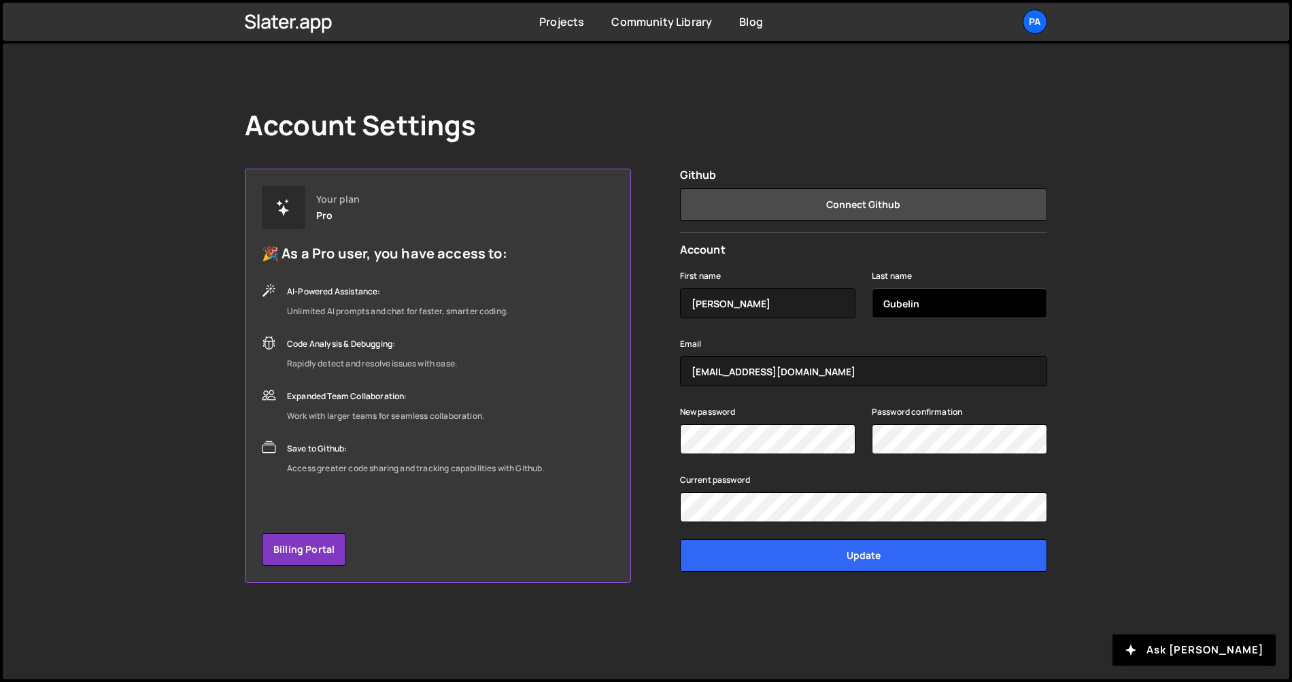
type input "Gubelin"
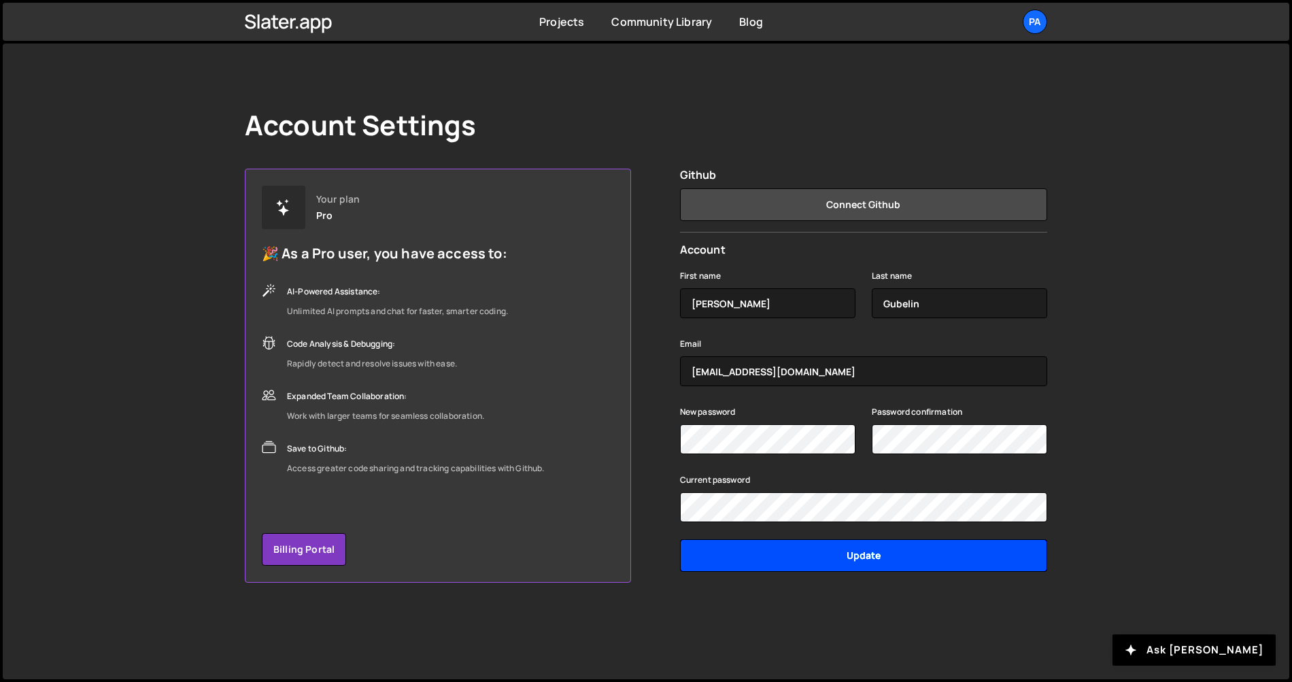
click at [812, 562] on input "Update" at bounding box center [863, 555] width 367 height 33
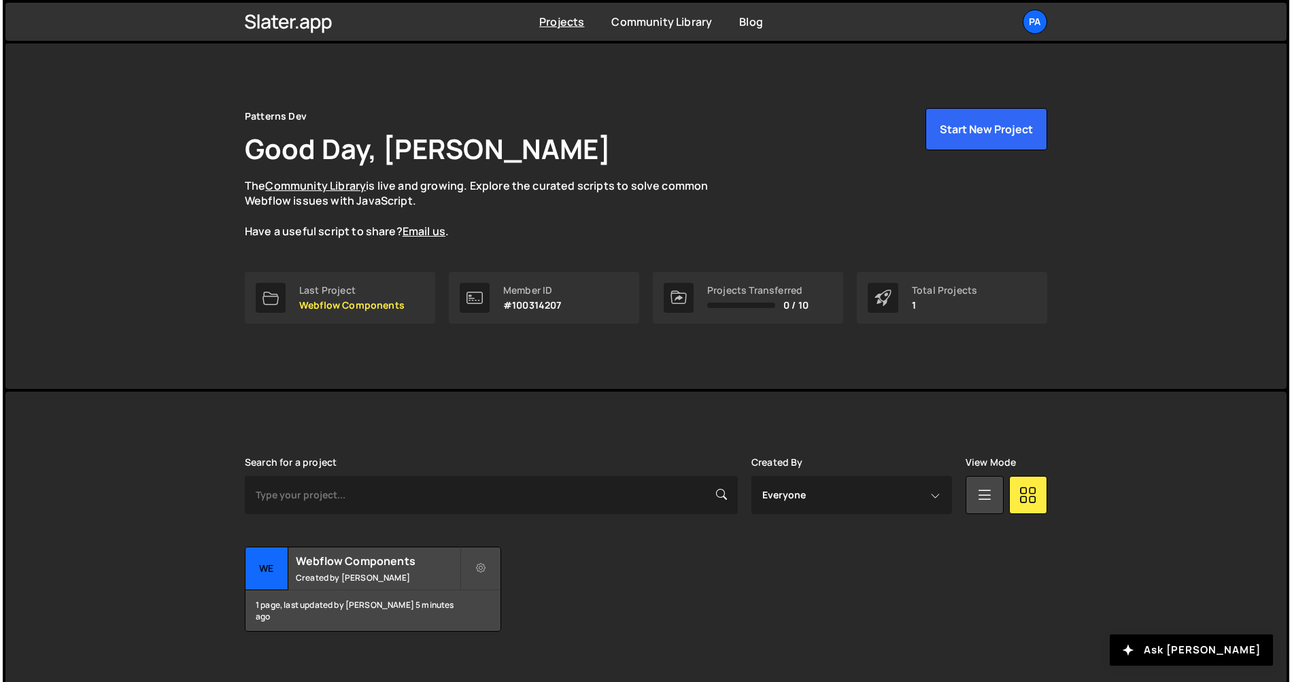
scroll to position [18, 0]
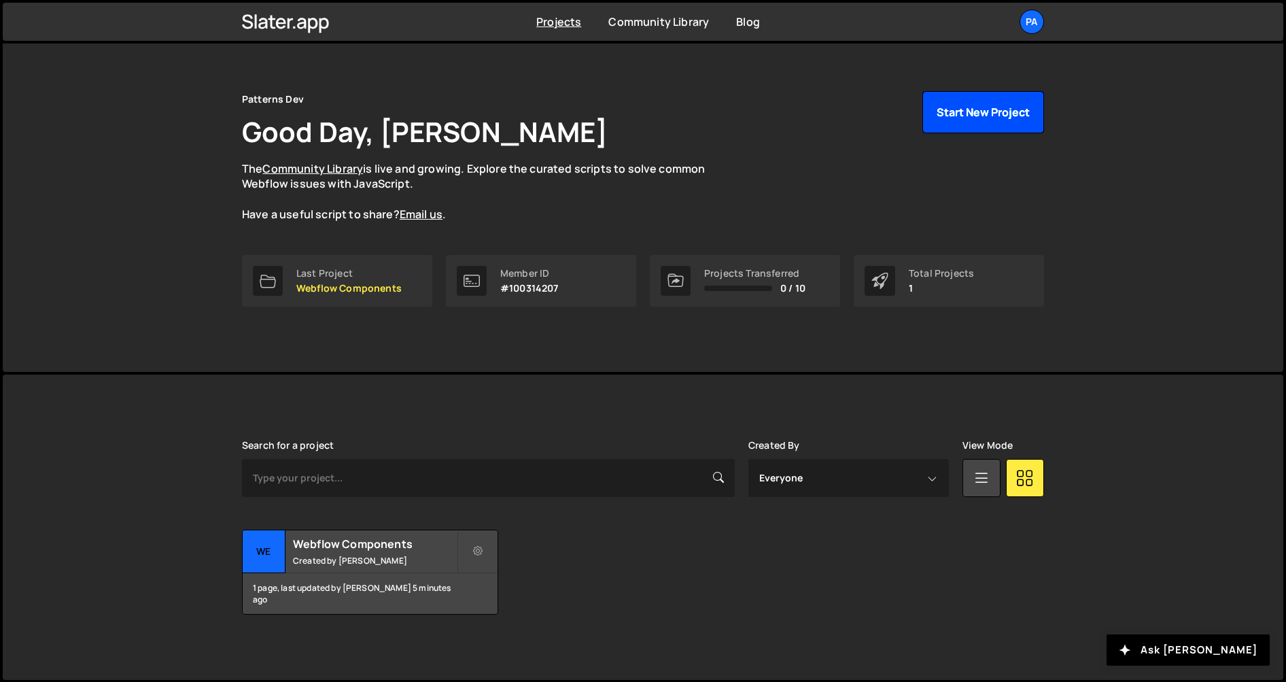
click at [962, 116] on button "Start New Project" at bounding box center [983, 112] width 122 height 42
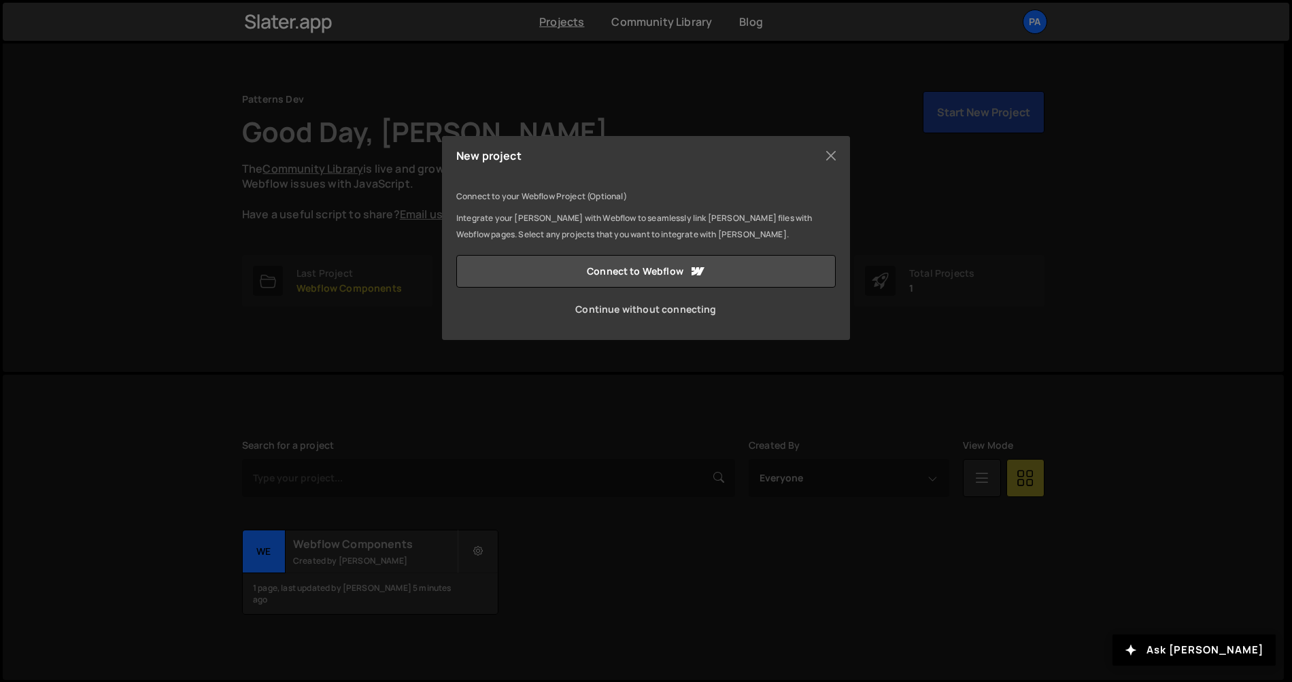
click at [696, 314] on link "Continue without connecting" at bounding box center [645, 309] width 379 height 33
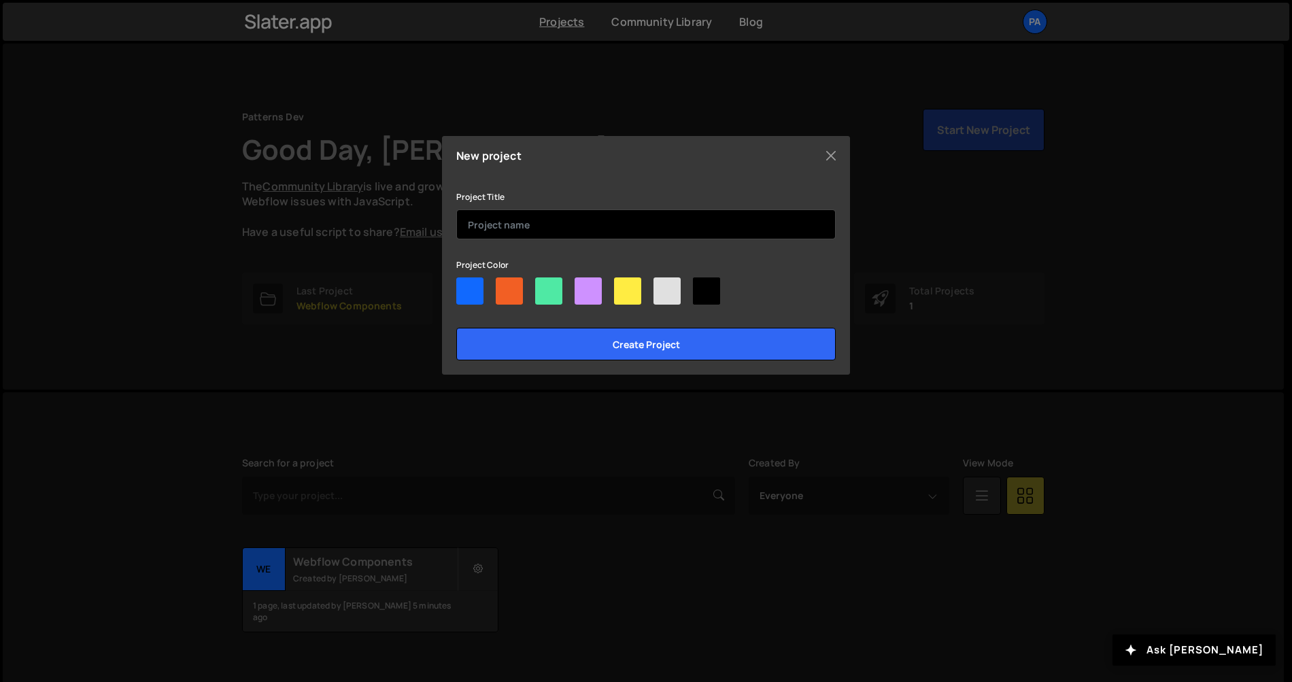
click at [520, 222] on input "text" at bounding box center [645, 224] width 379 height 30
type input "Basic Webflow Stuff"
click at [511, 285] on div at bounding box center [509, 290] width 27 height 27
click at [504, 285] on input"] "radio" at bounding box center [500, 281] width 9 height 9
radio input"] "true"
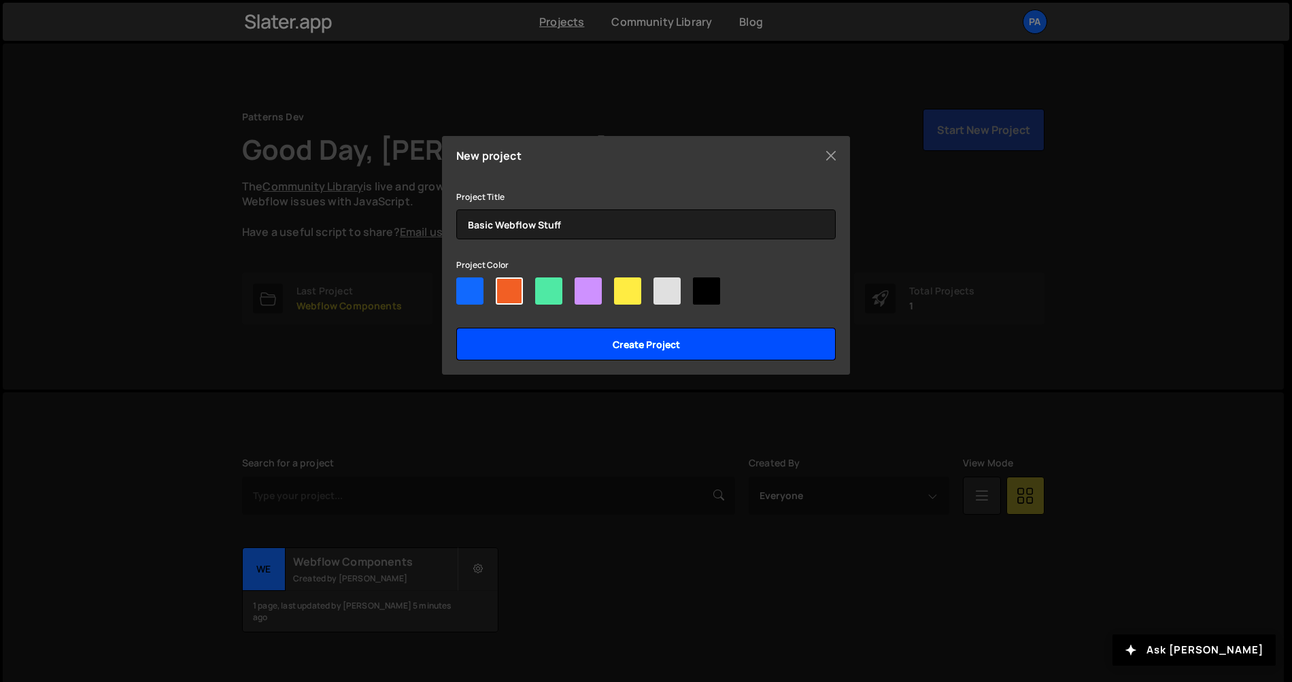
click at [578, 335] on input "Create project" at bounding box center [645, 344] width 379 height 33
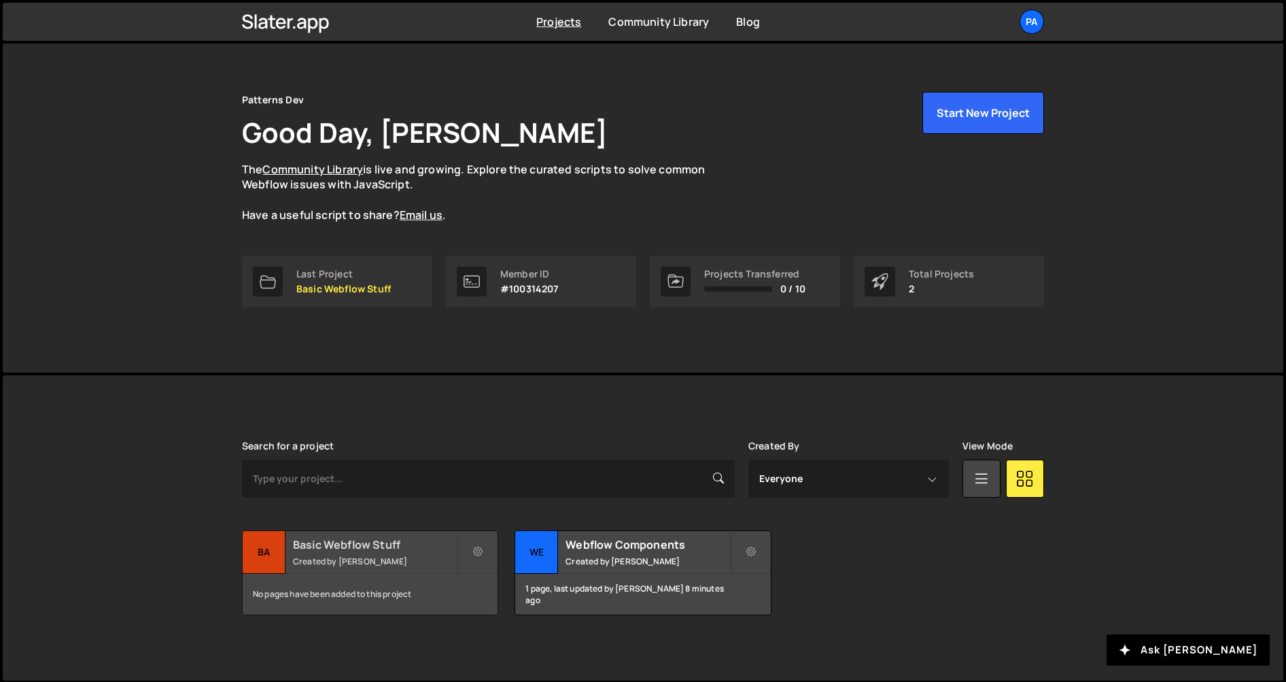
scroll to position [18, 0]
click at [414, 576] on div "No pages have been added to this project" at bounding box center [370, 593] width 255 height 41
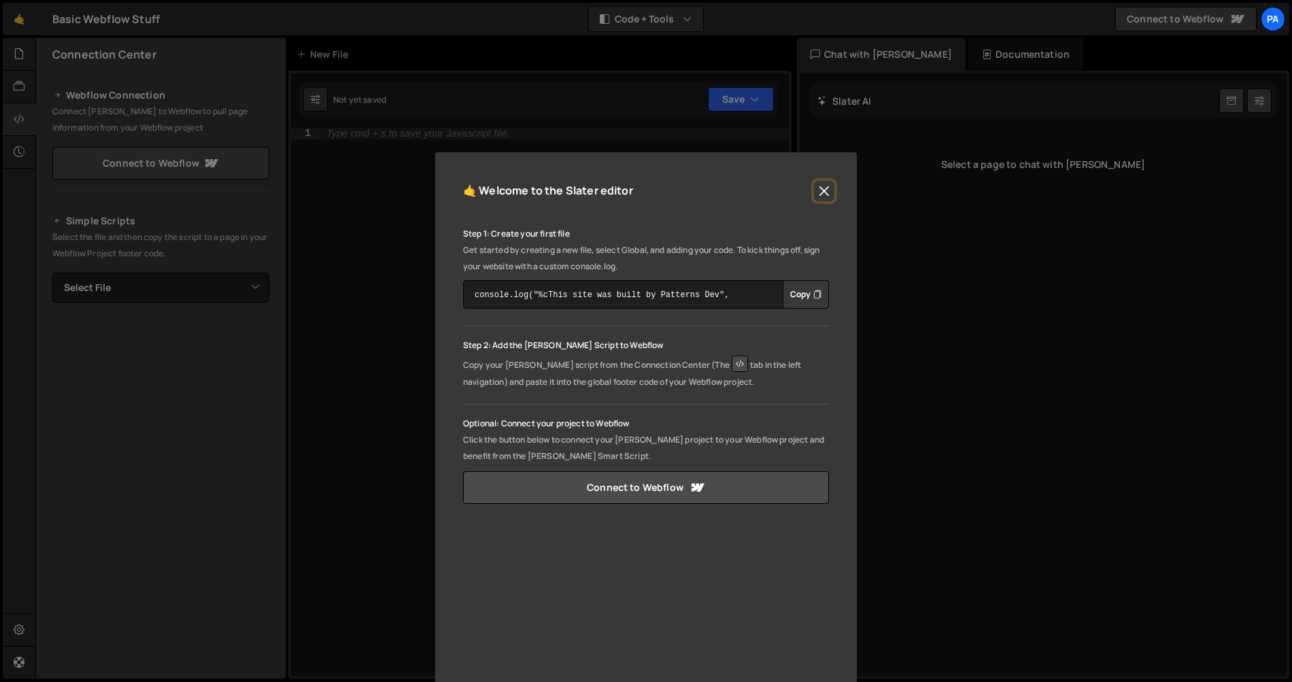
click at [825, 192] on button "Close" at bounding box center [824, 191] width 20 height 20
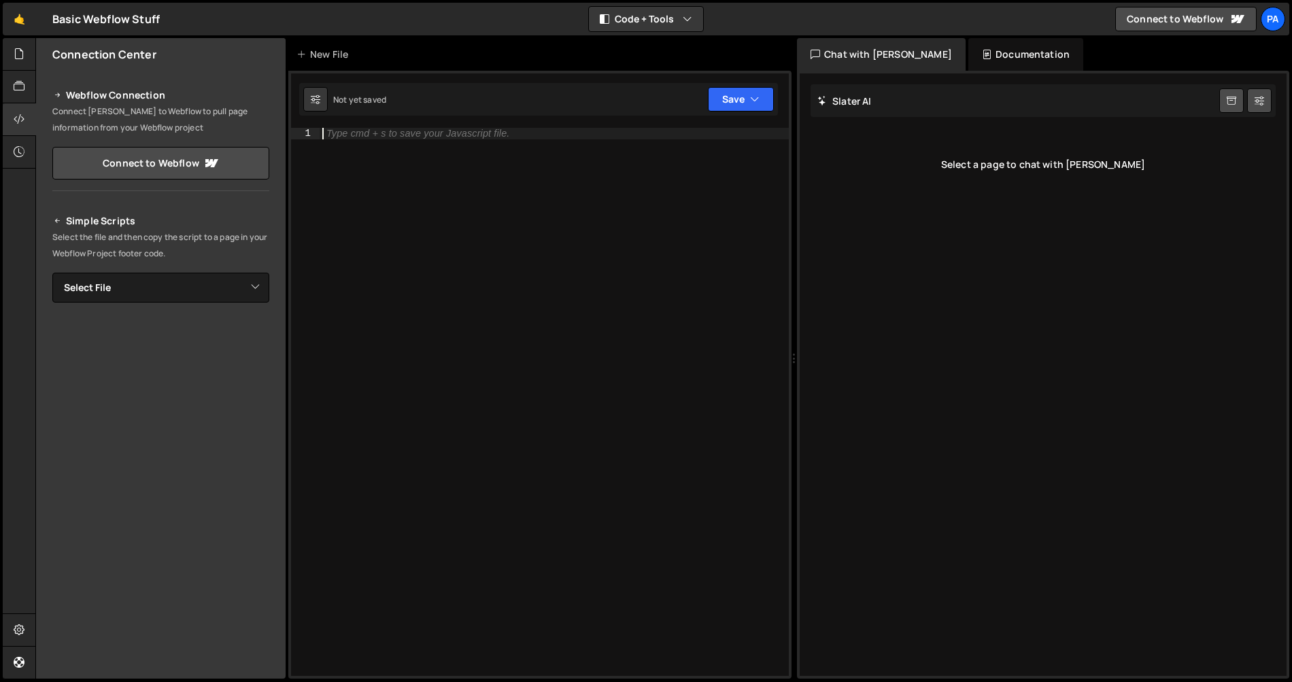
click at [488, 222] on div "Type cmd + s to save your Javascript file." at bounding box center [553, 413] width 469 height 570
paste textarea "initDynamicCurrentYear();"
type textarea "initDynamicCurrentYear();"
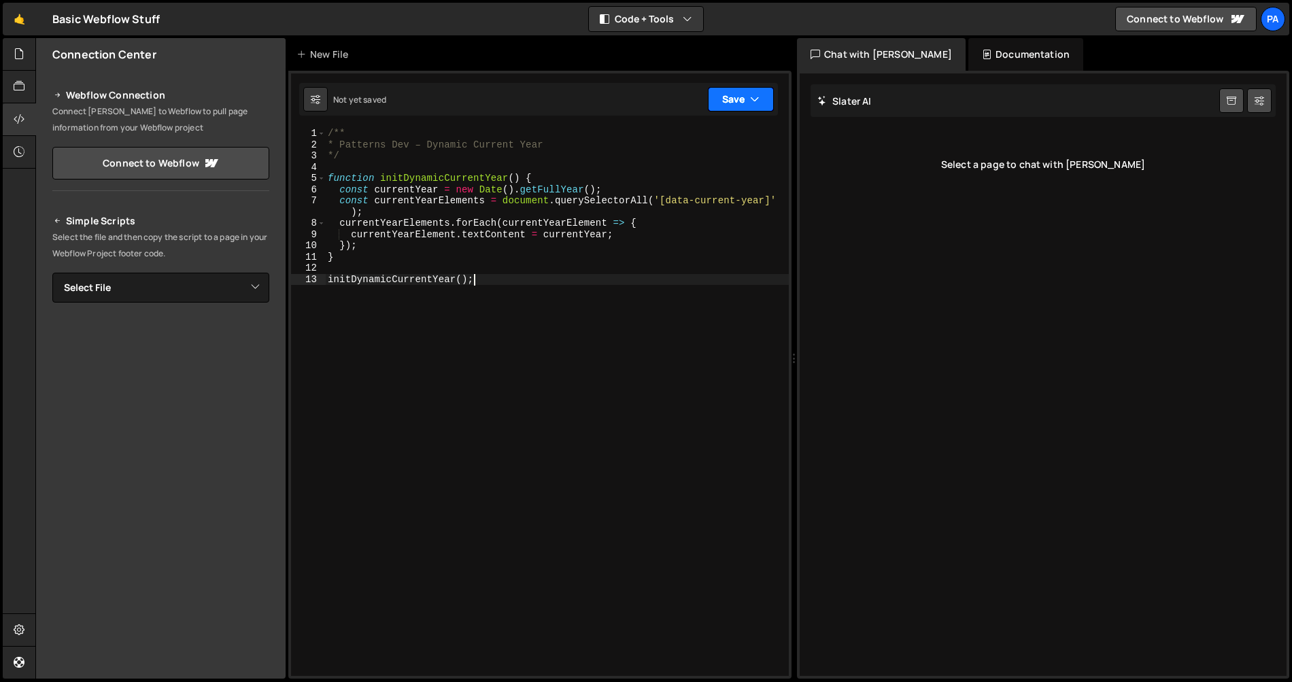
click at [725, 109] on button "Save" at bounding box center [741, 99] width 66 height 24
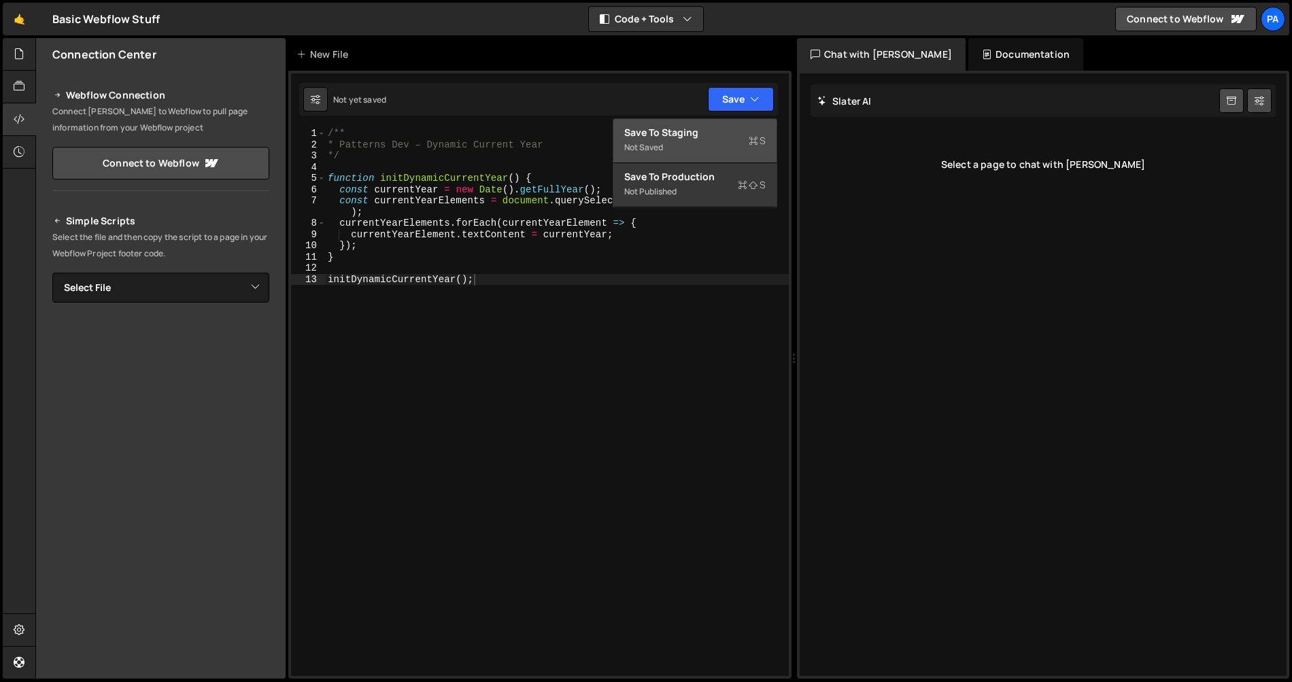
click at [723, 126] on div "Save to Staging S" at bounding box center [694, 133] width 141 height 14
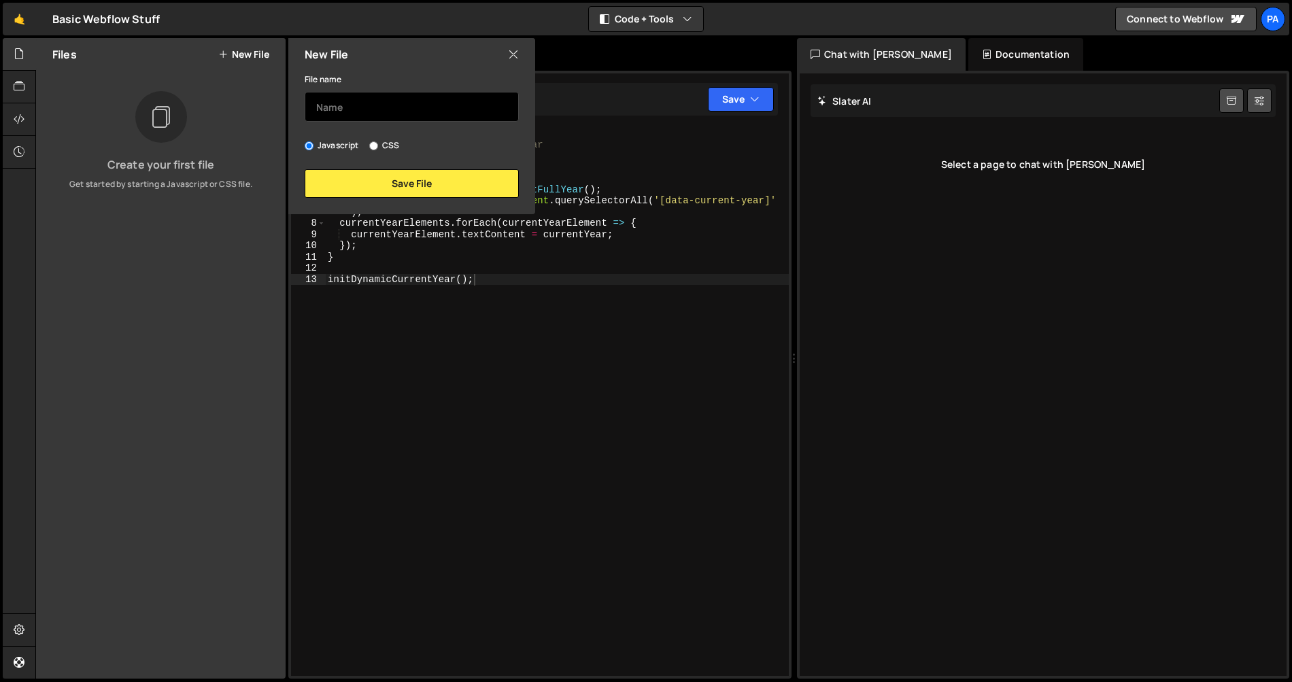
click at [363, 103] on input "text" at bounding box center [412, 107] width 214 height 30
paste input "Dynamic Current Year"
type input "Dynamic Current Year"
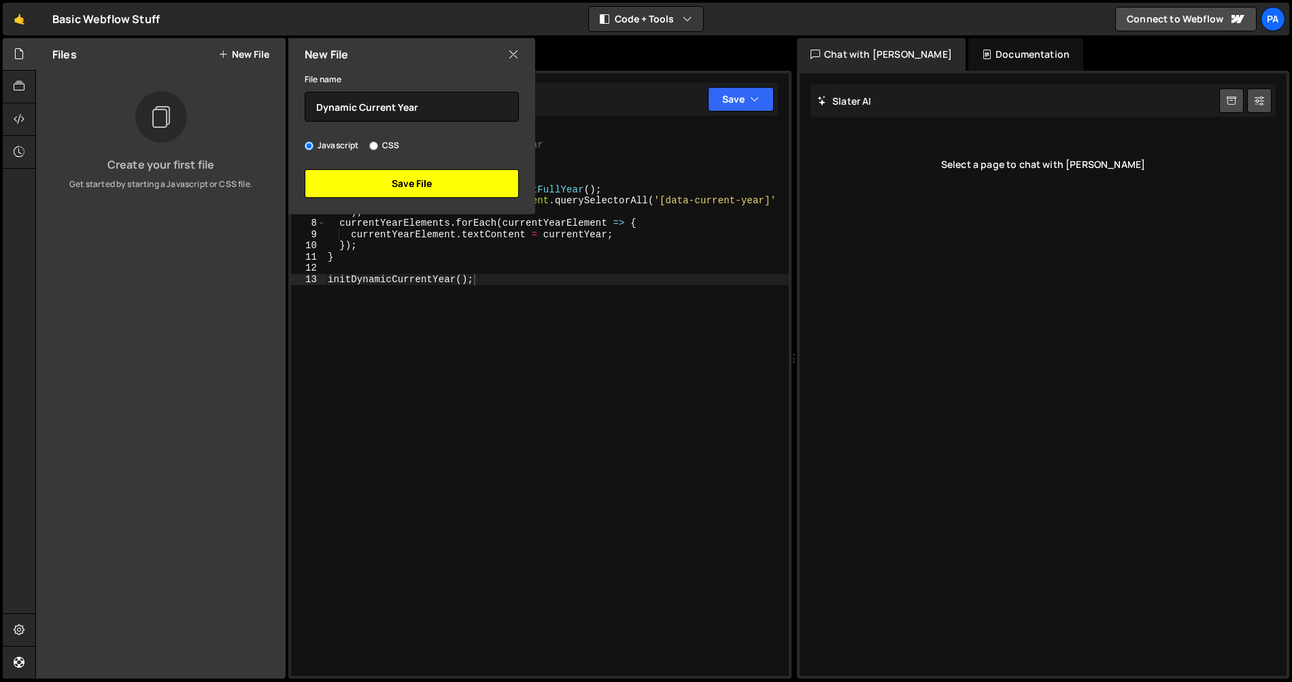
click at [412, 181] on button "Save File" at bounding box center [412, 183] width 214 height 29
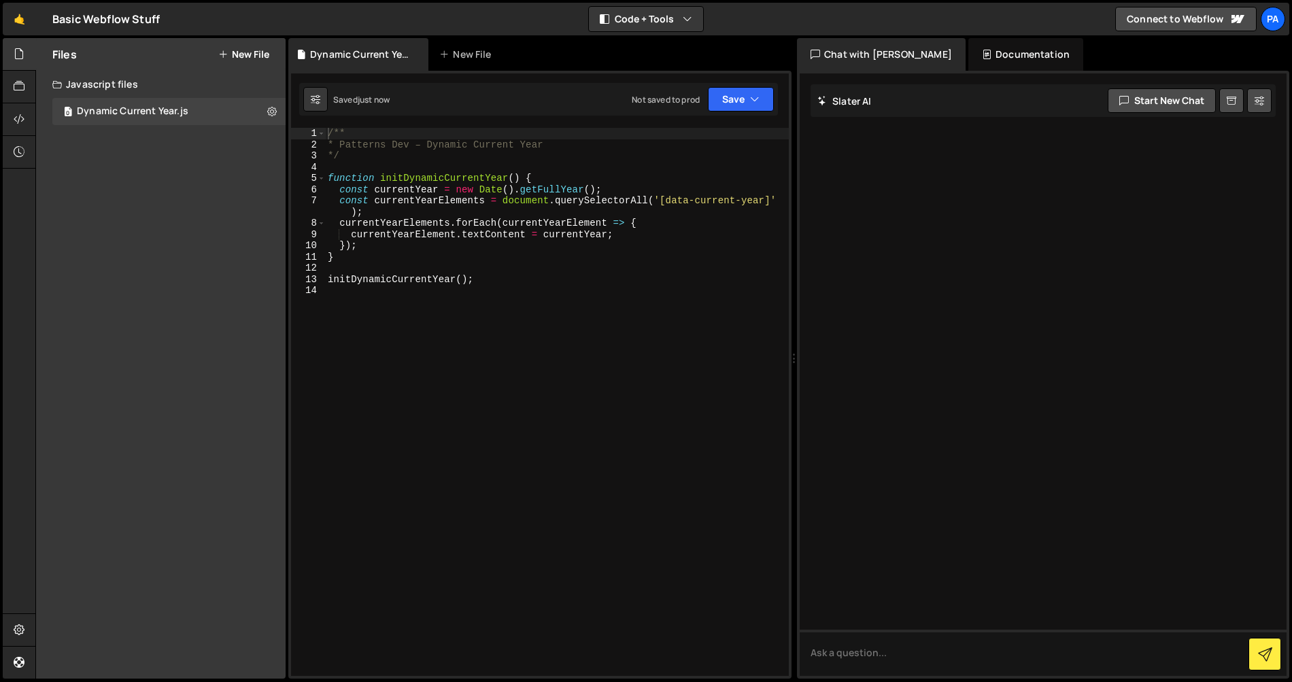
click at [1019, 266] on div at bounding box center [1042, 374] width 487 height 602
click at [979, 55] on div "Documentation" at bounding box center [1025, 54] width 115 height 33
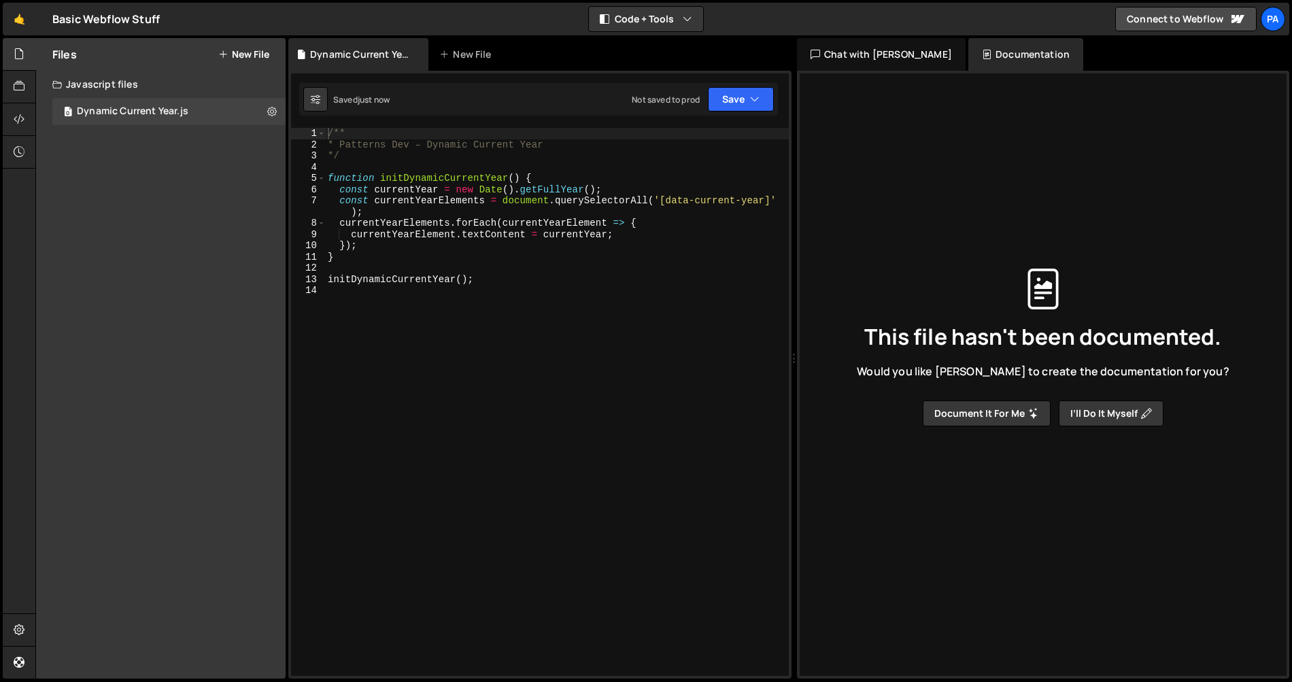
click at [1018, 418] on button "Document it for me" at bounding box center [986, 413] width 128 height 26
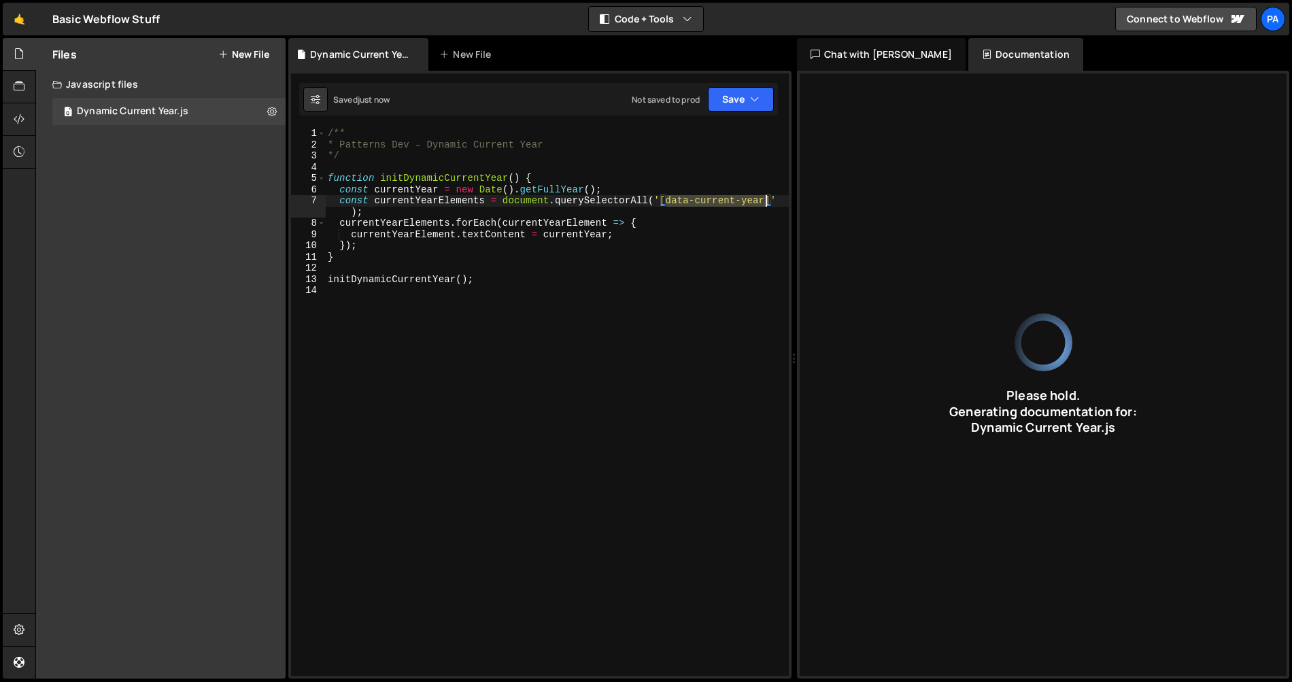
drag, startPoint x: 666, startPoint y: 201, endPoint x: 766, endPoint y: 205, distance: 100.0
click at [766, 205] on div "/** * Patterns Dev – Dynamic Current Year */ function initDynamicCurrentYear ( …" at bounding box center [557, 413] width 464 height 570
click at [568, 145] on div "/** * Patterns Dev – Dynamic Current Year */ function initDynamicCurrentYear ( …" at bounding box center [557, 413] width 464 height 570
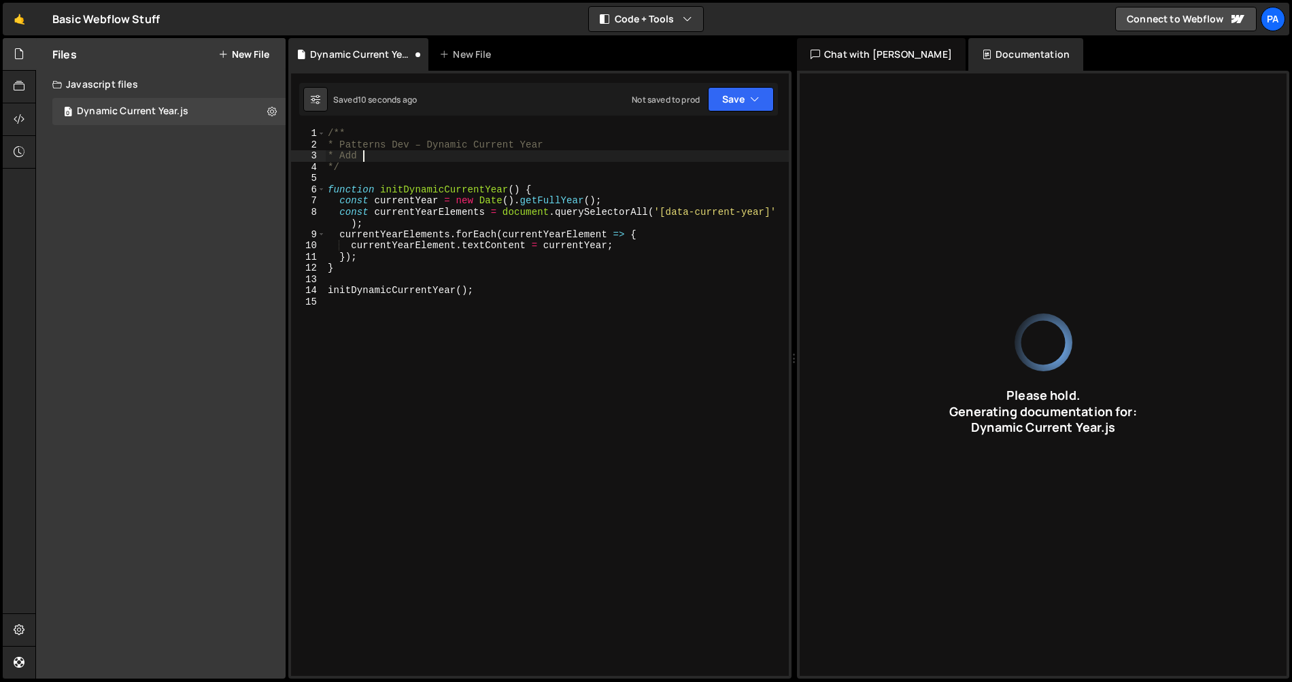
type textarea "* Add"
type input "JavaScript function updates HTML elements with the current year using data attr…"
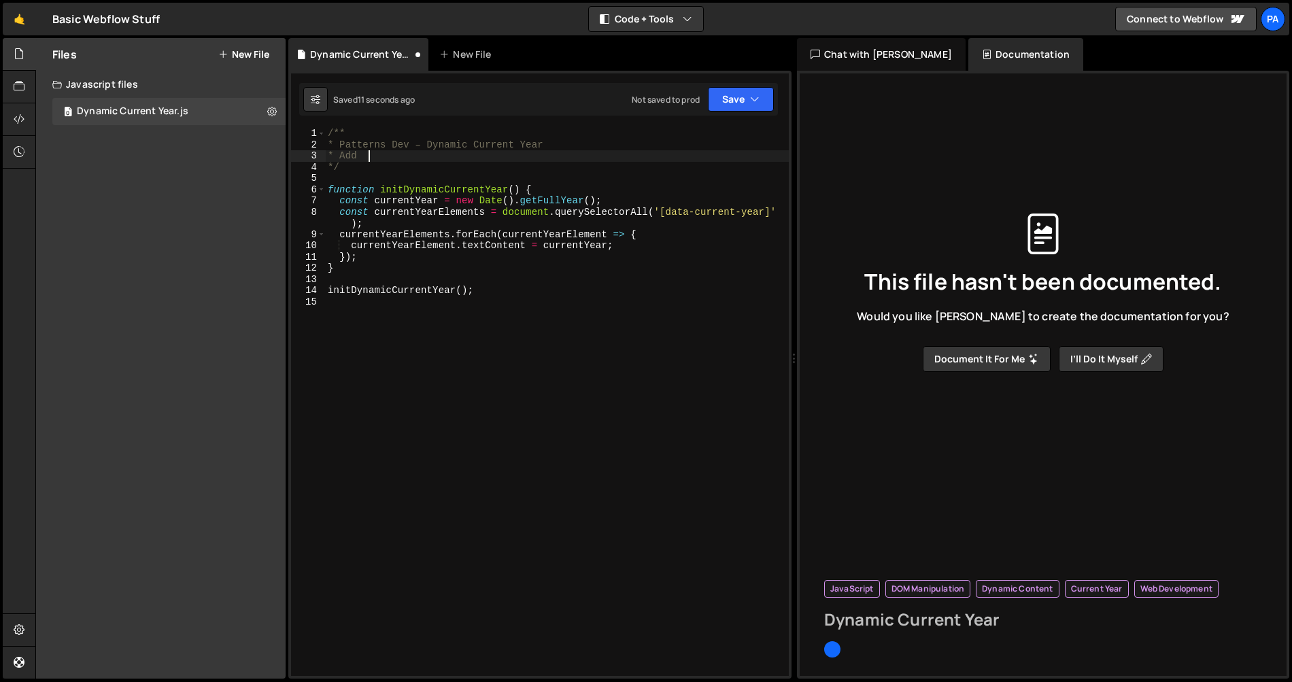
type textarea "* Add"
type trix-editor "<div><strong>The code provided is a JavaScript function designed to dynamically…"
paste trix-editor "data-current-year"
type input "Dynamic Current Year"
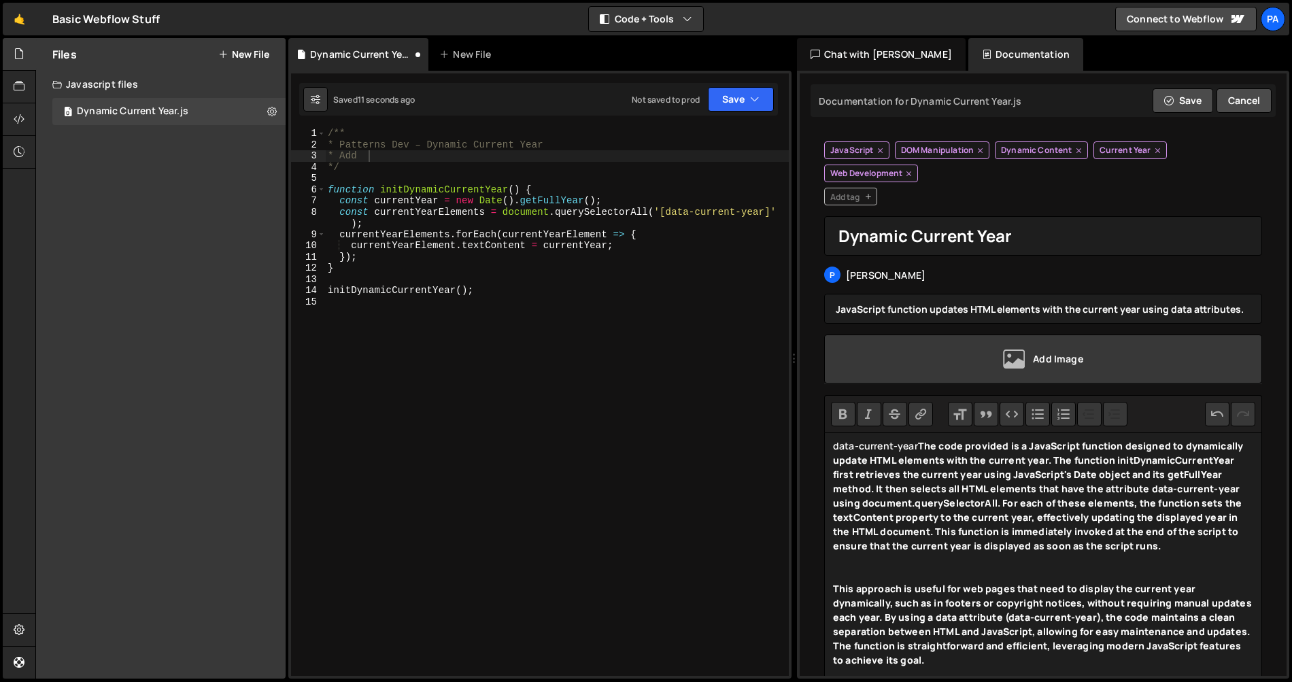
type trix-editor "<div>data-current-year<strong>The code provided is a JavaScript function design…"
click at [460, 160] on div "/** * Patterns Dev – Dynamic Current Year * Add */ function initDynamicCurrentY…" at bounding box center [557, 413] width 464 height 570
paste textarea "data-current-year"
type textarea "* Add data-current-year attribute to the Span"
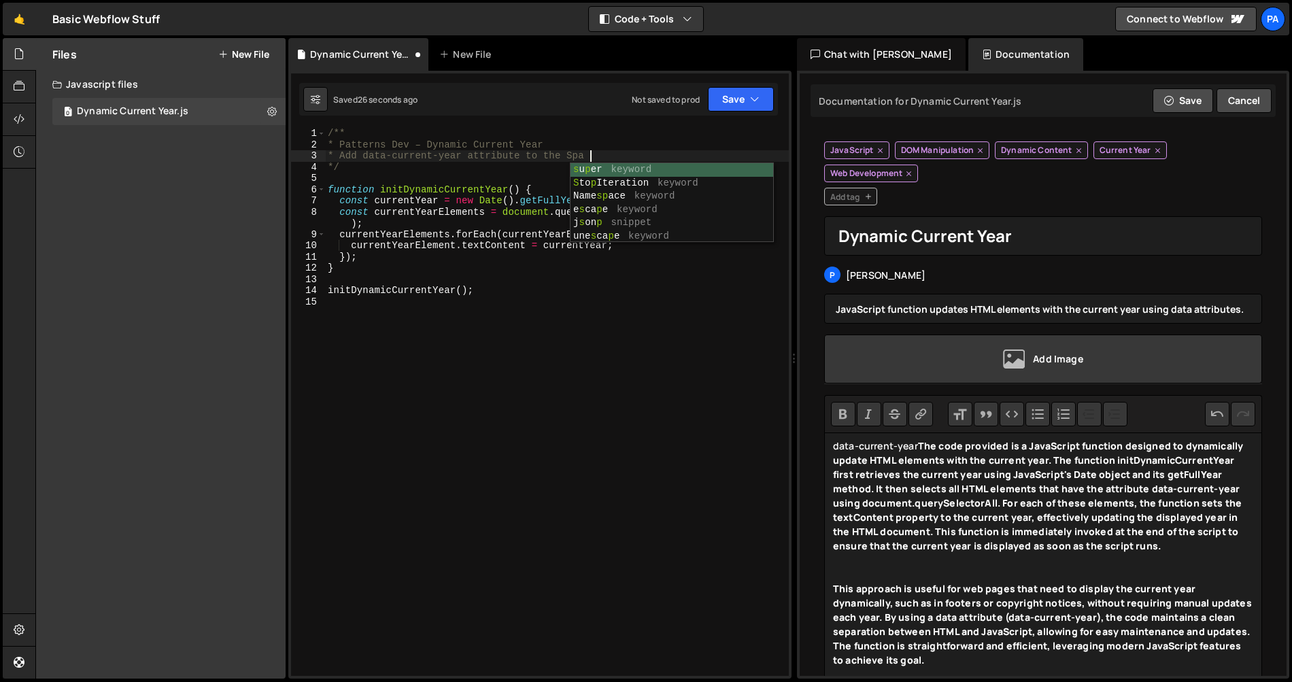
scroll to position [0, 18]
click at [420, 182] on div "/** * Patterns Dev – Dynamic Current Year * Add data-current-year attribute to …" at bounding box center [557, 413] width 464 height 570
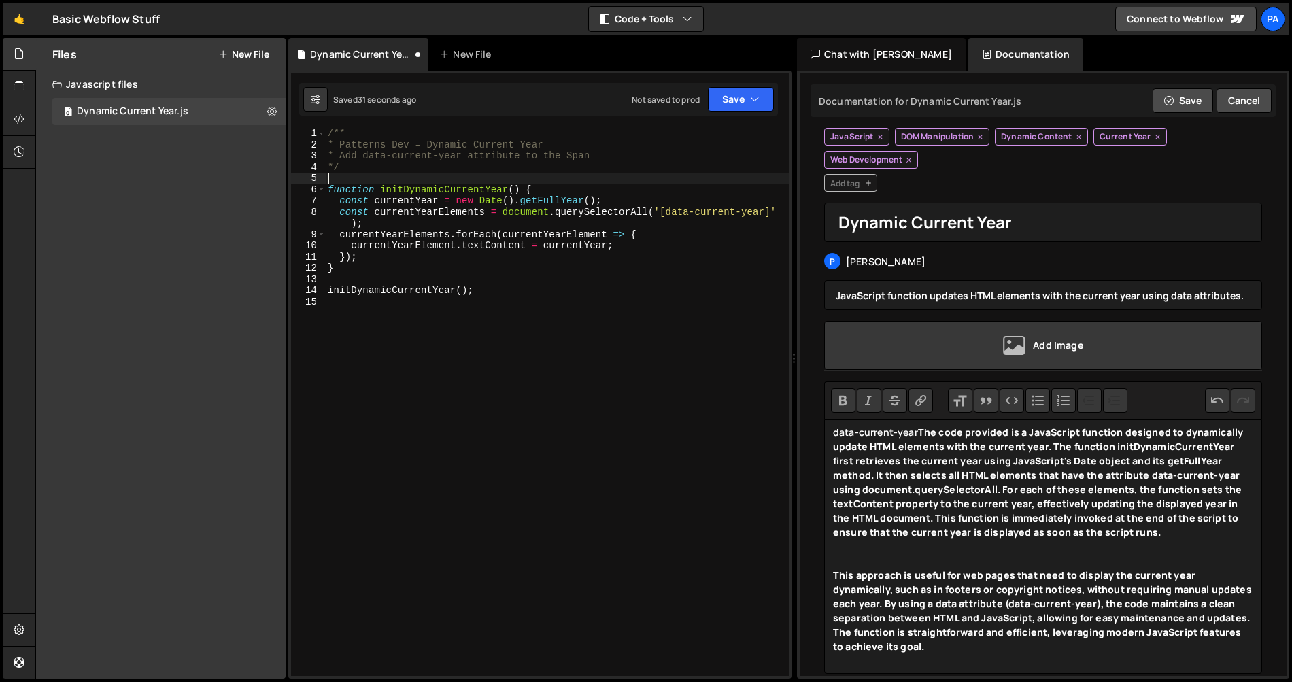
scroll to position [36, 0]
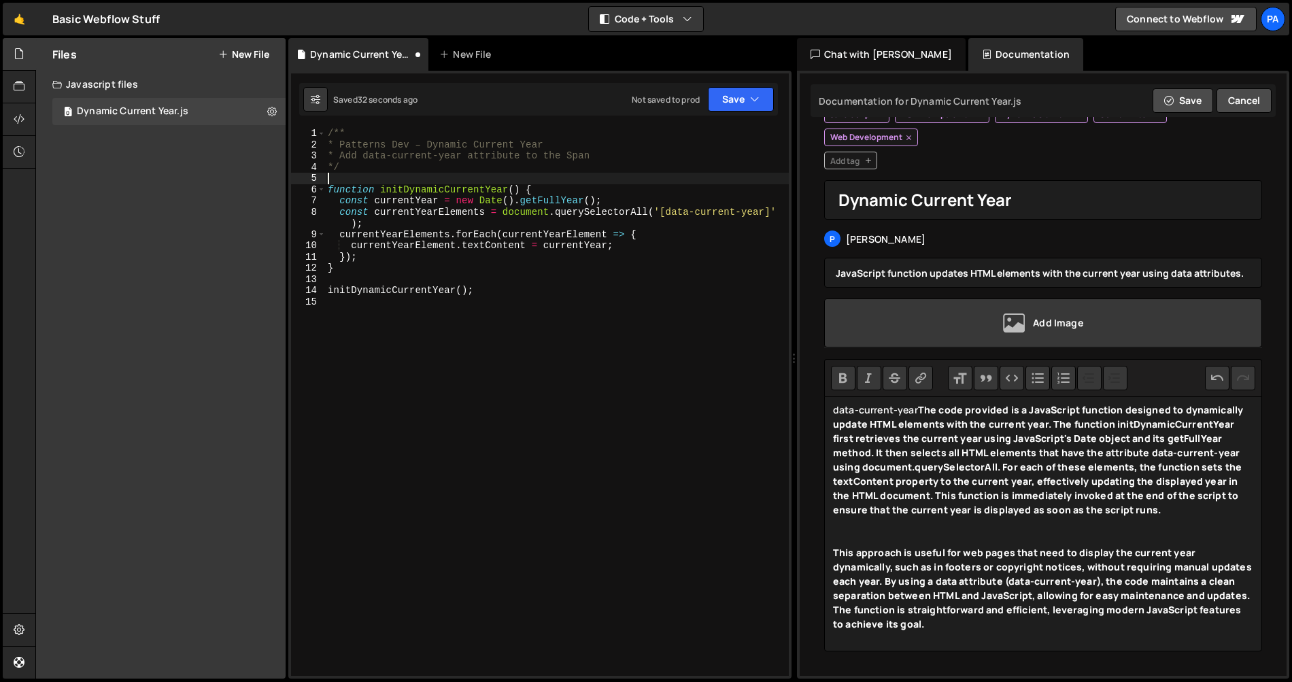
click at [918, 410] on strong "The code provided is a JavaScript function designed to dynamically update HTML …" at bounding box center [1038, 459] width 410 height 113
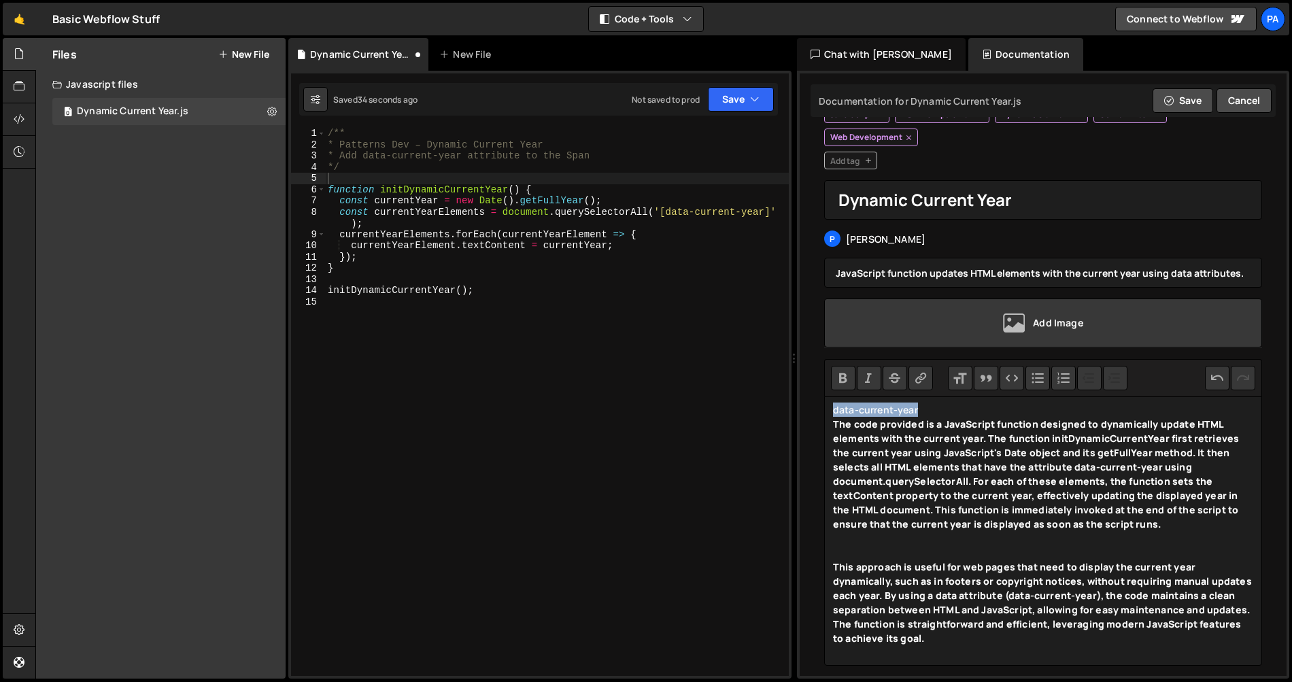
drag, startPoint x: 925, startPoint y: 407, endPoint x: 806, endPoint y: 409, distance: 119.0
click at [806, 409] on div "Documentation for Dynamic Current Year.js Edit Update with [PERSON_NAME] Save C…" at bounding box center [1042, 374] width 487 height 602
type trix-editor "<div><br><strong>The code provided is a JavaScript function designed to dynamic…"
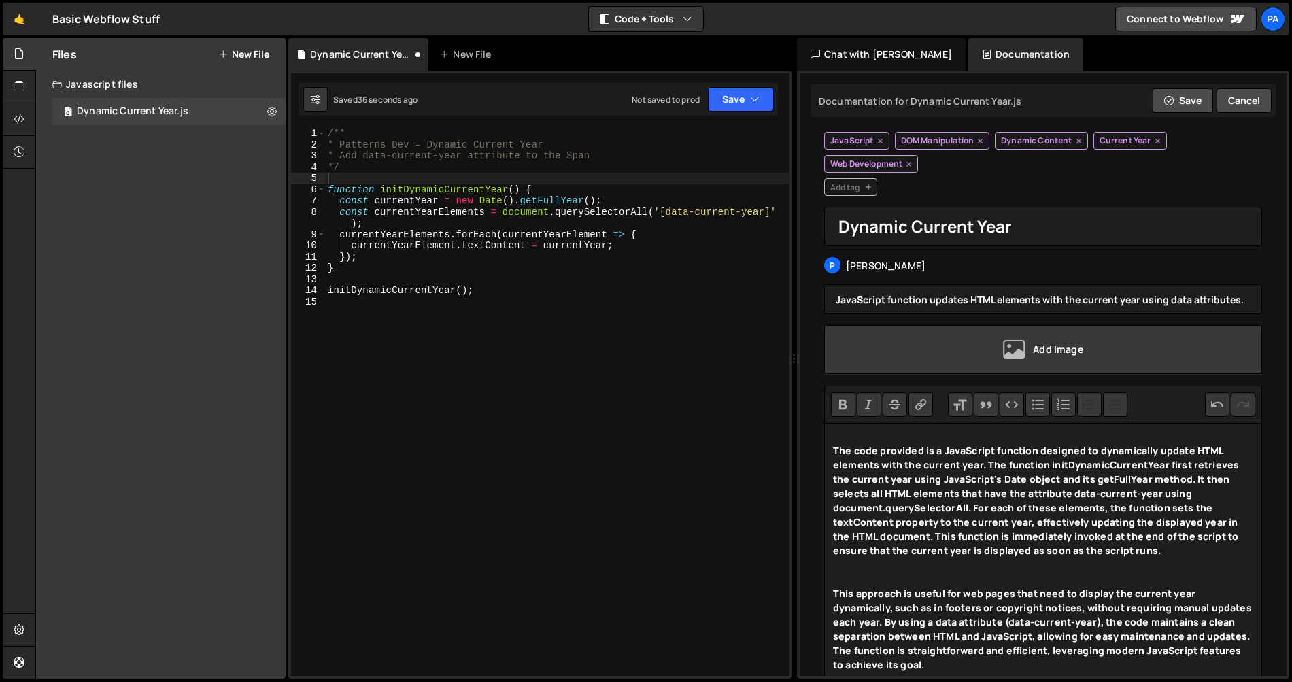
scroll to position [0, 0]
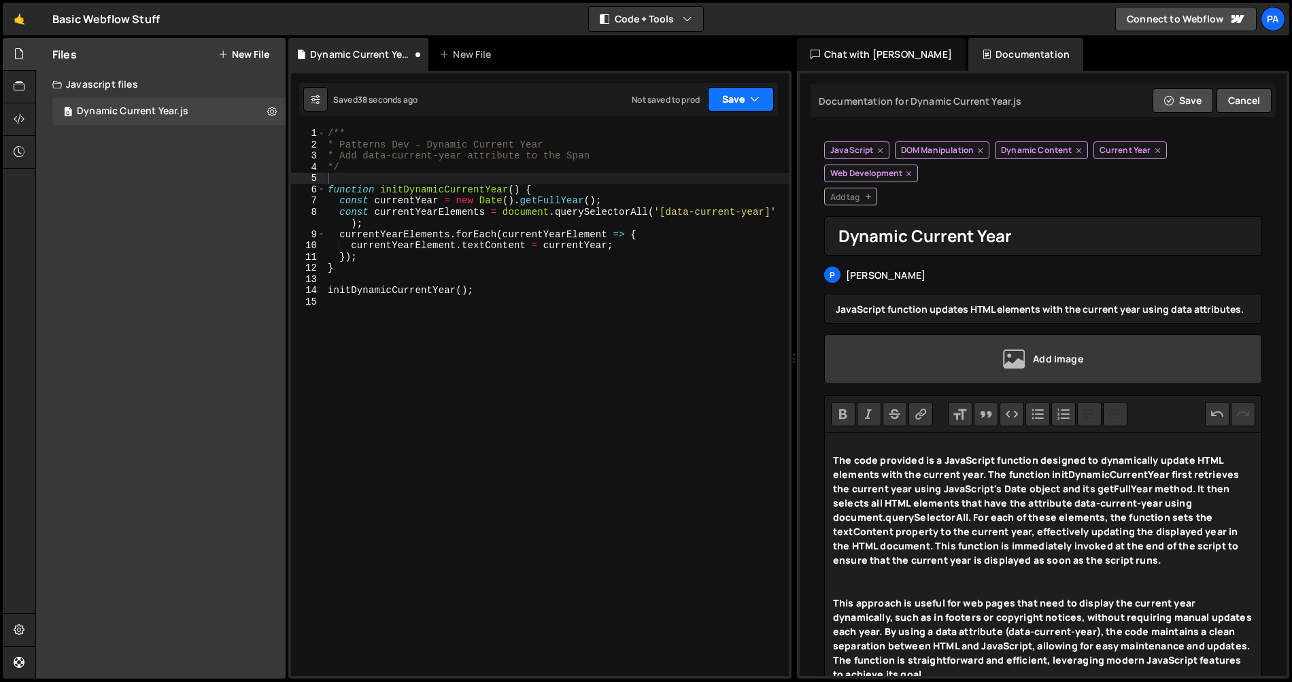
click at [731, 98] on button "Save" at bounding box center [741, 99] width 66 height 24
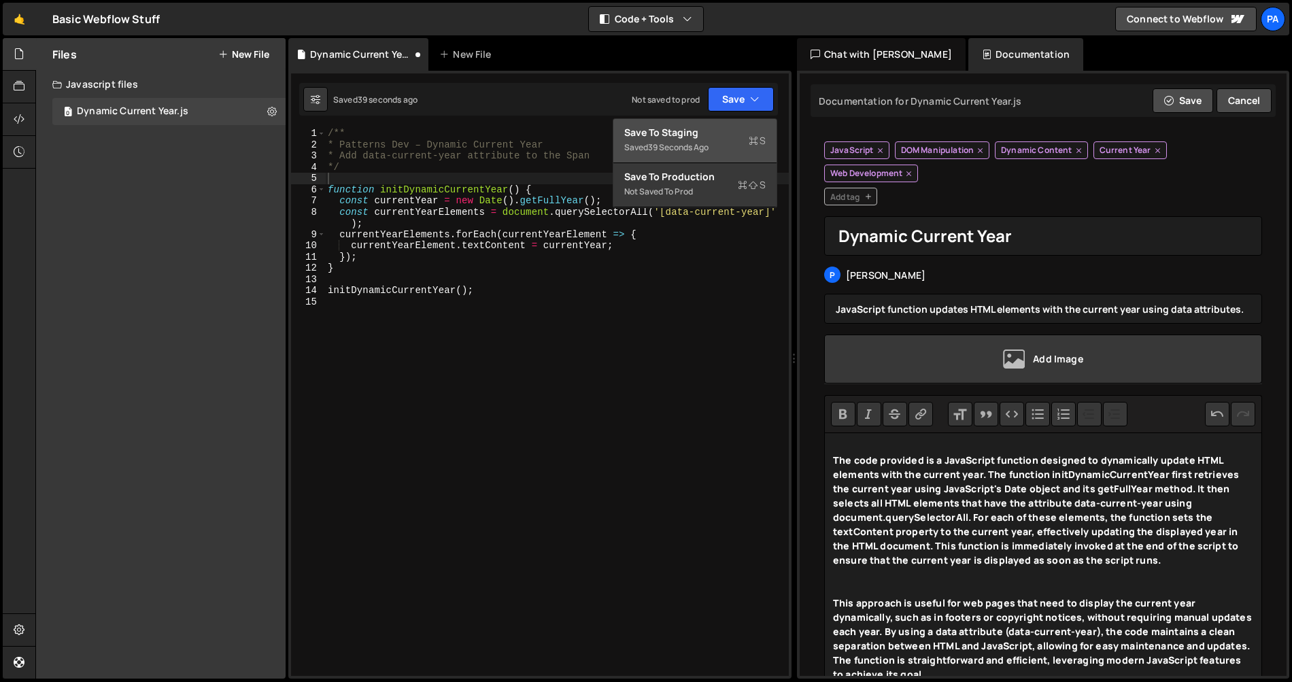
click at [740, 134] on div "Save to Staging S" at bounding box center [694, 133] width 141 height 14
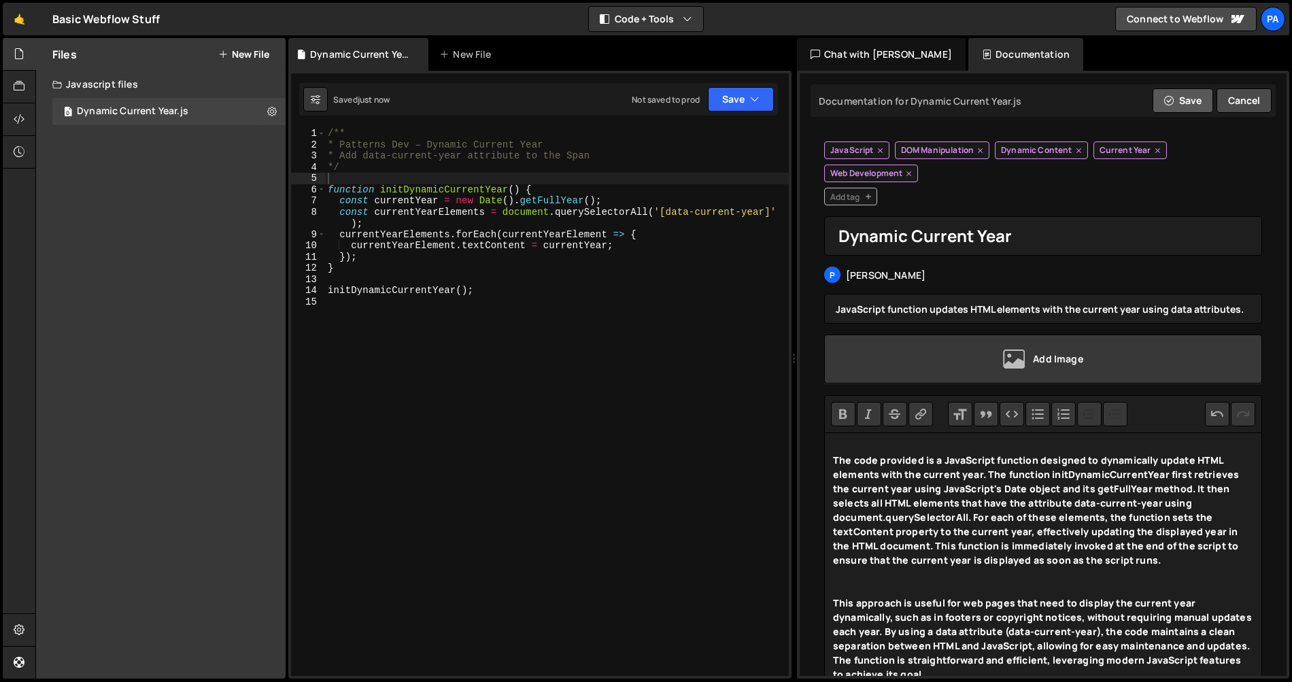
click at [1173, 102] on button "Save" at bounding box center [1182, 100] width 60 height 24
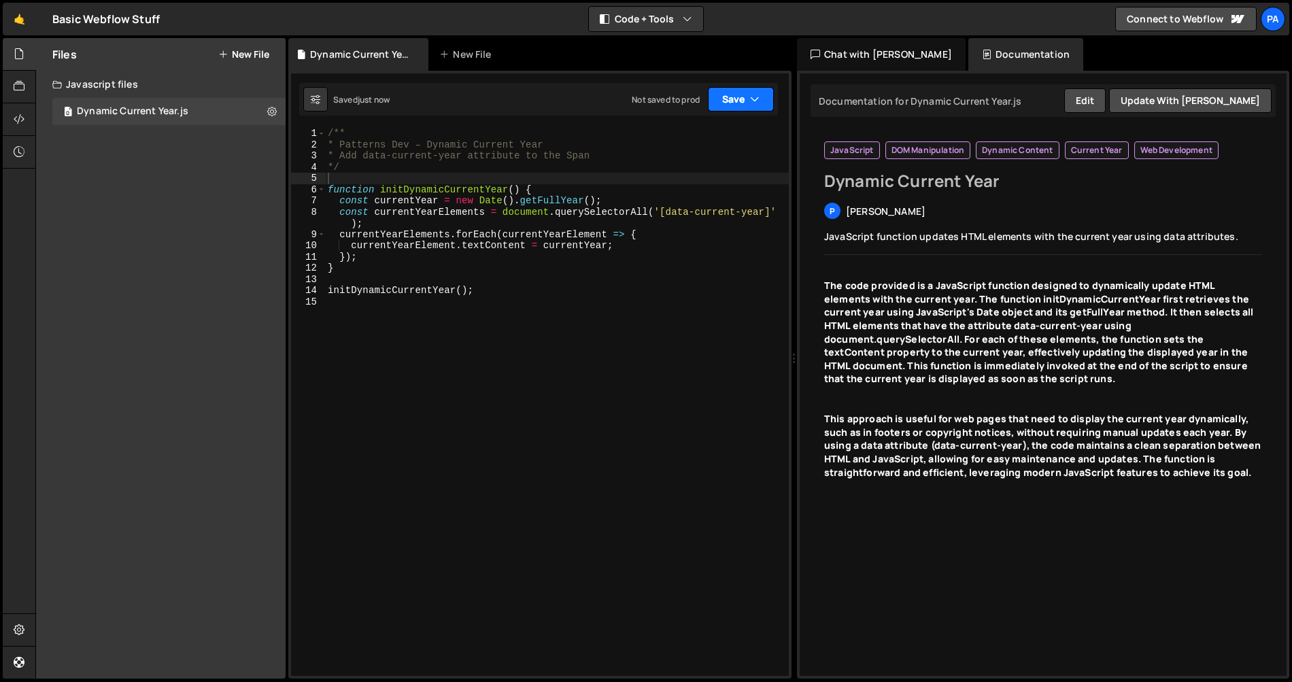
click at [759, 94] on icon "button" at bounding box center [755, 99] width 10 height 14
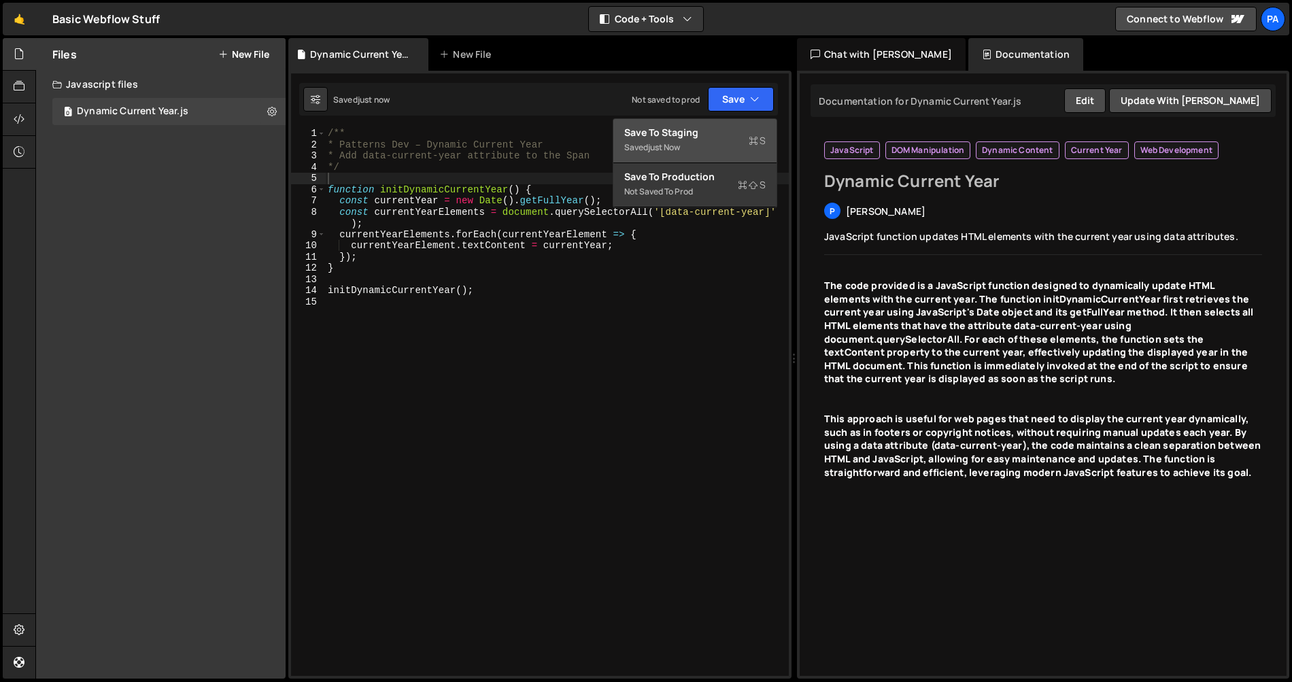
click at [726, 137] on div "Save to Staging S" at bounding box center [694, 133] width 141 height 14
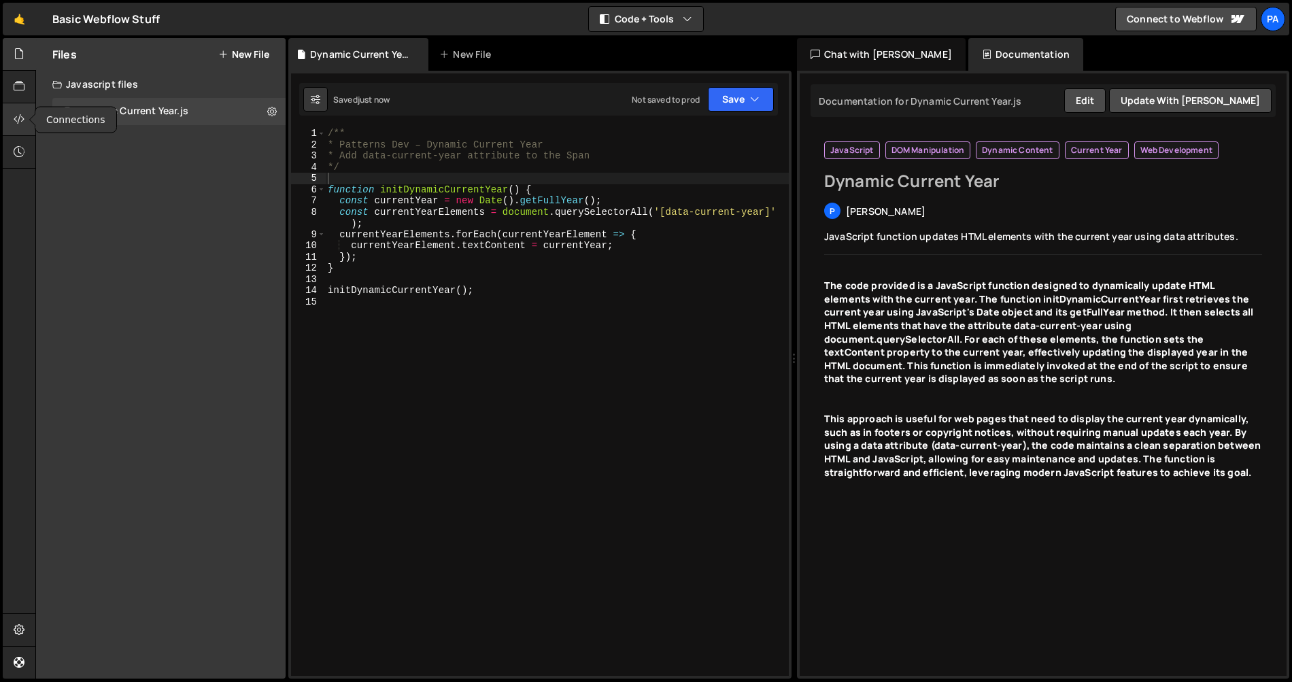
click at [27, 120] on div at bounding box center [19, 119] width 33 height 33
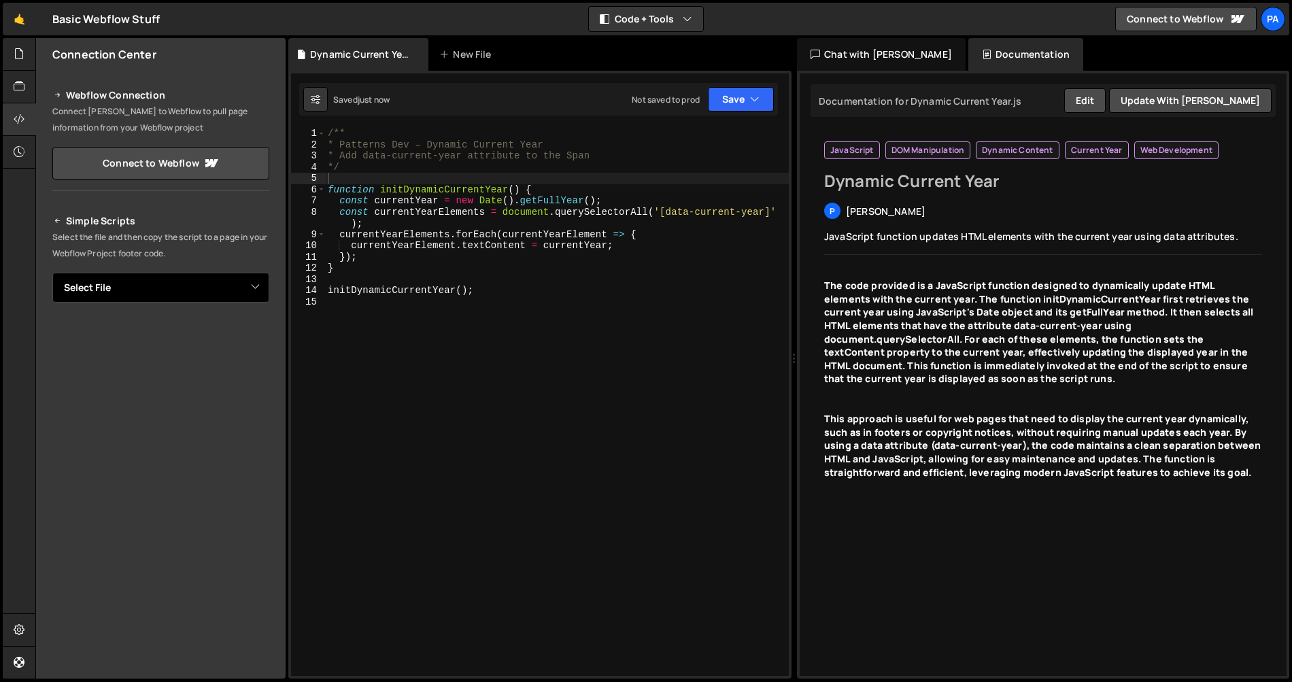
click at [154, 288] on select "Select File Dynamic Current Year.js" at bounding box center [160, 288] width 217 height 30
select select "45233"
click at [52, 273] on select "Select File Dynamic Current Year.js" at bounding box center [160, 288] width 217 height 30
click at [258, 334] on button "Button group with nested dropdown" at bounding box center [259, 333] width 19 height 29
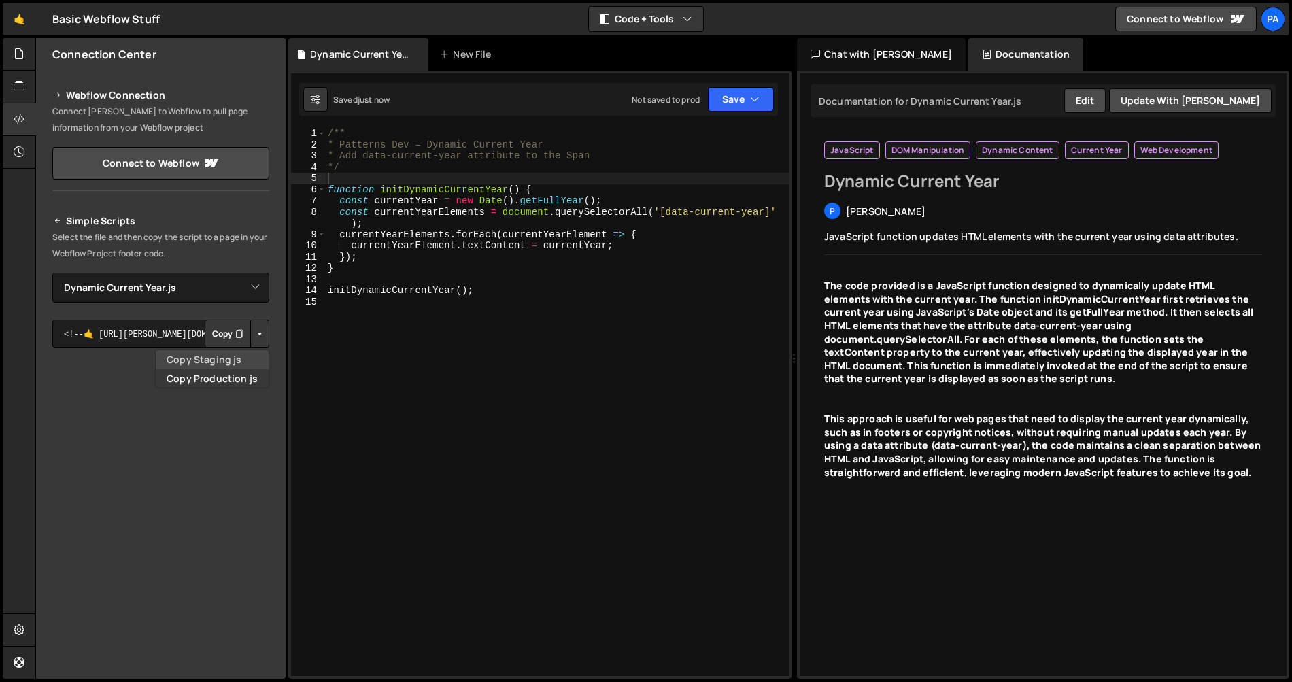
click at [241, 353] on link "Copy Staging js" at bounding box center [212, 359] width 113 height 19
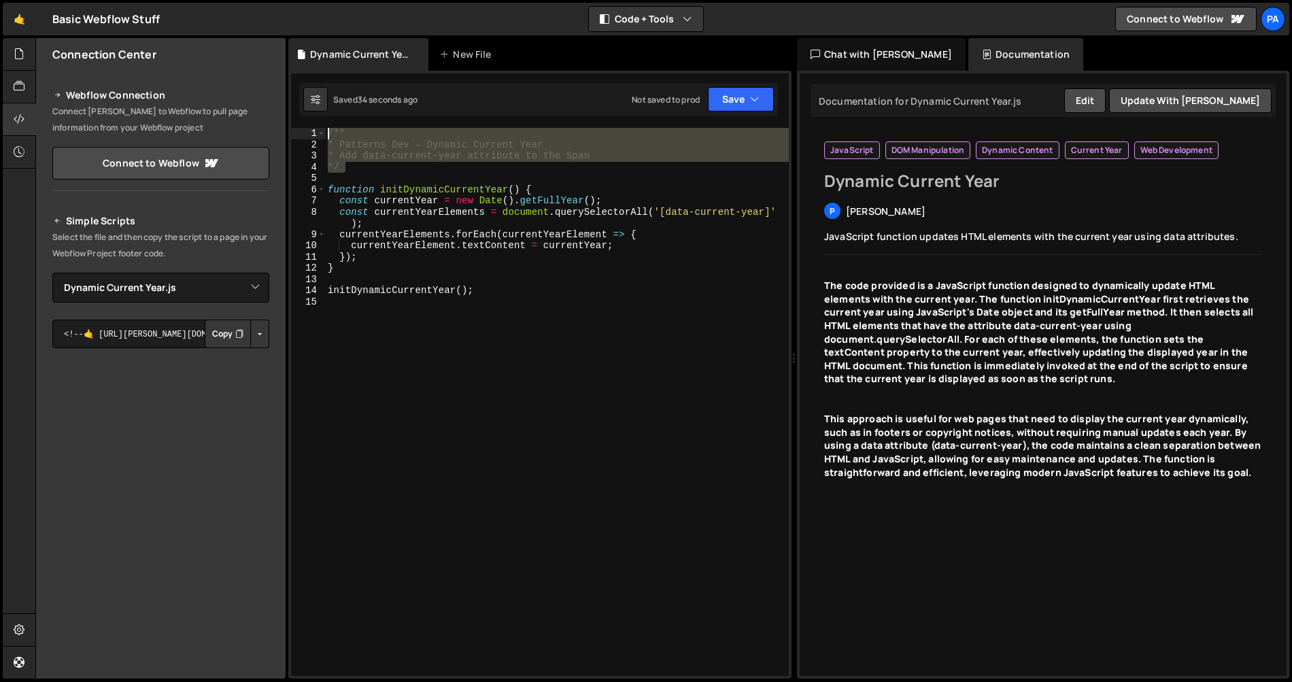
drag, startPoint x: 352, startPoint y: 169, endPoint x: 327, endPoint y: 131, distance: 45.6
click at [327, 131] on div "/** * Patterns Dev – Dynamic Current Year * Add data-current-year attribute to …" at bounding box center [557, 413] width 464 height 570
type textarea "/** * Patterns Dev – Dynamic Current Year"
click at [1105, 102] on button "Edit" at bounding box center [1084, 100] width 41 height 24
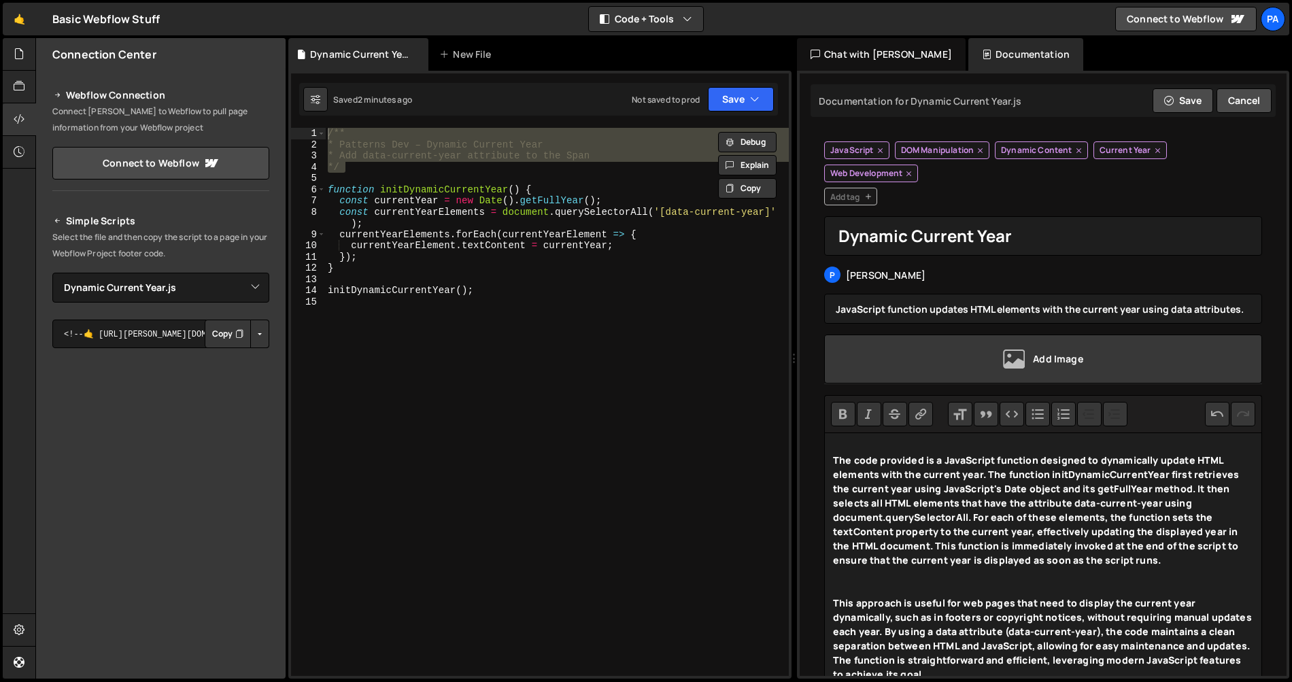
click at [874, 443] on div "The code provided is a JavaScript function designed to dynamically update HTML …" at bounding box center [1043, 509] width 420 height 143
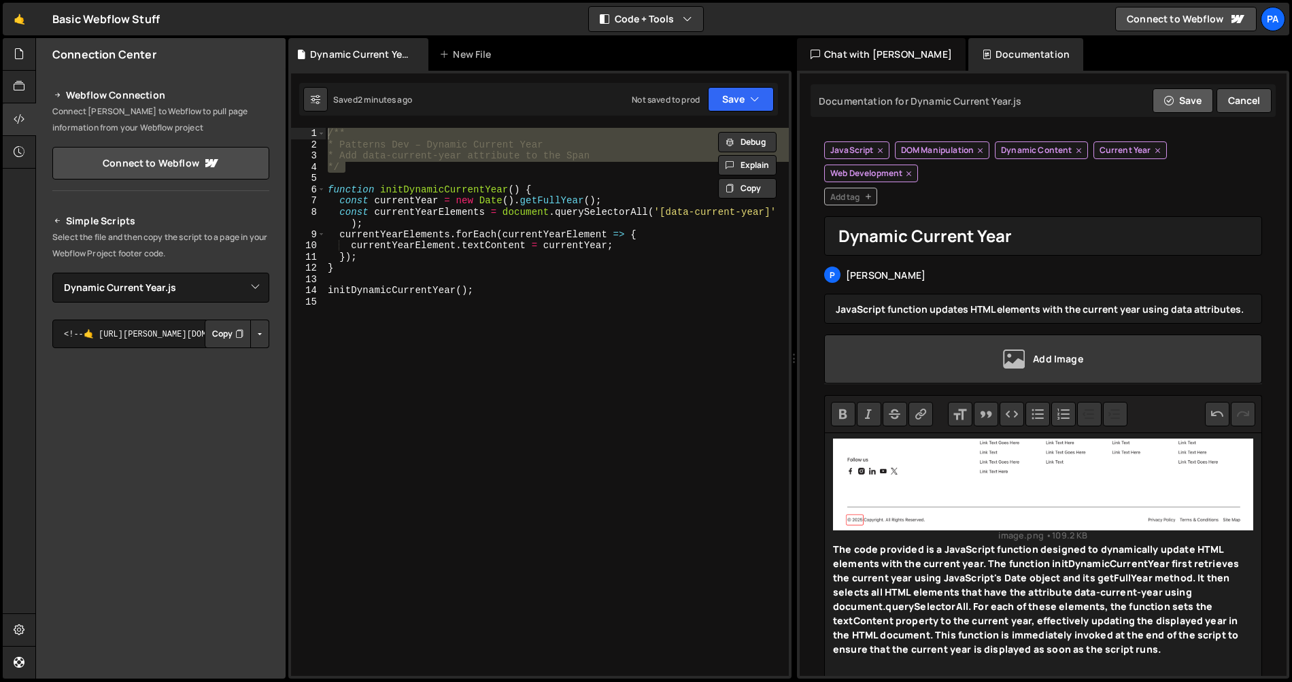
click at [1190, 100] on button "Save" at bounding box center [1182, 100] width 60 height 24
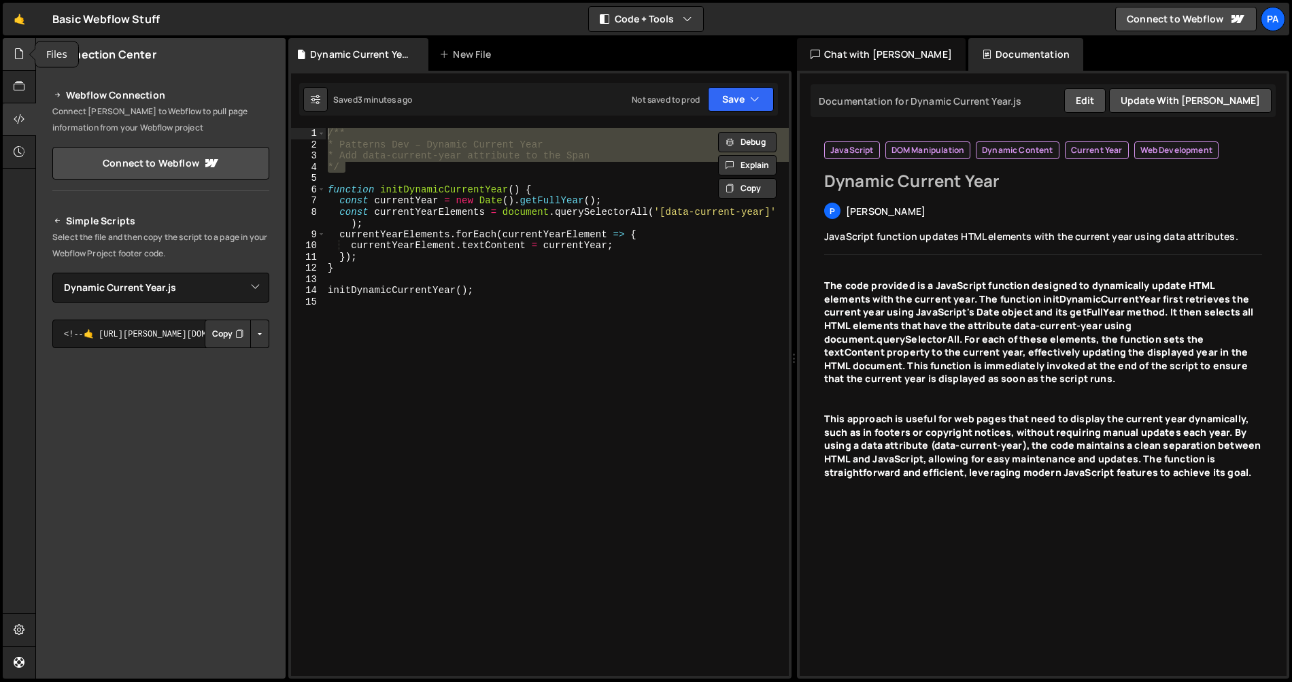
click at [28, 57] on div at bounding box center [19, 54] width 33 height 33
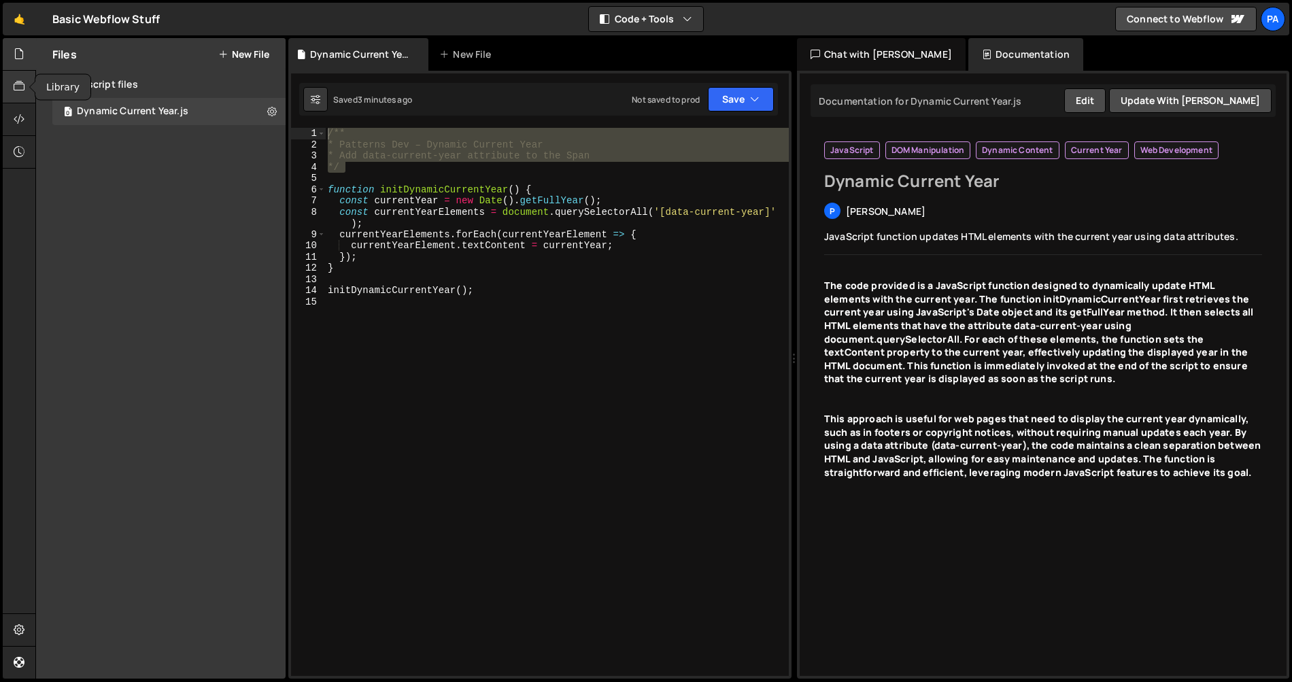
click at [14, 87] on icon at bounding box center [19, 86] width 11 height 15
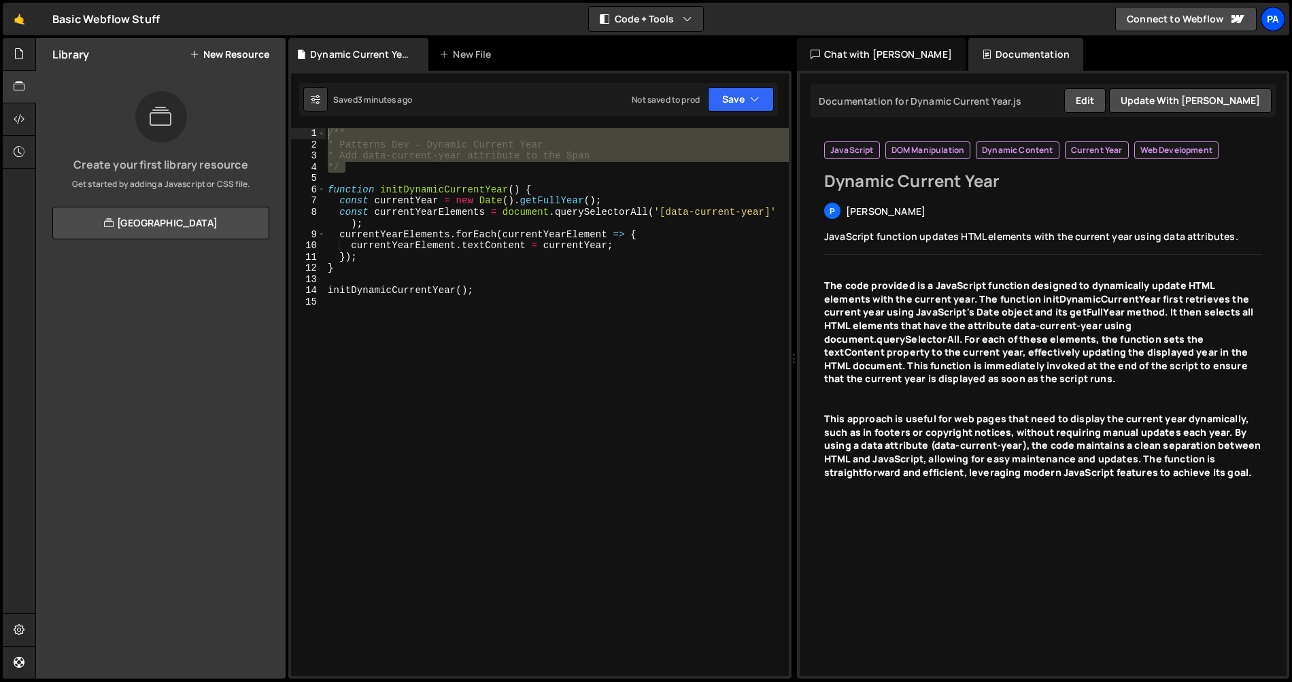
click at [1265, 18] on div "Pa" at bounding box center [1272, 19] width 24 height 24
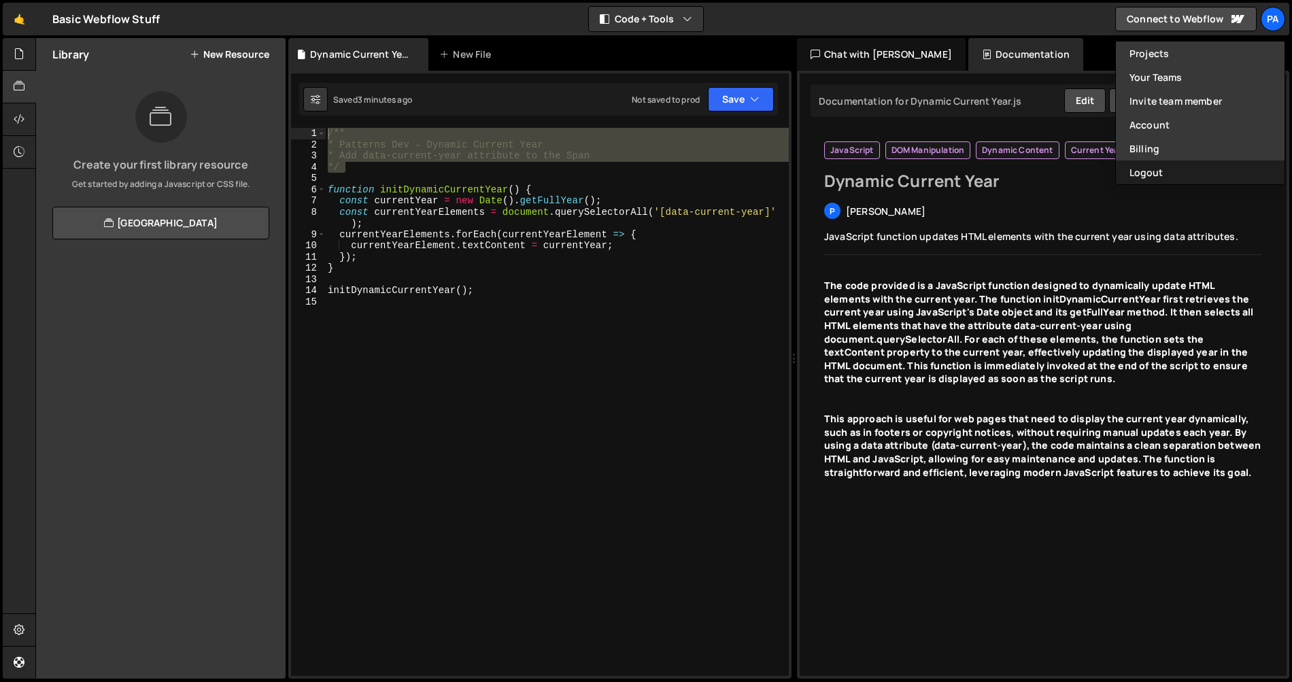
click at [1182, 169] on button "Logout" at bounding box center [1199, 172] width 169 height 24
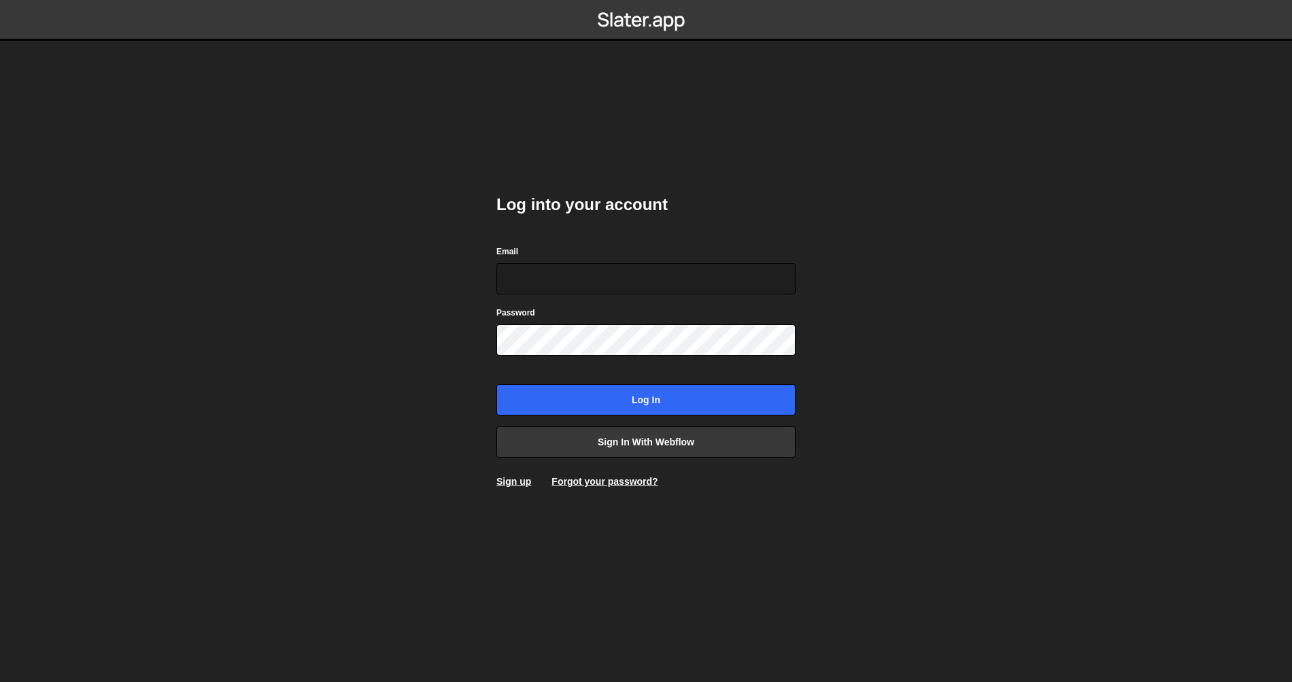
type input "[EMAIL_ADDRESS][DOMAIN_NAME]"
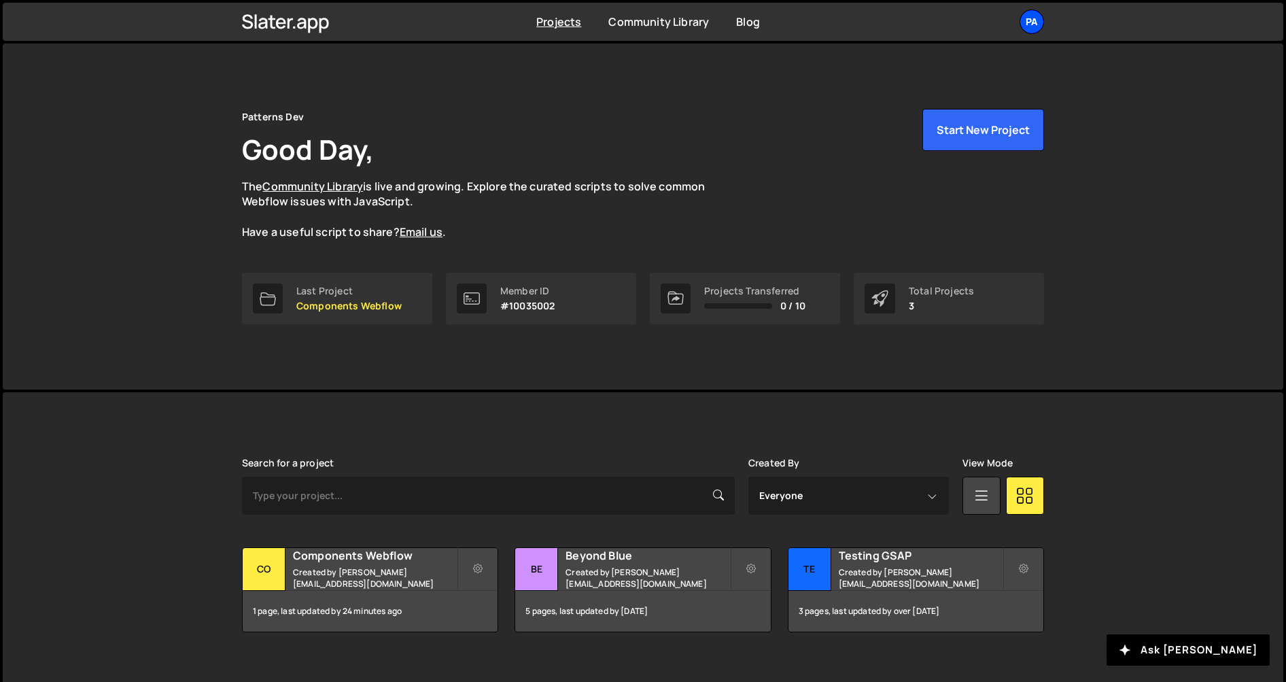
click at [1030, 18] on div "Pa" at bounding box center [1032, 22] width 24 height 24
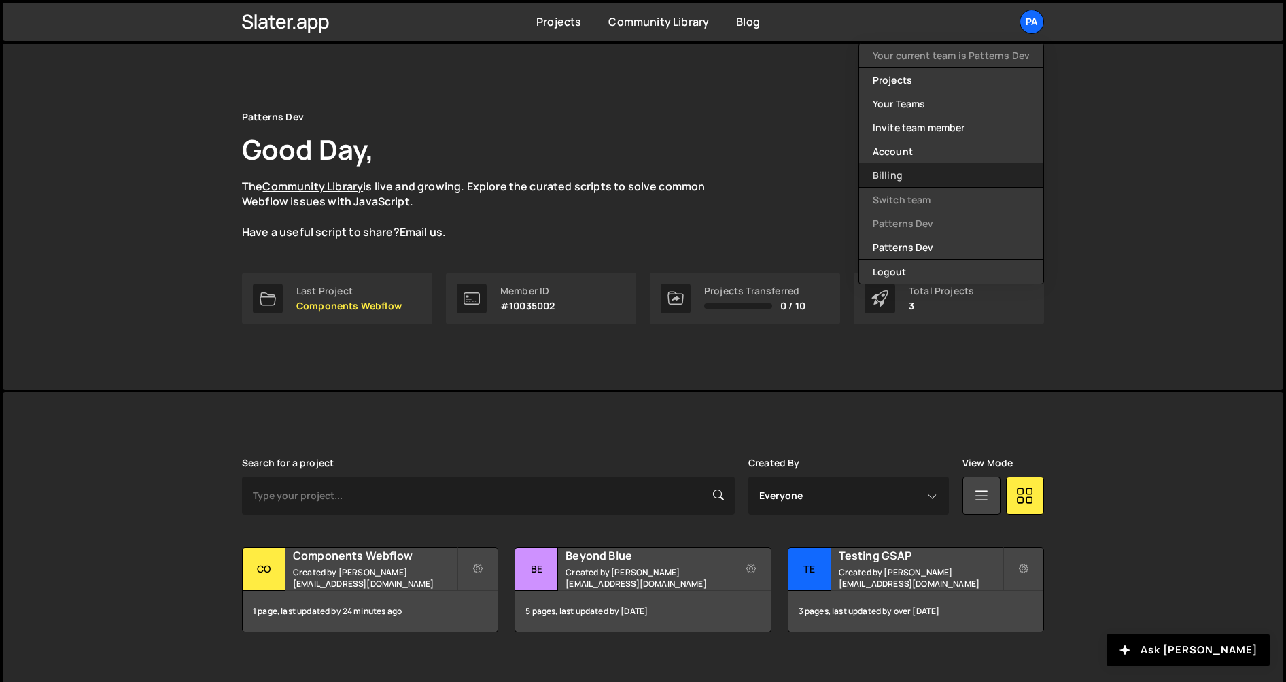
click at [922, 168] on link "Billing" at bounding box center [951, 175] width 184 height 24
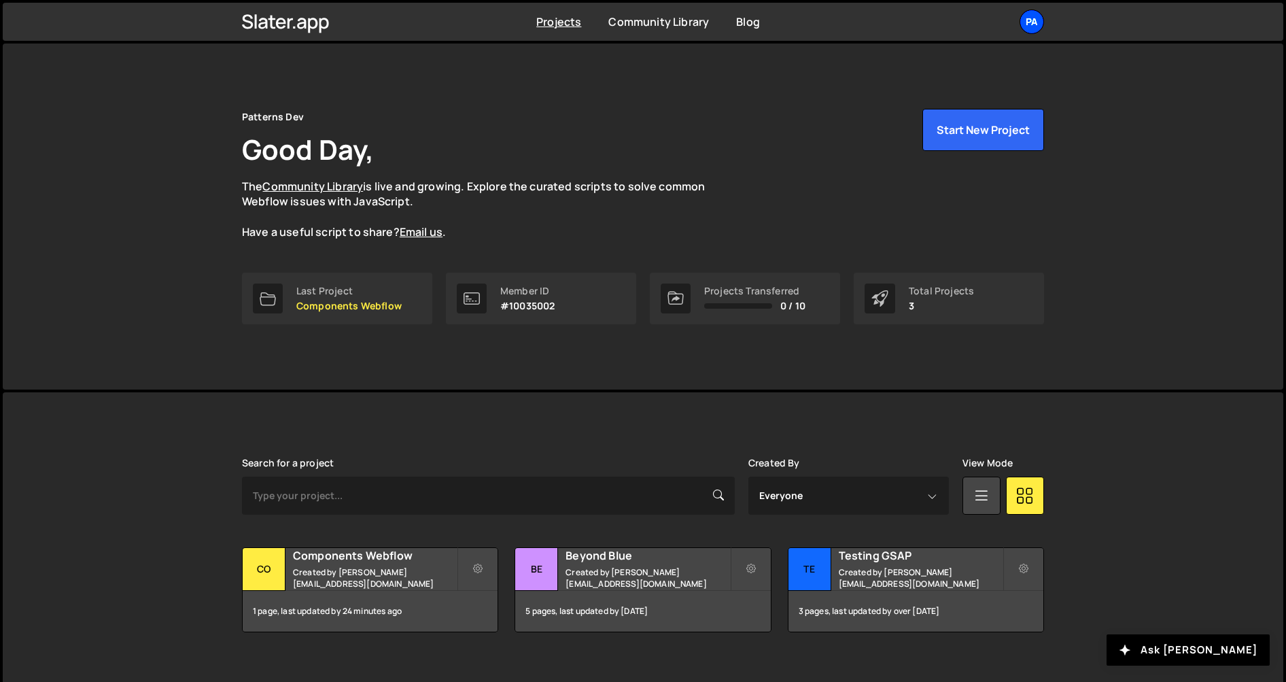
click at [1037, 22] on div "Pa" at bounding box center [1032, 22] width 24 height 24
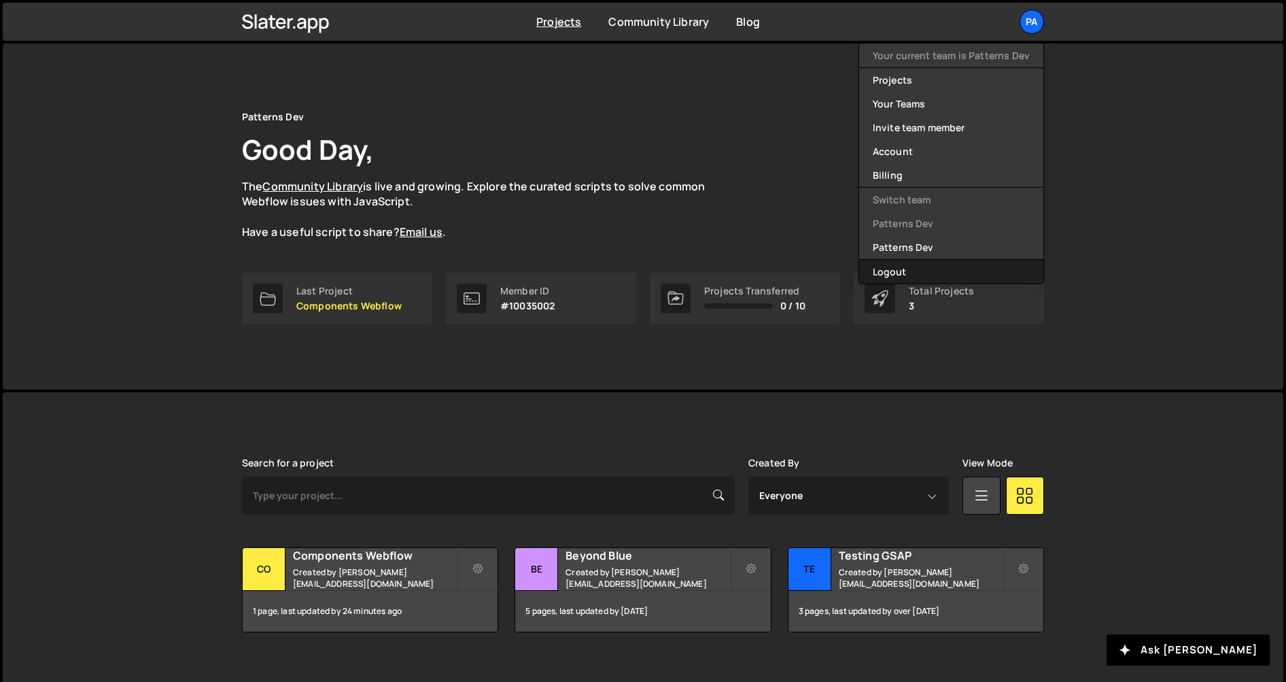
click at [937, 267] on button "Logout" at bounding box center [951, 272] width 184 height 24
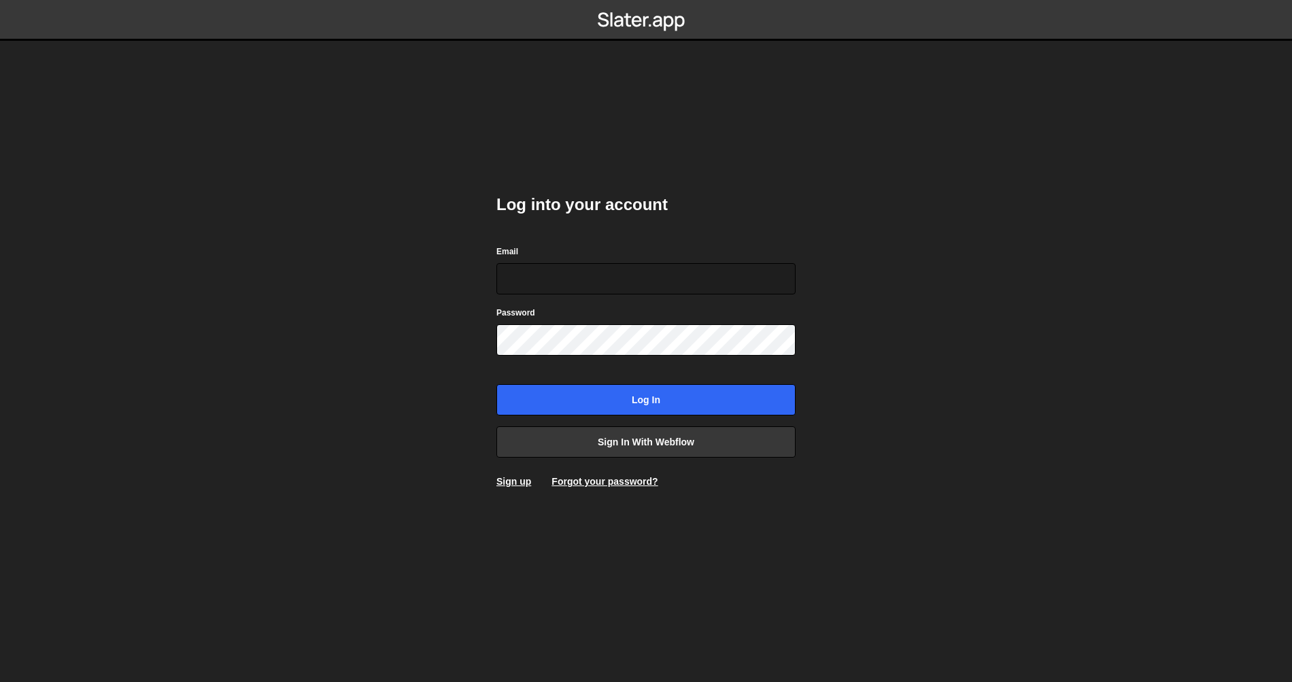
type input "[EMAIL_ADDRESS][DOMAIN_NAME]"
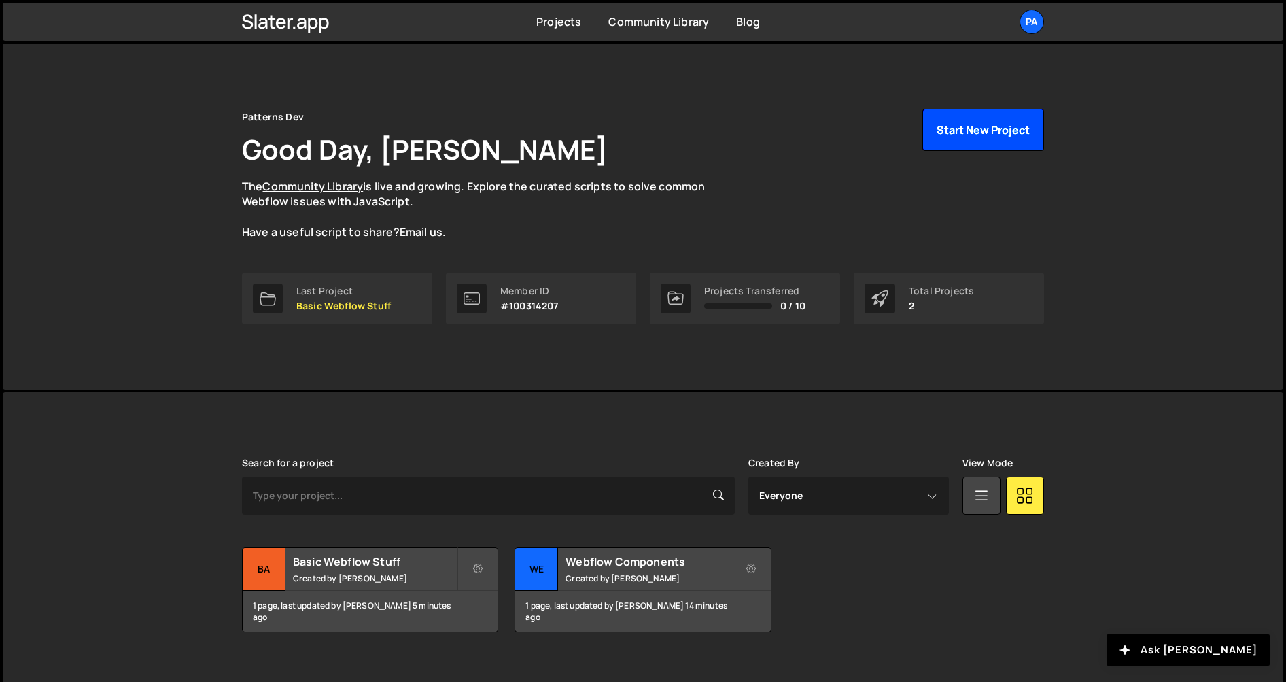
click at [1015, 128] on button "Start New Project" at bounding box center [983, 130] width 122 height 42
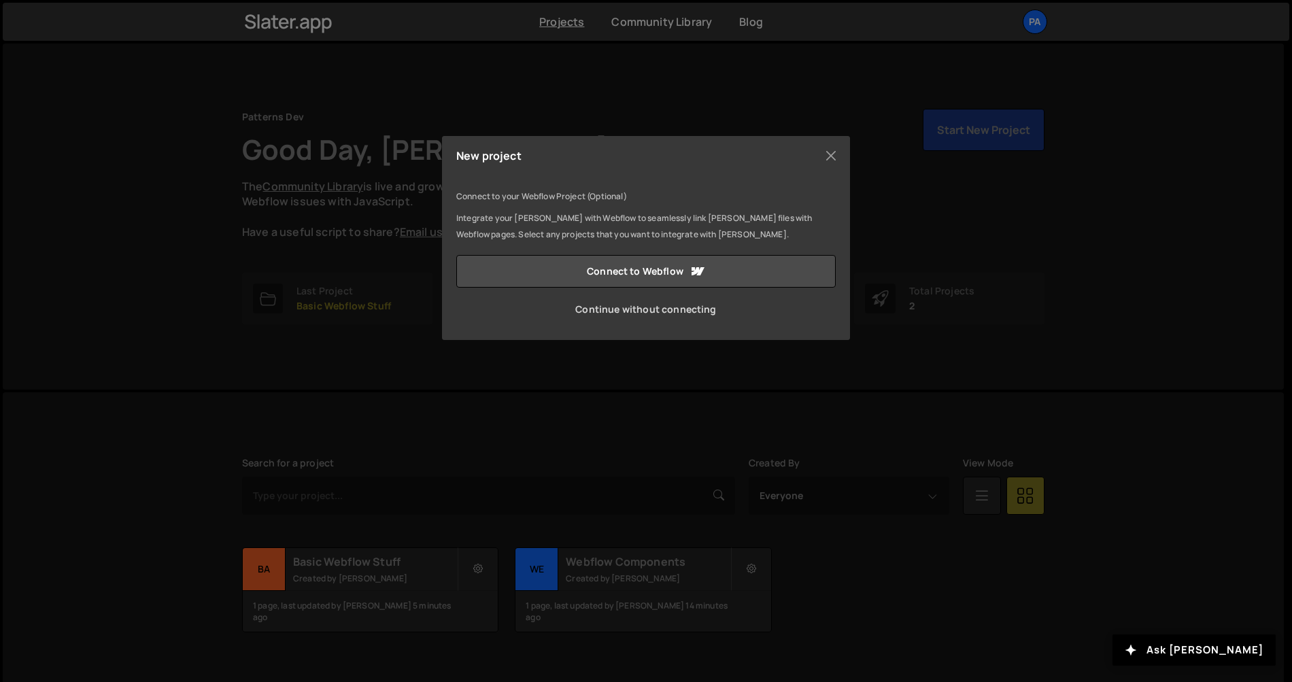
click at [653, 316] on link "Continue without connecting" at bounding box center [645, 309] width 379 height 33
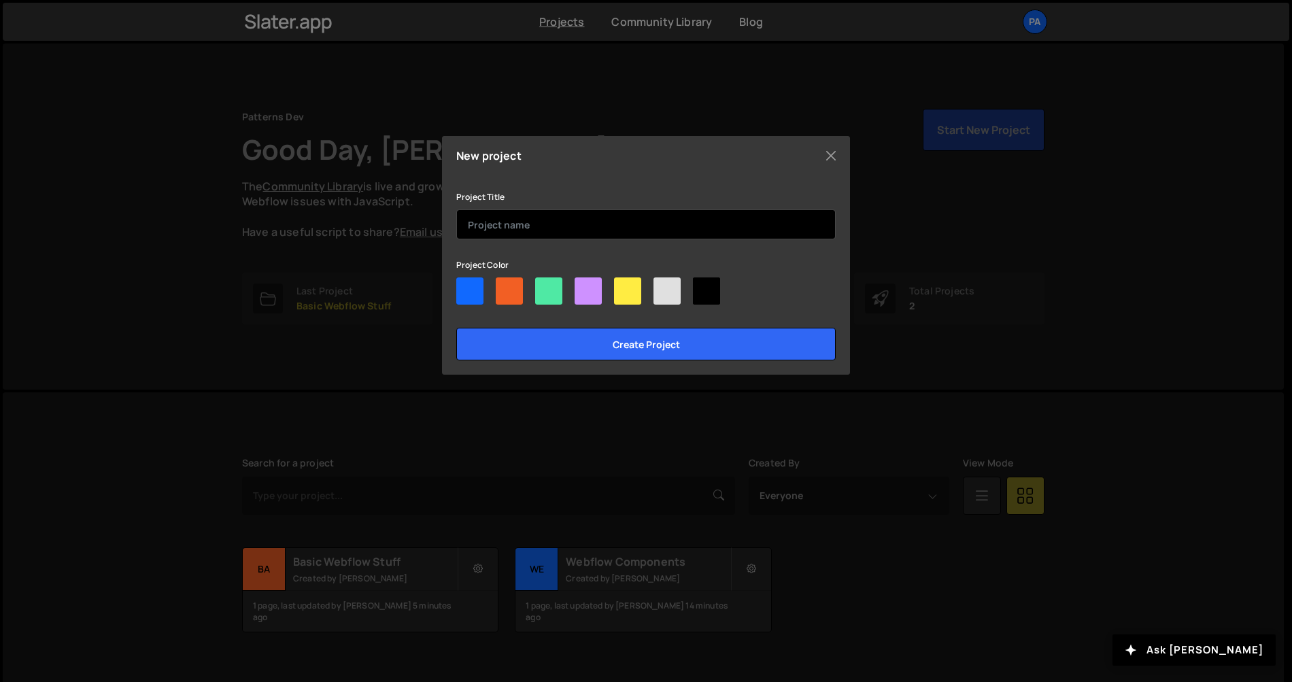
click at [540, 227] on input "text" at bounding box center [645, 224] width 379 height 30
type input "Willbox"
click at [626, 290] on div at bounding box center [627, 290] width 27 height 27
click at [623, 286] on input"] "radio" at bounding box center [618, 281] width 9 height 9
radio input"] "true"
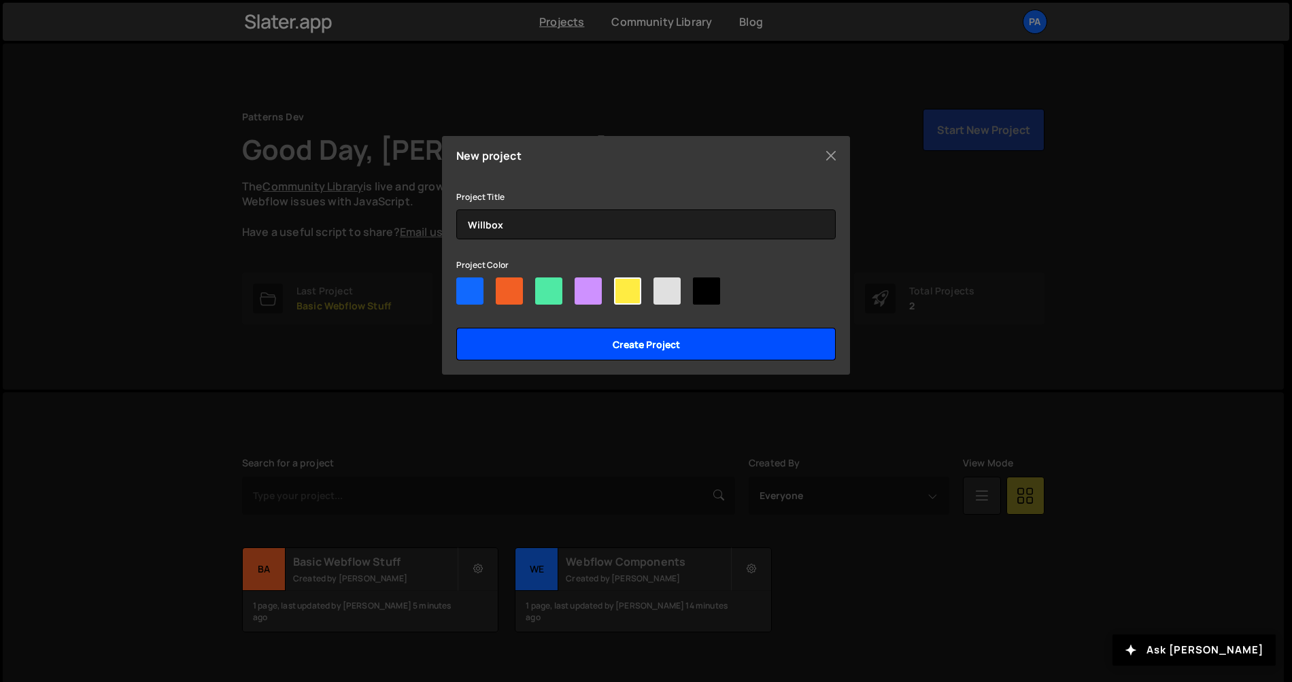
click at [659, 346] on input "Create project" at bounding box center [645, 344] width 379 height 33
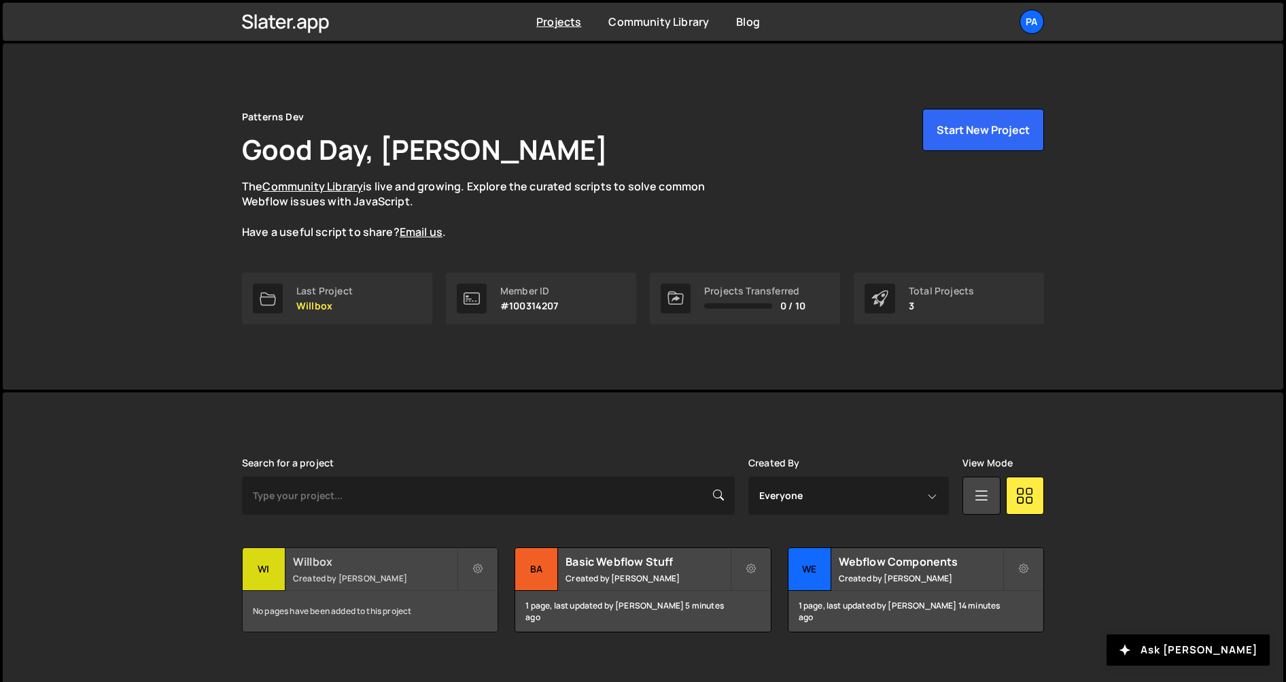
click at [334, 574] on small "Created by [PERSON_NAME]" at bounding box center [375, 578] width 164 height 12
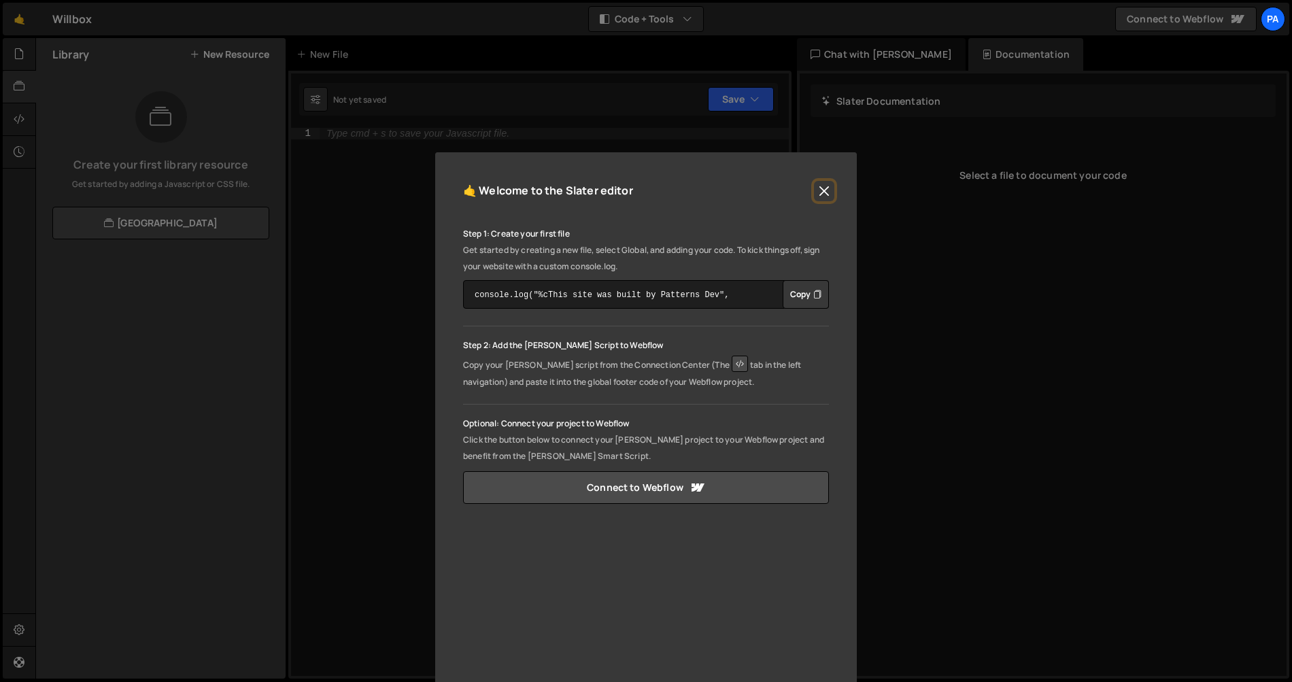
click at [824, 184] on button "Close" at bounding box center [824, 191] width 20 height 20
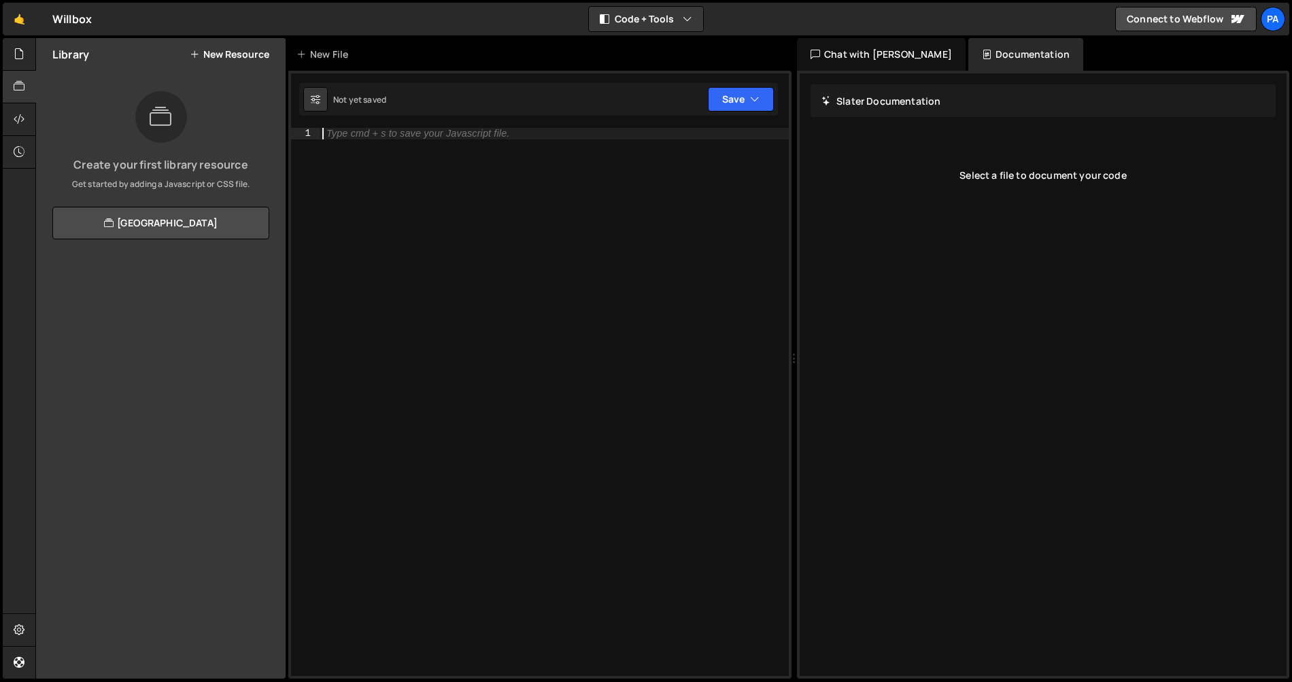
click at [549, 203] on div "Type cmd + s to save your Javascript file." at bounding box center [553, 413] width 469 height 570
click at [339, 49] on div "New File" at bounding box center [324, 55] width 57 height 14
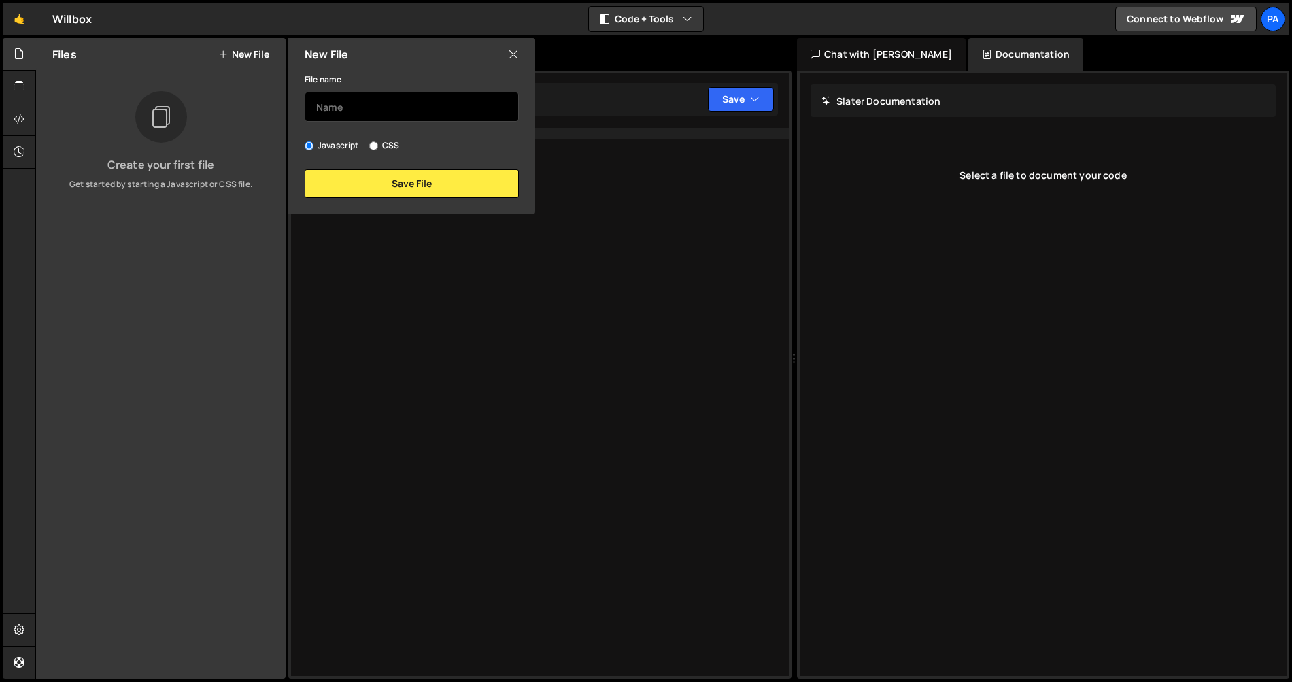
click at [428, 105] on input "text" at bounding box center [412, 107] width 214 height 30
type input "Atomic"
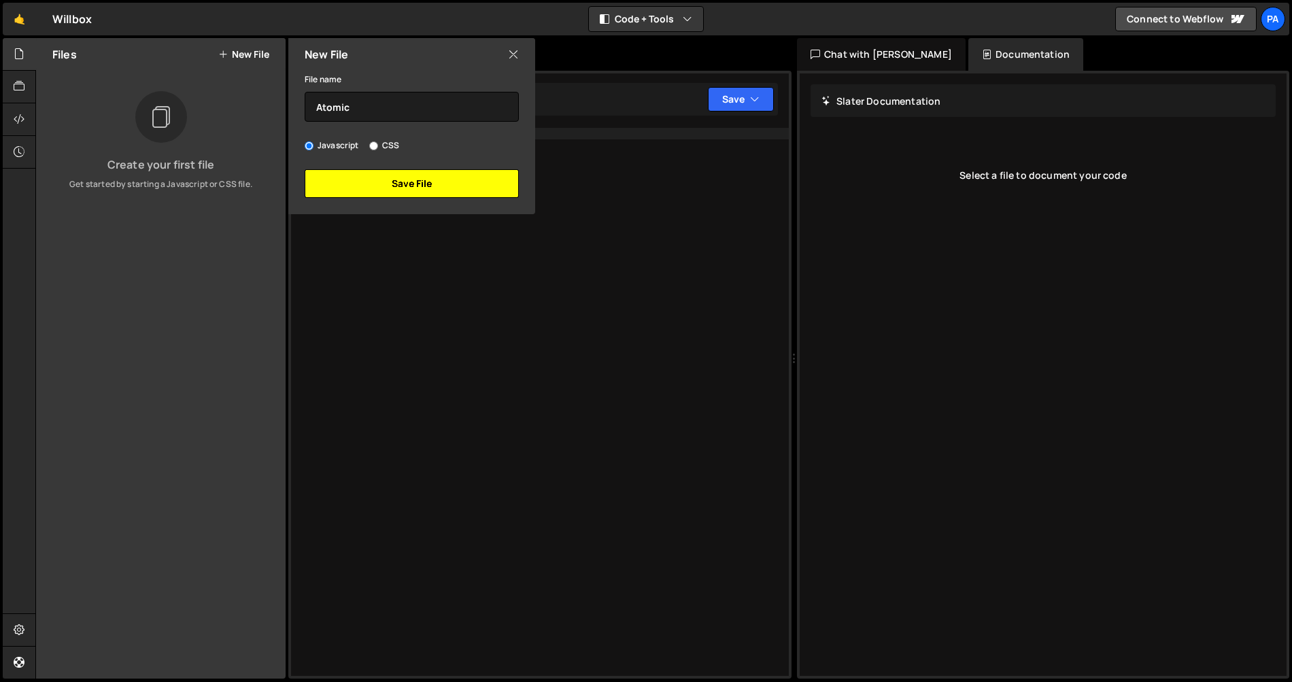
click at [489, 190] on button "Save File" at bounding box center [412, 183] width 214 height 29
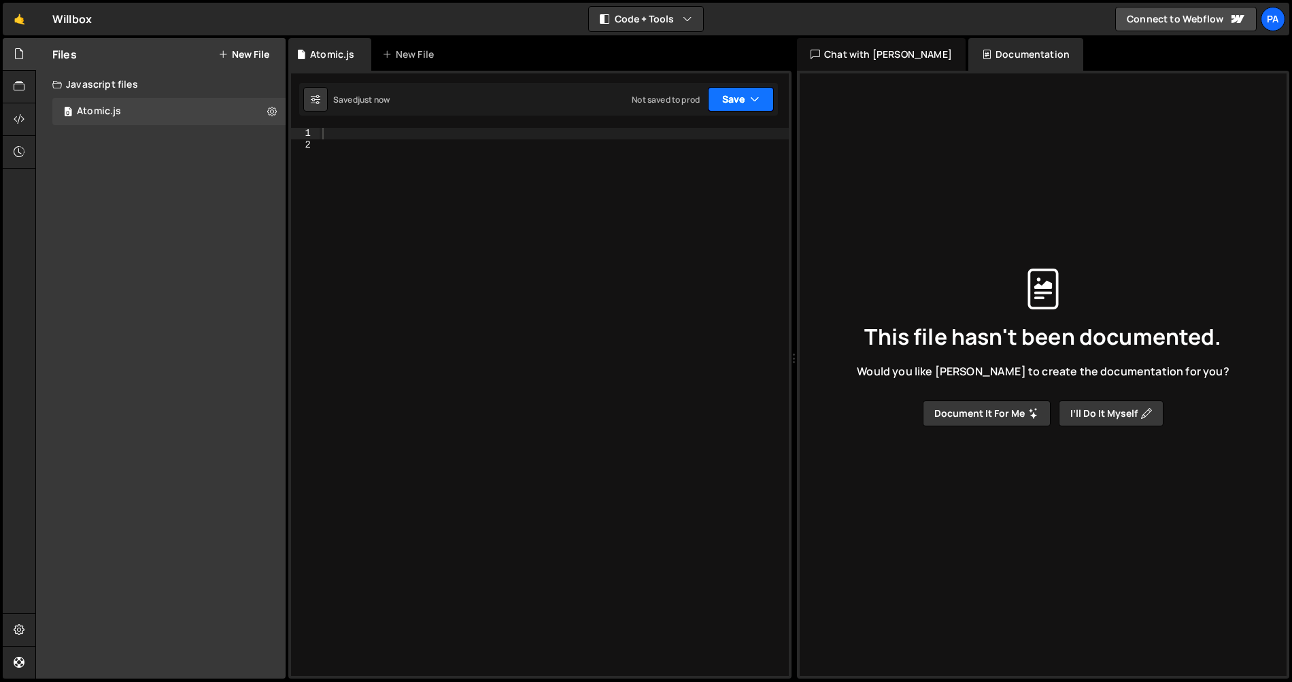
click at [723, 99] on button "Save" at bounding box center [741, 99] width 66 height 24
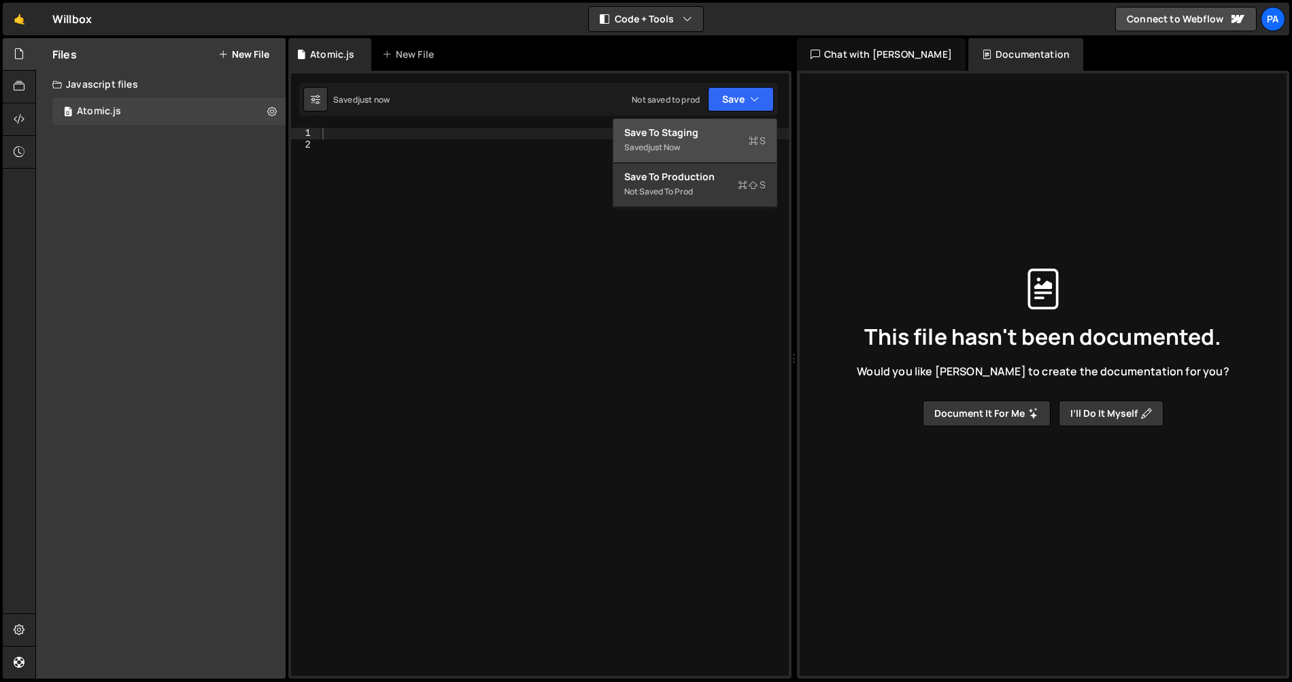
click at [727, 132] on div "Save to Staging S" at bounding box center [694, 133] width 141 height 14
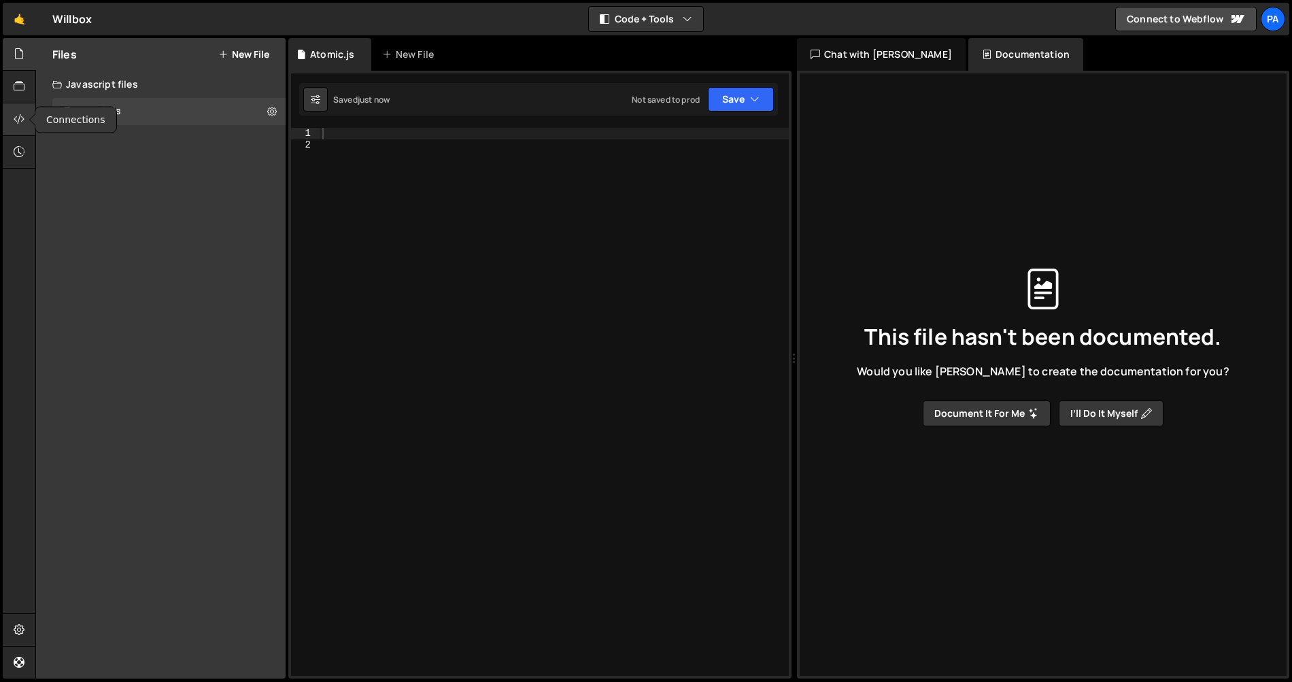
click at [26, 118] on div at bounding box center [19, 119] width 33 height 33
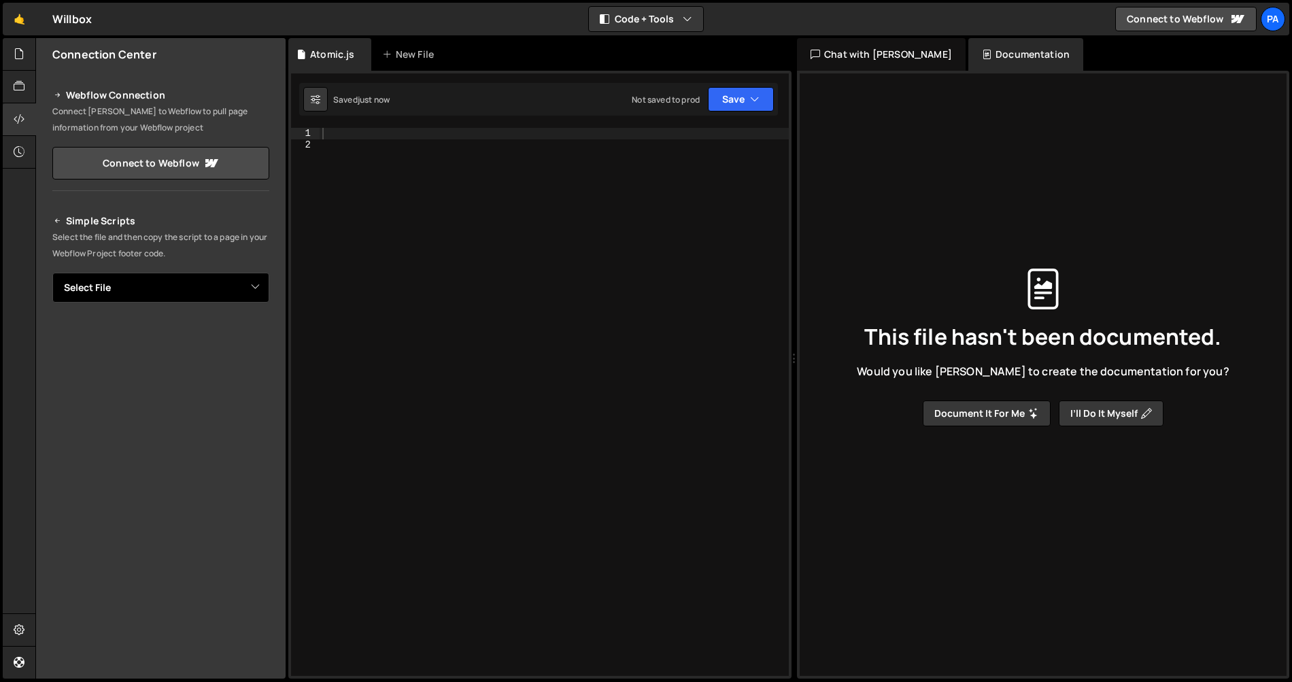
click at [257, 290] on select "Select File Atomic.js" at bounding box center [160, 288] width 217 height 30
select select "45236"
click at [52, 273] on select "Select File Atomic.js" at bounding box center [160, 288] width 217 height 30
click at [264, 334] on button "Button group with nested dropdown" at bounding box center [259, 333] width 19 height 29
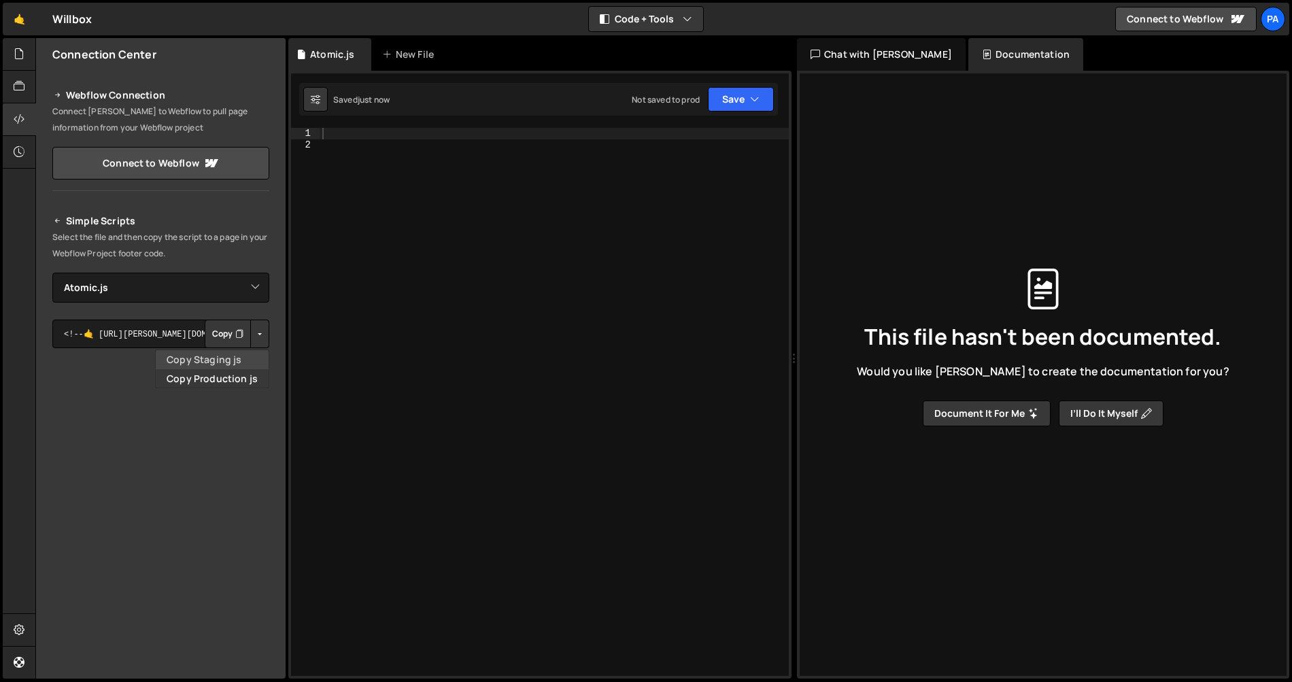
click at [250, 353] on link "Copy Staging js" at bounding box center [212, 359] width 113 height 19
